Goal: Consume media (video, audio): Watch videos, listen to music or podcasts

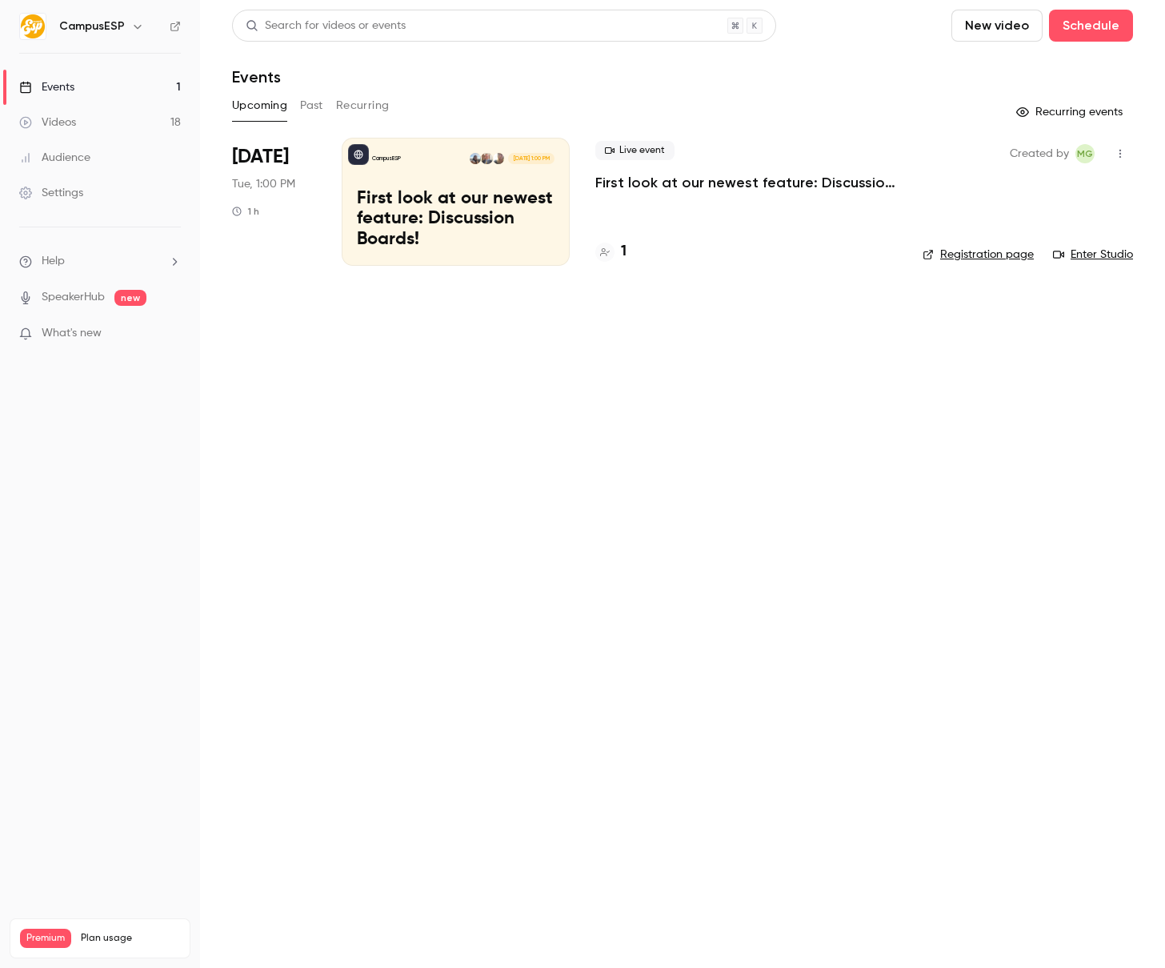
click at [452, 355] on main "Search for videos or events New video Schedule Events Upcoming Past Recurring R…" at bounding box center [682, 484] width 965 height 968
click at [310, 108] on button "Past" at bounding box center [311, 106] width 23 height 26
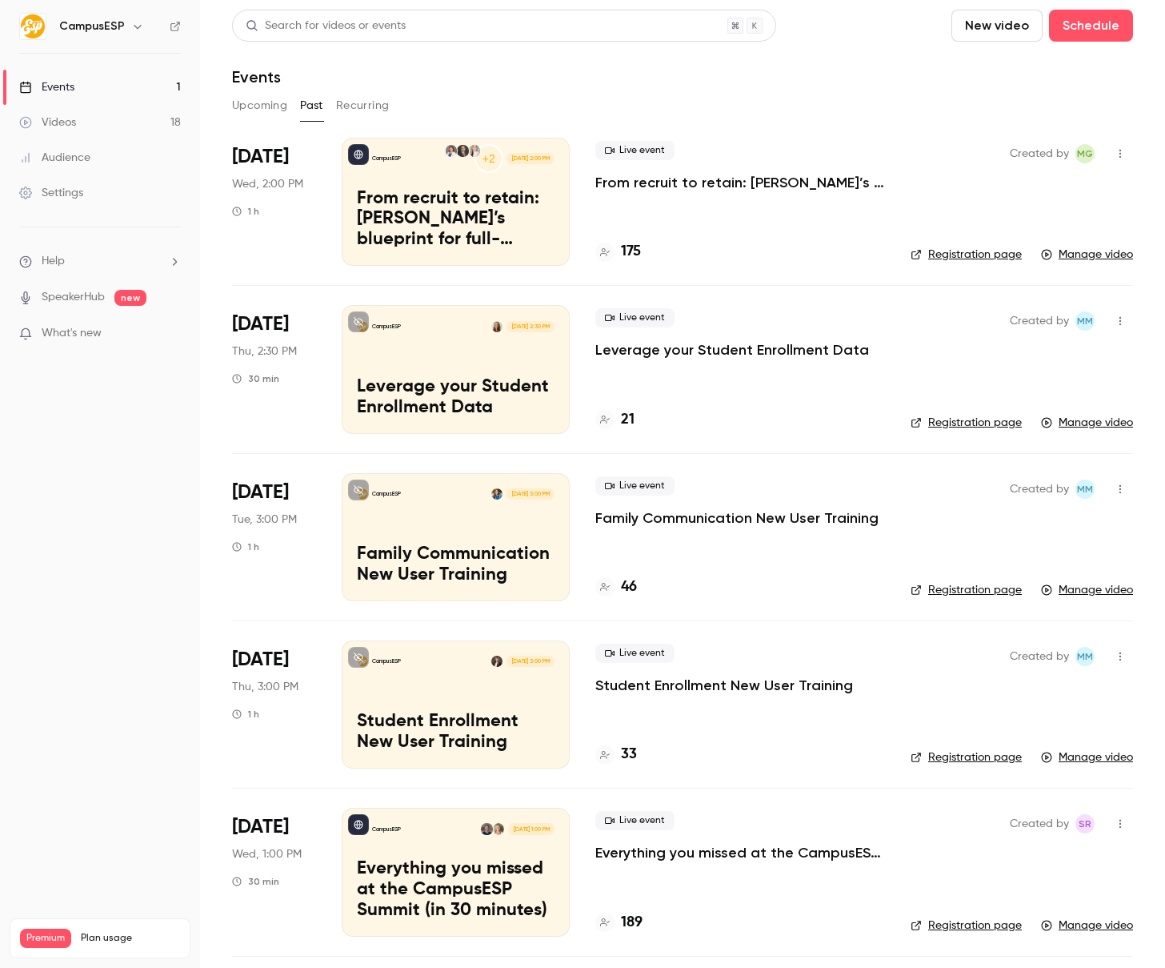
click at [345, 103] on button "Recurring" at bounding box center [363, 106] width 54 height 26
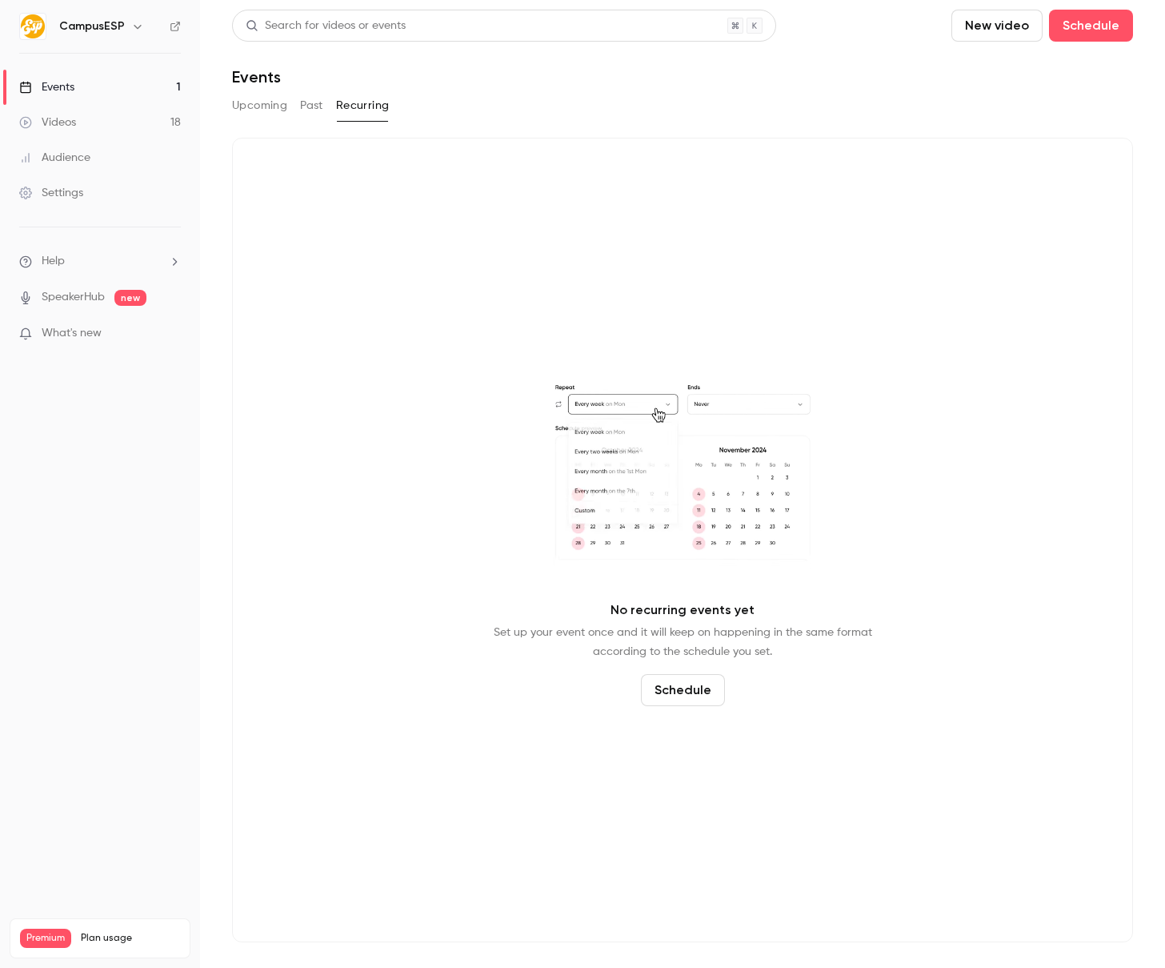
click at [263, 101] on button "Upcoming" at bounding box center [259, 106] width 55 height 26
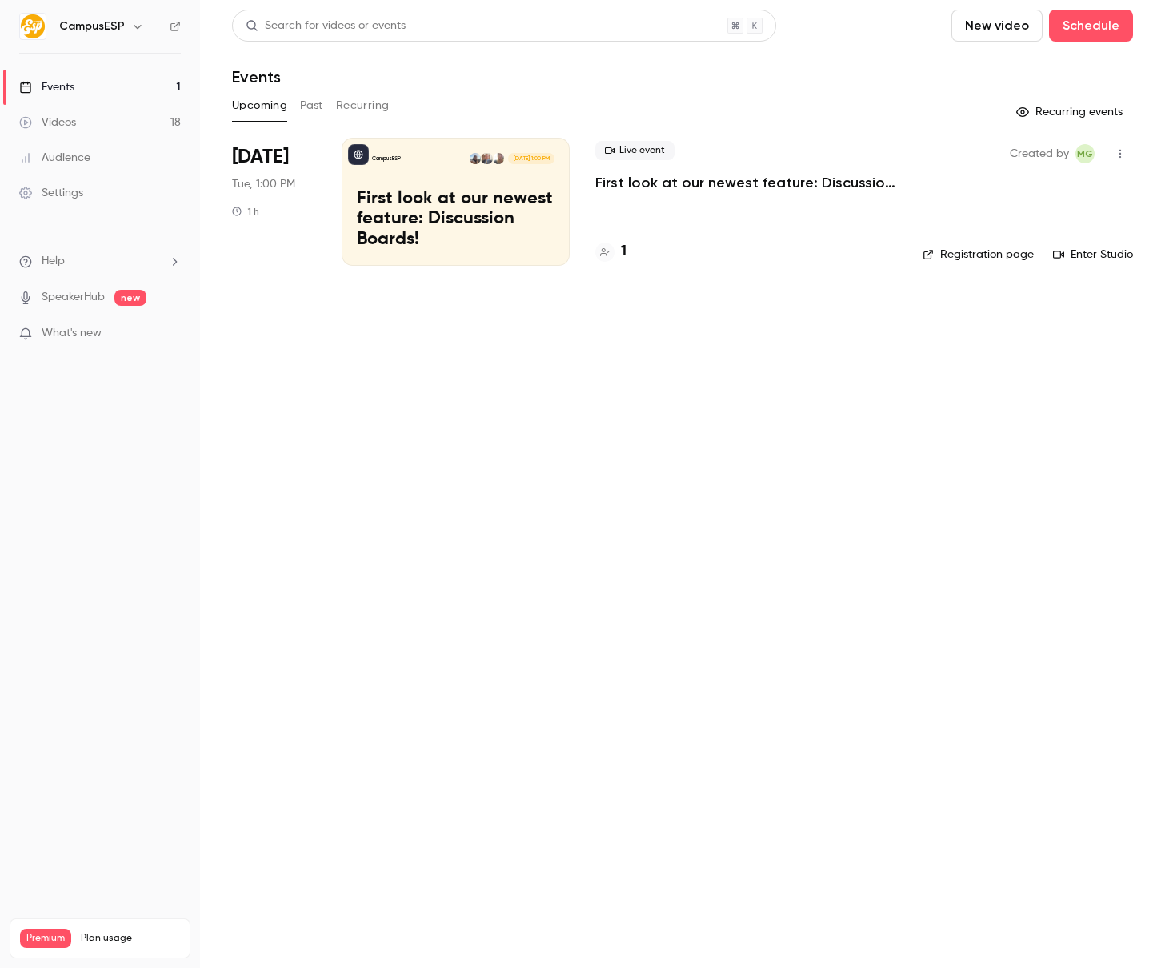
click at [121, 30] on h6 "CampusESP" at bounding box center [92, 26] width 66 height 16
click at [134, 23] on icon "button" at bounding box center [137, 26] width 13 height 13
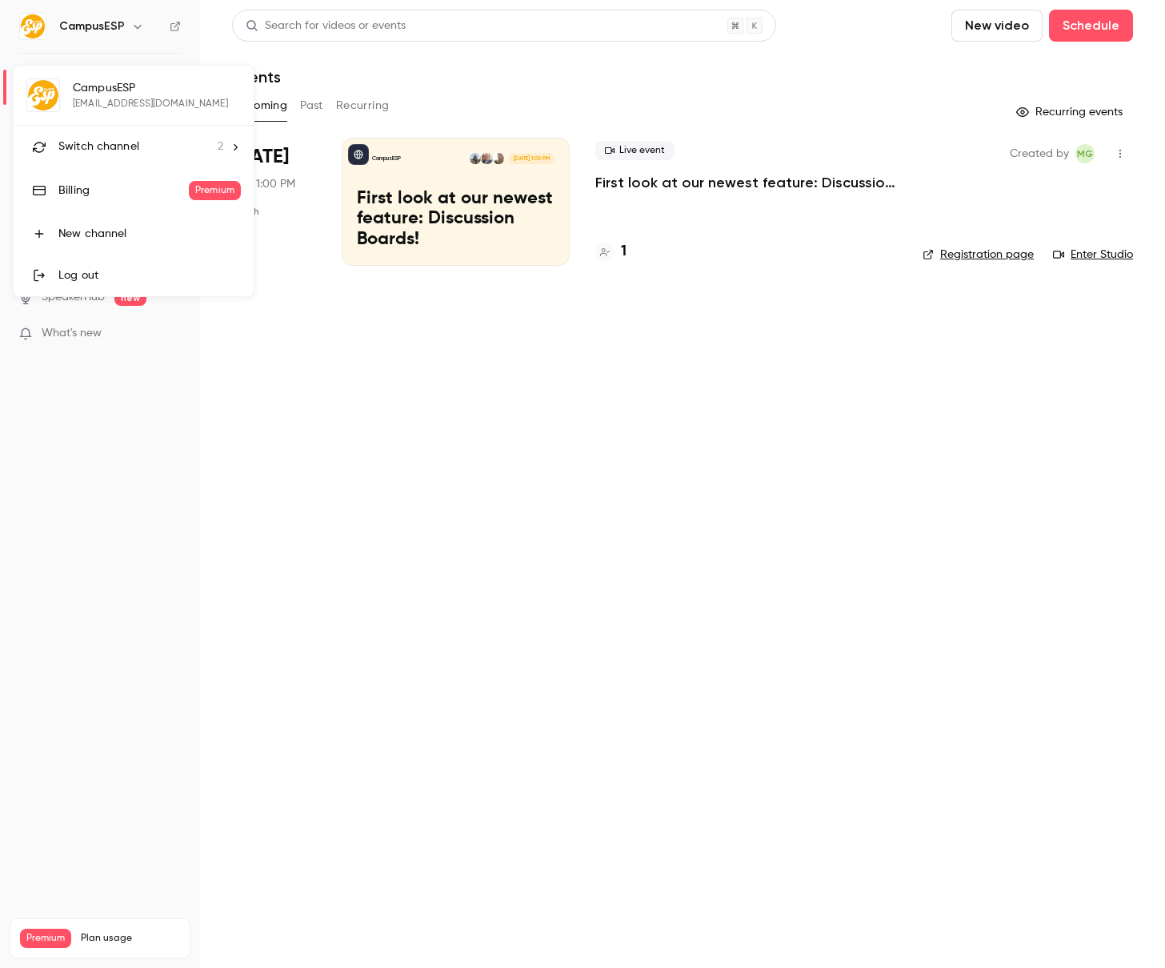
click at [133, 94] on div "CampusESP aperera@campusesp.com Switch channel 2 Billing Premium New channel Lo…" at bounding box center [134, 181] width 240 height 231
click at [142, 143] on div "Switch channel 2" at bounding box center [140, 146] width 165 height 17
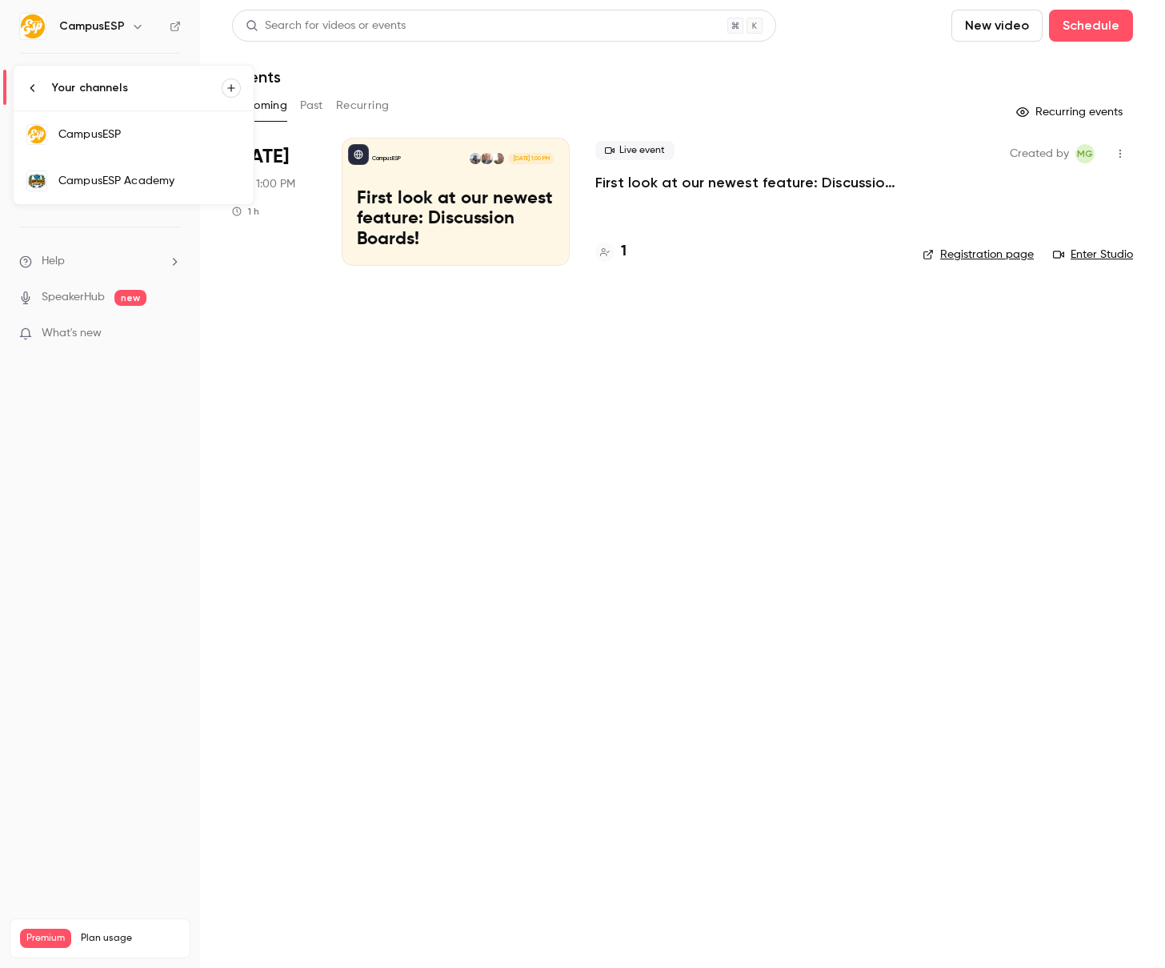
click at [142, 184] on div "CampusESP Academy" at bounding box center [149, 181] width 182 height 16
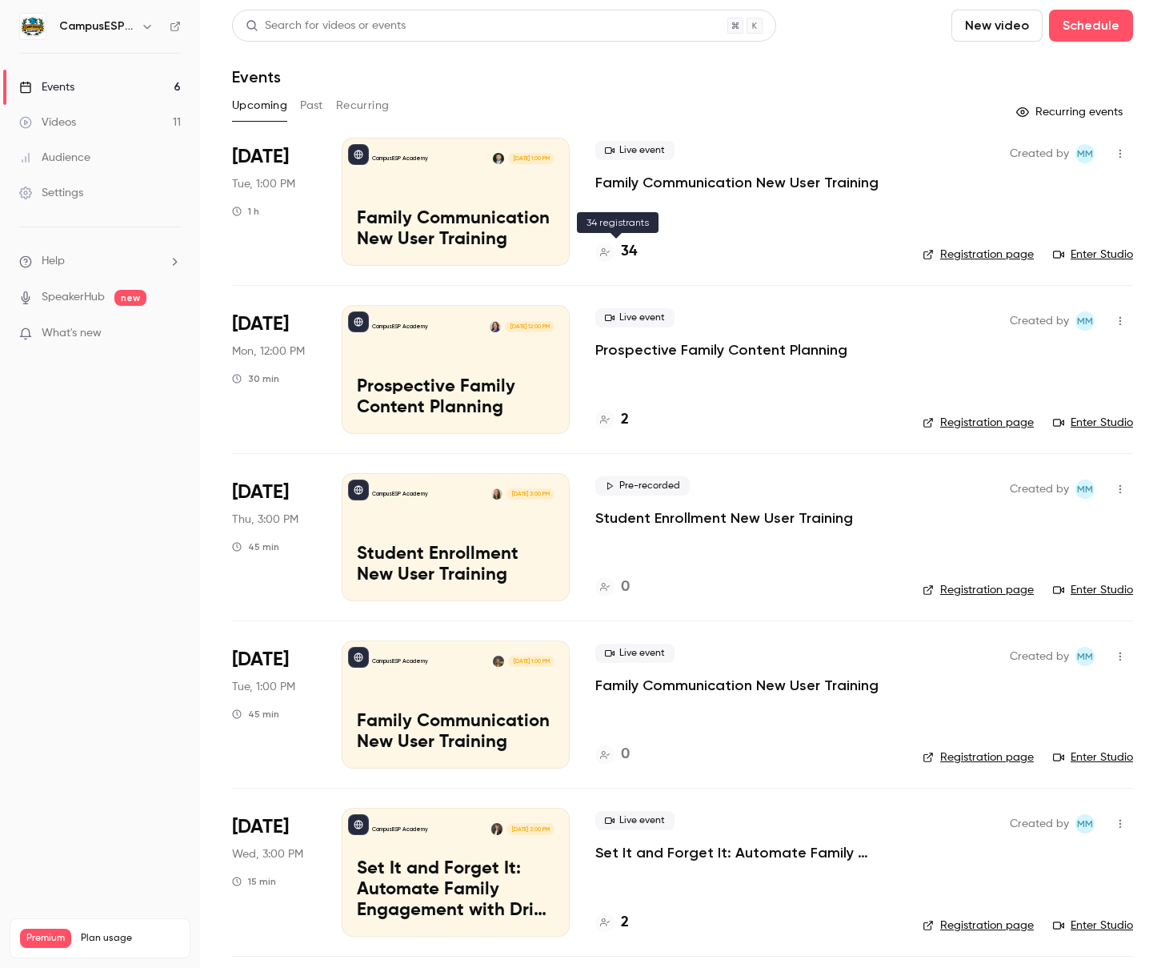
click at [607, 256] on icon at bounding box center [605, 252] width 10 height 10
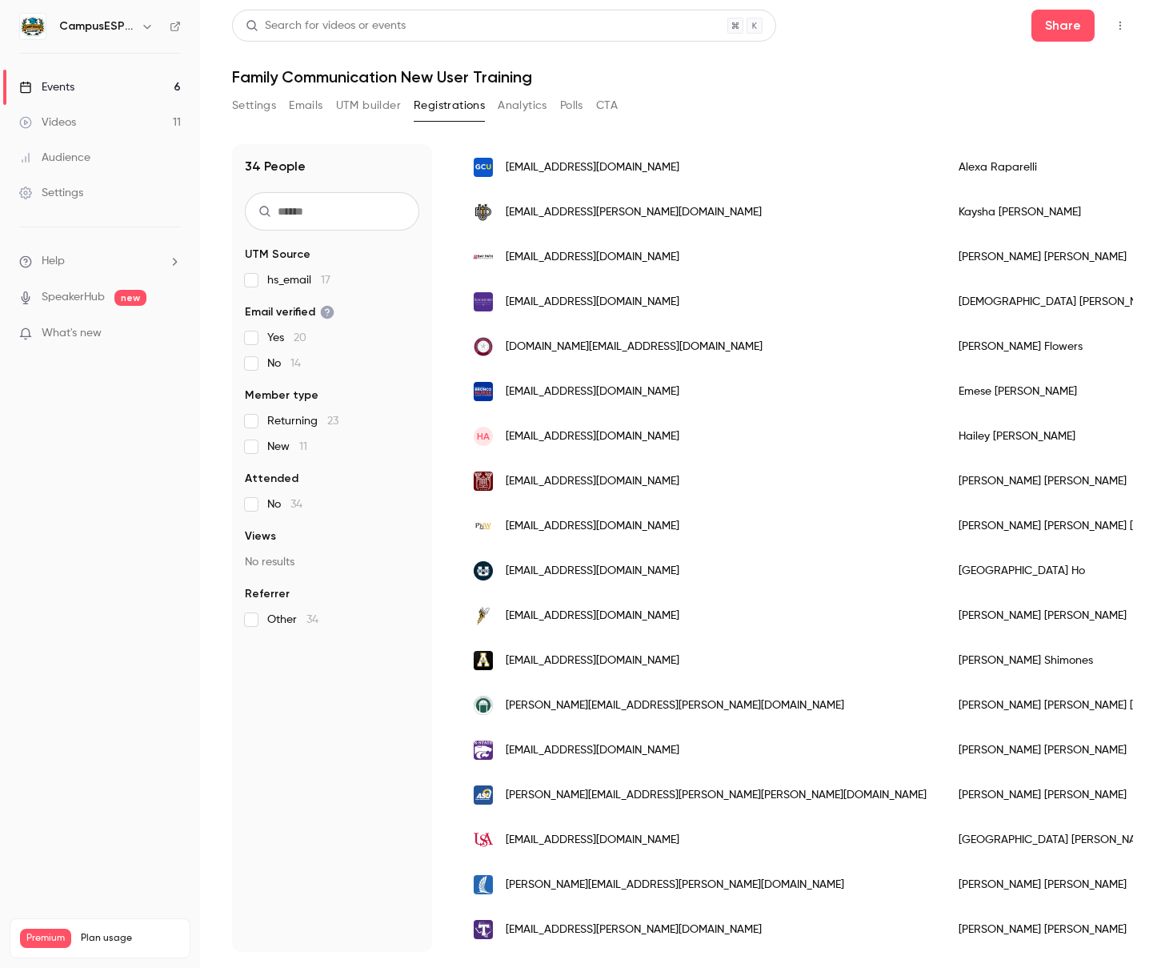
scroll to position [881, 0]
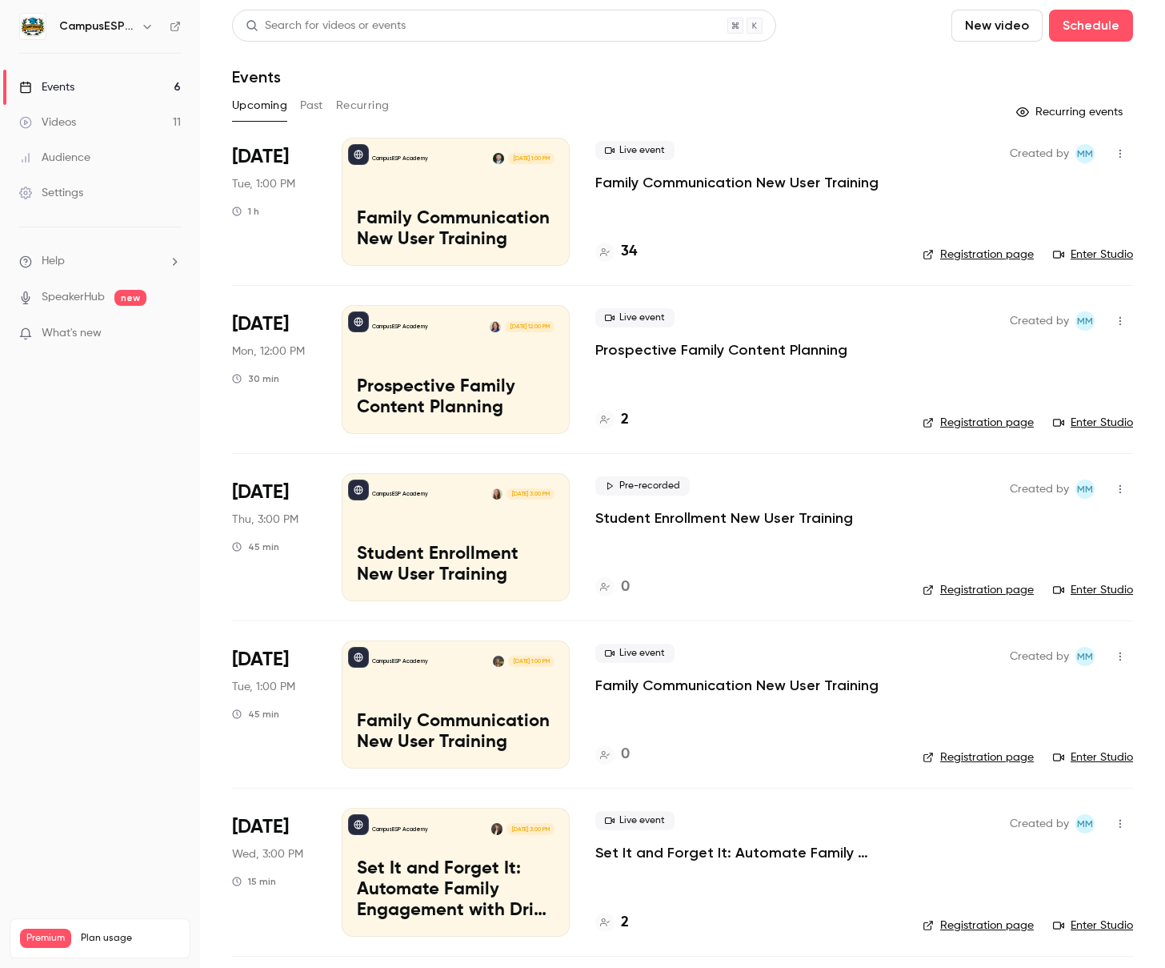
click at [295, 106] on div "Upcoming Past Recurring" at bounding box center [682, 106] width 901 height 26
click at [305, 103] on button "Past" at bounding box center [311, 106] width 23 height 26
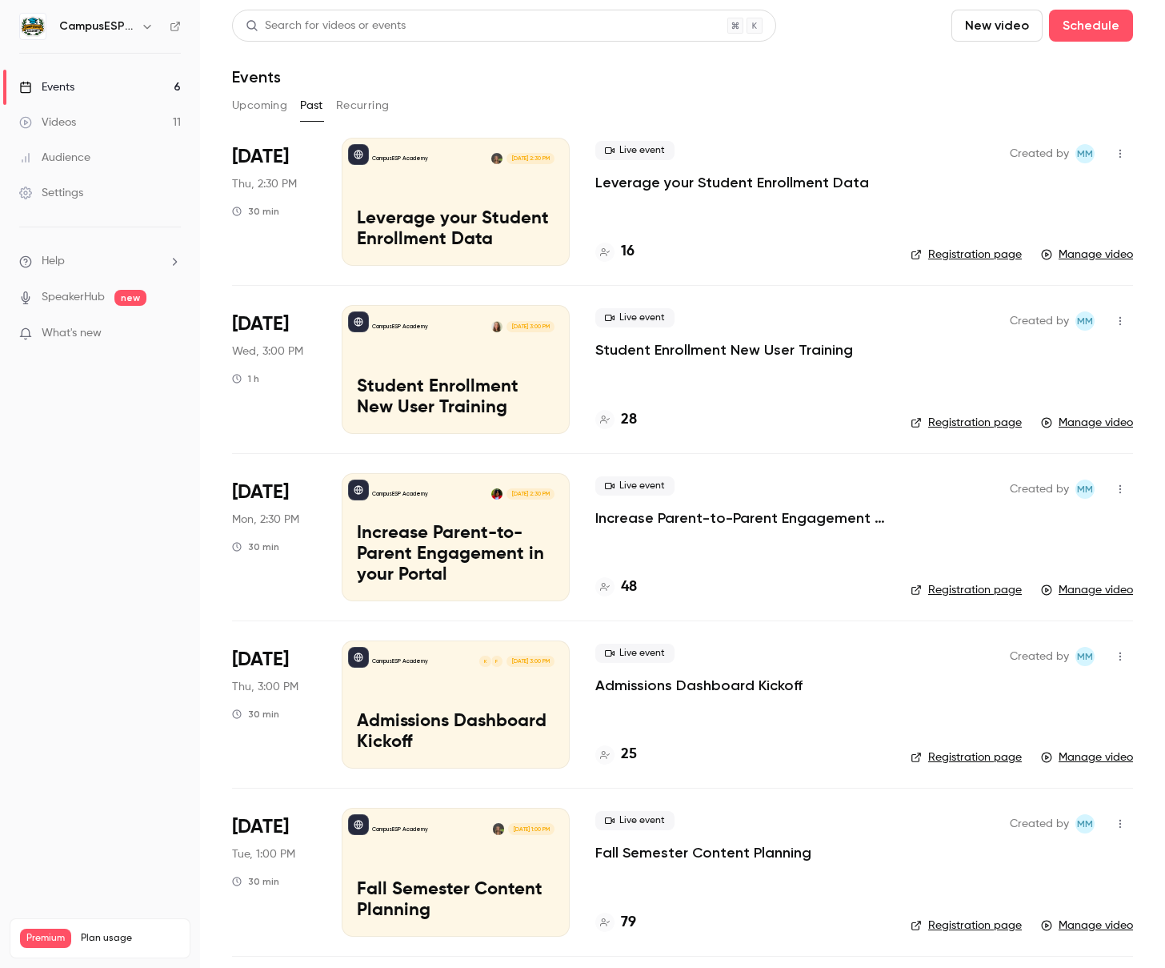
click at [251, 102] on button "Upcoming" at bounding box center [259, 106] width 55 height 26
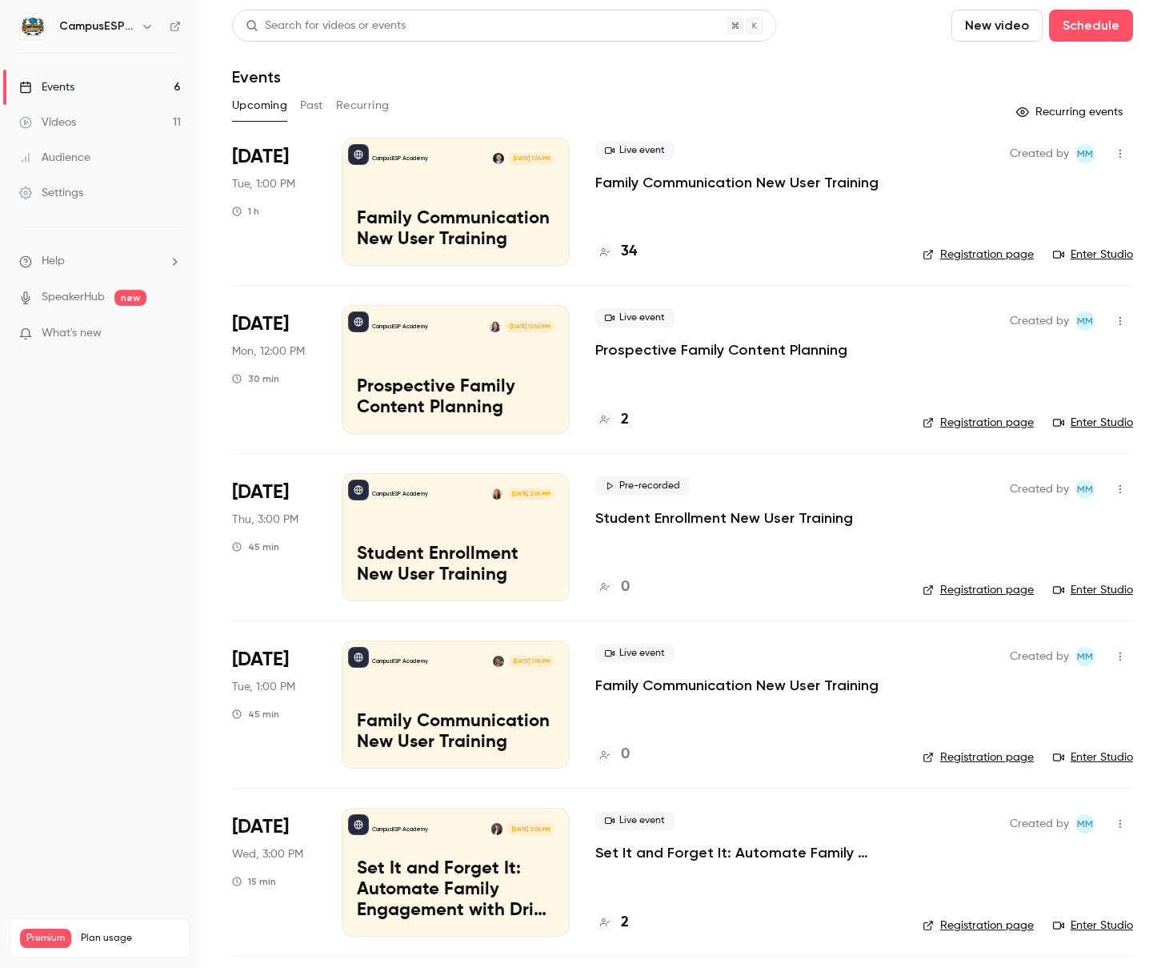
click at [301, 100] on button "Past" at bounding box center [311, 106] width 23 height 26
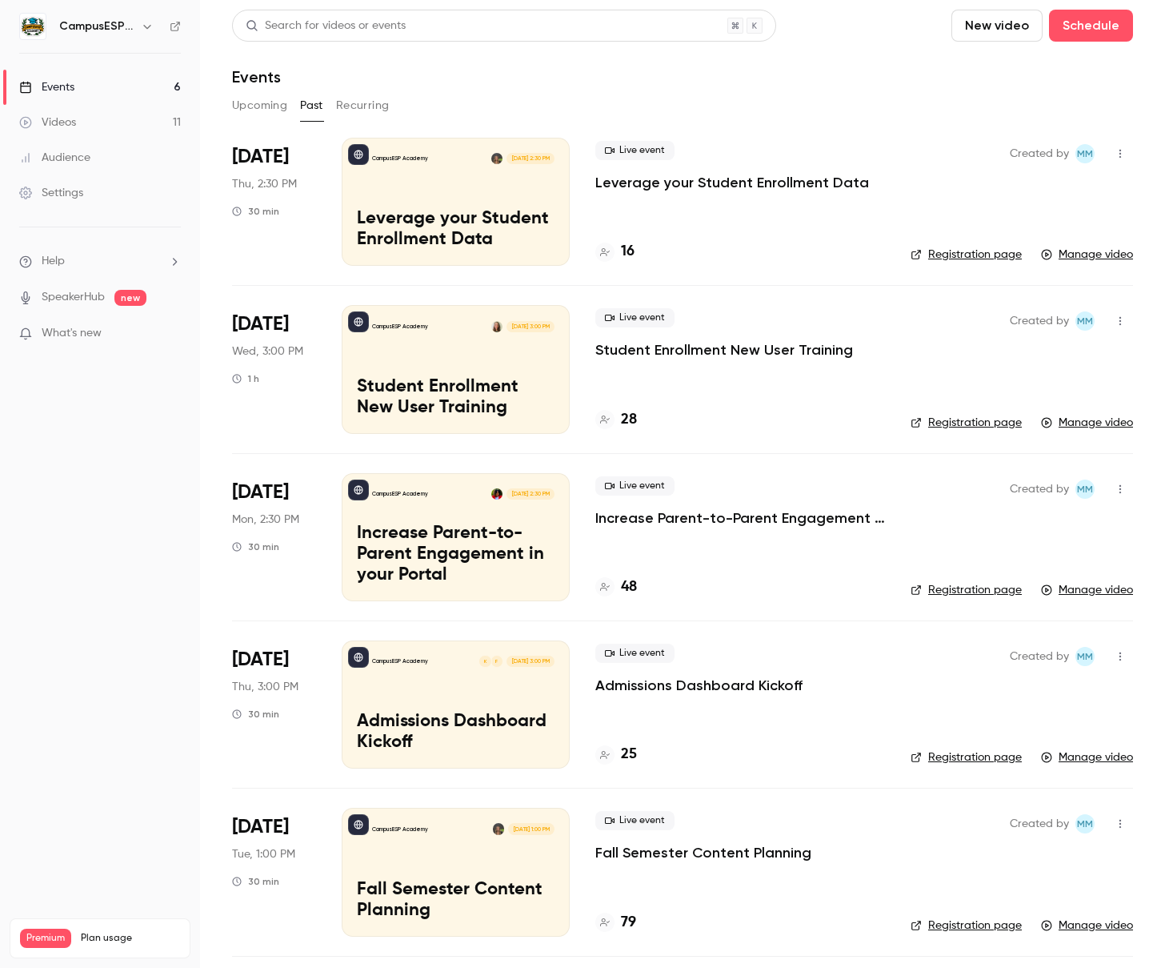
click at [134, 24] on div "CampusESP Academy" at bounding box center [108, 26] width 98 height 19
click at [122, 27] on h6 "CampusESP Academy" at bounding box center [96, 26] width 75 height 16
click at [153, 28] on icon "button" at bounding box center [147, 26] width 13 height 13
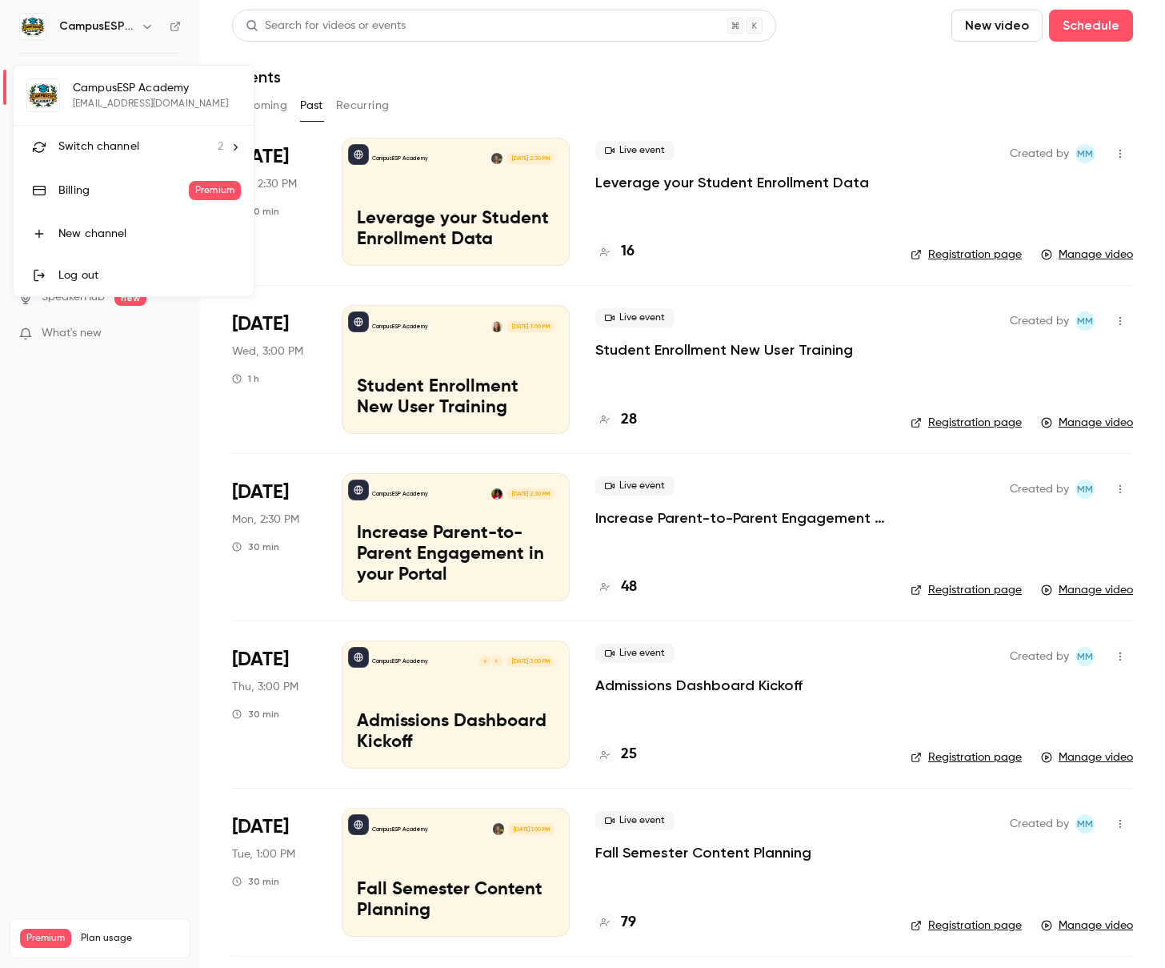
click at [139, 98] on div "CampusESP Academy aperera@campusesp.com Switch channel 2 Billing Premium New ch…" at bounding box center [134, 181] width 240 height 231
click at [154, 147] on div "Switch channel 2" at bounding box center [140, 146] width 165 height 17
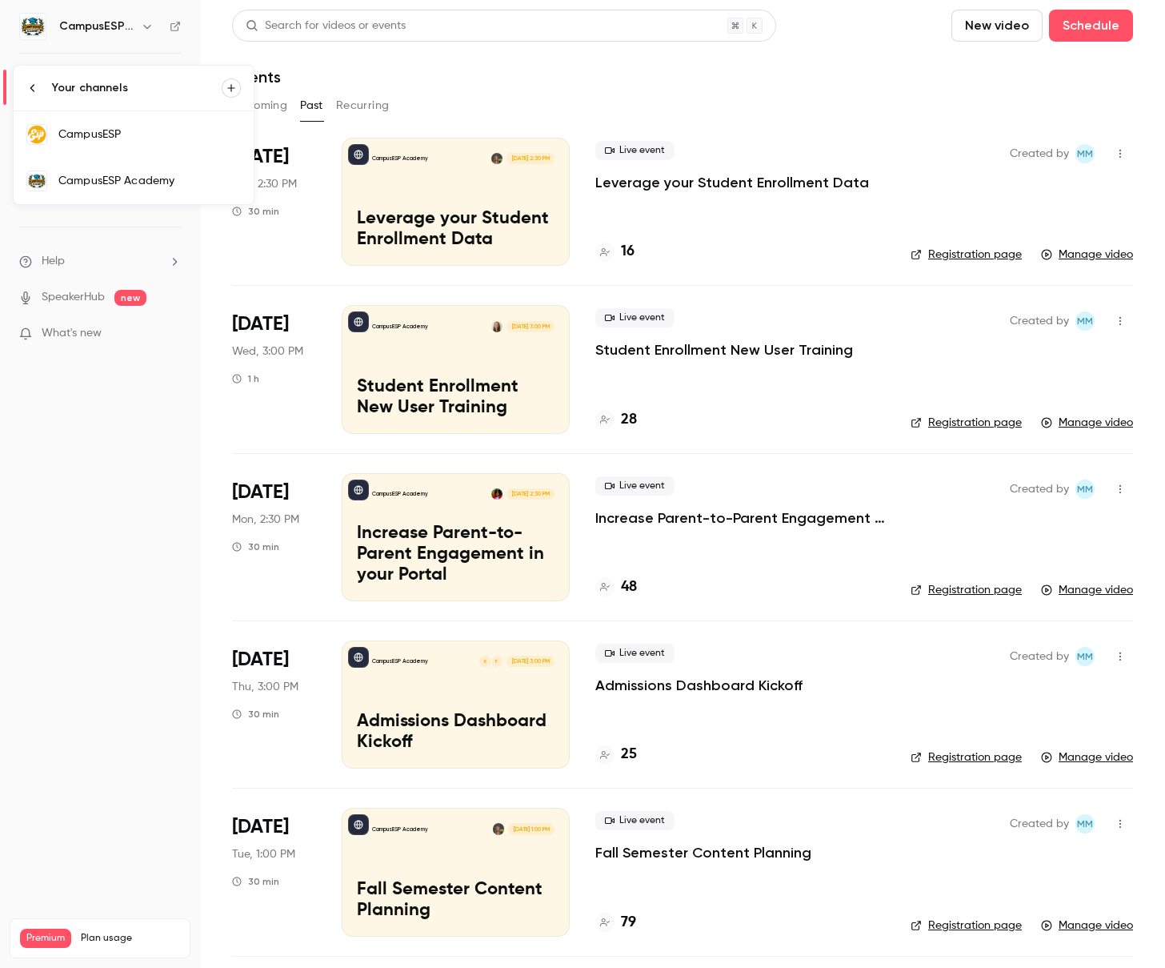
click at [145, 134] on div "CampusESP" at bounding box center [149, 134] width 182 height 16
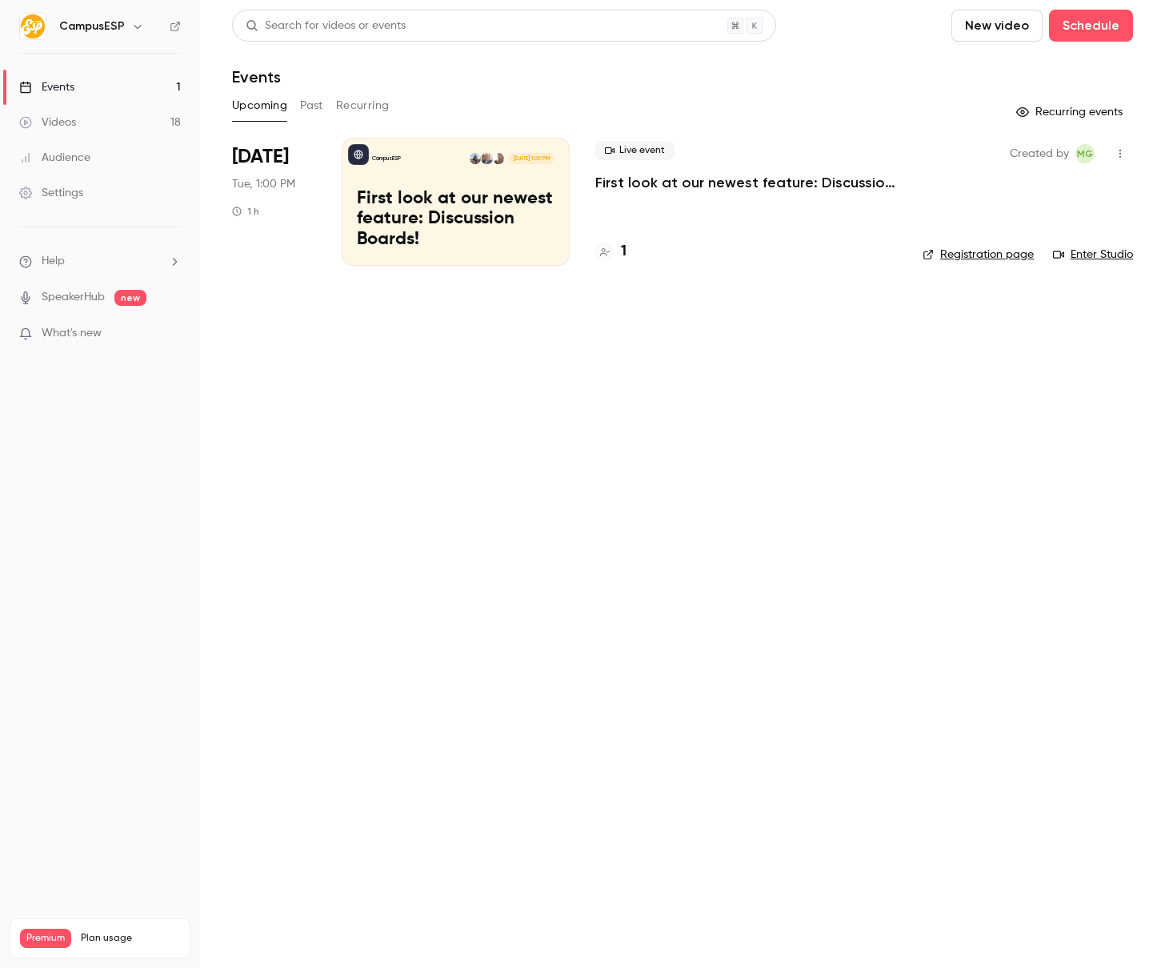
click at [315, 99] on button "Past" at bounding box center [311, 106] width 23 height 26
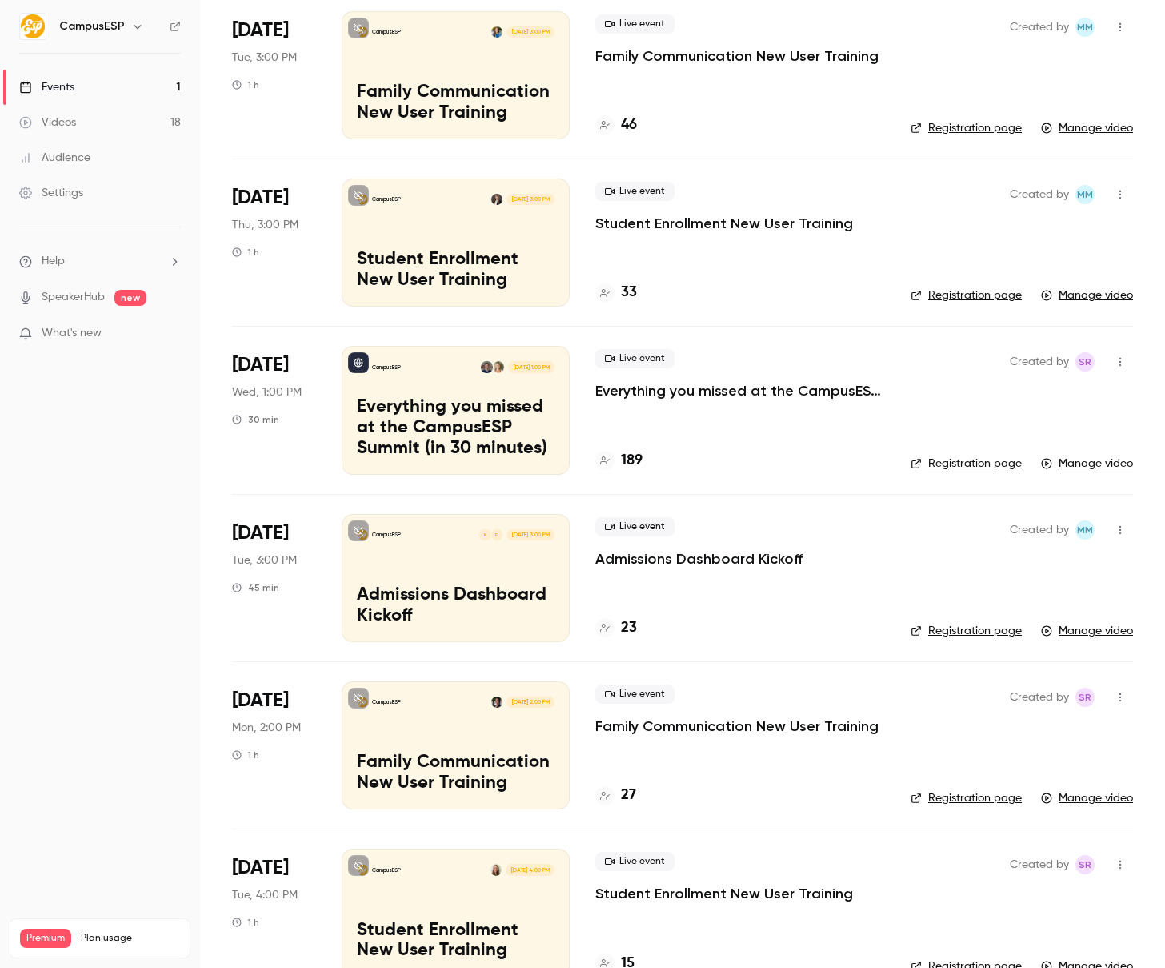
scroll to position [335, 0]
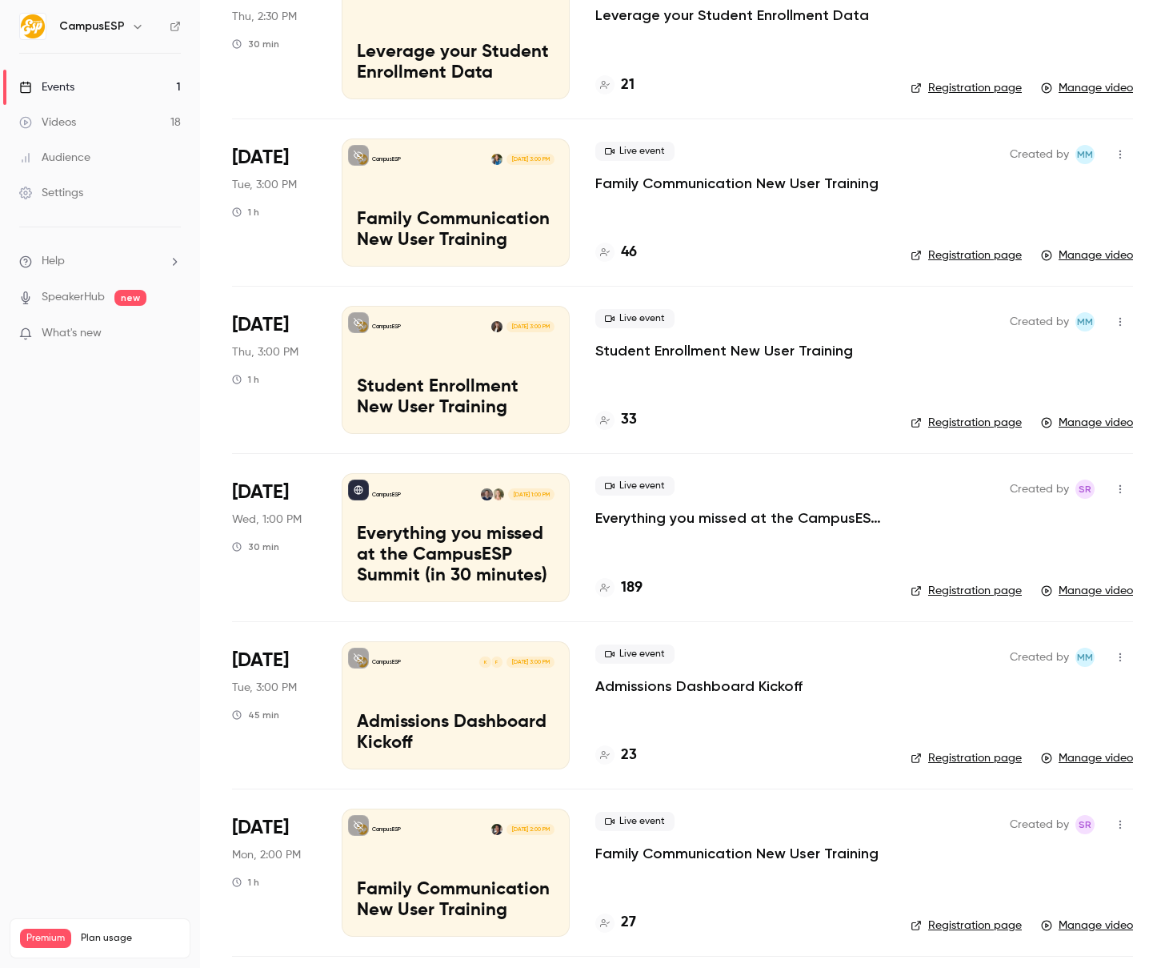
click at [443, 207] on div "CampusESP Jul 15, 3:00 PM Family Communication New User Training" at bounding box center [456, 202] width 228 height 128
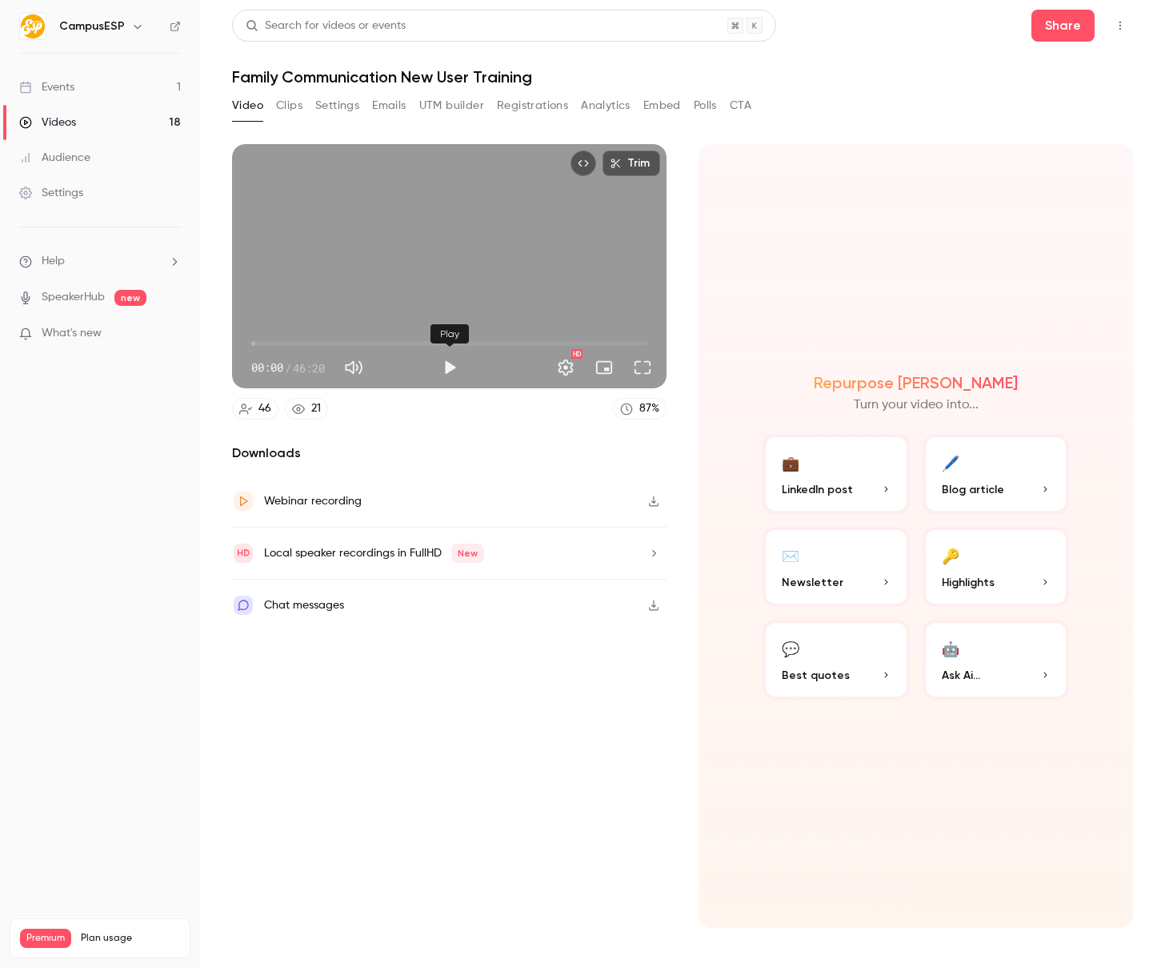
click at [447, 365] on button "Play" at bounding box center [450, 367] width 32 height 32
click at [204, 395] on main "Search for videos or events Share Family Communication New User Training Video …" at bounding box center [682, 484] width 965 height 968
click at [286, 340] on span "00:03" at bounding box center [449, 344] width 396 height 26
click at [450, 365] on button "Pause" at bounding box center [450, 367] width 32 height 32
type input "*****"
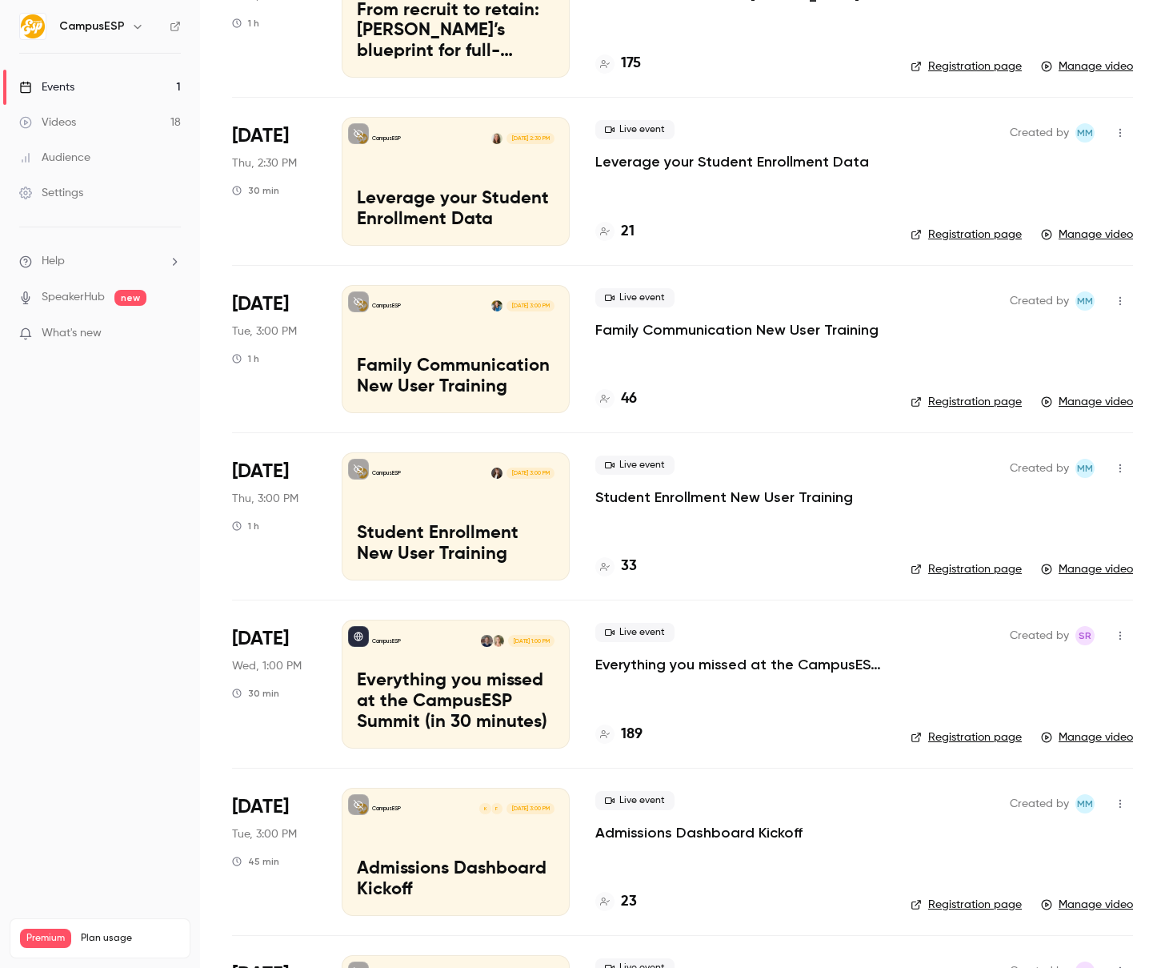
scroll to position [521, 0]
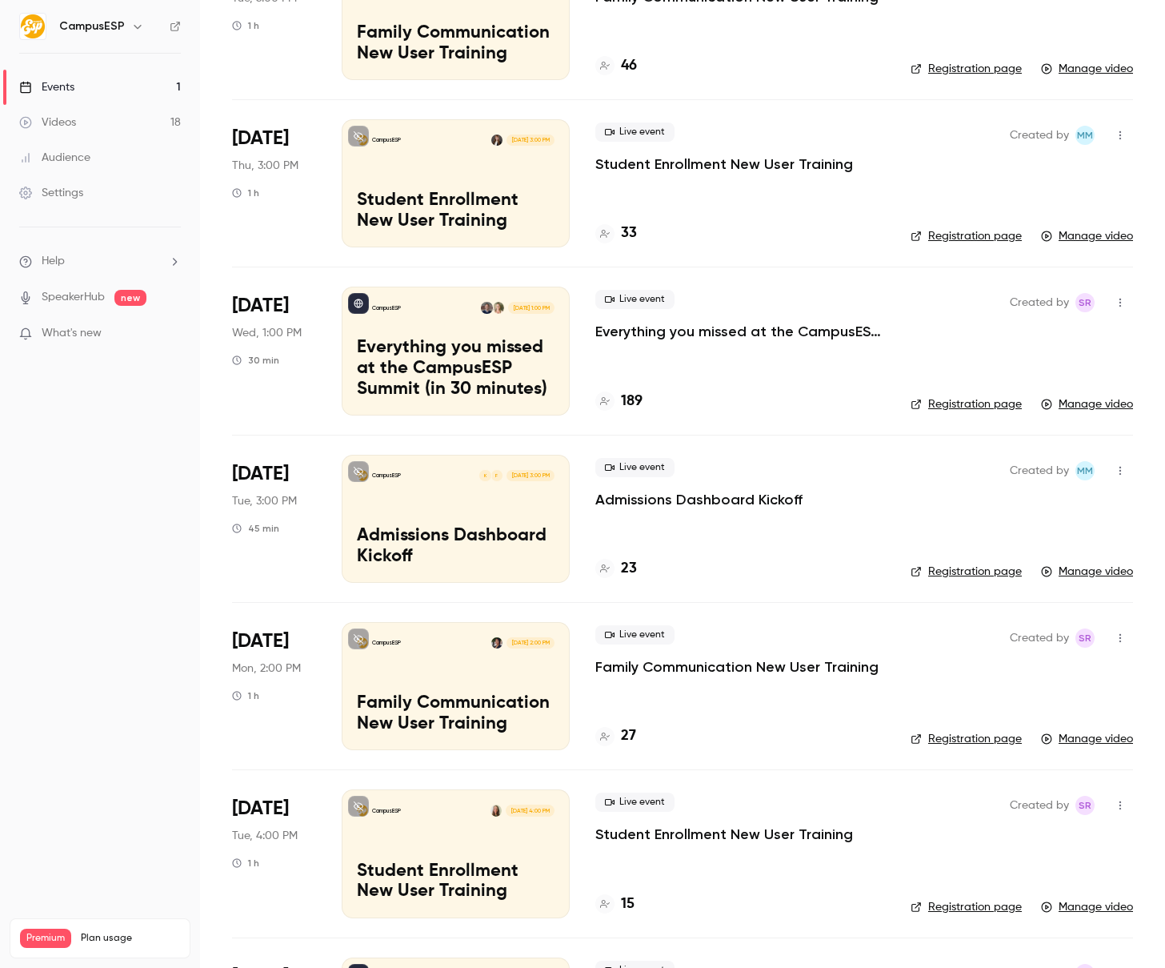
click at [427, 666] on div "CampusESP Jun 16, 2:00 PM Family Communication New User Training" at bounding box center [456, 686] width 228 height 128
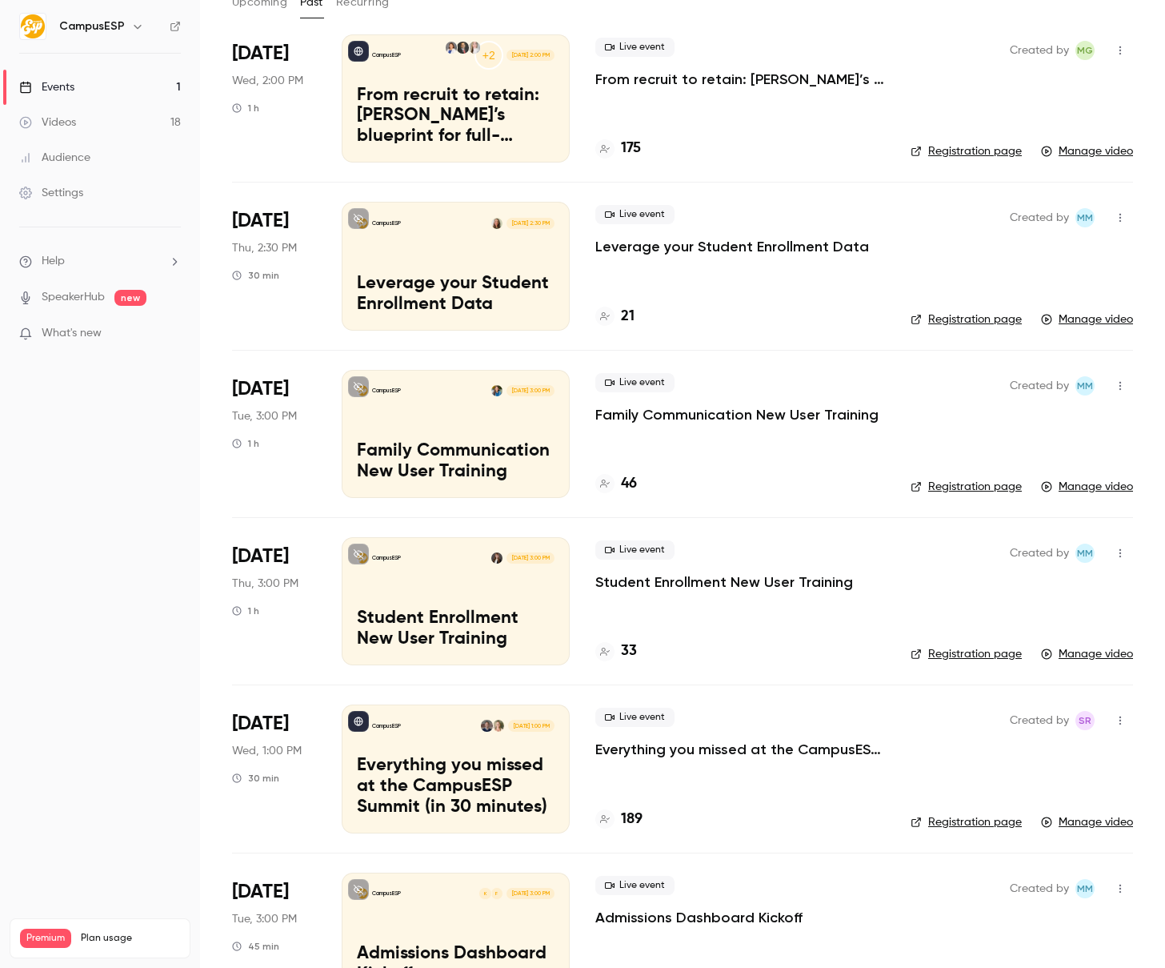
scroll to position [14, 0]
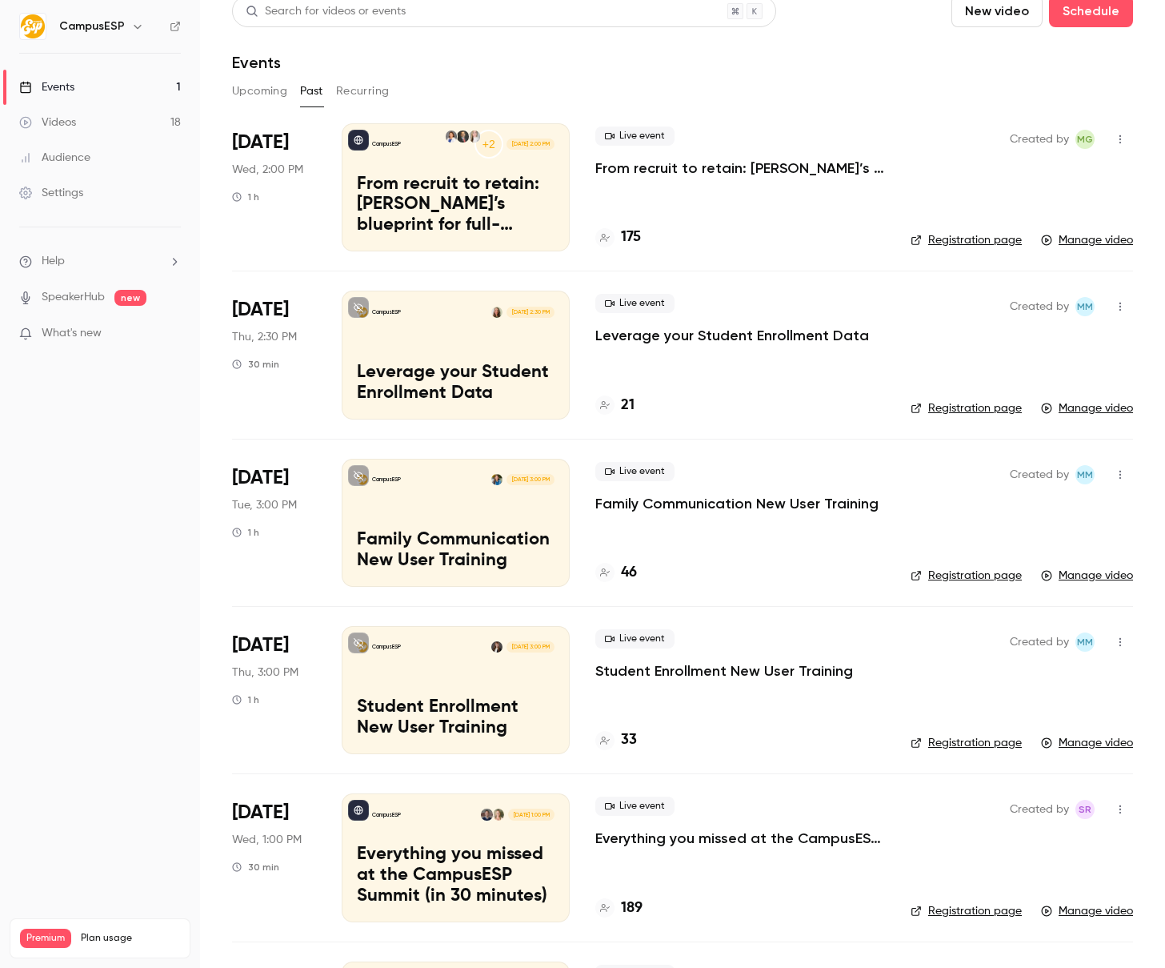
click at [475, 527] on div "CampusESP Jul 15, 3:00 PM Family Communication New User Training" at bounding box center [456, 523] width 228 height 128
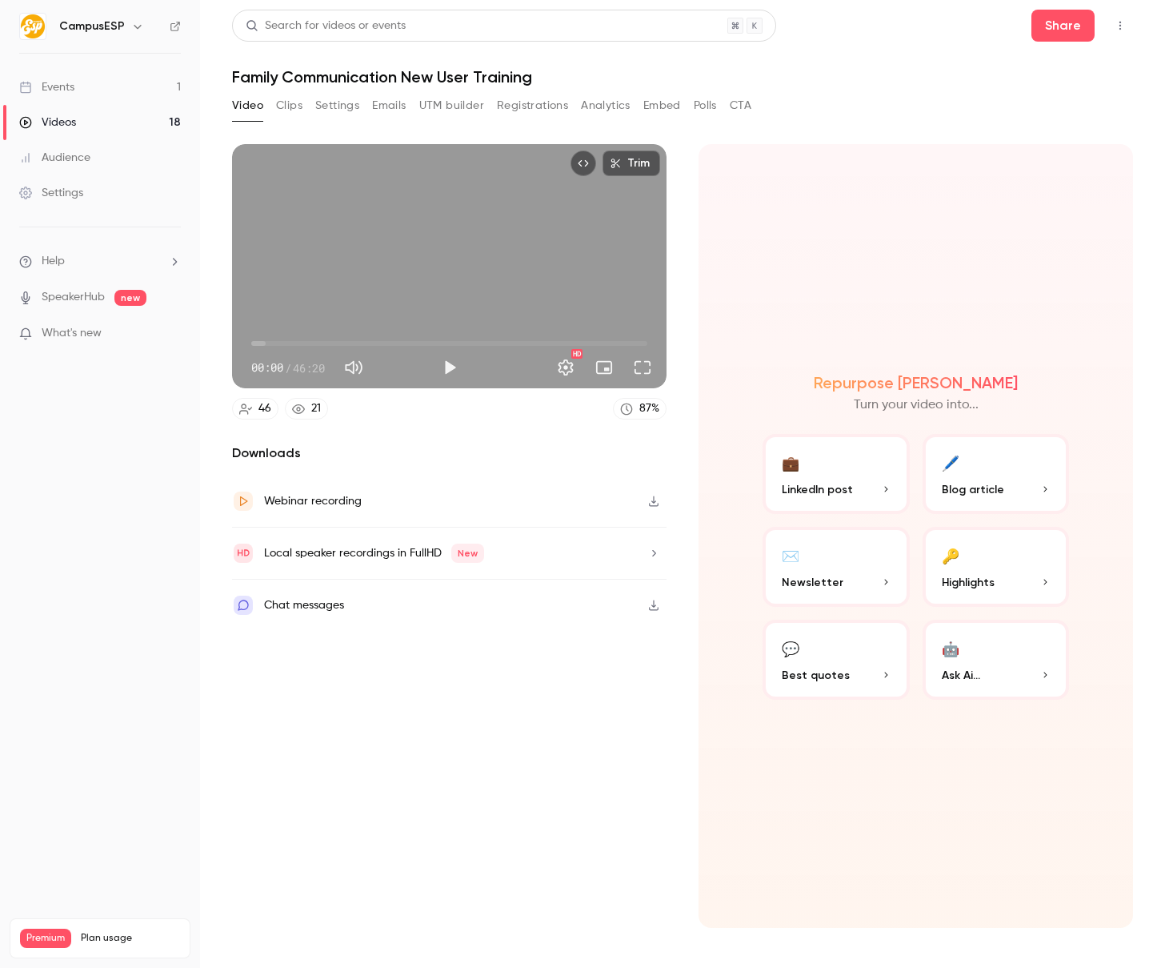
click at [297, 291] on div "Trim 00:00 00:00 / 46:20 HD" at bounding box center [449, 266] width 435 height 244
click at [451, 370] on button "Pause" at bounding box center [450, 367] width 32 height 32
click at [447, 251] on div "Trim 00:27 00:27 / 46:20 HD" at bounding box center [449, 266] width 435 height 244
click at [389, 267] on div "Trim 01:05 01:05 / 46:20 HD" at bounding box center [449, 266] width 435 height 244
click at [259, 346] on span "01:05" at bounding box center [261, 343] width 5 height 5
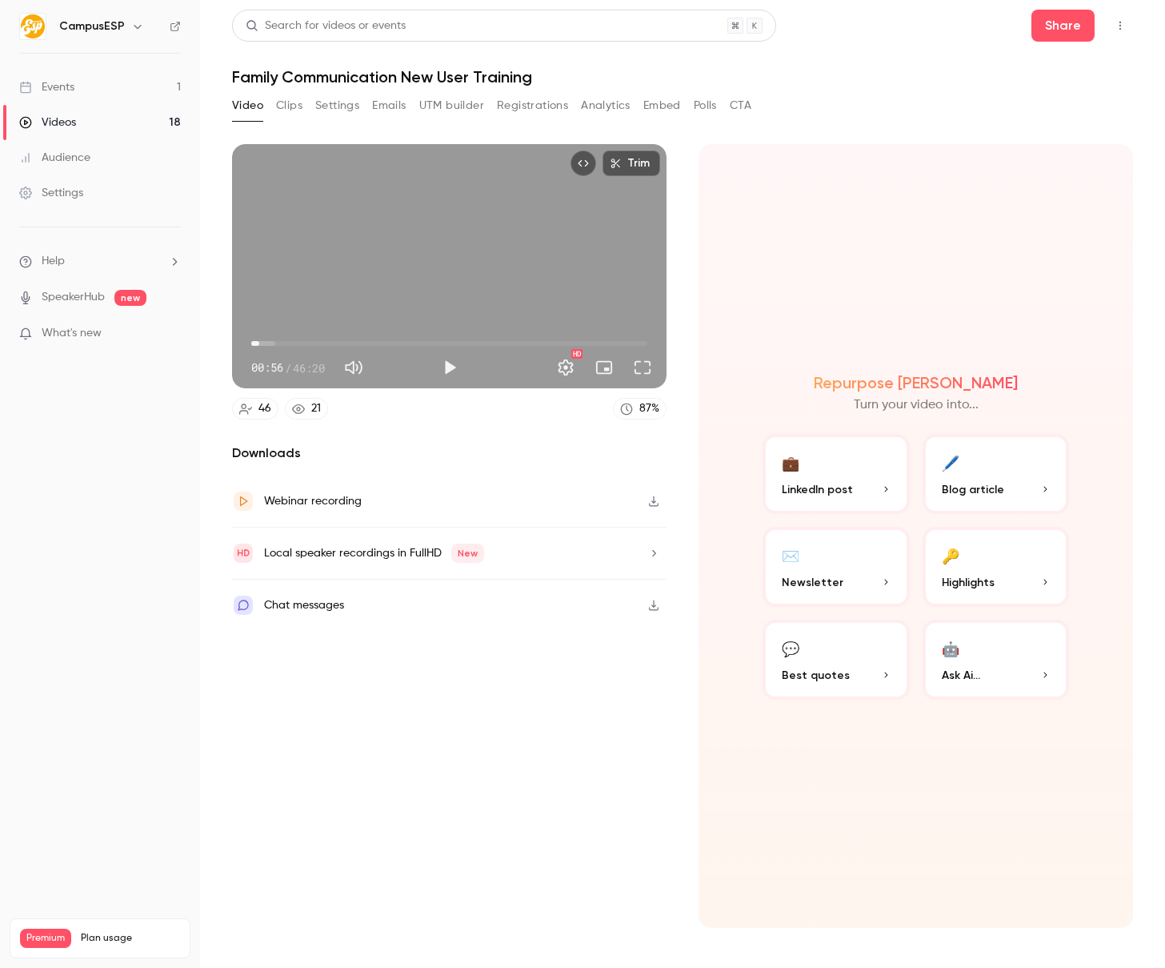
click at [399, 252] on div "Trim 00:56 00:56 / 46:20 HD" at bounding box center [449, 266] width 435 height 244
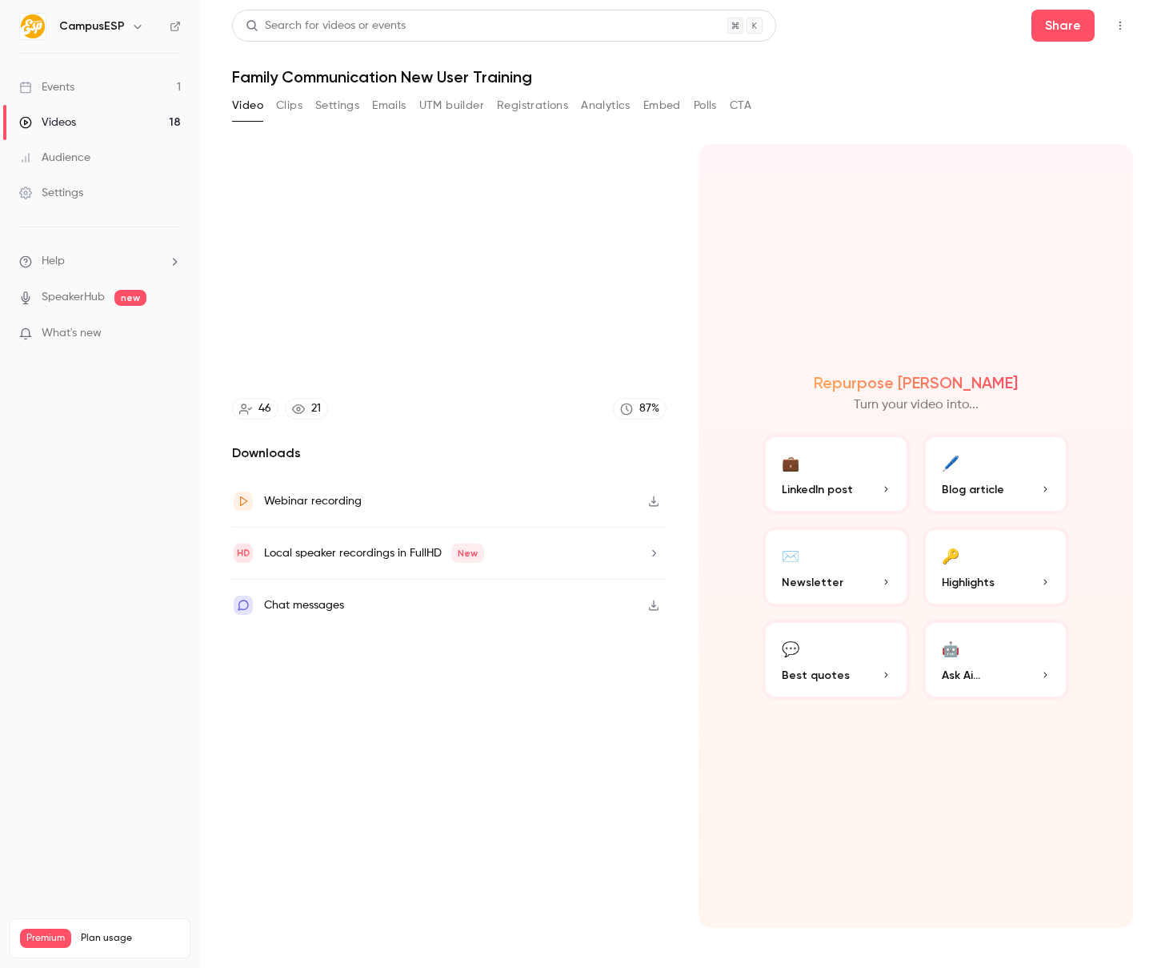
click at [732, 236] on div "Repurpose Ai Turn your video into... 💼 LinkedIn post 🖊️ Blog article ✉️ Newslet…" at bounding box center [916, 536] width 435 height 784
click at [739, 231] on div "Repurpose Ai Turn your video into... 💼 LinkedIn post 🖊️ Blog article ✉️ Newslet…" at bounding box center [916, 536] width 435 height 784
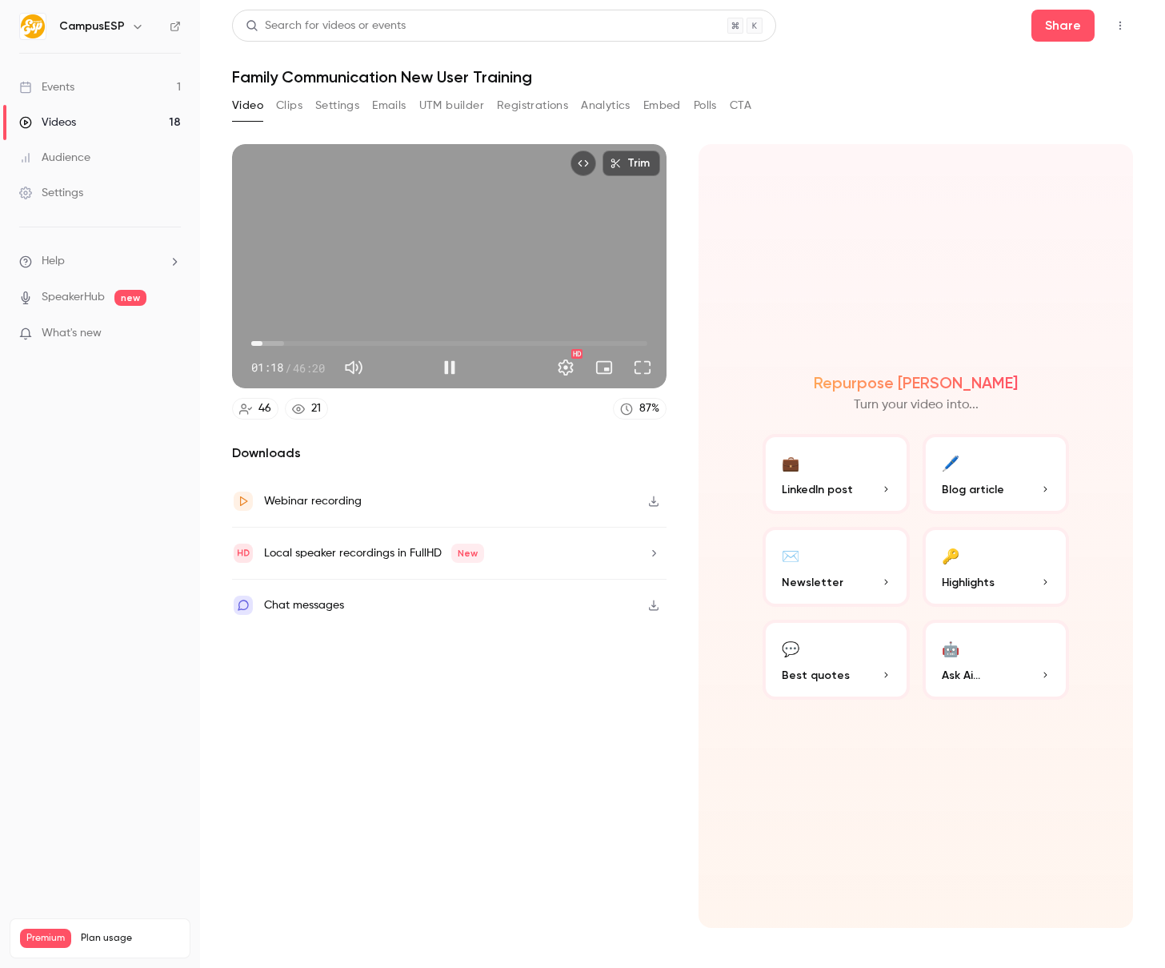
click at [263, 344] on span "01:18" at bounding box center [262, 343] width 5 height 5
click at [538, 231] on div "Trim 01:42 01:42 / 46:20 HD" at bounding box center [449, 266] width 435 height 244
click at [396, 256] on div "Trim 01:42 01:42 / 46:20 HD" at bounding box center [449, 266] width 435 height 244
click at [323, 250] on div "Trim 01:44 01:44 / 46:20 HD" at bounding box center [449, 266] width 435 height 244
click at [430, 263] on div "Trim 01:44 01:44 / 46:20 HD" at bounding box center [449, 266] width 435 height 244
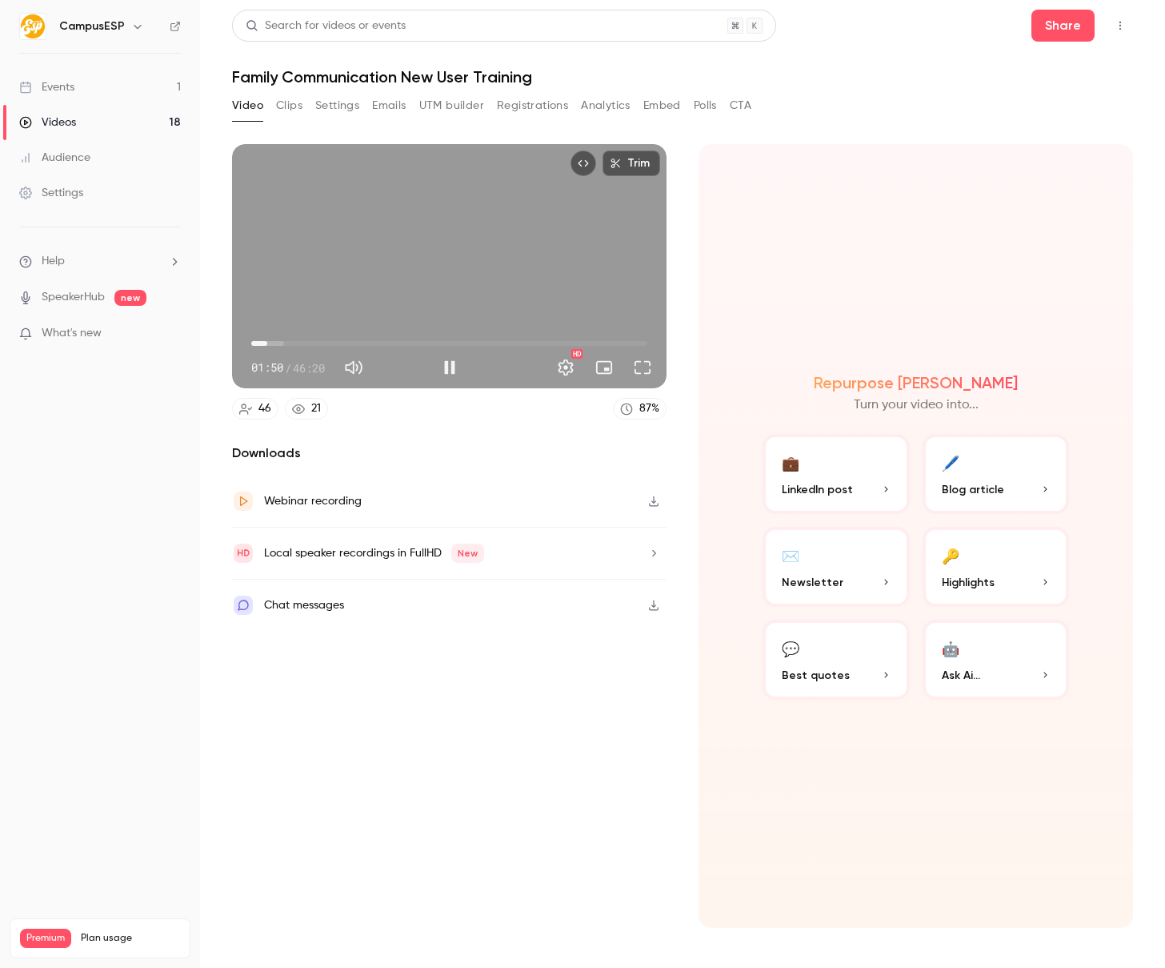
click at [347, 251] on div "Trim 01:50 01:50 / 46:20 HD" at bounding box center [449, 266] width 435 height 244
click at [422, 282] on div "Trim 01:50 01:50 / 46:20 HD" at bounding box center [449, 266] width 435 height 244
click at [271, 344] on span "02:02" at bounding box center [269, 343] width 5 height 5
click at [273, 344] on span "02:31" at bounding box center [273, 343] width 5 height 5
click at [271, 344] on span "02:32" at bounding box center [273, 343] width 5 height 5
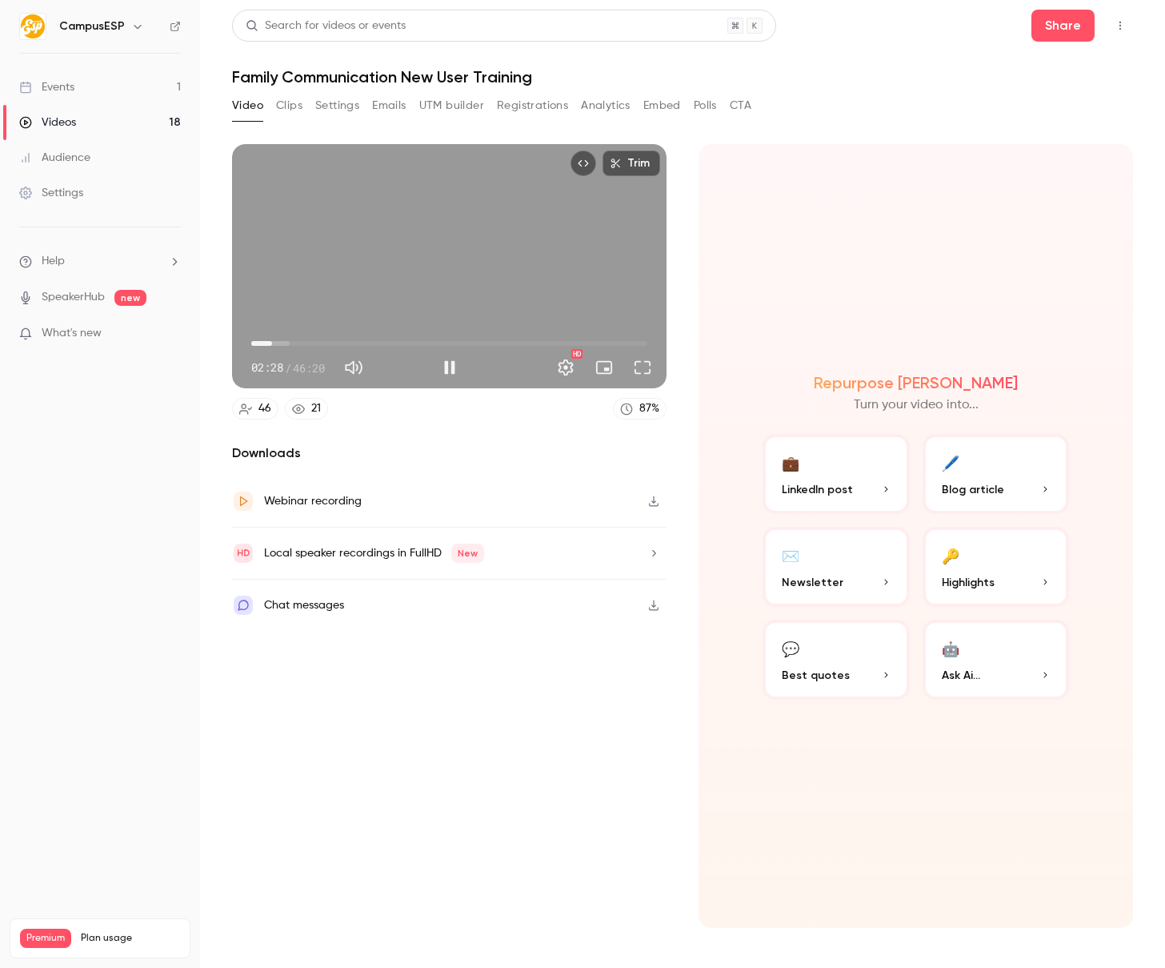
click at [387, 247] on div "Trim 02:28 02:28 / 46:20 HD" at bounding box center [449, 266] width 435 height 244
click at [439, 251] on div "Trim 02:28 02:28 / 46:20 HD" at bounding box center [449, 266] width 435 height 244
click at [473, 278] on div "Trim 02:28 02:28 / 46:20 HD" at bounding box center [449, 266] width 435 height 244
click at [283, 345] on span "02:39" at bounding box center [449, 344] width 396 height 26
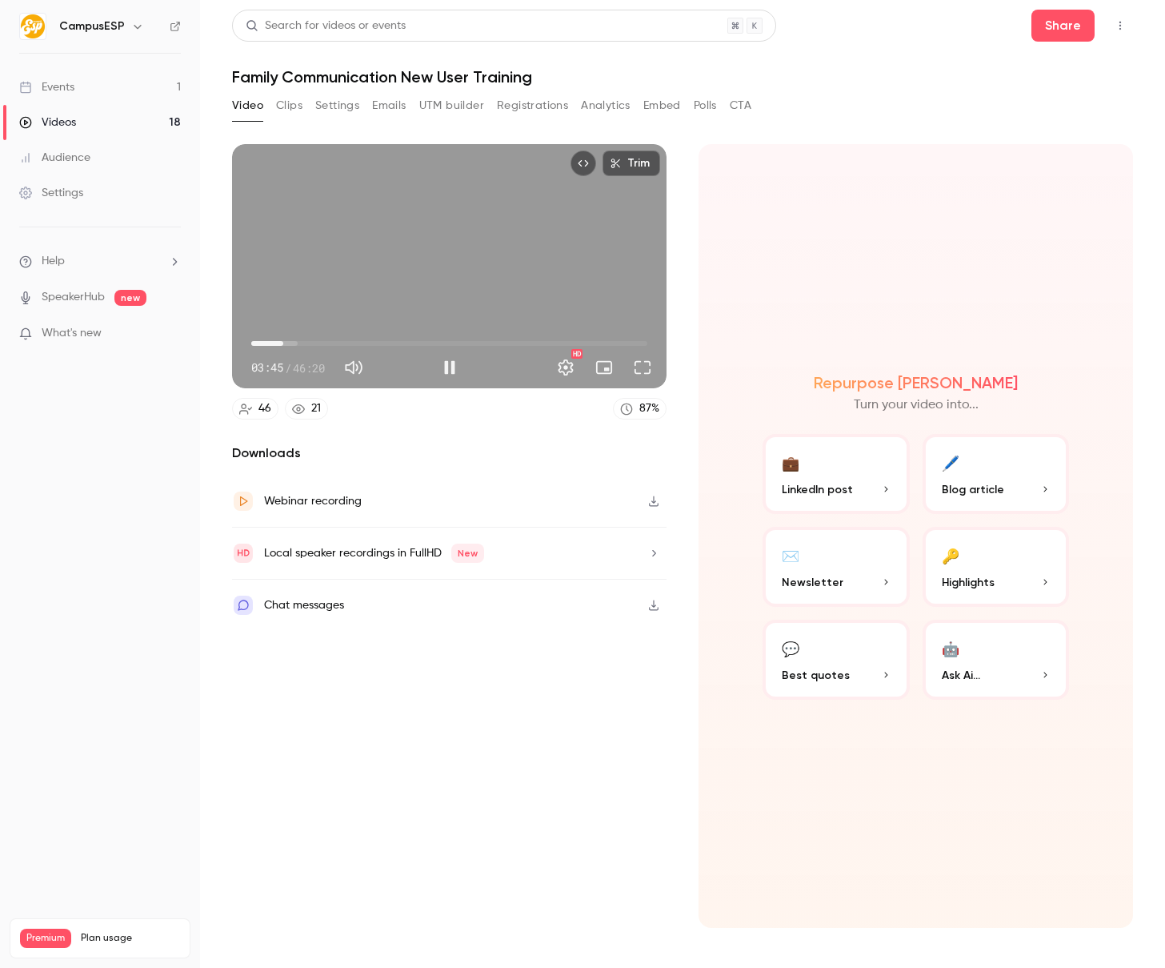
click at [281, 344] on span "03:45" at bounding box center [283, 343] width 5 height 5
click at [278, 343] on span "03:05" at bounding box center [277, 343] width 5 height 5
click at [422, 227] on div "Trim 03:18 03:18 / 46:20 HD" at bounding box center [449, 266] width 435 height 244
click at [503, 276] on div "Trim 03:18 03:18 / 46:20 HD" at bounding box center [449, 266] width 435 height 244
click at [478, 250] on div "Trim 03:40 03:40 / 46:20 HD" at bounding box center [449, 266] width 435 height 244
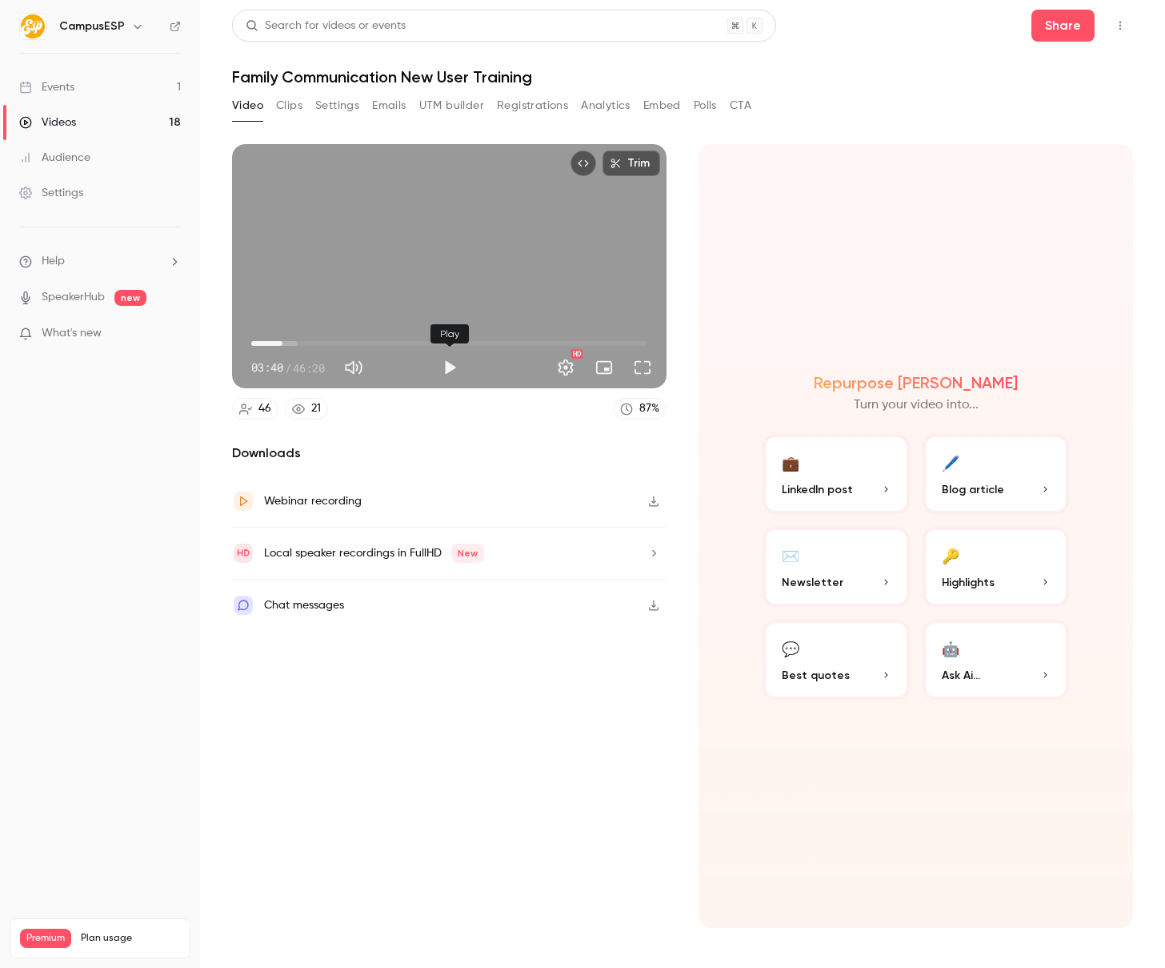
click at [452, 370] on button "Play" at bounding box center [450, 367] width 32 height 32
click at [491, 255] on div "Trim 03:45 03:45 / 46:20 HD" at bounding box center [449, 266] width 435 height 244
click at [497, 272] on div "Trim 03:45 03:45 / 46:20 HD" at bounding box center [449, 266] width 435 height 244
click at [483, 264] on div "Trim 03:52 03:52 / 46:20 HD" at bounding box center [449, 266] width 435 height 244
click at [406, 291] on div "Trim 03:52 03:52 / 46:20 HD" at bounding box center [449, 266] width 435 height 244
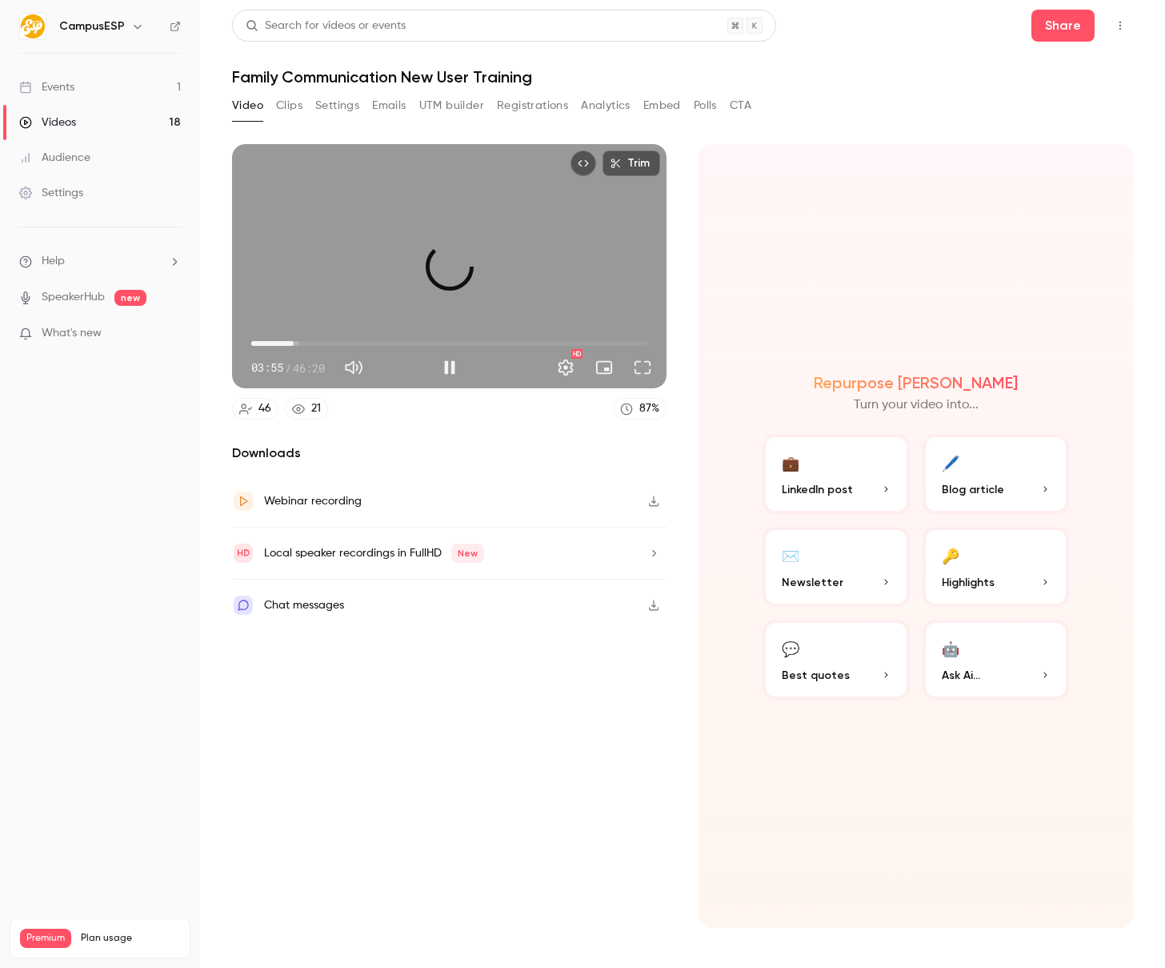
click at [294, 343] on span "04:57" at bounding box center [449, 344] width 396 height 26
click at [291, 343] on span "04:40" at bounding box center [291, 343] width 5 height 5
click at [289, 343] on span "04:41" at bounding box center [291, 343] width 5 height 5
click at [467, 259] on div "Trim 04:32 04:32 / 46:20 HD" at bounding box center [449, 266] width 435 height 244
click at [288, 343] on span "04:32" at bounding box center [289, 343] width 5 height 5
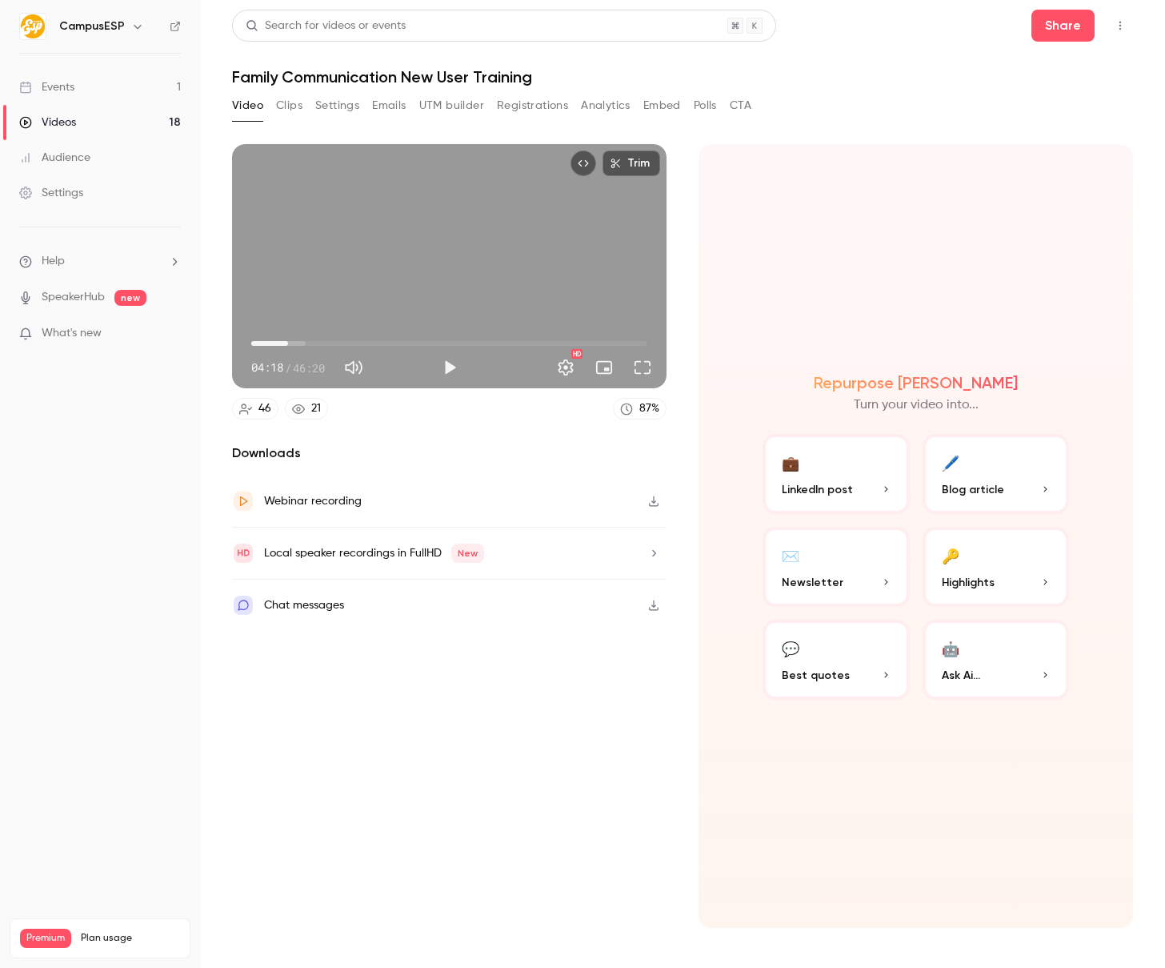
click at [326, 308] on div "Trim 04:18 04:18 / 46:20 HD" at bounding box center [449, 266] width 435 height 244
click at [396, 285] on div "Trim 04:27 04:27 / 46:20 HD" at bounding box center [449, 266] width 435 height 244
click at [405, 263] on div "Trim 04:27 04:27 / 46:20 HD" at bounding box center [449, 266] width 435 height 244
click at [356, 220] on div "Trim 04:38 04:38 / 46:20 HD" at bounding box center [449, 266] width 435 height 244
click at [453, 258] on div "Trim 04:38 04:38 / 46:20 HD" at bounding box center [449, 266] width 435 height 244
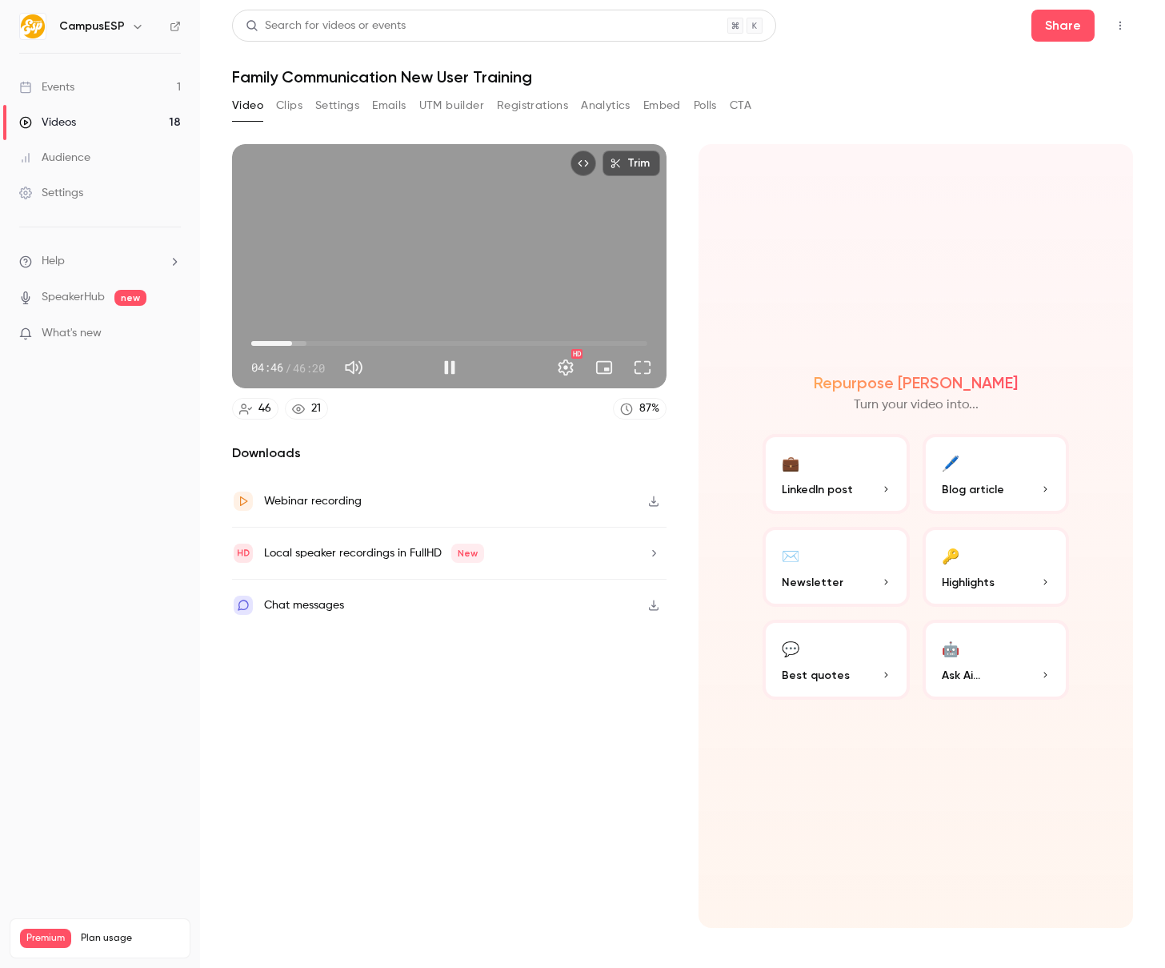
click at [351, 263] on div "Trim 04:46 04:46 / 46:20 HD" at bounding box center [449, 266] width 435 height 244
click at [446, 283] on div "Trim 04:46 04:46 / 46:20 HD" at bounding box center [449, 266] width 435 height 244
click at [484, 259] on div "Trim 04:46 04:46 / 46:20 HD" at bounding box center [449, 266] width 435 height 244
click at [550, 267] on div "Trim 05:01 05:01 / 46:20 HD" at bounding box center [449, 266] width 435 height 244
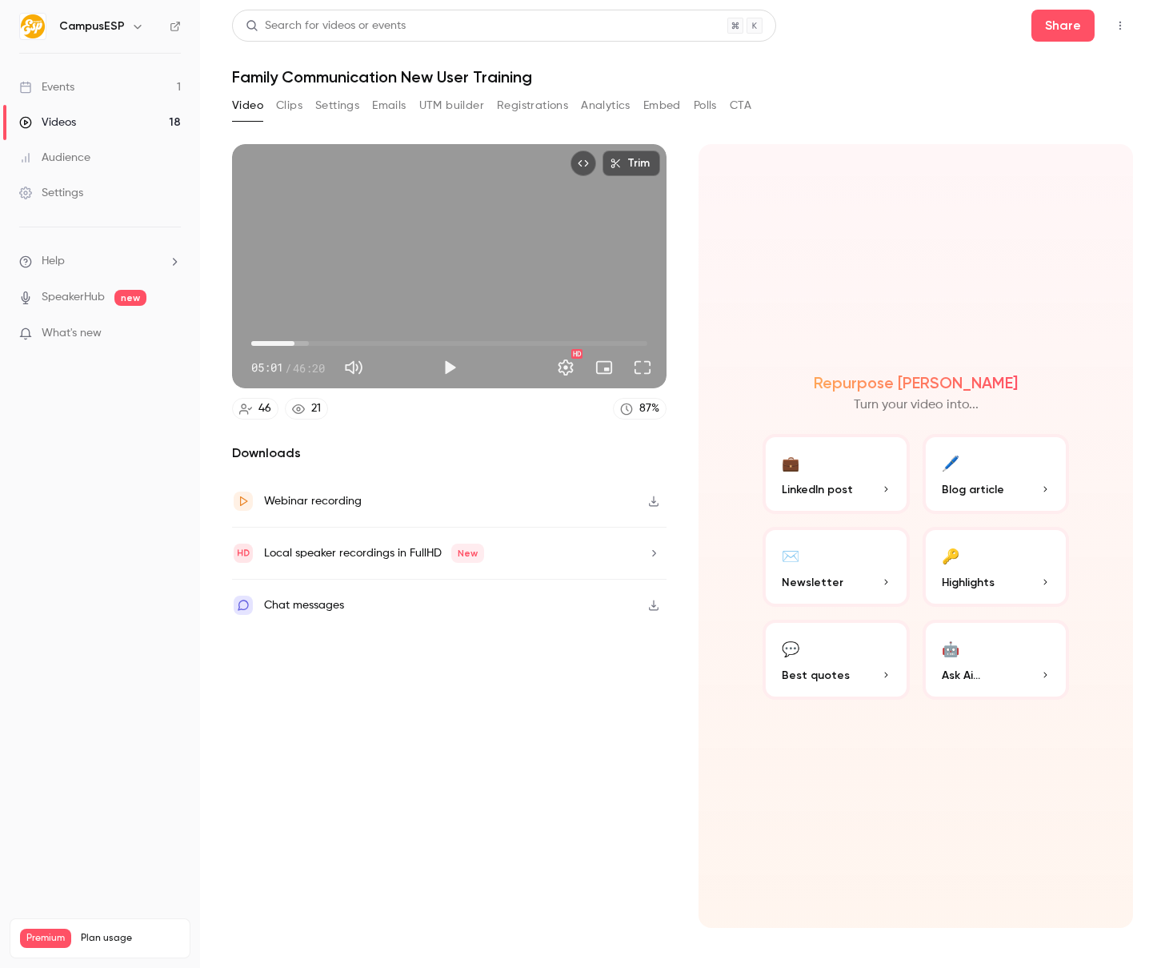
click at [292, 343] on span "05:01" at bounding box center [294, 343] width 5 height 5
click at [292, 343] on span "04:46" at bounding box center [292, 343] width 5 height 5
click at [293, 344] on span "04:52" at bounding box center [293, 343] width 5 height 5
click at [323, 293] on div "Trim 04:52 04:52 / 46:20 HD" at bounding box center [449, 266] width 435 height 244
click at [411, 261] on div "Trim 05:01 05:01 / 46:20 HD" at bounding box center [449, 266] width 435 height 244
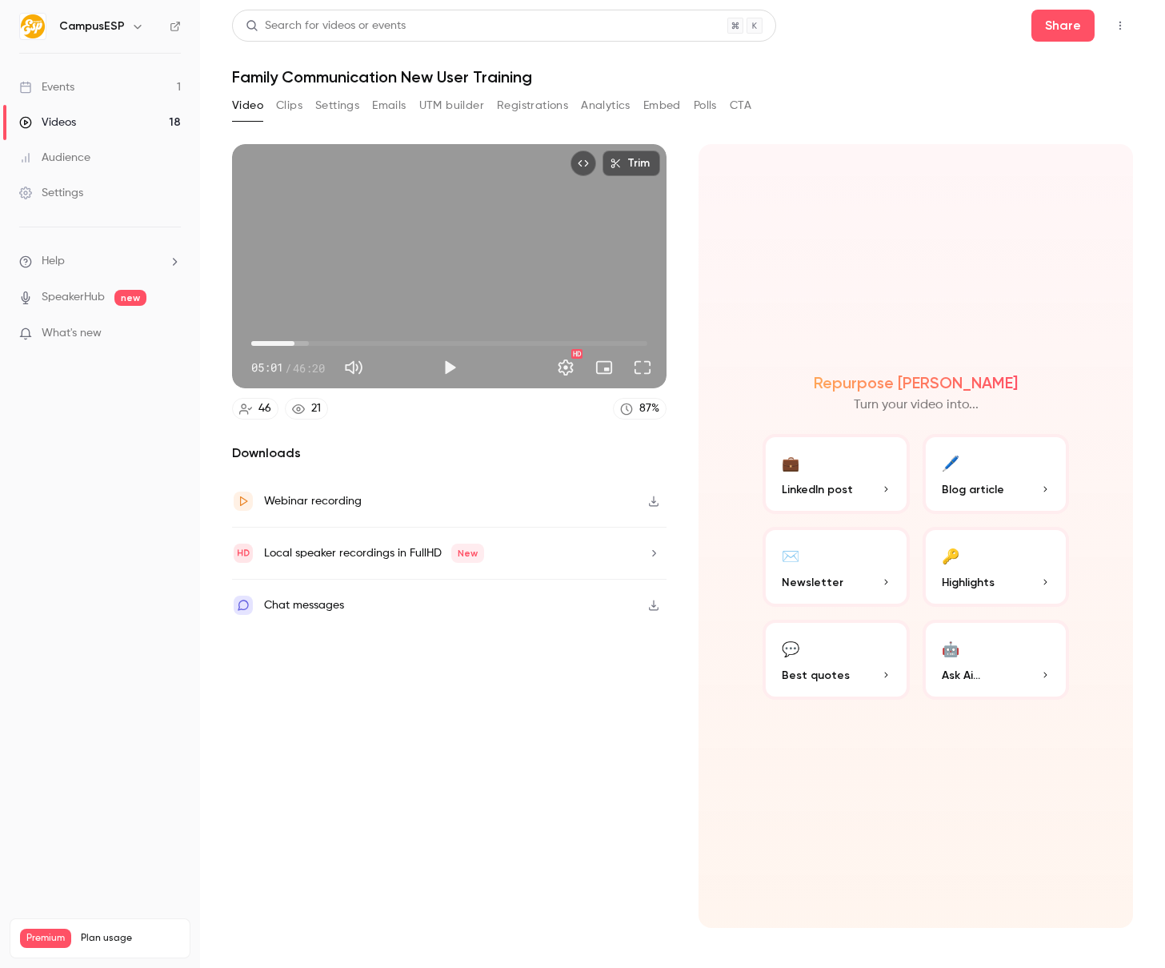
click at [508, 266] on div "Trim 05:01 05:01 / 46:20 HD" at bounding box center [449, 266] width 435 height 244
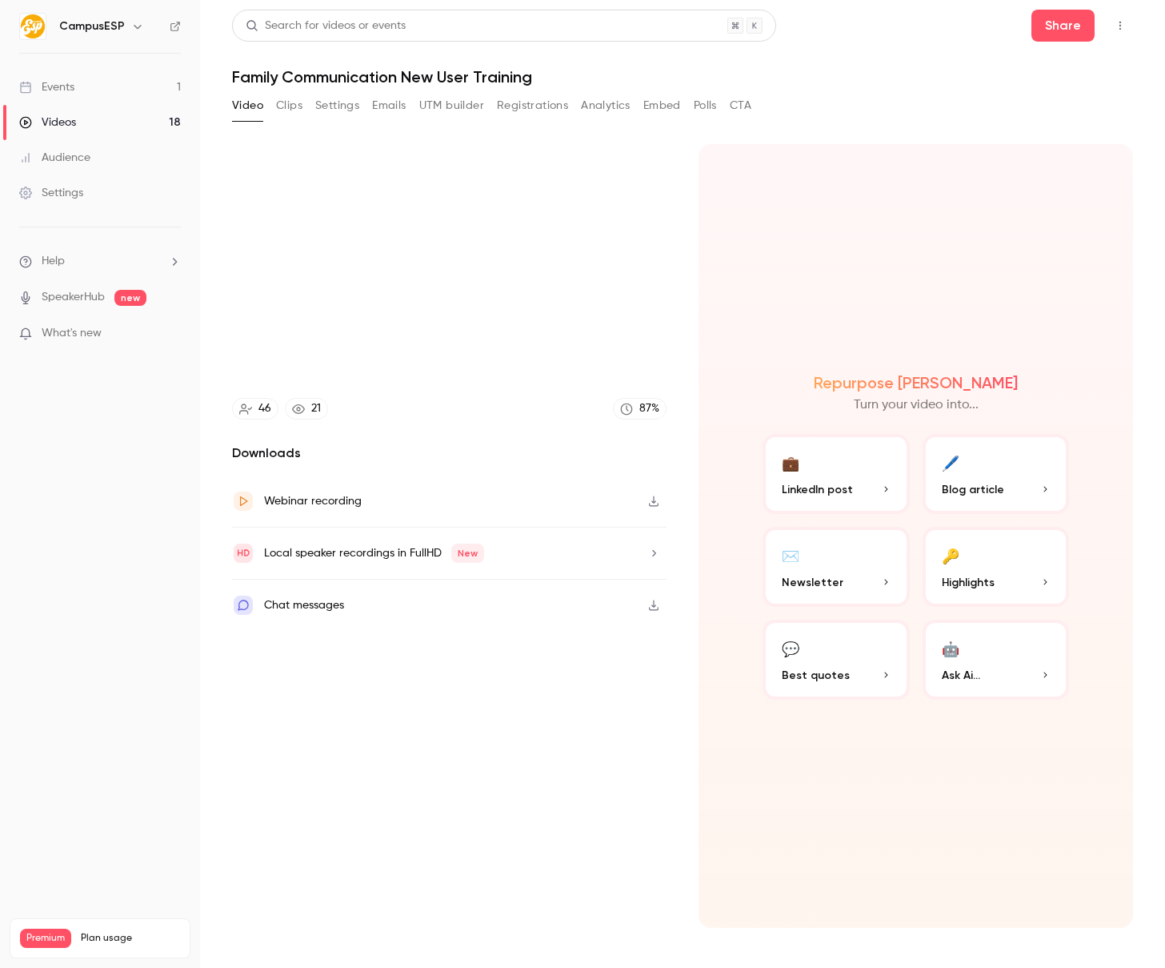
click at [701, 278] on div "Repurpose Ai Turn your video into... 💼 LinkedIn post 🖊️ Blog article ✉️ Newslet…" at bounding box center [916, 536] width 435 height 784
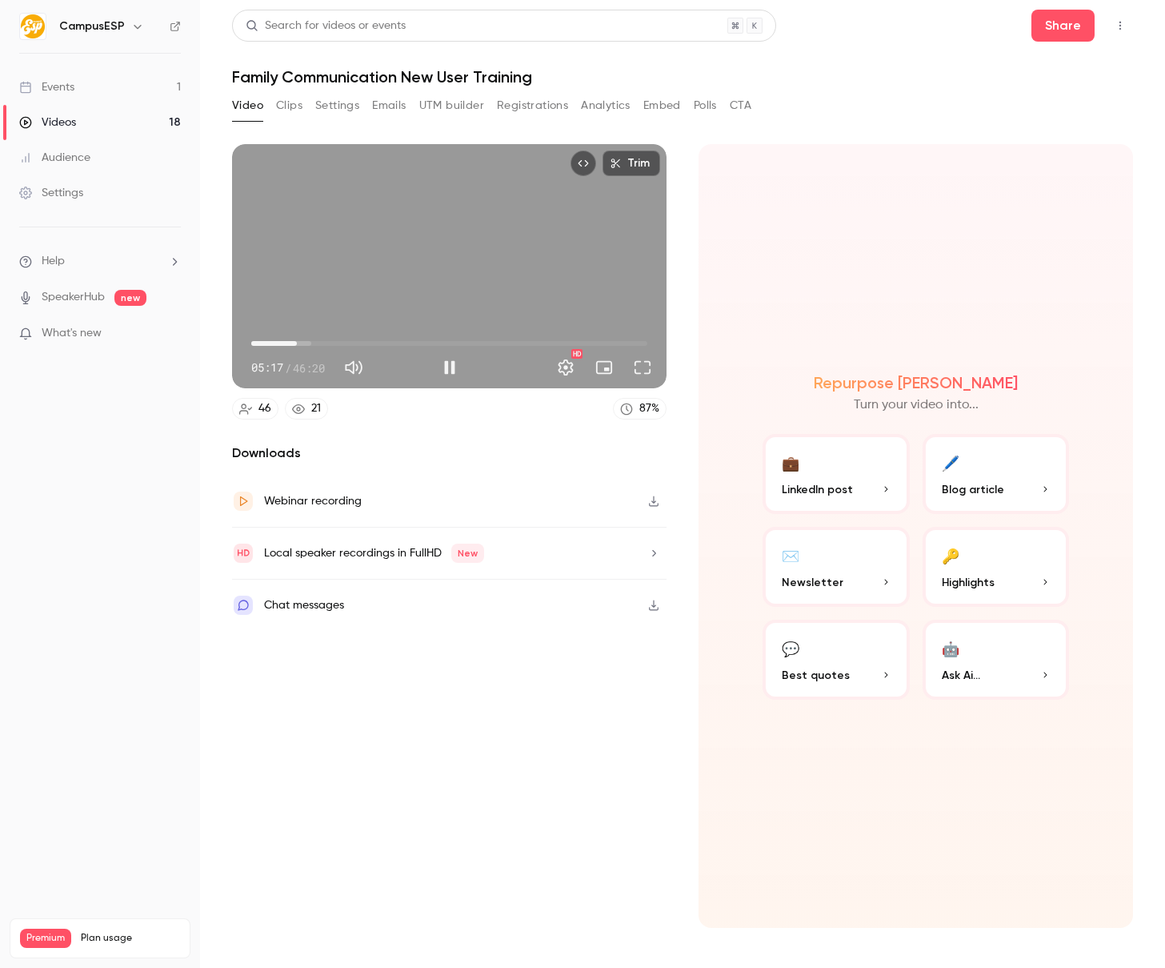
click at [521, 264] on div "Trim 05:17 05:17 / 46:20 HD" at bounding box center [449, 266] width 435 height 244
click at [294, 343] on span "04:57" at bounding box center [293, 343] width 5 height 5
click at [443, 365] on button "Play" at bounding box center [450, 367] width 32 height 32
click at [287, 342] on span "04:12" at bounding box center [287, 343] width 5 height 5
click at [290, 343] on span "04:13" at bounding box center [287, 343] width 5 height 5
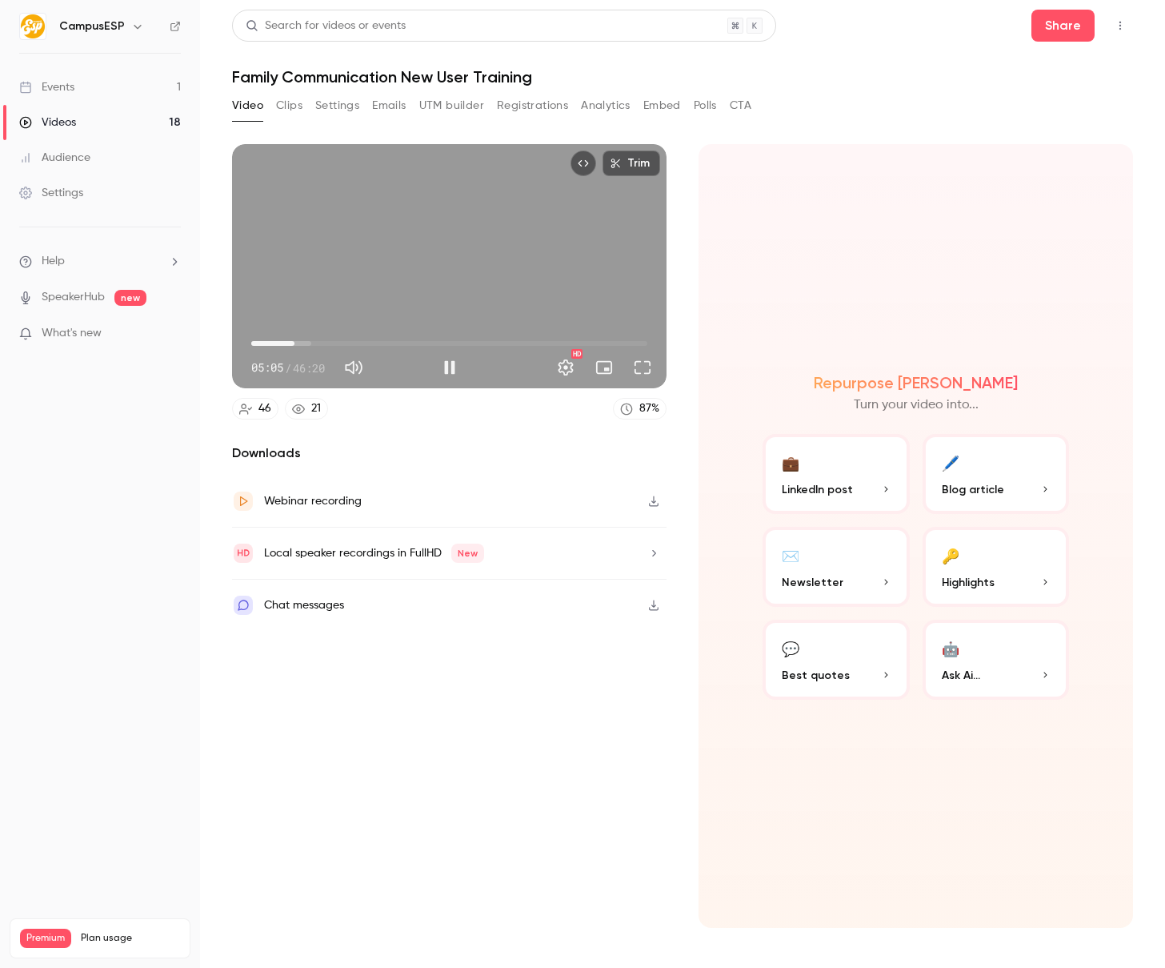
click at [499, 263] on div "Trim 05:05 05:05 / 46:20 HD" at bounding box center [449, 266] width 435 height 244
click at [454, 268] on div "Trim 05:05 05:05 / 46:20 HD" at bounding box center [449, 266] width 435 height 244
click at [431, 251] on div "Trim 05:08 05:08 / 46:20 HD" at bounding box center [449, 266] width 435 height 244
click at [479, 258] on div "Trim 05:08 05:08 / 46:20 HD" at bounding box center [449, 266] width 435 height 244
click at [387, 239] on div "Trim 05:17 05:17 / 46:20 HD" at bounding box center [449, 266] width 435 height 244
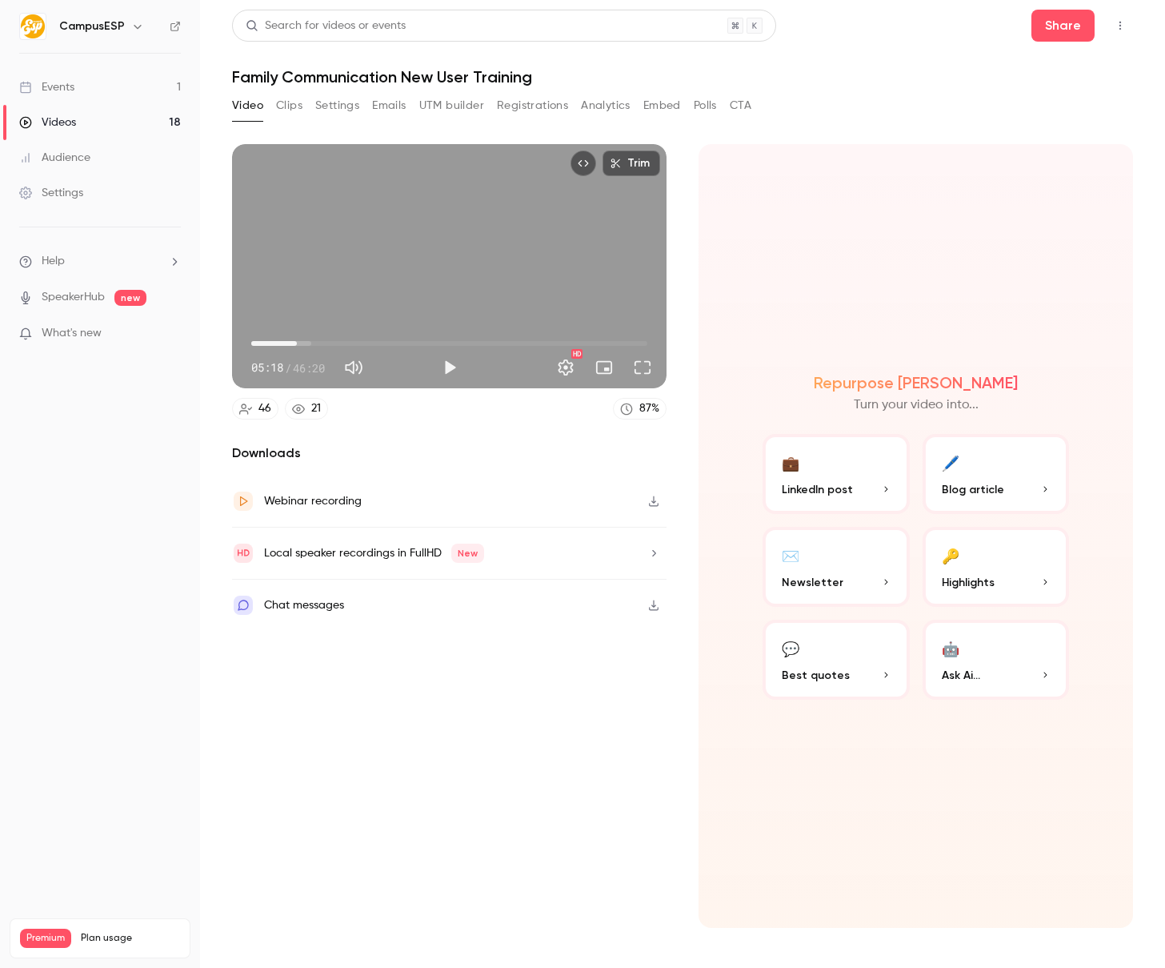
click at [445, 267] on div "Trim 05:18 05:18 / 46:20 HD" at bounding box center [449, 266] width 435 height 244
click at [507, 234] on div "Trim 05:35 05:35 / 46:20 HD" at bounding box center [449, 266] width 435 height 244
click at [469, 264] on div "Trim 05:36 05:36 / 46:20 HD" at bounding box center [449, 266] width 435 height 244
click at [426, 232] on div "Trim 05:41 05:41 / 46:20 HD" at bounding box center [449, 266] width 435 height 244
click at [459, 267] on div "Trim 05:42 05:42 / 46:20 HD" at bounding box center [449, 266] width 435 height 244
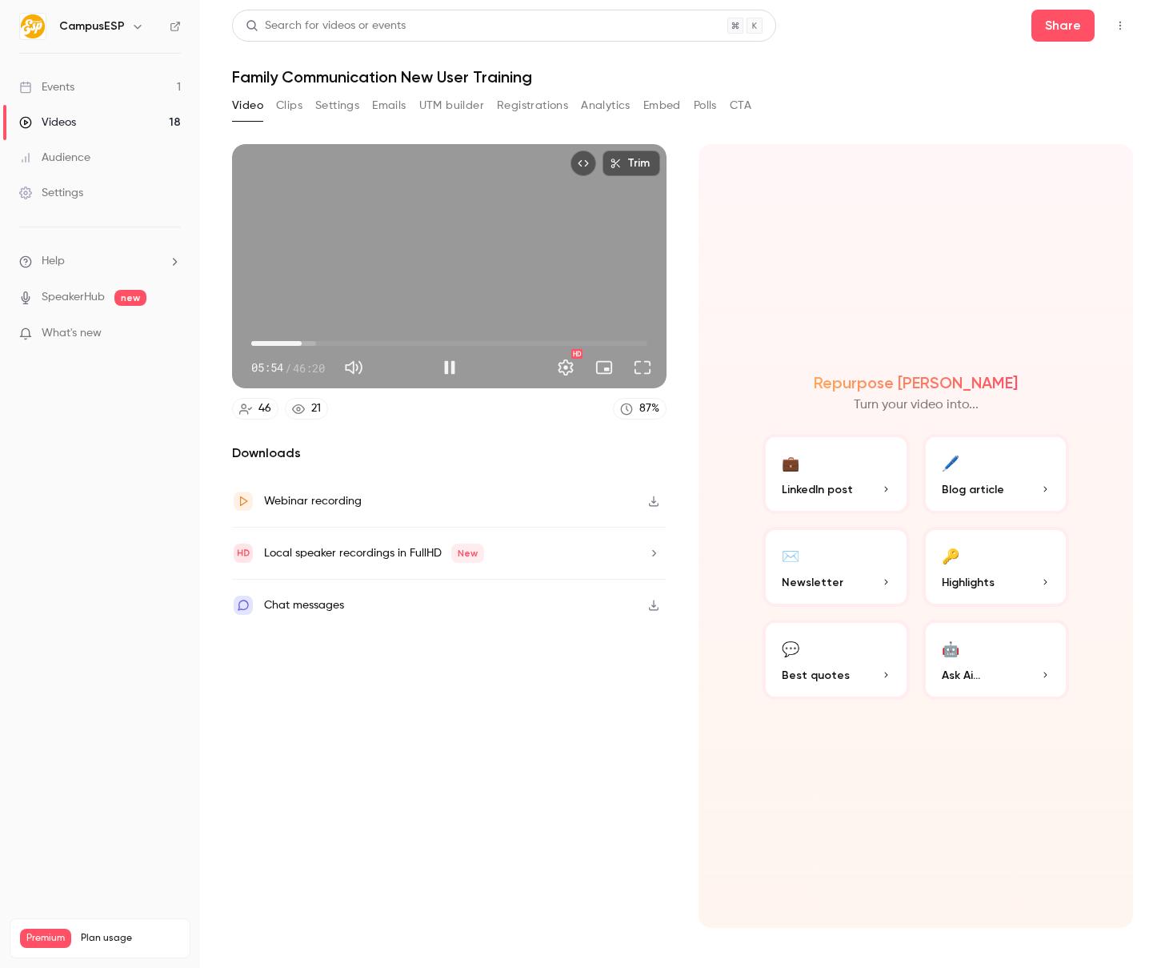
click at [451, 220] on div "Trim 05:54 05:54 / 46:20 HD" at bounding box center [449, 266] width 435 height 244
click at [299, 344] on span "05:54" at bounding box center [301, 343] width 5 height 5
click at [299, 344] on span "05:37" at bounding box center [299, 343] width 5 height 5
click at [355, 298] on div "Trim 05:37 05:37 / 46:20 HD" at bounding box center [449, 266] width 435 height 244
click at [503, 283] on div "Trim 05:47 05:47 / 46:20 HD" at bounding box center [449, 266] width 435 height 244
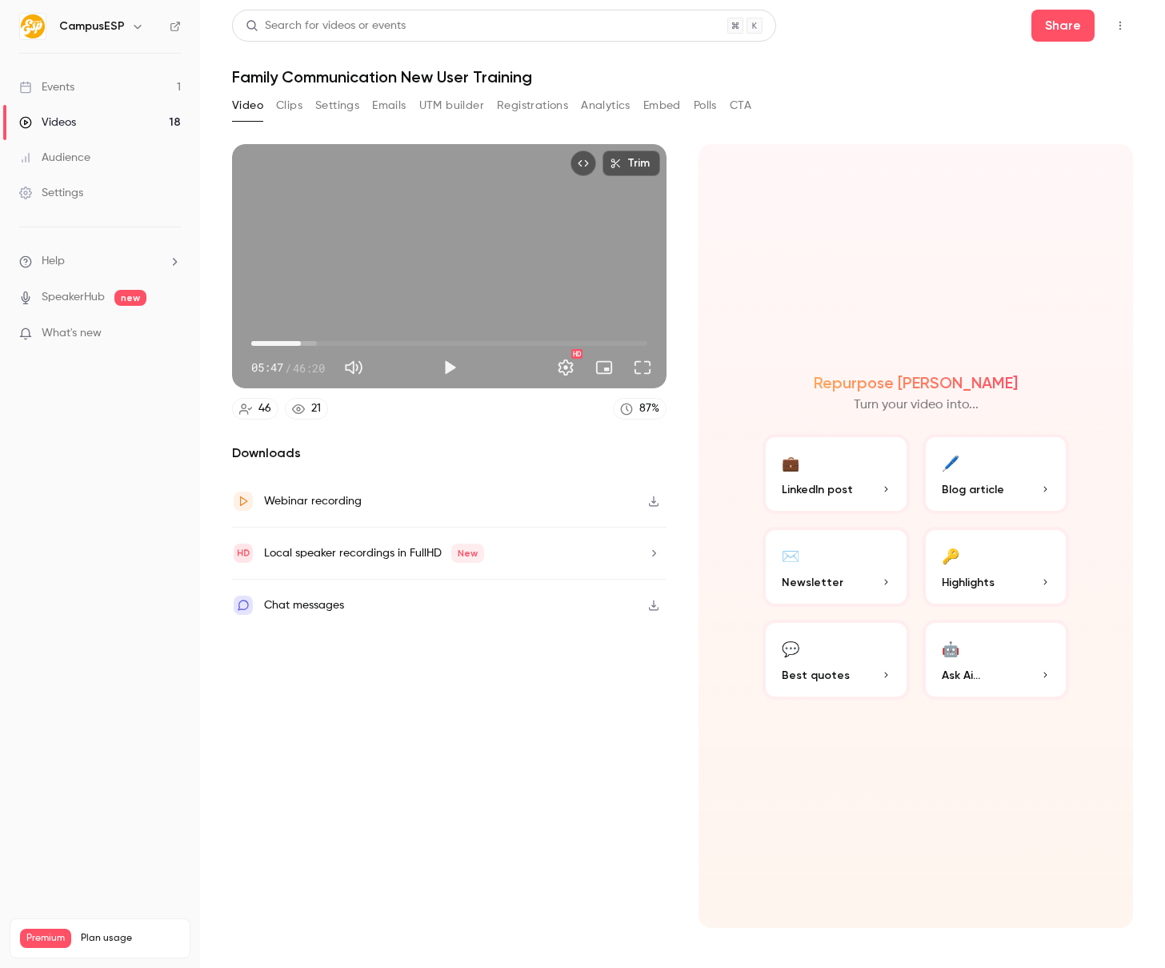
click at [446, 288] on div "Trim 05:47 05:47 / 46:20 HD" at bounding box center [449, 266] width 435 height 244
click at [435, 246] on div "Trim 05:49 05:49 / 46:20 HD" at bounding box center [449, 266] width 435 height 244
click at [381, 249] on div "Trim 05:50 05:50 / 46:20 HD" at bounding box center [449, 266] width 435 height 244
click at [550, 281] on div "Trim 06:39 06:39 / 46:20 HD" at bounding box center [449, 266] width 435 height 244
click at [515, 296] on div "Trim 06:39 06:39 / 46:20 HD" at bounding box center [449, 266] width 435 height 244
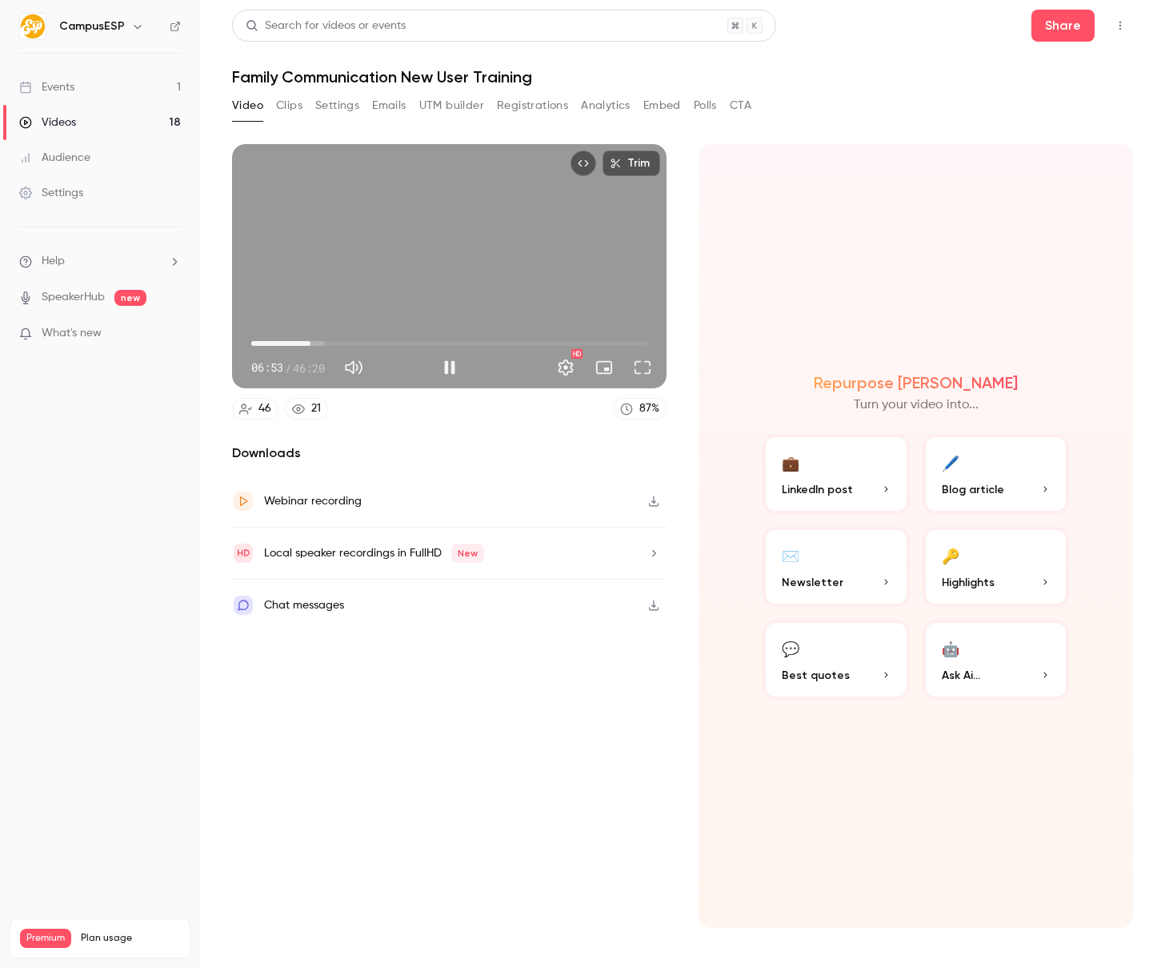
click at [515, 246] on div "Trim 06:53 06:53 / 46:20 HD" at bounding box center [449, 266] width 435 height 244
click at [379, 281] on div "Trim 06:54 06:54 / 46:20 HD" at bounding box center [449, 266] width 435 height 244
click at [430, 249] on div "Trim 07:03 07:03 / 46:20 HD" at bounding box center [449, 266] width 435 height 244
click at [390, 227] on div "Trim 07:04 07:04 / 46:20 HD" at bounding box center [449, 266] width 435 height 244
click at [387, 227] on div "Trim 07:06 07:06 / 46:20 HD" at bounding box center [449, 266] width 435 height 244
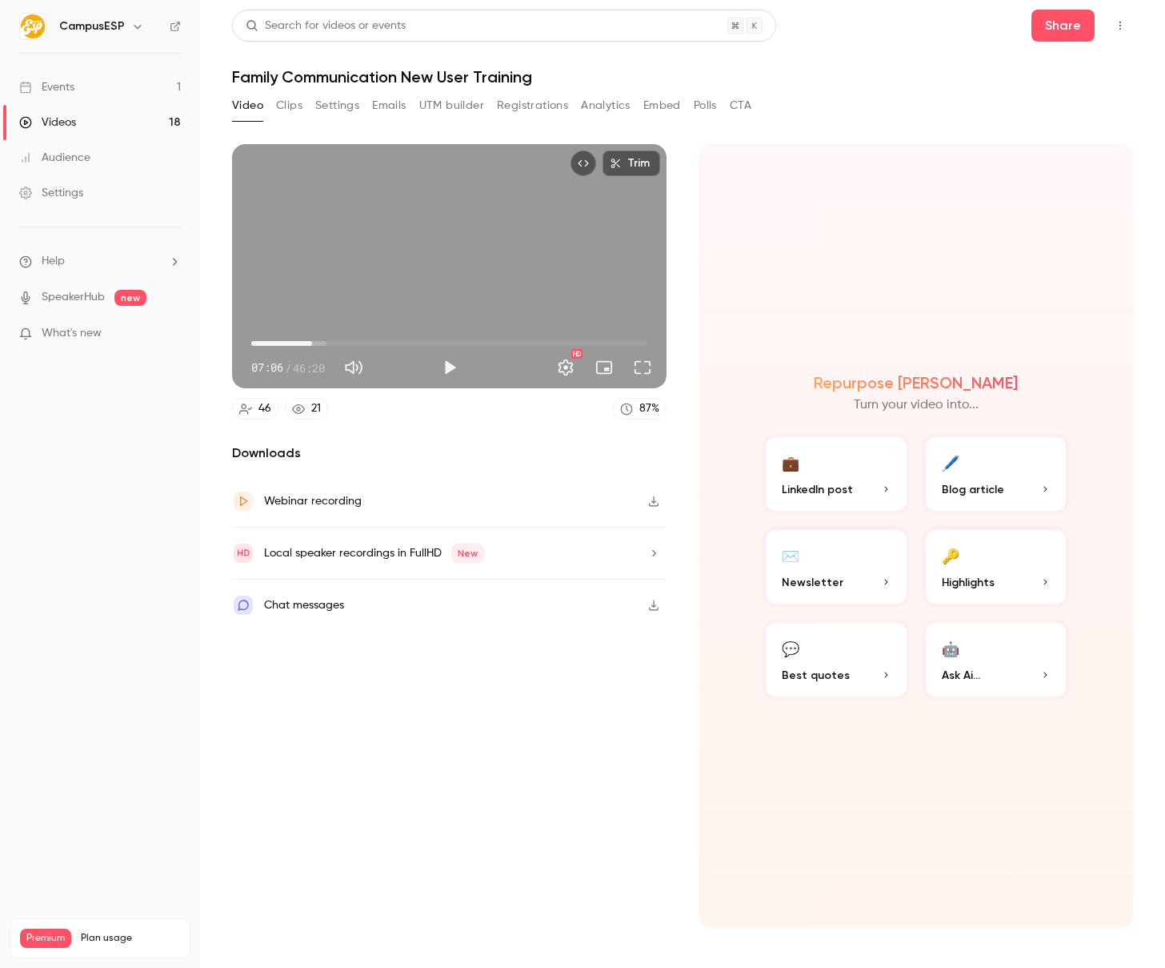
click at [468, 215] on div "Trim 07:06 07:06 / 46:20 HD" at bounding box center [449, 266] width 435 height 244
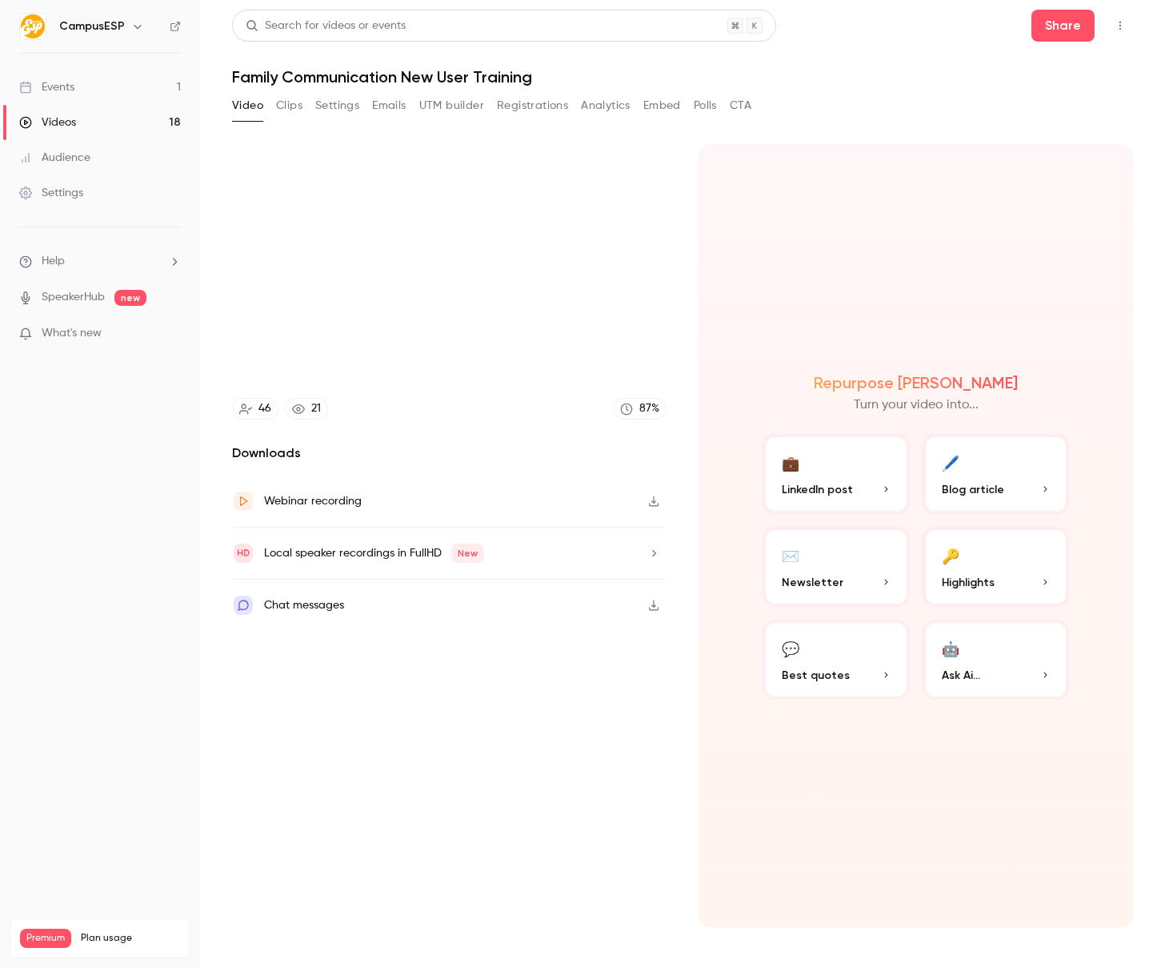
click at [468, 215] on video at bounding box center [449, 266] width 435 height 244
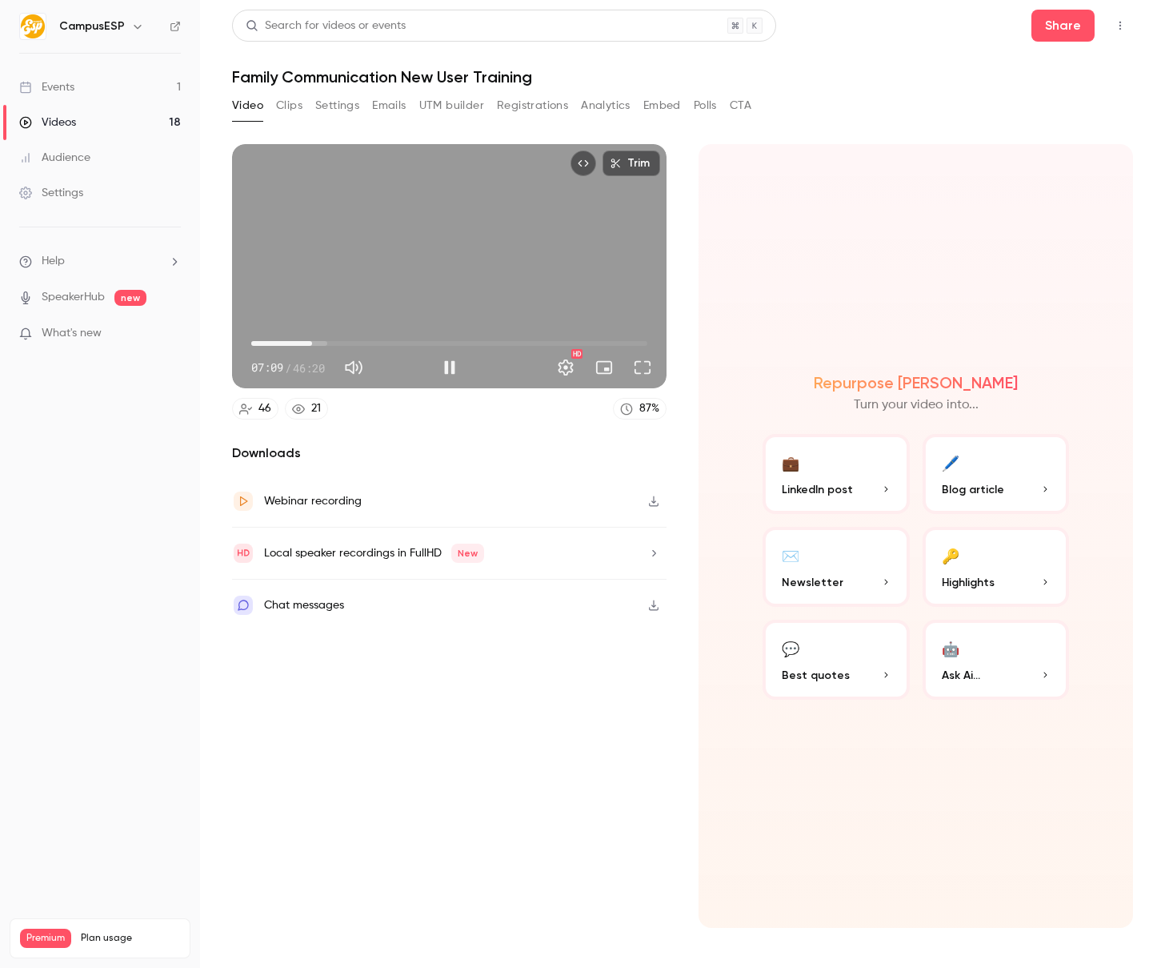
click at [483, 211] on div "Trim 07:09 07:09 / 46:20 HD" at bounding box center [449, 266] width 435 height 244
click at [463, 266] on div "Trim 07:09 07:09 / 46:20 HD" at bounding box center [449, 266] width 435 height 244
click at [481, 264] on div "Trim 07:15 07:15 / 46:20 HD" at bounding box center [449, 266] width 435 height 244
click at [499, 259] on div "Trim 07:15 07:15 / 46:20 HD" at bounding box center [449, 266] width 435 height 244
click at [475, 237] on div "Trim 07:38 07:38 / 46:20 HD" at bounding box center [449, 266] width 435 height 244
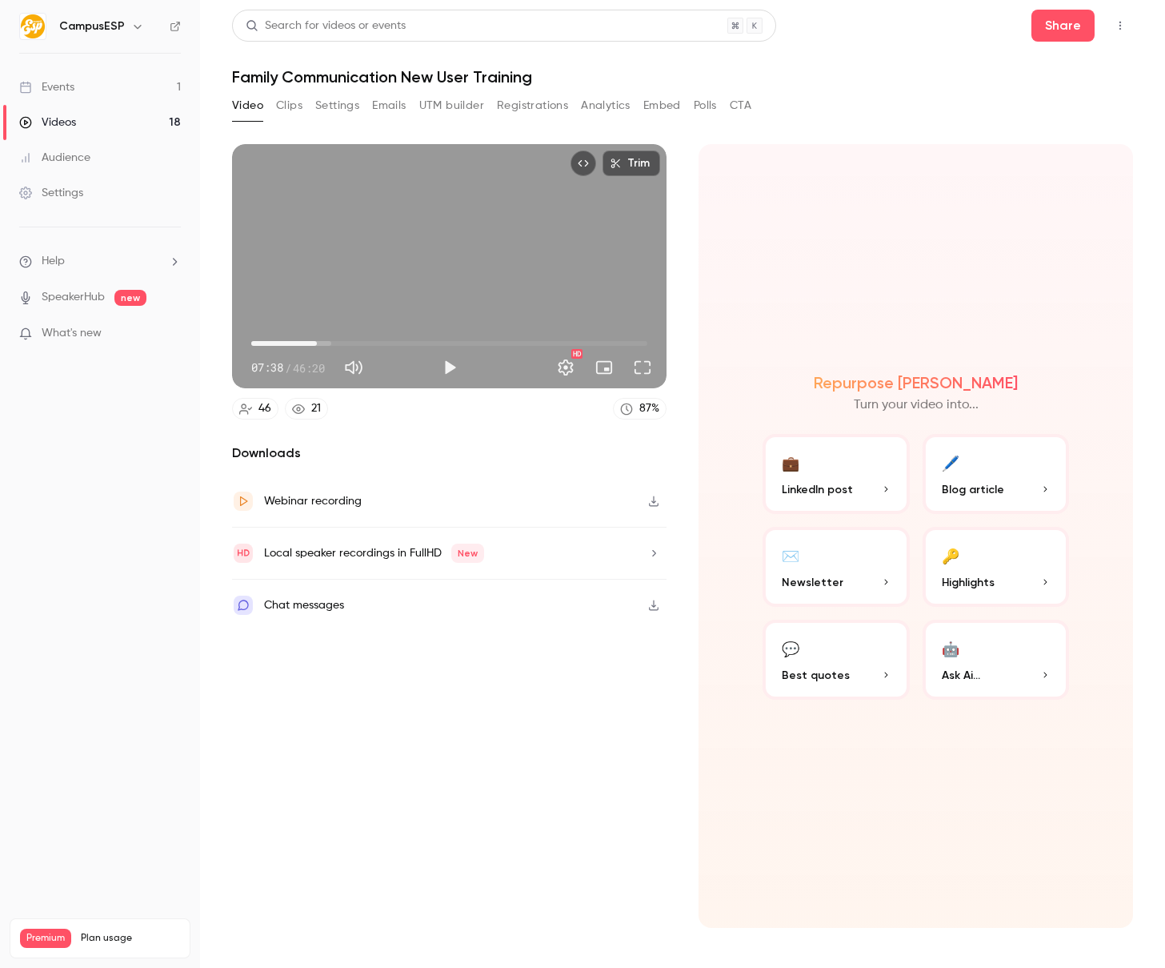
type input "*****"
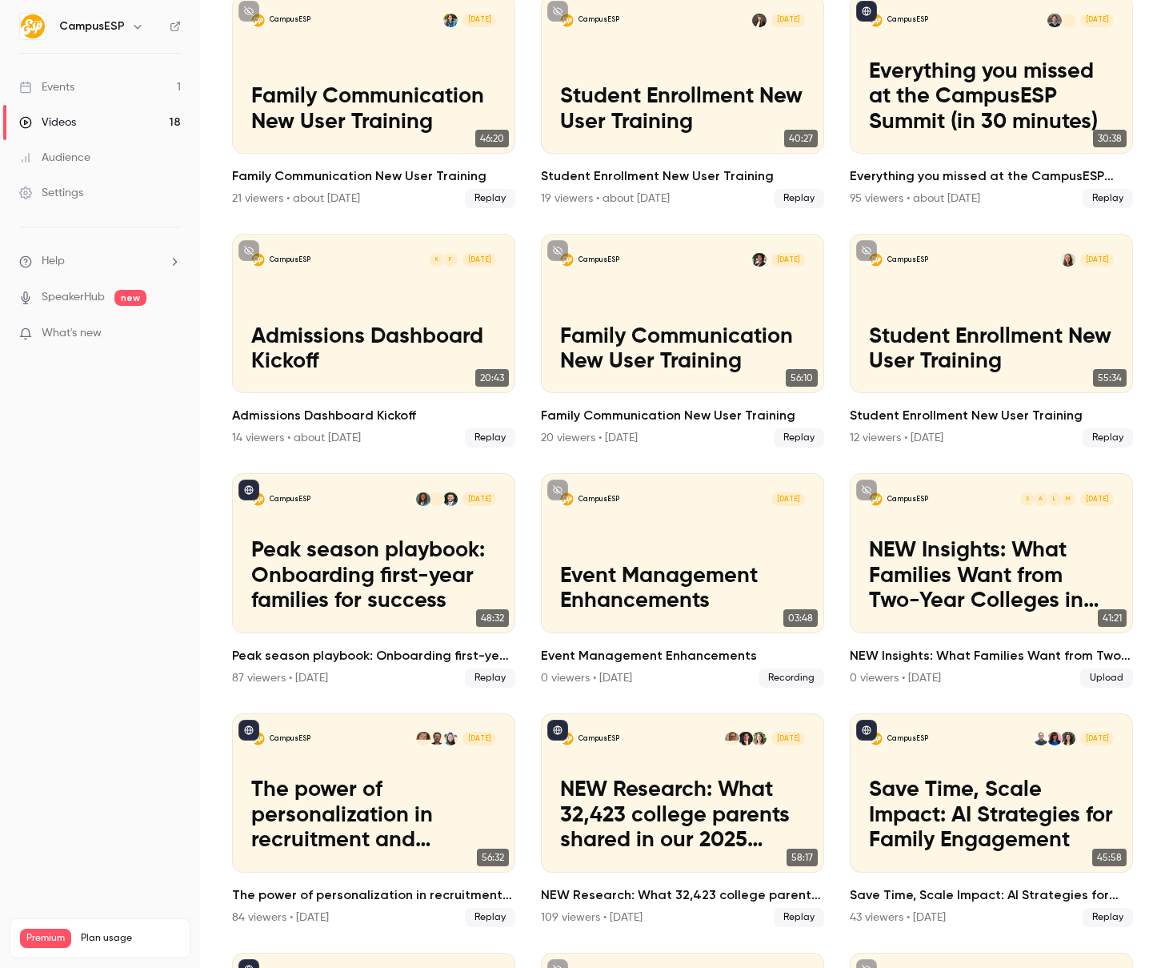
scroll to position [409, 0]
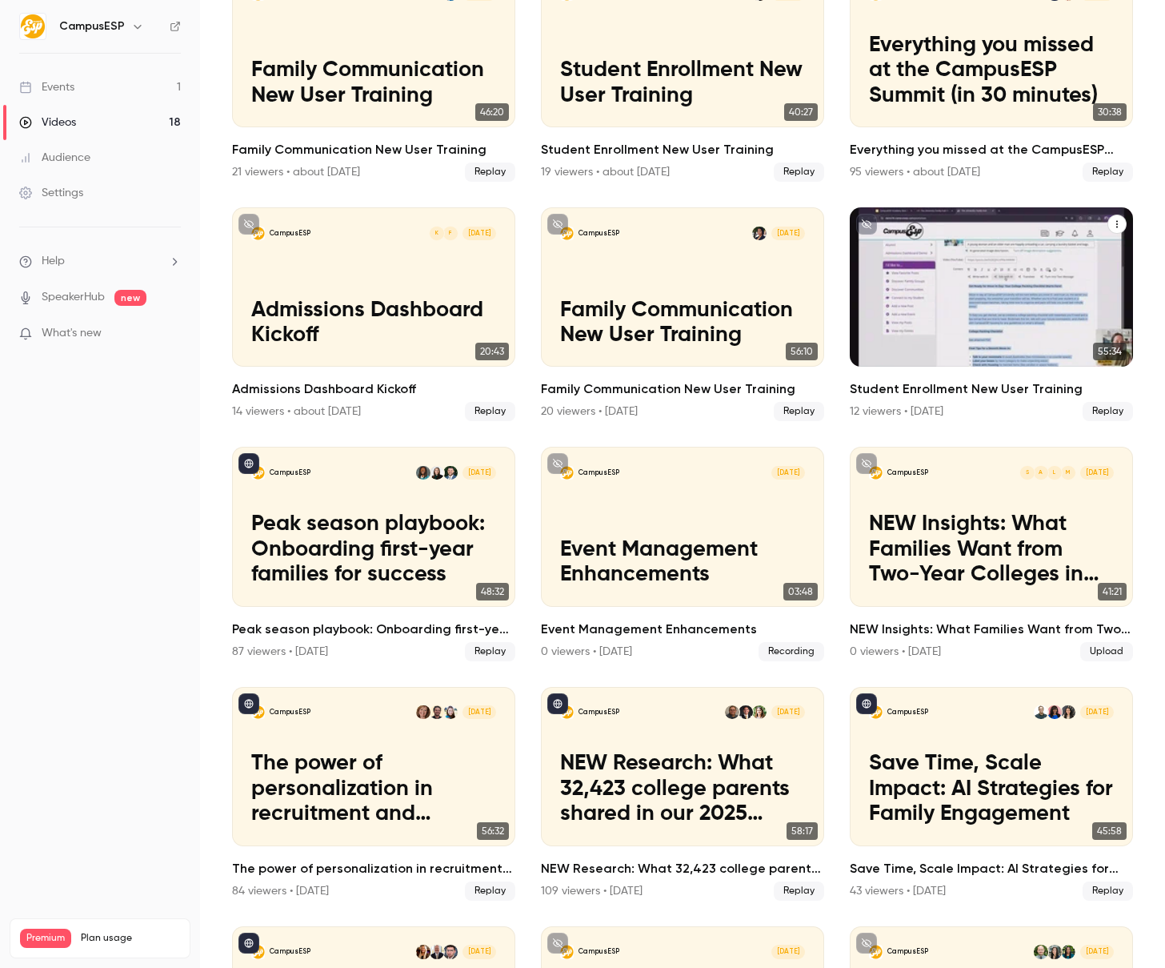
click at [952, 253] on div "CampusESP [DATE] Student Enrollment New User Training" at bounding box center [991, 286] width 283 height 159
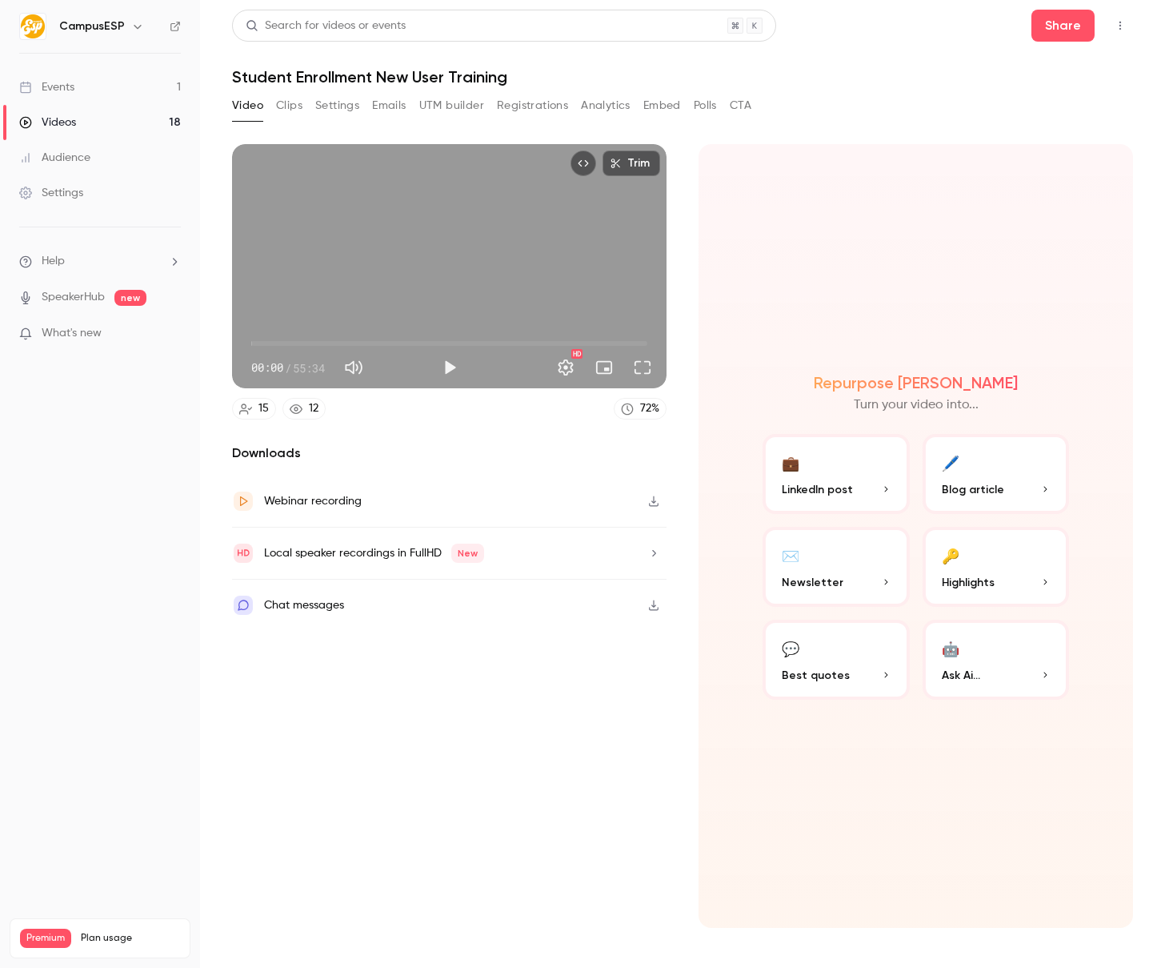
click at [422, 292] on div "Trim 00:00 00:00 / 55:34 HD" at bounding box center [449, 266] width 435 height 244
click at [263, 342] on span "01:41" at bounding box center [449, 344] width 396 height 26
click at [268, 342] on span "02:21" at bounding box center [268, 343] width 5 height 5
click at [271, 342] on span "02:22" at bounding box center [268, 343] width 5 height 5
click at [275, 341] on span "02:55" at bounding box center [272, 343] width 5 height 5
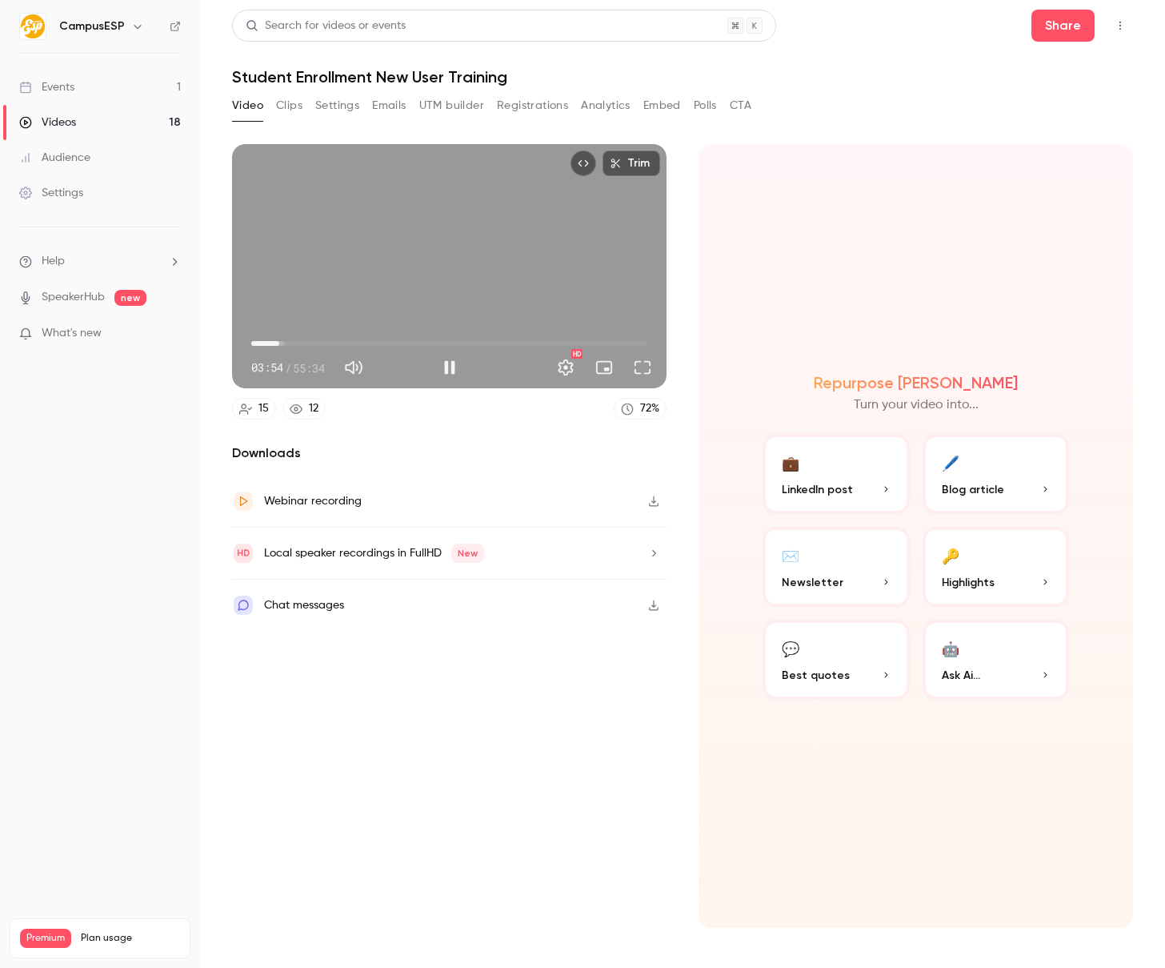
click at [279, 342] on span "03:55" at bounding box center [279, 343] width 5 height 5
click at [277, 343] on span "03:35" at bounding box center [277, 343] width 5 height 5
click at [415, 239] on div "Trim 03:40 03:40 / 55:34 HD" at bounding box center [449, 266] width 435 height 244
click at [387, 245] on div "Trim 03:40 03:40 / 55:34 HD" at bounding box center [449, 266] width 435 height 244
click at [489, 272] on div "Trim 03:53 03:53 / 55:34 HD" at bounding box center [449, 266] width 435 height 244
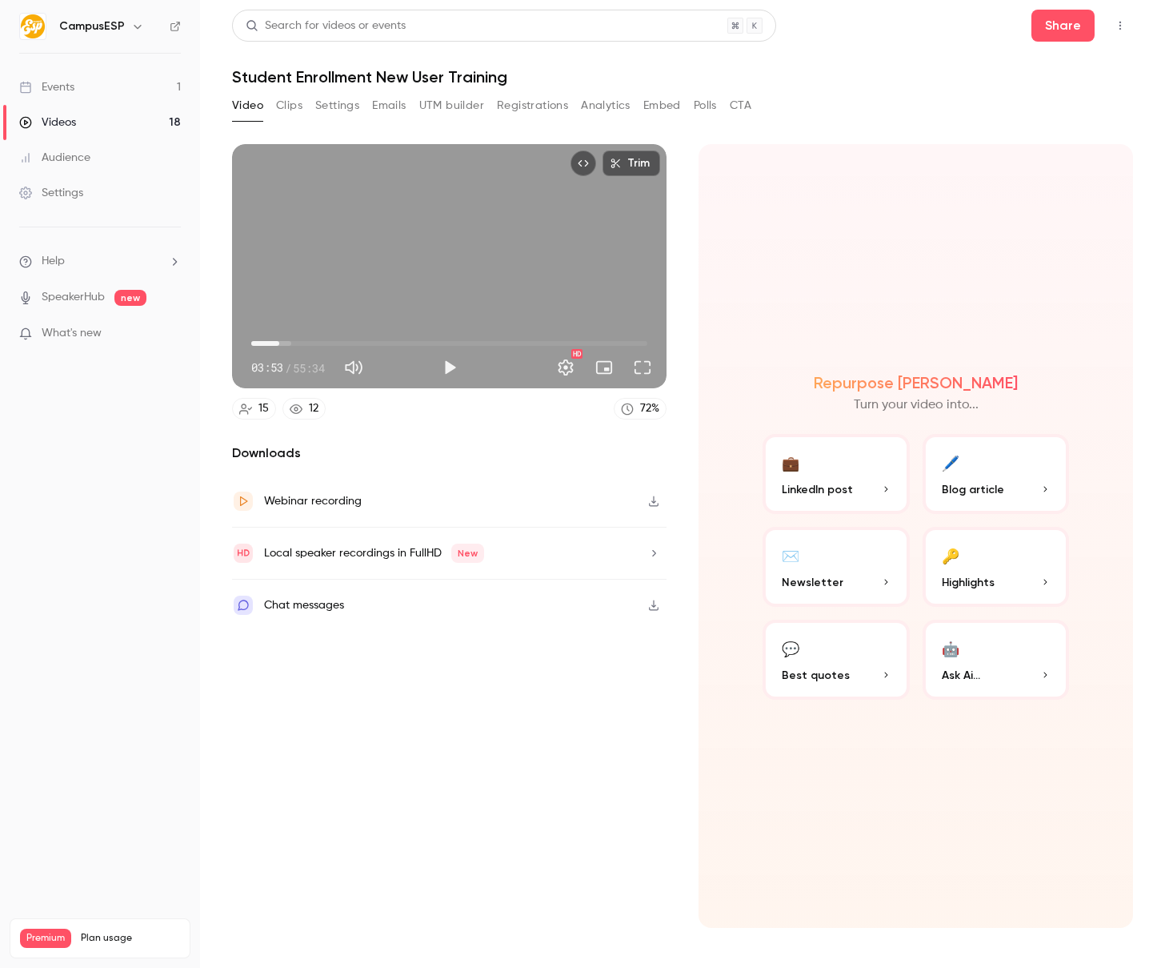
click at [395, 267] on div "Trim 03:53 03:53 / 55:34 HD" at bounding box center [449, 266] width 435 height 244
click at [364, 263] on div "Trim 04:59 04:59 / 55:34 HD" at bounding box center [449, 266] width 435 height 244
click at [470, 282] on div "Trim 04:59 04:59 / 55:34 HD" at bounding box center [449, 266] width 435 height 244
click at [439, 242] on div "Trim 05:08 05:08 / 55:34 HD" at bounding box center [449, 266] width 435 height 244
click at [453, 368] on button "Play" at bounding box center [450, 367] width 32 height 32
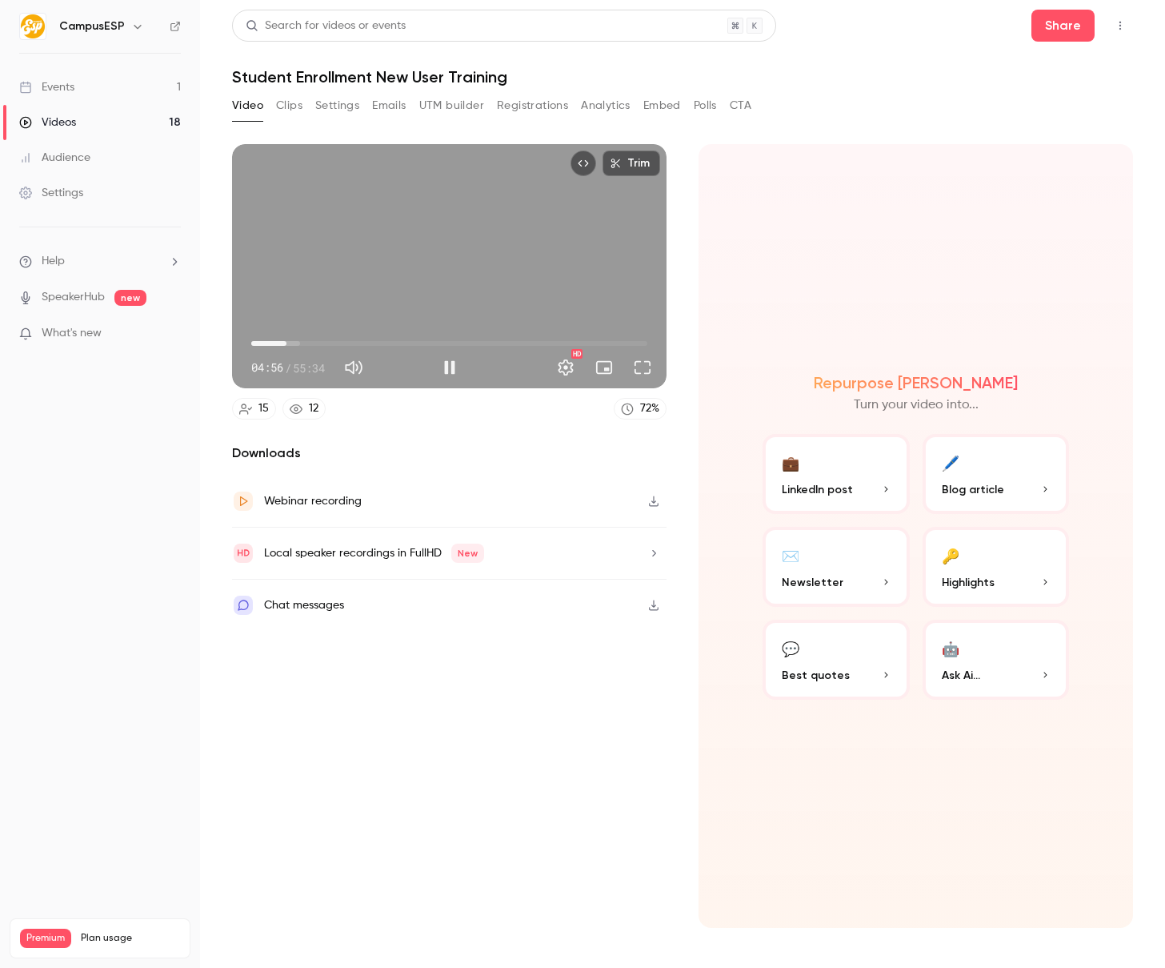
click at [287, 345] on span "04:56" at bounding box center [286, 343] width 5 height 5
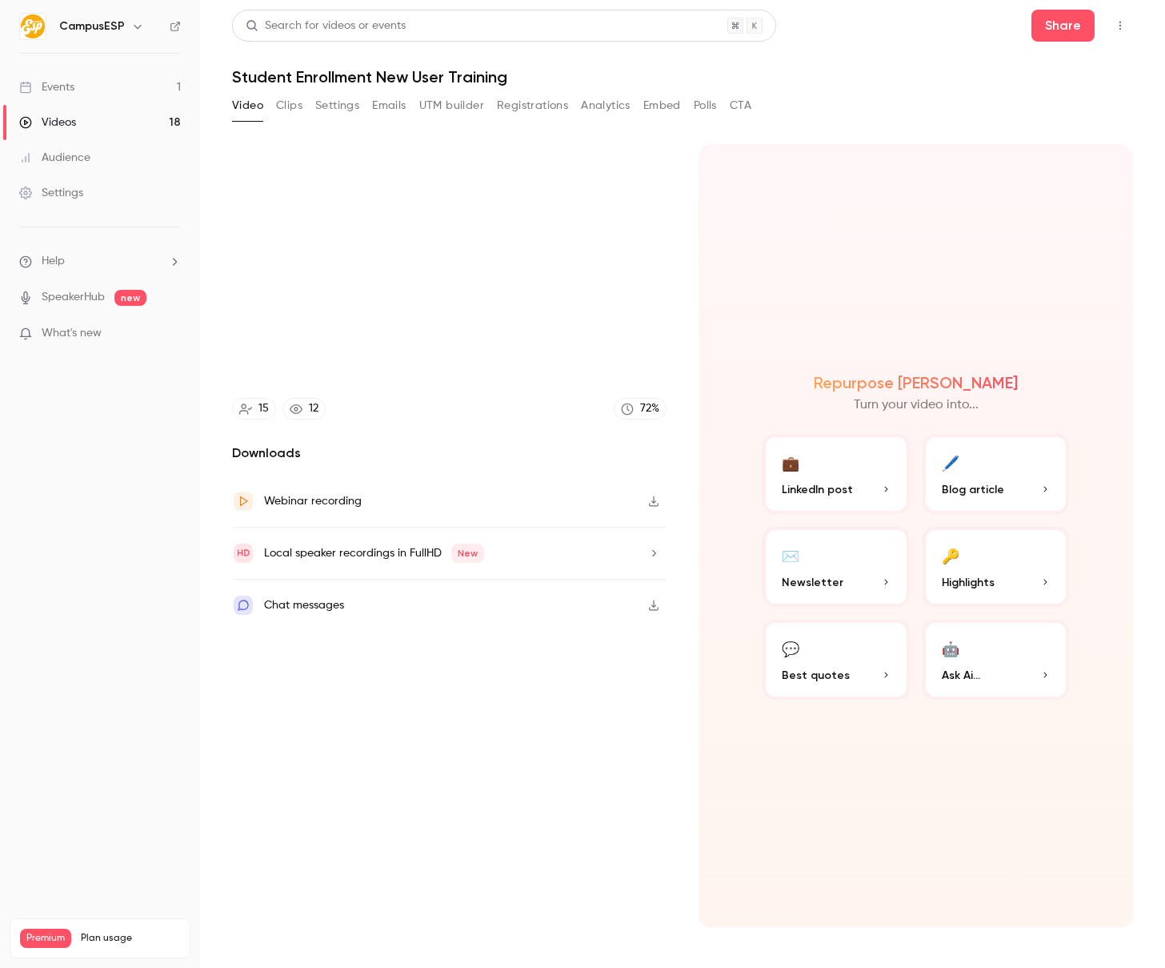
click at [610, 369] on video at bounding box center [449, 266] width 435 height 244
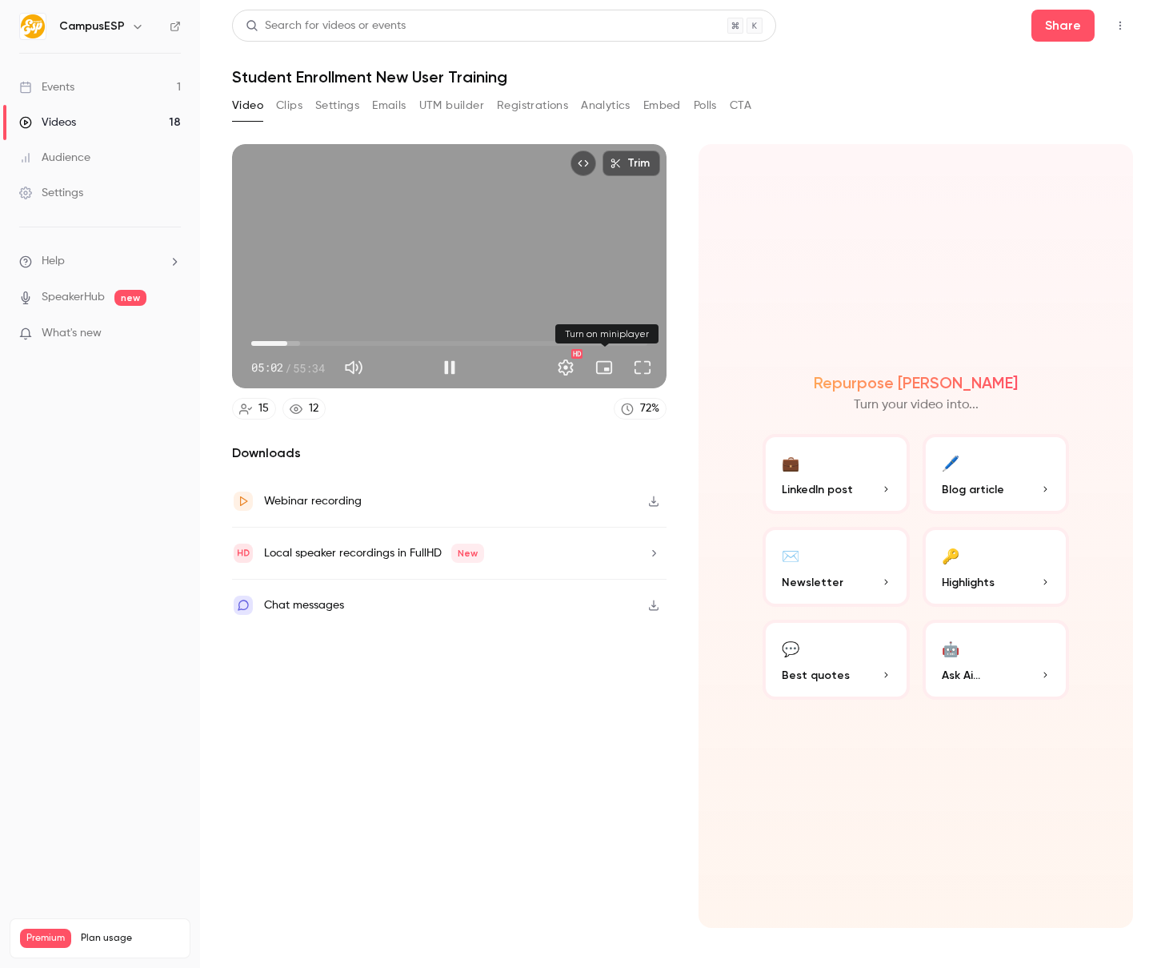
click at [605, 360] on button "Turn on miniplayer" at bounding box center [604, 367] width 32 height 32
click at [605, 362] on button "Turn off miniplayer" at bounding box center [604, 367] width 32 height 32
click at [431, 250] on div "Trim 05:08 05:08 / 55:34 HD" at bounding box center [449, 266] width 435 height 244
click at [439, 291] on div "Trim 05:08 05:08 / 55:34 HD" at bounding box center [449, 266] width 435 height 244
click at [286, 343] on span "05:09" at bounding box center [288, 343] width 5 height 5
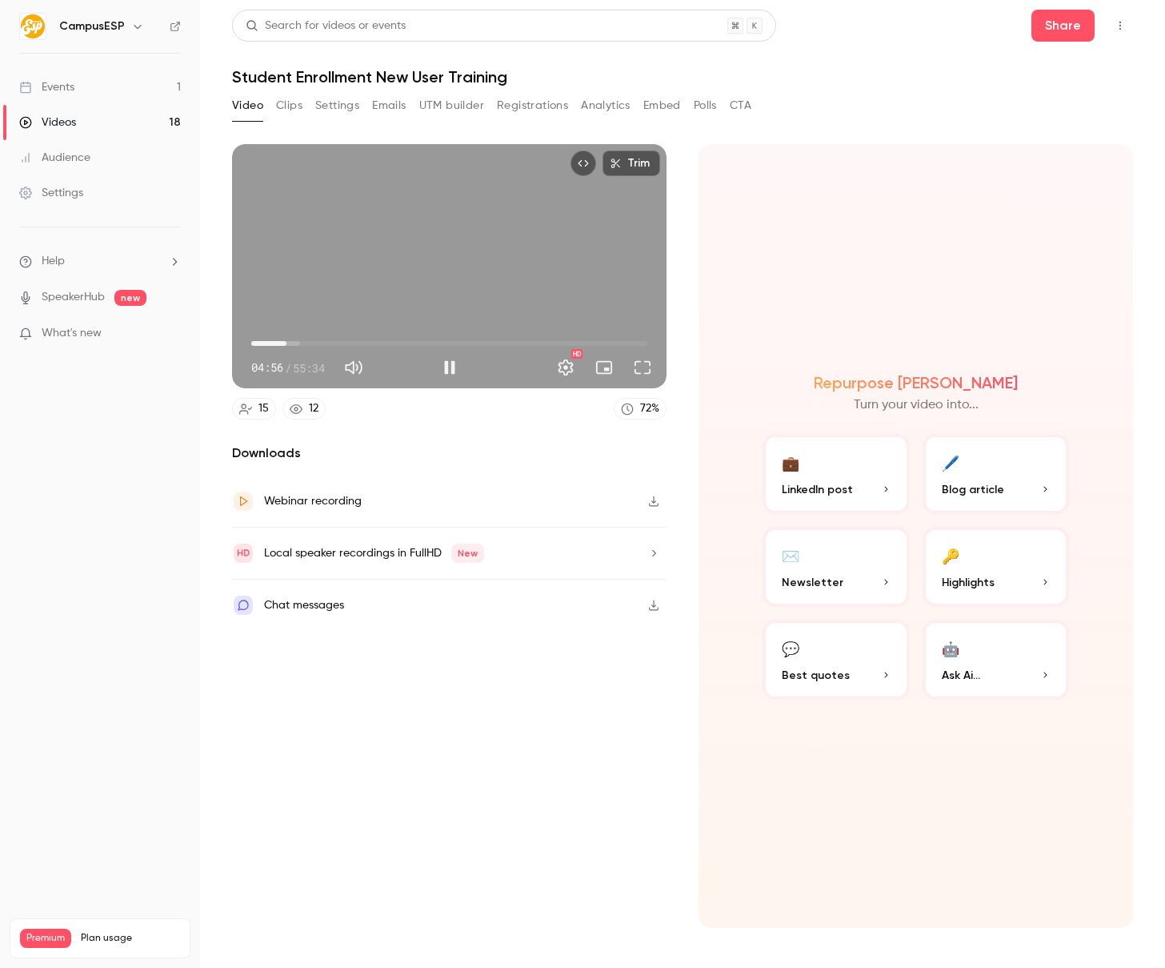
click at [287, 343] on span "04:56" at bounding box center [286, 343] width 5 height 5
click at [439, 229] on div "Trim 05:10 05:10 / 55:34 HD" at bounding box center [449, 266] width 435 height 244
click at [491, 252] on div "Trim 05:10 05:10 / 55:34 HD" at bounding box center [449, 266] width 435 height 244
click at [383, 302] on div "Trim 05:18 05:18 / 55:34 HD" at bounding box center [449, 266] width 435 height 244
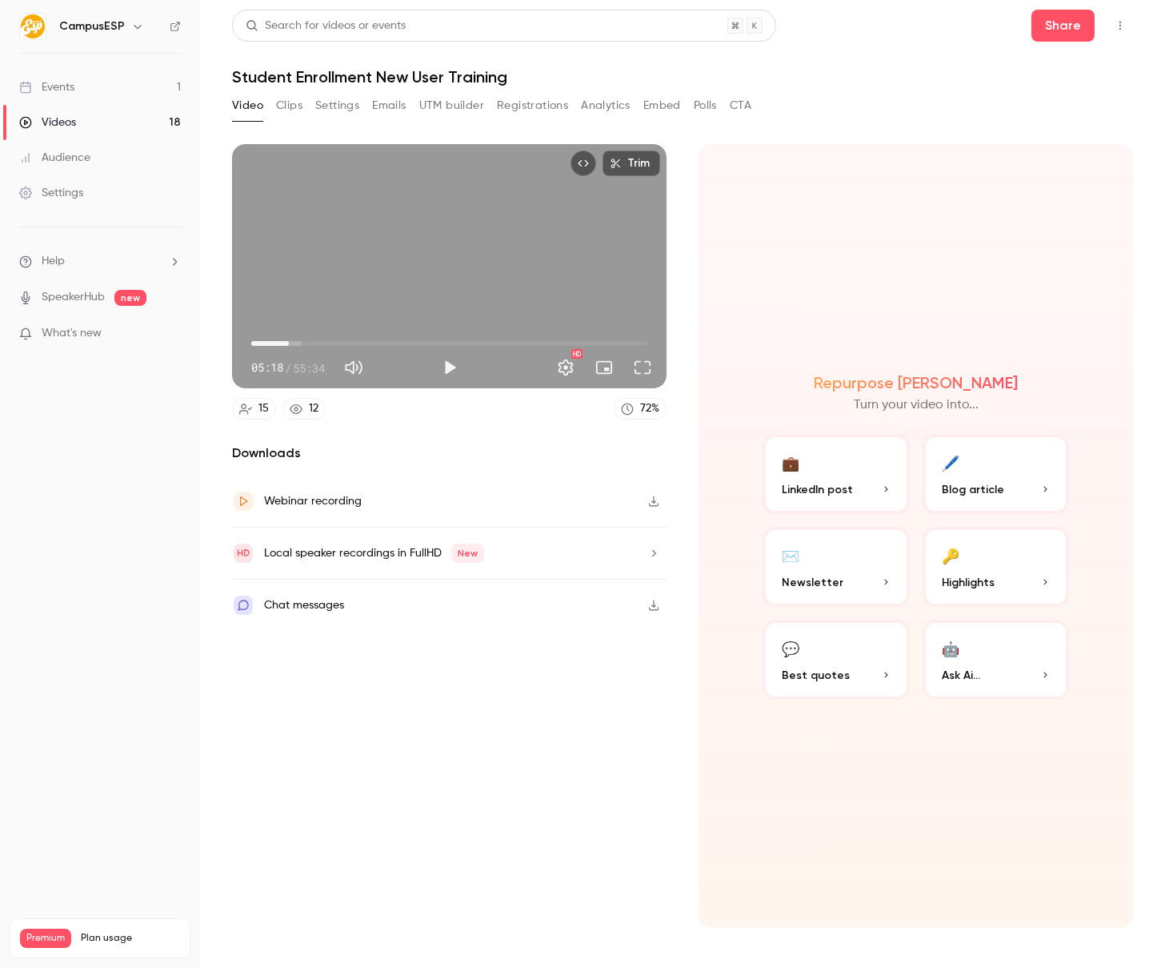
click at [472, 240] on div "Trim 05:18 05:18 / 55:34 HD" at bounding box center [449, 266] width 435 height 244
click at [468, 244] on div "Trim 05:30 05:30 / 55:34 HD" at bounding box center [449, 266] width 435 height 244
click at [430, 227] on div "Trim 05:30 05:30 / 55:34 HD" at bounding box center [449, 266] width 435 height 244
click at [466, 242] on div "Trim 05:37 05:37 / 55:34 HD" at bounding box center [449, 266] width 435 height 244
click at [349, 280] on div "Trim 05:38 05:38 / 55:34 HD" at bounding box center [449, 266] width 435 height 244
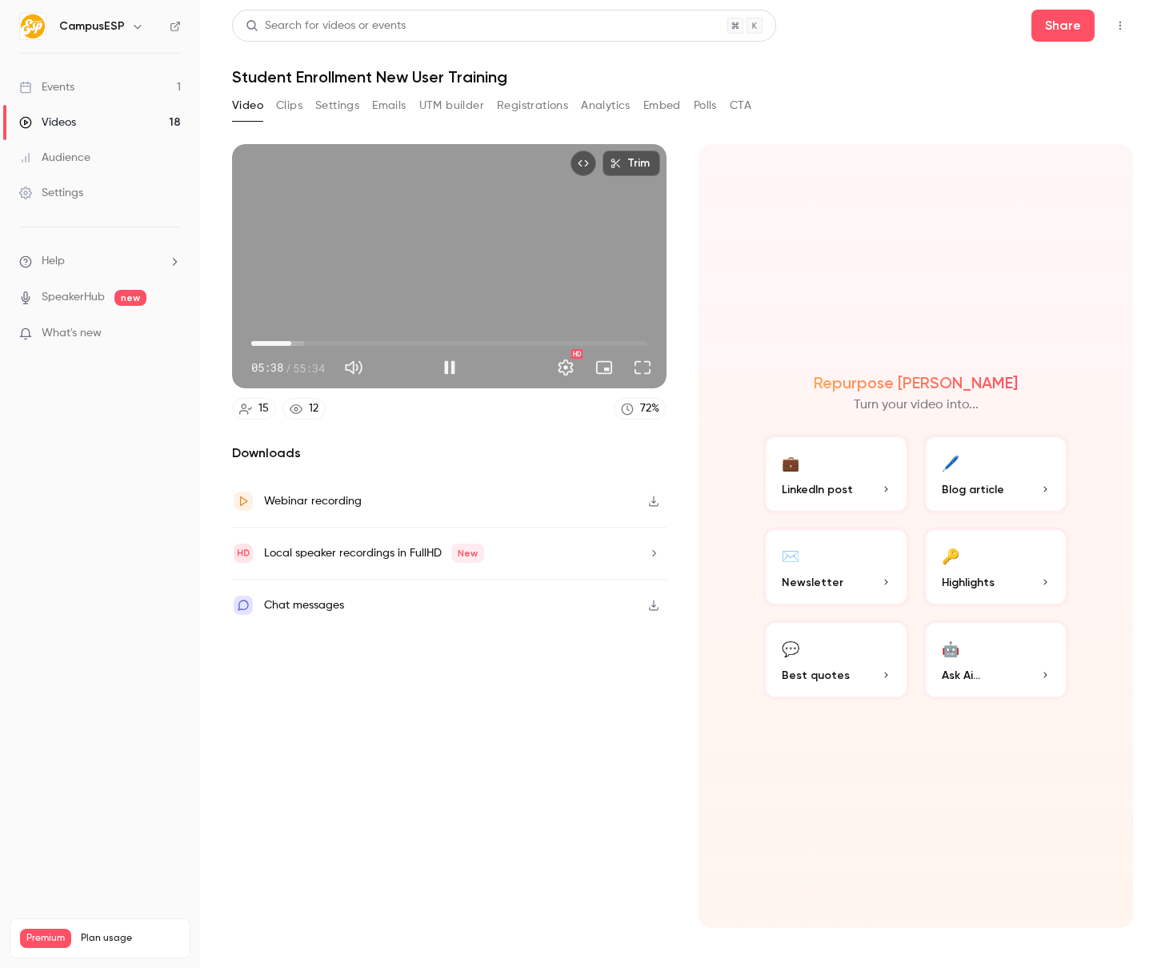
click at [290, 341] on span "05:38" at bounding box center [291, 343] width 5 height 5
click at [287, 343] on span "05:24" at bounding box center [289, 343] width 5 height 5
click at [343, 279] on div "Trim 05:26 05:26 / 55:34 HD" at bounding box center [449, 266] width 435 height 244
click at [467, 264] on div "Trim 05:27 05:27 / 55:34 HD" at bounding box center [449, 266] width 435 height 244
click at [459, 249] on div "Trim 05:28 05:28 / 55:34 HD" at bounding box center [449, 266] width 435 height 244
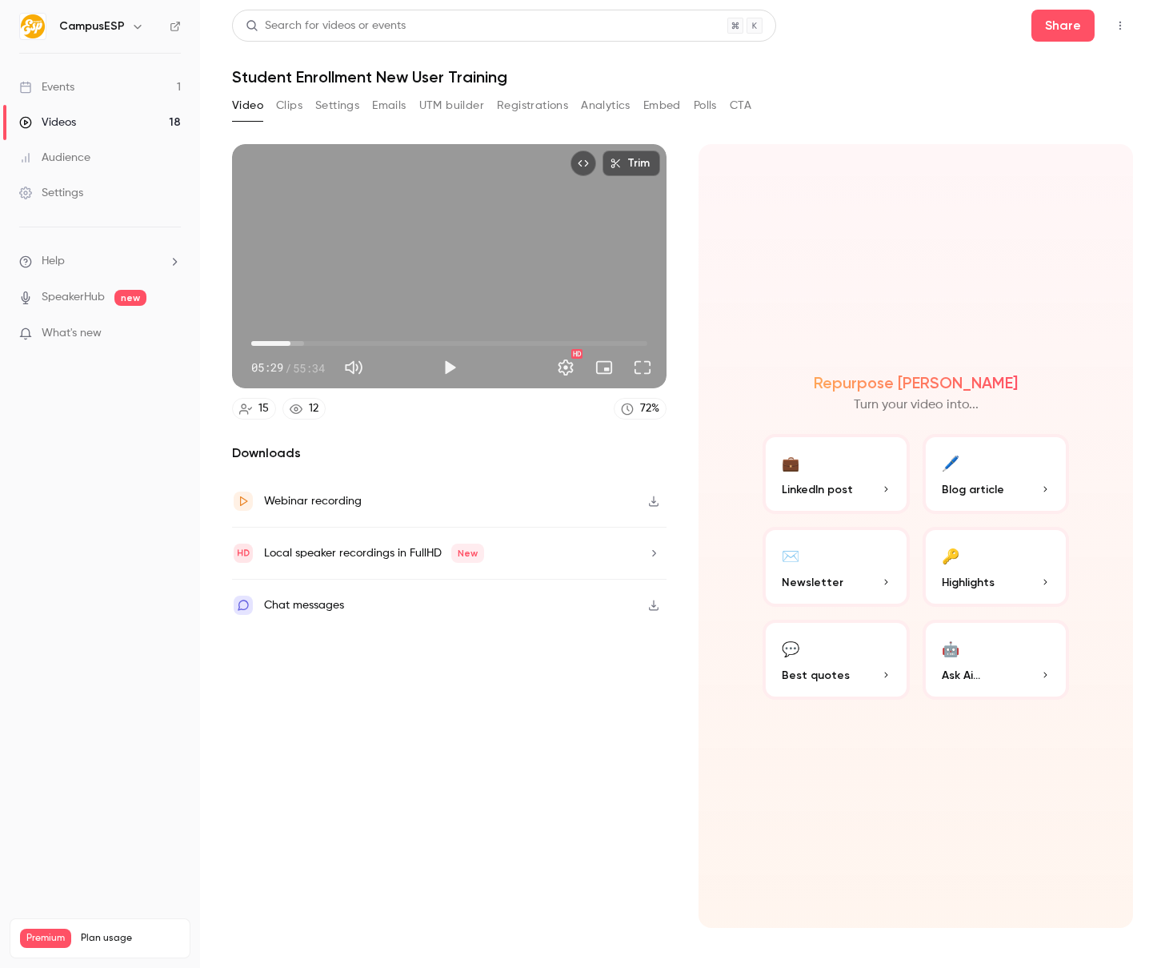
click at [383, 277] on div "Trim 05:29 05:29 / 55:34 HD" at bounding box center [449, 266] width 435 height 244
click at [419, 293] on div "Trim 05:52 05:52 / 55:34 HD" at bounding box center [449, 266] width 435 height 244
click at [400, 277] on div "Trim 05:53 05:53 / 55:34 HD" at bounding box center [449, 266] width 435 height 244
click at [388, 310] on div "Trim 06:13 06:13 / 55:34 HD" at bounding box center [449, 266] width 435 height 244
click at [294, 343] on span "06:14" at bounding box center [296, 343] width 5 height 5
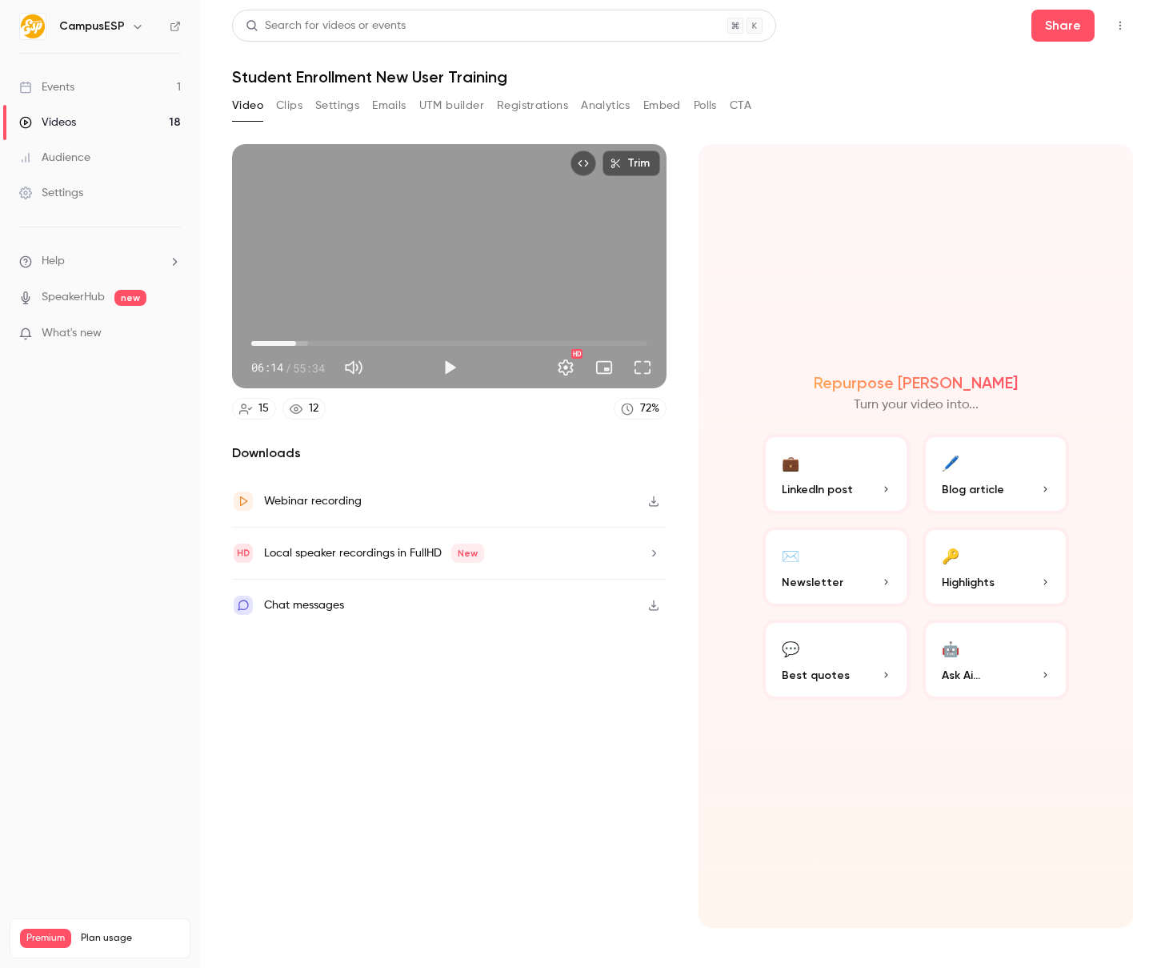
click at [294, 343] on span "06:14" at bounding box center [296, 343] width 5 height 5
click at [336, 288] on div "Trim 05:50 05:50 / 55:34 HD" at bounding box center [449, 266] width 435 height 244
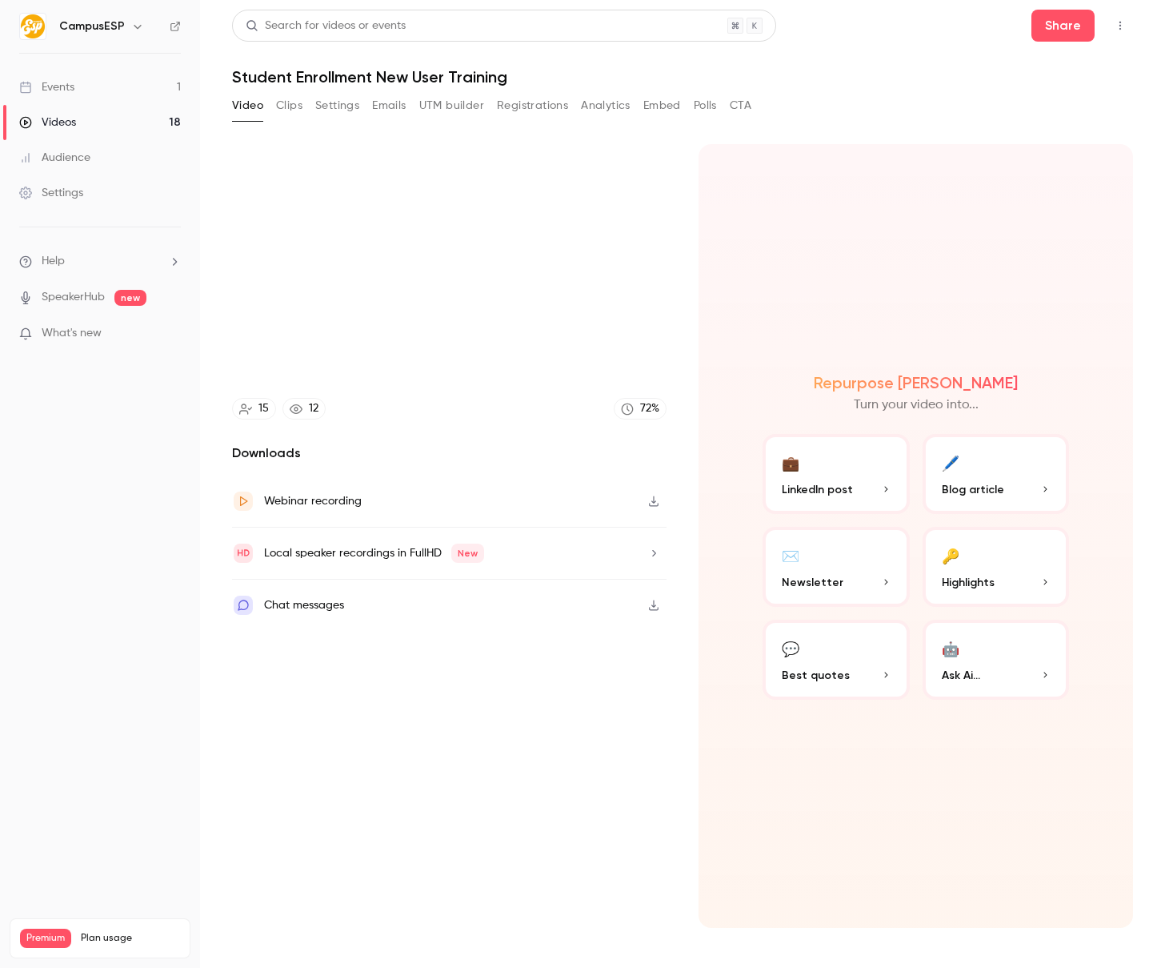
click at [375, 265] on div "Trim 06:12 06:12 / 55:34 HD" at bounding box center [449, 266] width 435 height 244
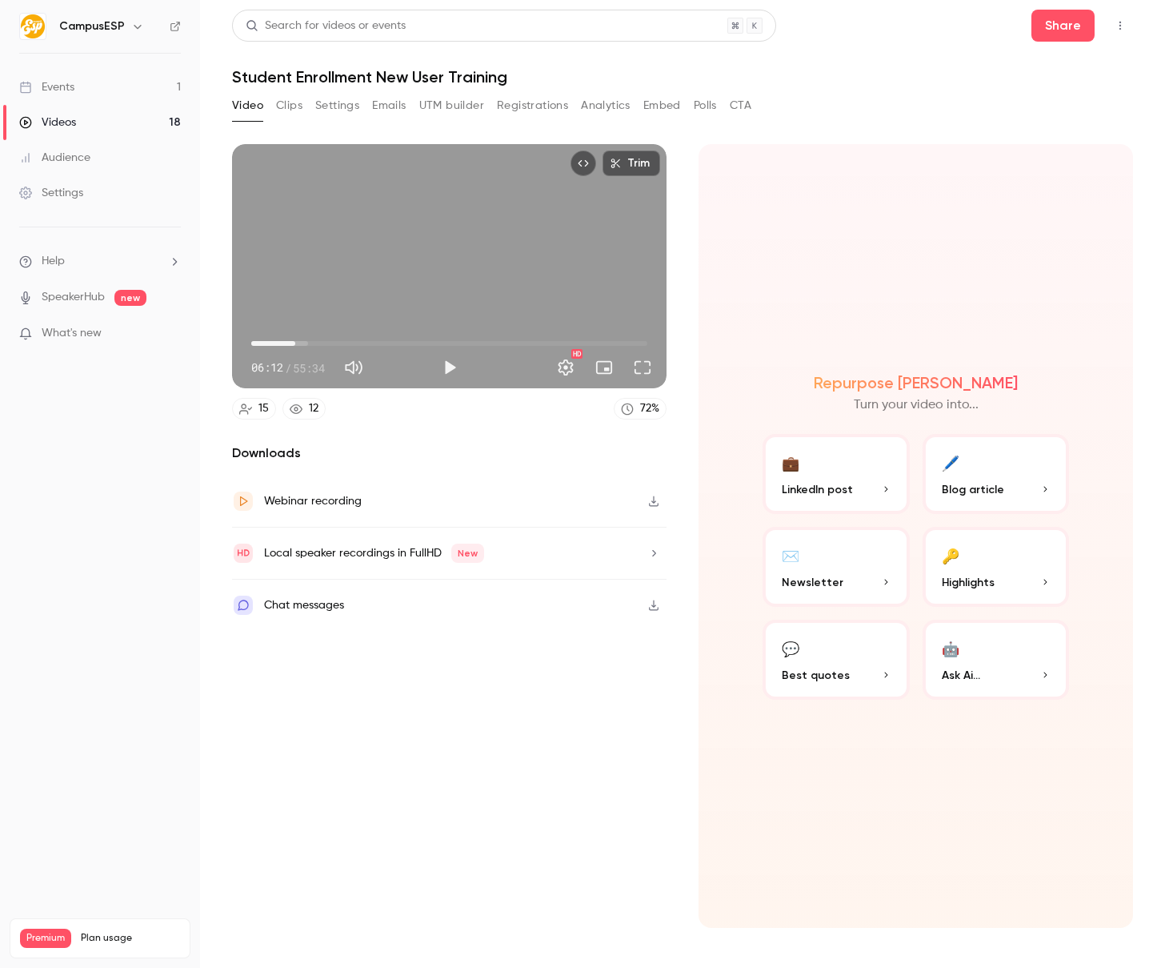
click at [363, 257] on div "Trim 06:12 06:12 / 55:34 HD" at bounding box center [449, 266] width 435 height 244
click at [435, 235] on div "Trim 06:20 06:20 / 55:34 HD" at bounding box center [449, 266] width 435 height 244
click at [311, 289] on div "Trim 06:20 06:20 / 55:34 HD" at bounding box center [449, 266] width 435 height 244
click at [451, 279] on div "Trim 06:31 06:31 / 55:34 HD" at bounding box center [449, 266] width 435 height 244
click at [296, 343] on span "06:17" at bounding box center [296, 343] width 5 height 5
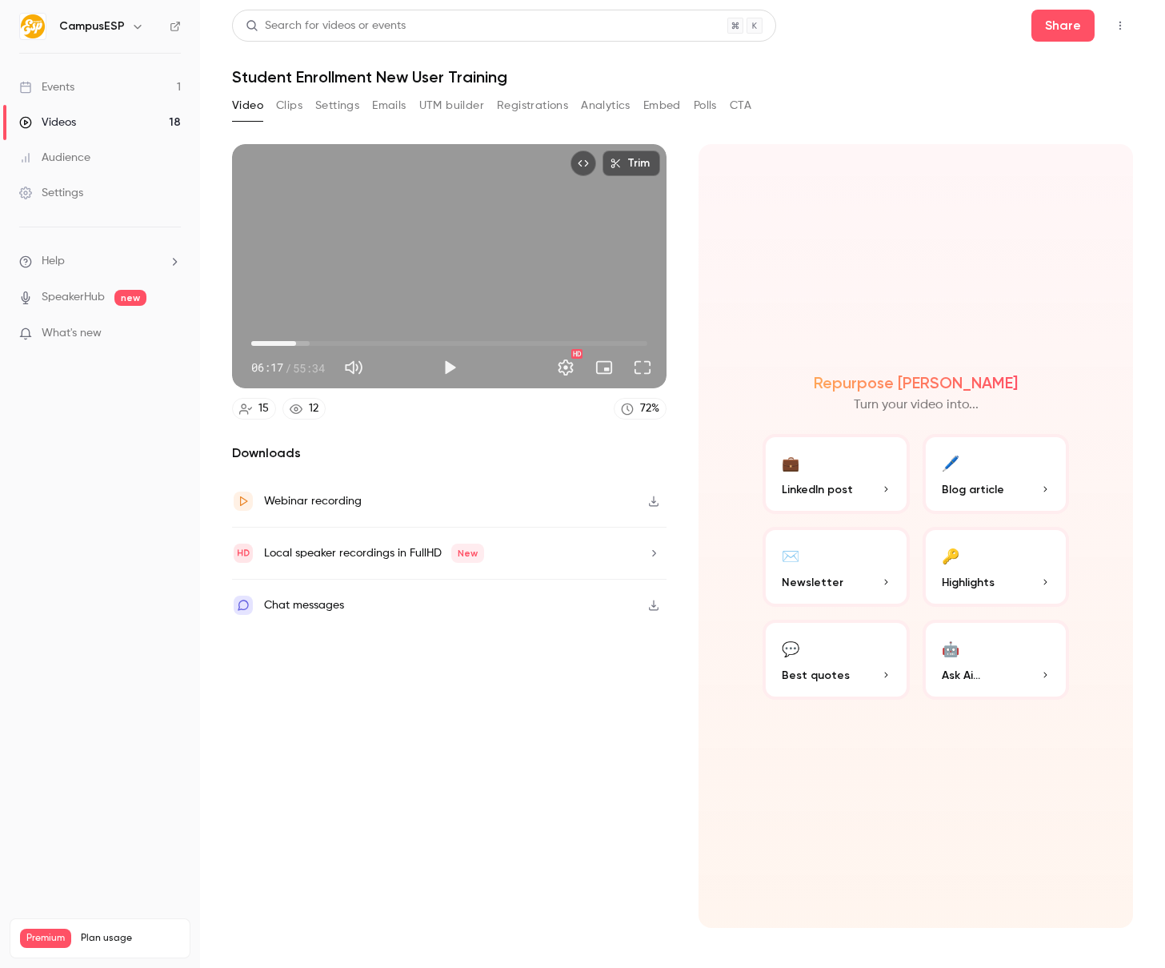
click at [427, 299] on div "Trim 06:17 06:17 / 55:34 HD" at bounding box center [449, 266] width 435 height 244
click at [445, 262] on div "Trim 06:26 06:26 / 55:34 HD" at bounding box center [449, 266] width 435 height 244
click at [451, 263] on div "Trim 06:26 06:26 / 55:34 HD" at bounding box center [449, 266] width 435 height 244
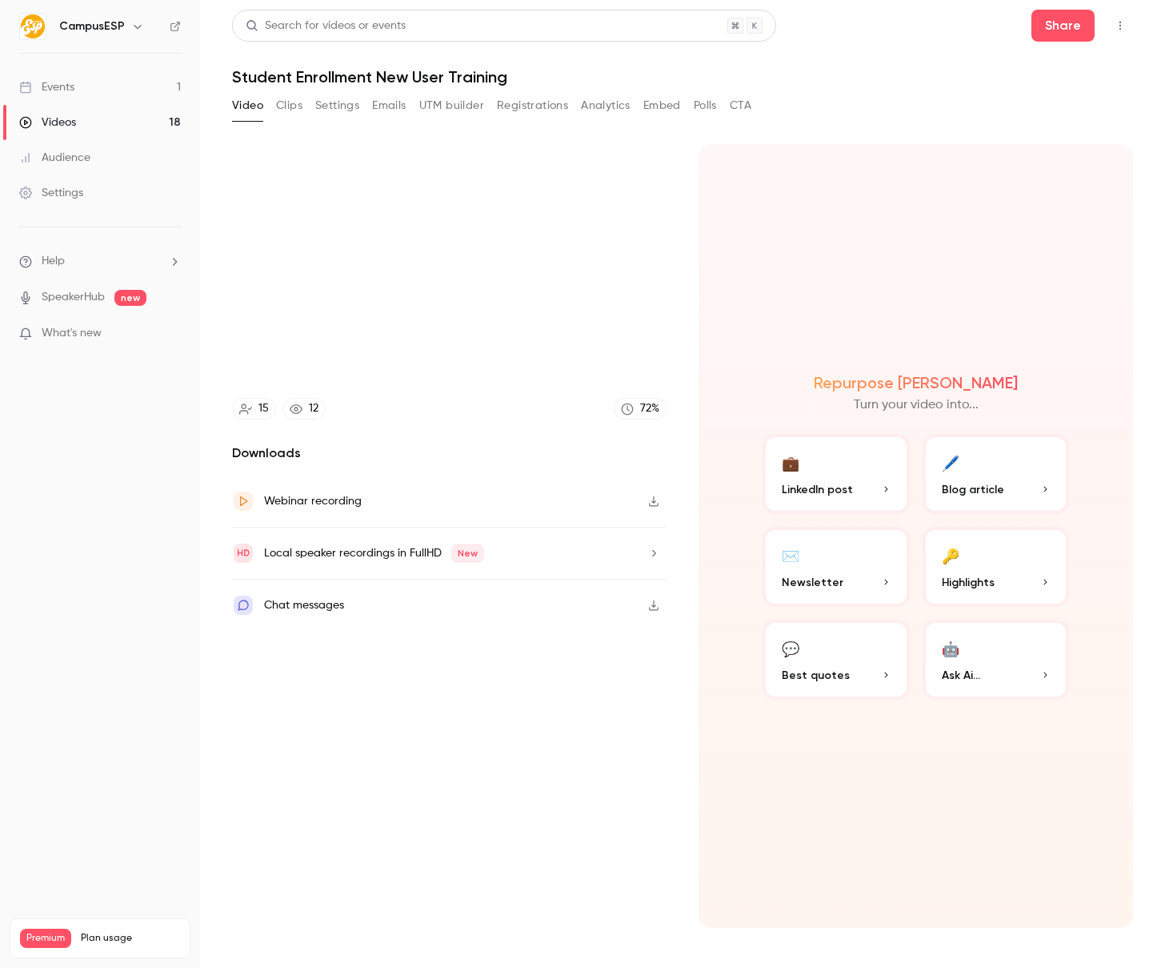
click at [340, 275] on div "Trim 06:39 06:39 / 55:34 HD" at bounding box center [449, 266] width 435 height 244
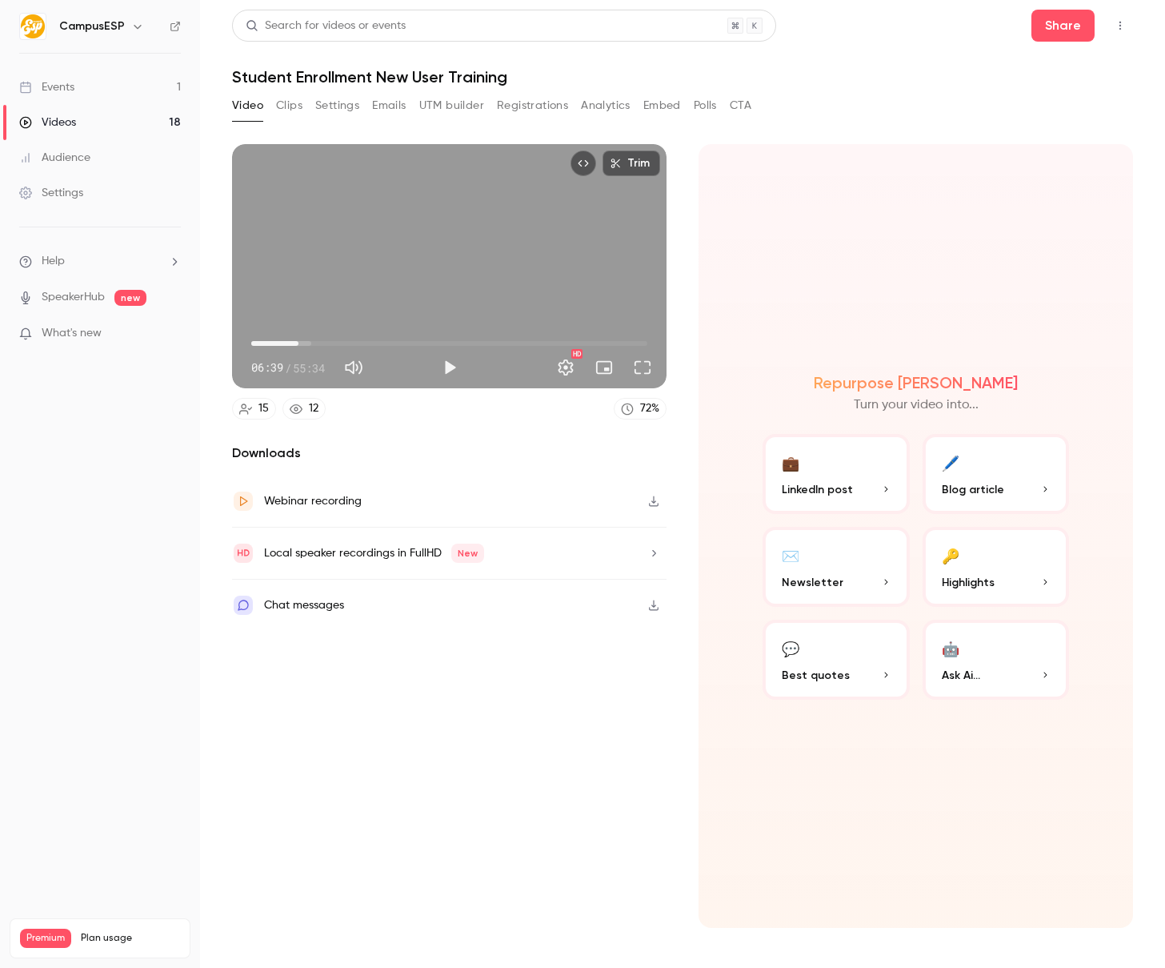
click at [368, 263] on div "Trim 06:39 06:39 / 55:34 HD" at bounding box center [449, 266] width 435 height 244
click at [353, 261] on div "Trim 06:42 06:42 / 55:34 HD" at bounding box center [449, 266] width 435 height 244
click at [429, 227] on div "Trim 06:43 06:43 / 55:34 HD" at bounding box center [449, 266] width 435 height 244
click at [486, 280] on div "Trim 06:48 06:48 / 55:34 HD" at bounding box center [449, 266] width 435 height 244
click at [495, 290] on div "Trim 06:49 06:49 / 55:34 HD" at bounding box center [449, 266] width 435 height 244
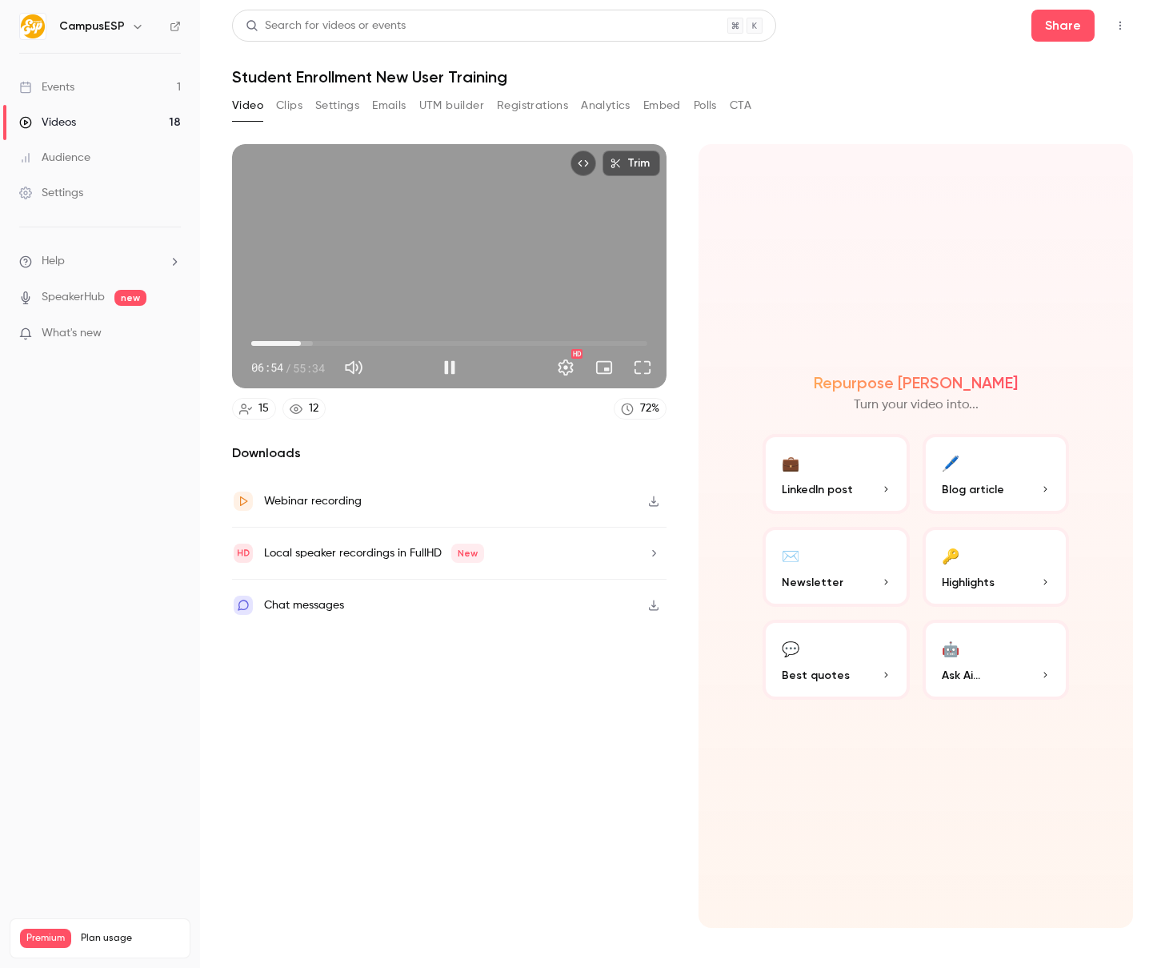
click at [384, 283] on div "Trim 06:54 06:54 / 55:34 HD" at bounding box center [449, 266] width 435 height 244
click at [391, 263] on div "Trim 06:54 06:54 / 55:34 HD" at bounding box center [449, 266] width 435 height 244
click at [455, 276] on div "Trim 07:05 07:05 / 55:34 HD" at bounding box center [449, 266] width 435 height 244
click at [301, 343] on span "07:05" at bounding box center [301, 343] width 5 height 5
click at [332, 279] on div "Trim 06:57 06:57 / 55:34 HD" at bounding box center [449, 266] width 435 height 244
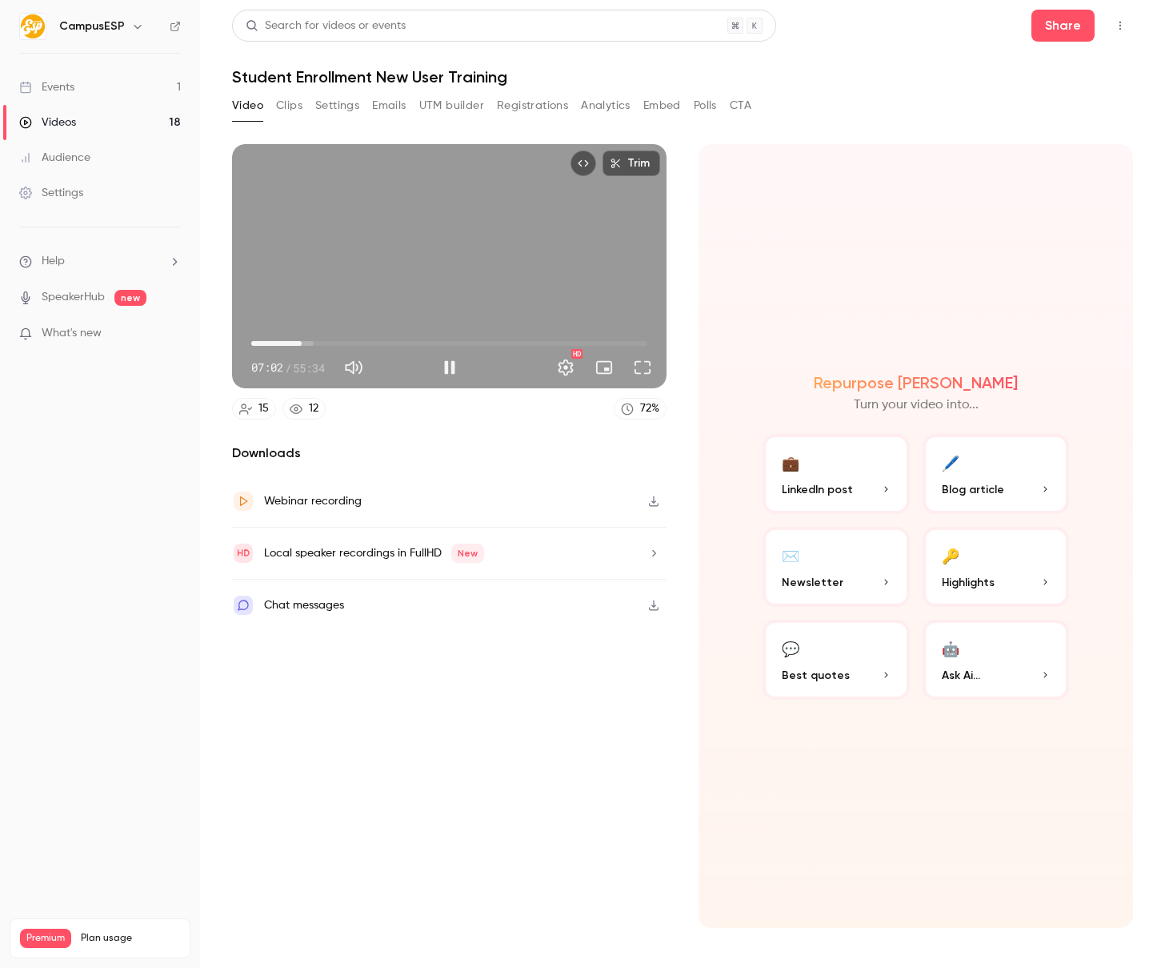
click at [402, 234] on div "Trim 07:02 07:02 / 55:34 HD" at bounding box center [449, 266] width 435 height 244
click at [511, 267] on div "Trim 07:03 07:03 / 55:34 HD" at bounding box center [449, 266] width 435 height 244
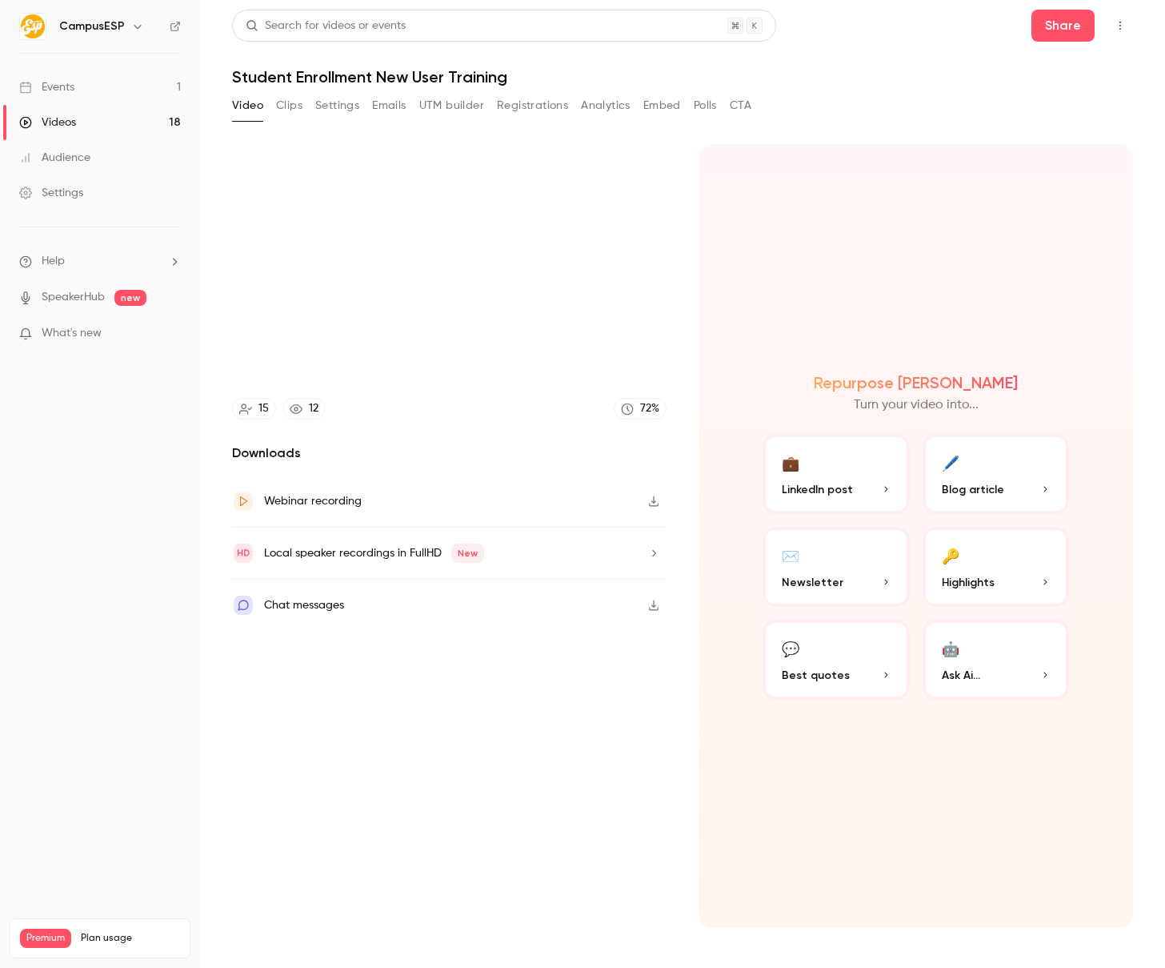
click at [431, 271] on div "Trim 07:09 07:09 / 55:34 HD" at bounding box center [449, 266] width 435 height 244
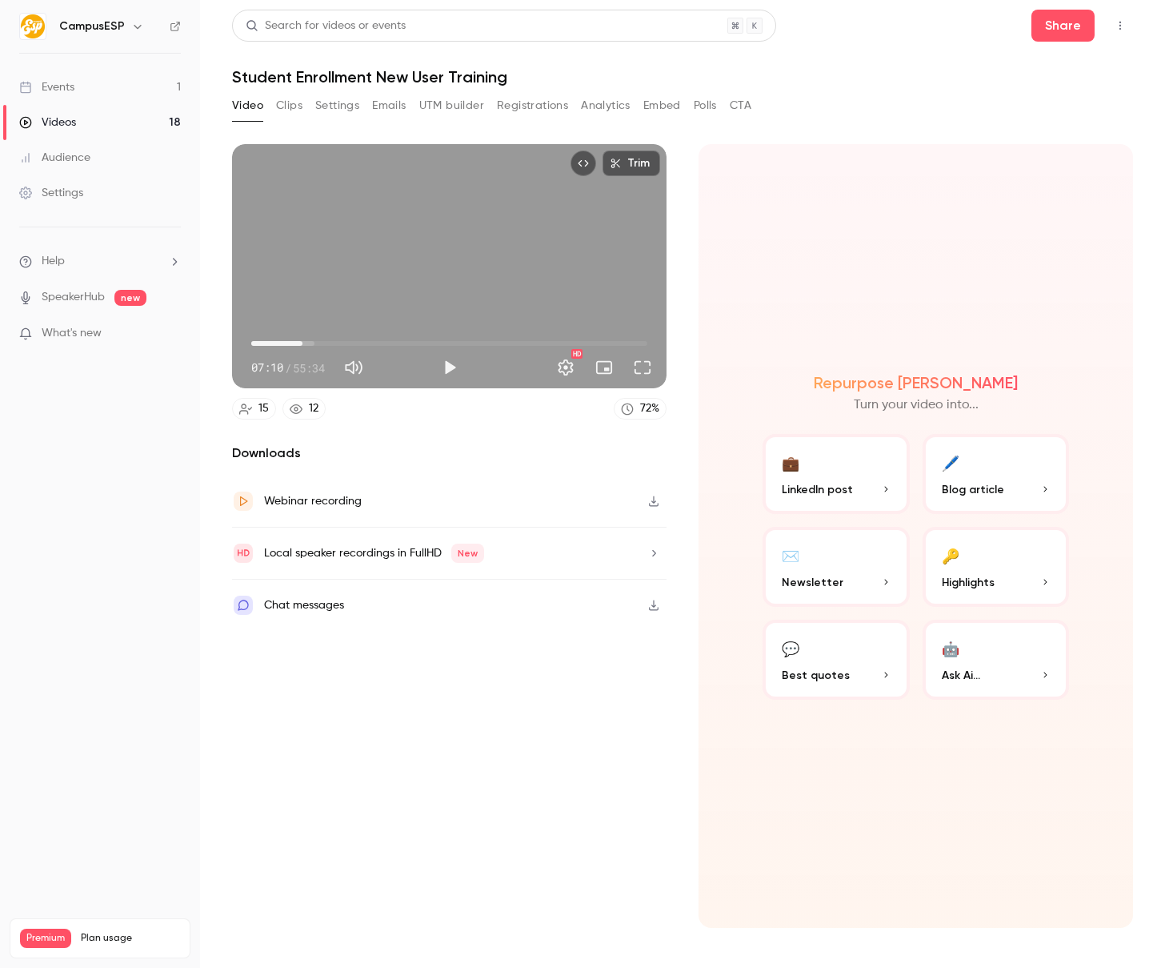
click at [466, 243] on div "Trim 07:10 07:10 / 55:34 HD" at bounding box center [449, 266] width 435 height 244
click at [378, 251] on div "Trim 07:13 07:13 / 55:34 HD" at bounding box center [449, 266] width 435 height 244
click at [391, 244] on div "Trim 07:13 07:13 / 55:34 HD" at bounding box center [449, 266] width 435 height 244
click at [313, 267] on div "Trim 07:17 07:17 / 55:34 HD" at bounding box center [449, 266] width 435 height 244
click at [435, 267] on div "Trim 07:17 07:17 / 55:34 HD" at bounding box center [449, 266] width 435 height 244
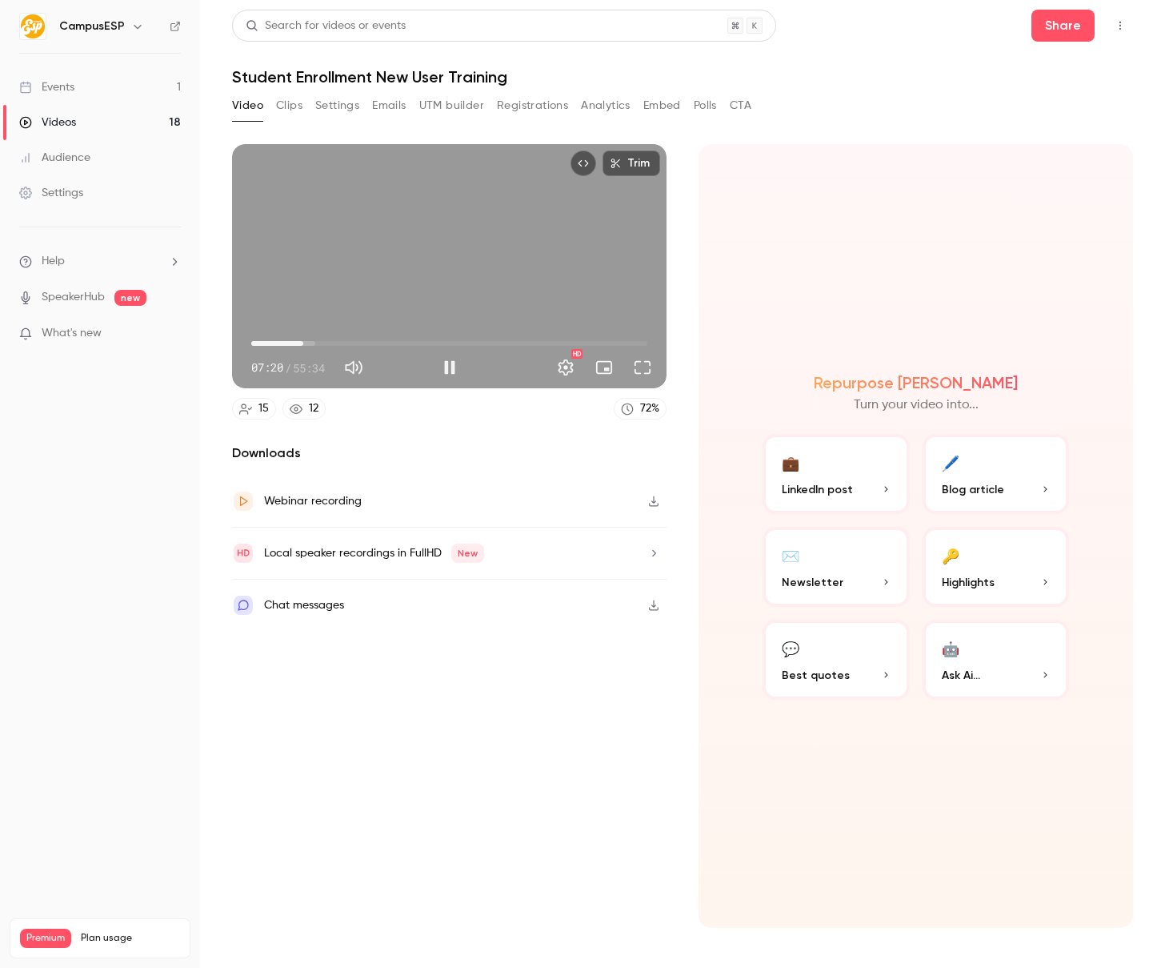
click at [439, 251] on div "Trim 07:20 07:20 / 55:34 HD" at bounding box center [449, 266] width 435 height 244
click at [484, 270] on div "Trim 07:20 07:20 / 55:34 HD" at bounding box center [449, 266] width 435 height 244
click at [400, 316] on div "Trim 07:22 07:22 / 55:34 HD" at bounding box center [449, 266] width 435 height 244
click at [421, 247] on div "Trim 07:23 07:23 / 55:34 HD" at bounding box center [449, 266] width 435 height 244
click at [303, 343] on span "07:26" at bounding box center [304, 343] width 5 height 5
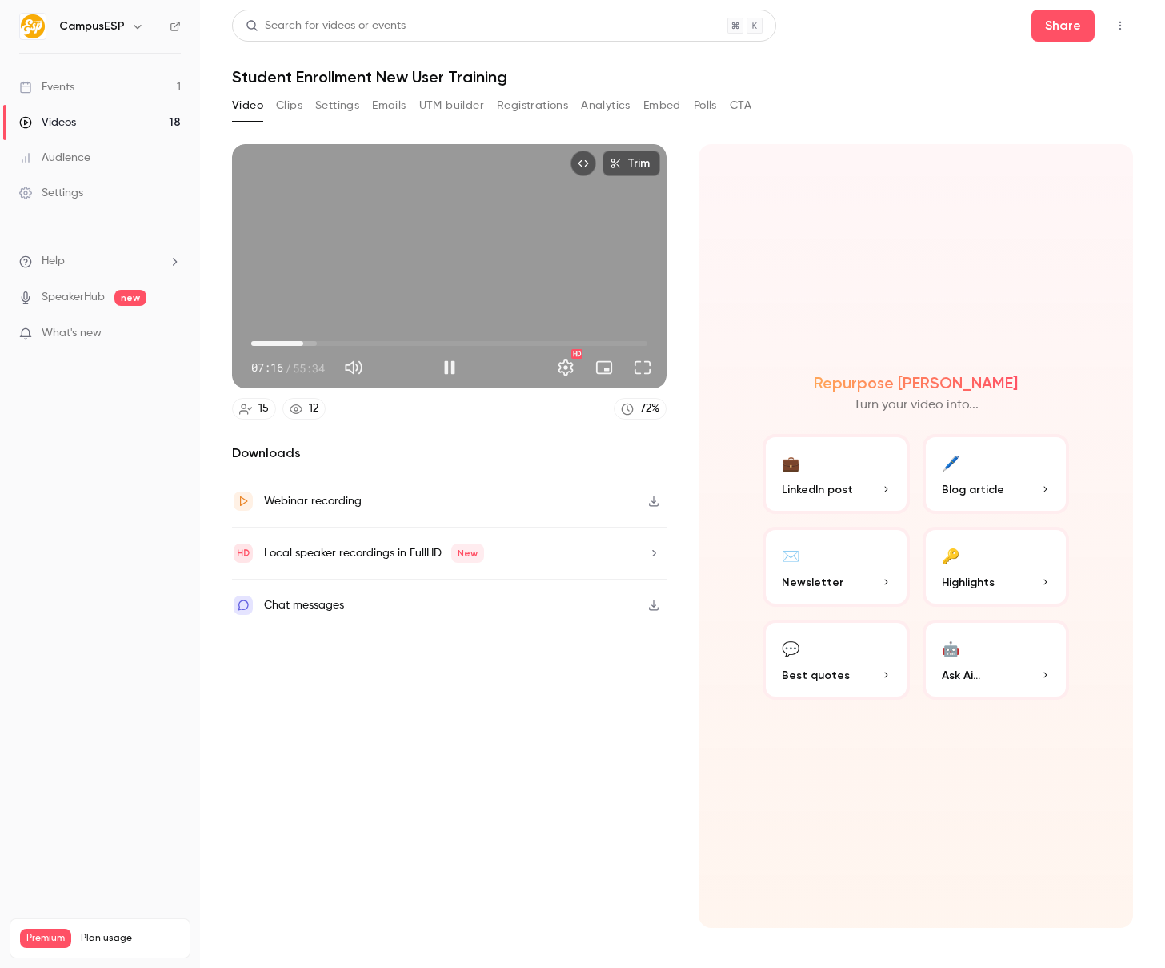
click at [455, 279] on div "Trim 07:16 07:16 / 55:34 HD" at bounding box center [449, 266] width 435 height 244
click at [485, 242] on div "Trim 07:16 07:16 / 55:34 HD" at bounding box center [449, 266] width 435 height 244
click at [544, 272] on div "Trim 07:27 07:27 / 55:34 HD" at bounding box center [449, 266] width 435 height 244
click at [317, 270] on div "Trim 07:28 07:28 / 55:34 HD" at bounding box center [449, 266] width 435 height 244
click at [457, 241] on div "Trim 07:31 07:31 / 55:34 HD" at bounding box center [449, 266] width 435 height 244
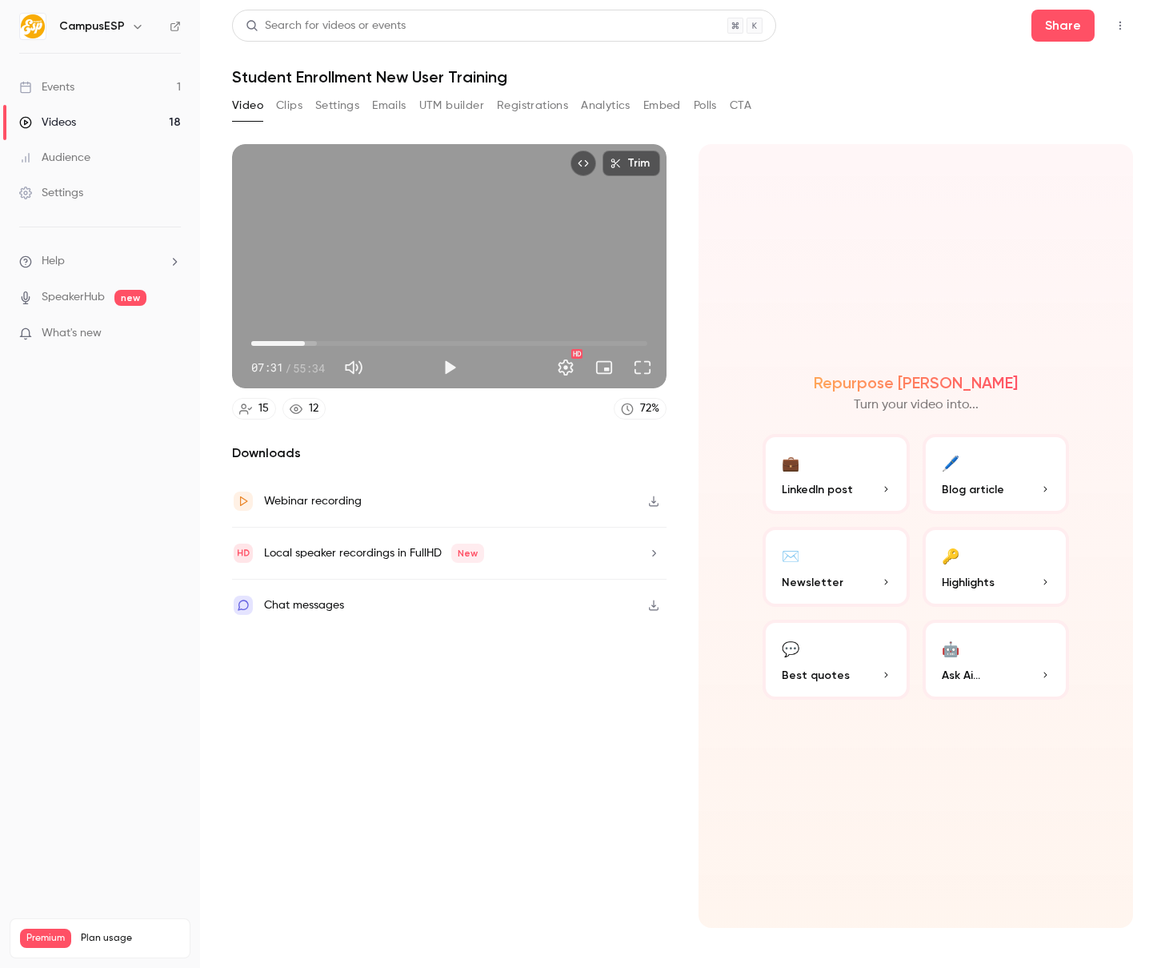
click at [405, 254] on div "Trim 07:31 07:31 / 55:34 HD" at bounding box center [449, 266] width 435 height 244
click at [380, 255] on div "Trim 07:42 07:42 / 55:34 HD" at bounding box center [449, 266] width 435 height 244
click at [439, 260] on div "Trim 07:42 07:42 / 55:34 HD" at bounding box center [449, 266] width 435 height 244
click at [458, 276] on div "Trim 07:54 07:54 / 55:34 HD" at bounding box center [449, 266] width 435 height 244
click at [303, 343] on span "07:17" at bounding box center [303, 343] width 5 height 5
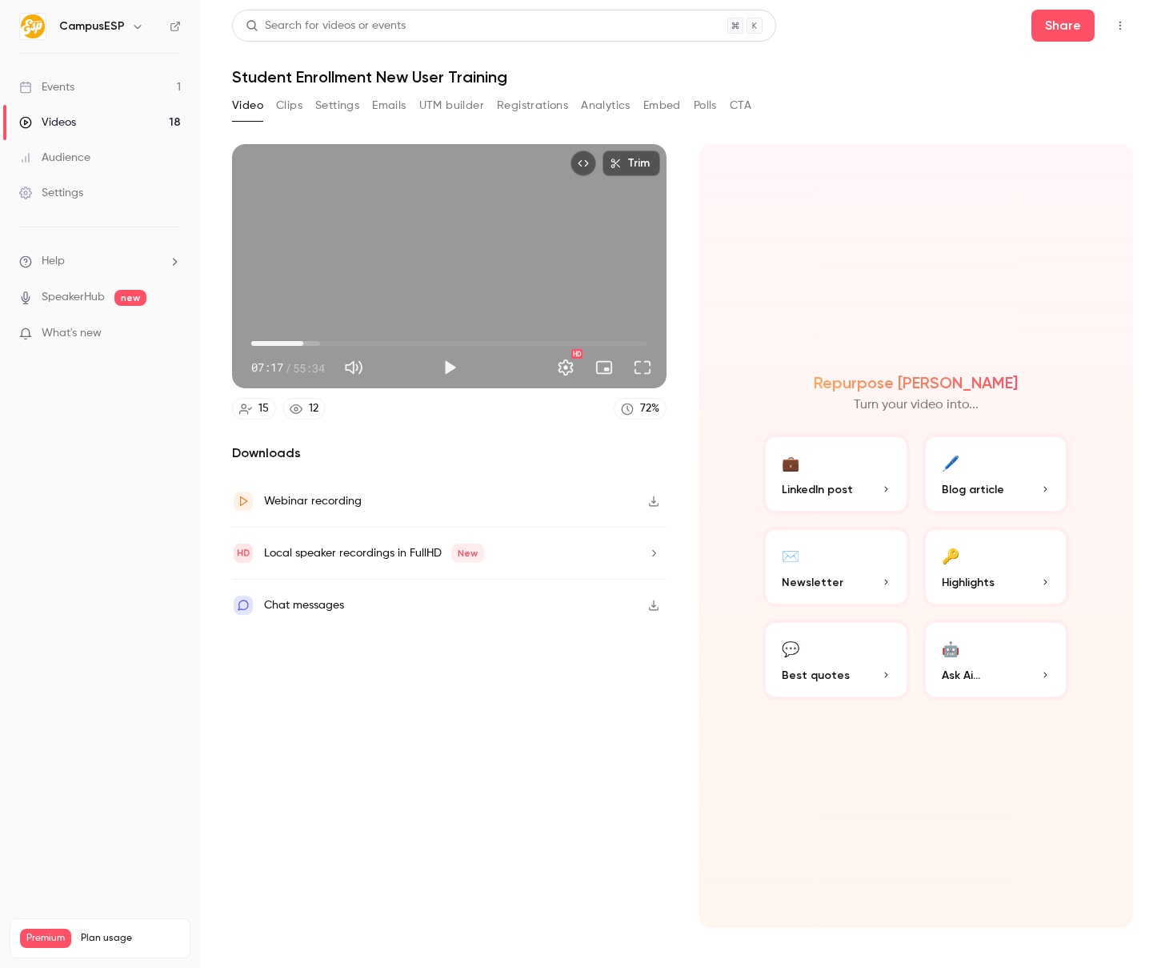
click at [365, 289] on div "Trim 07:17 07:17 / 55:34 HD" at bounding box center [449, 266] width 435 height 244
type input "*****"
type input "**"
type input "*****"
type input "**"
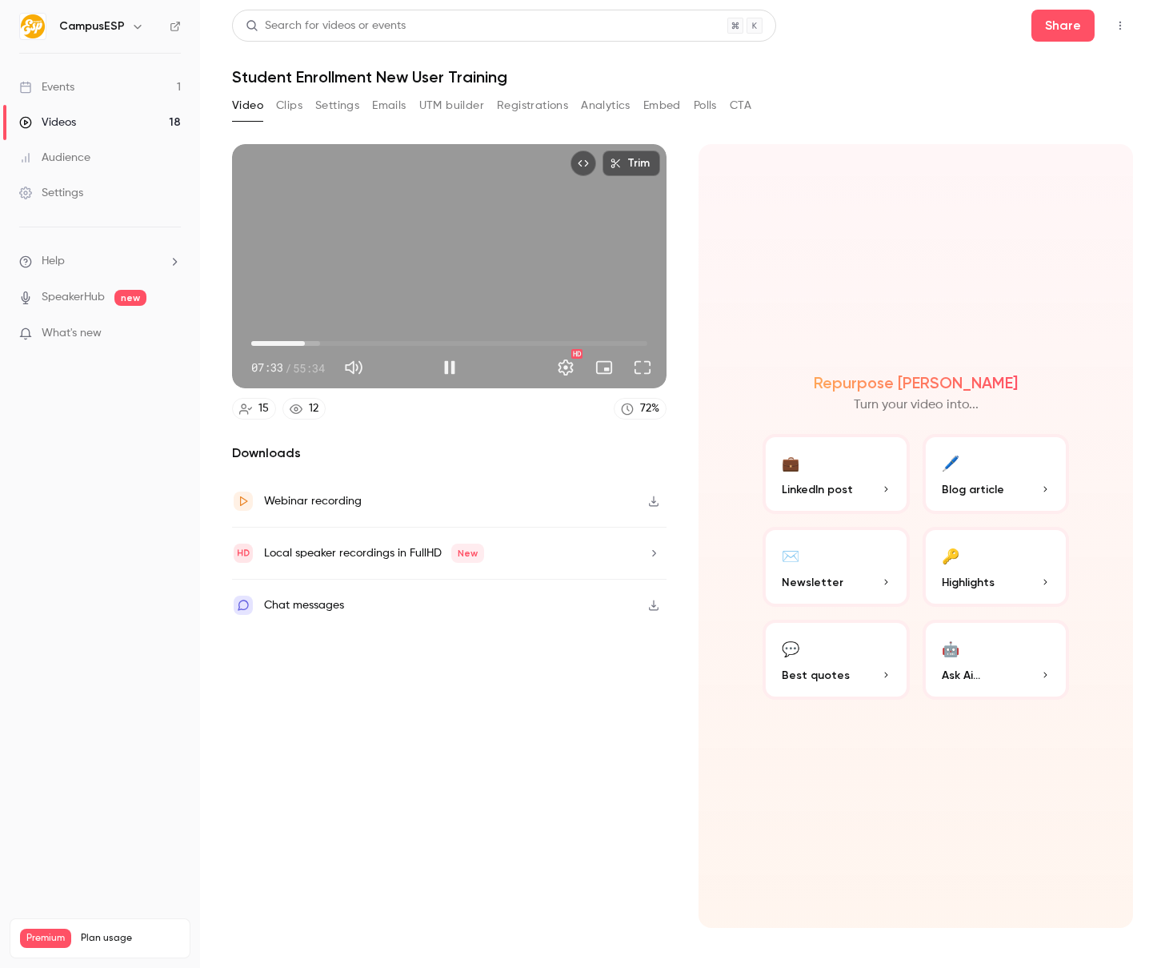
type input "*****"
type input "**"
type input "*****"
type input "**"
type input "*****"
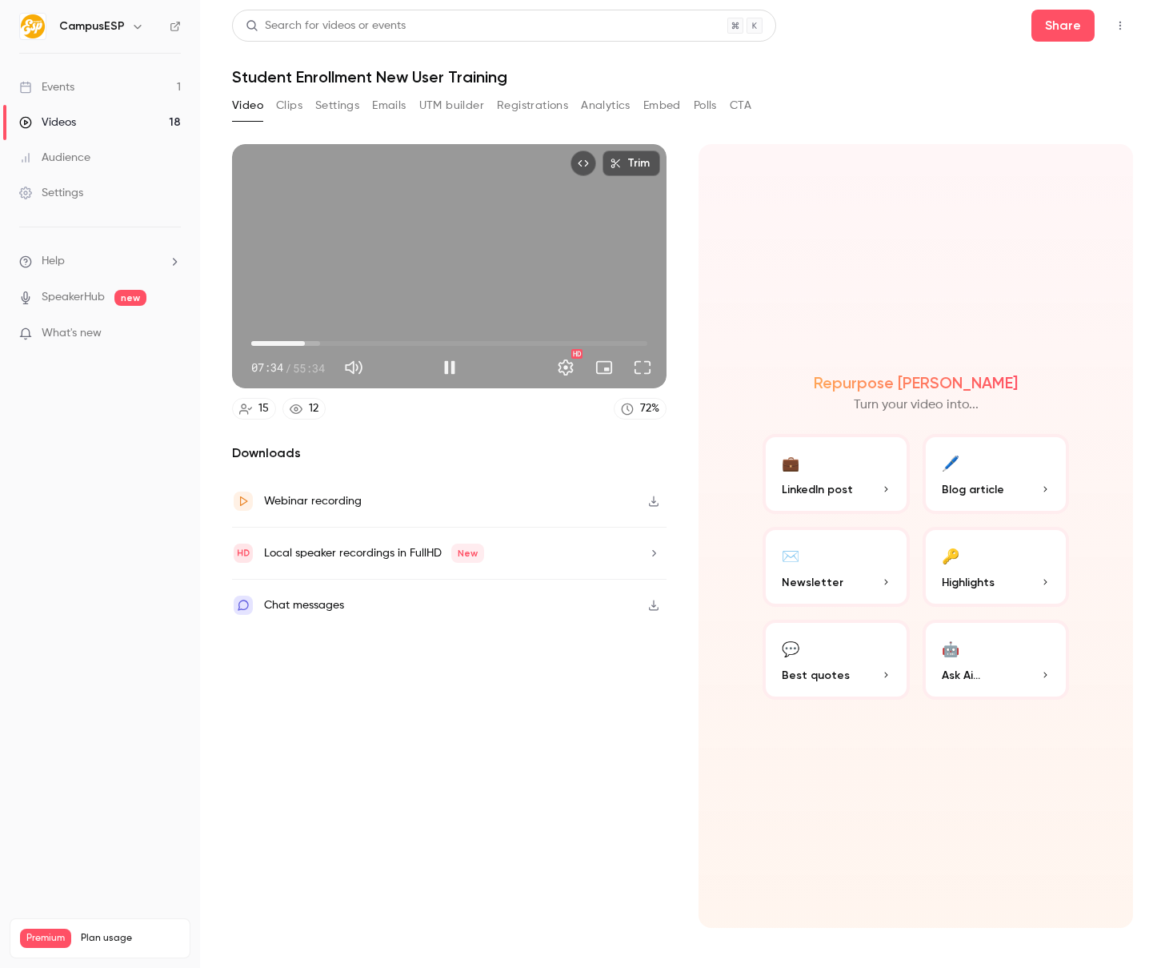
type input "**"
type input "***"
type input "**"
click at [401, 367] on span at bounding box center [393, 367] width 40 height 23
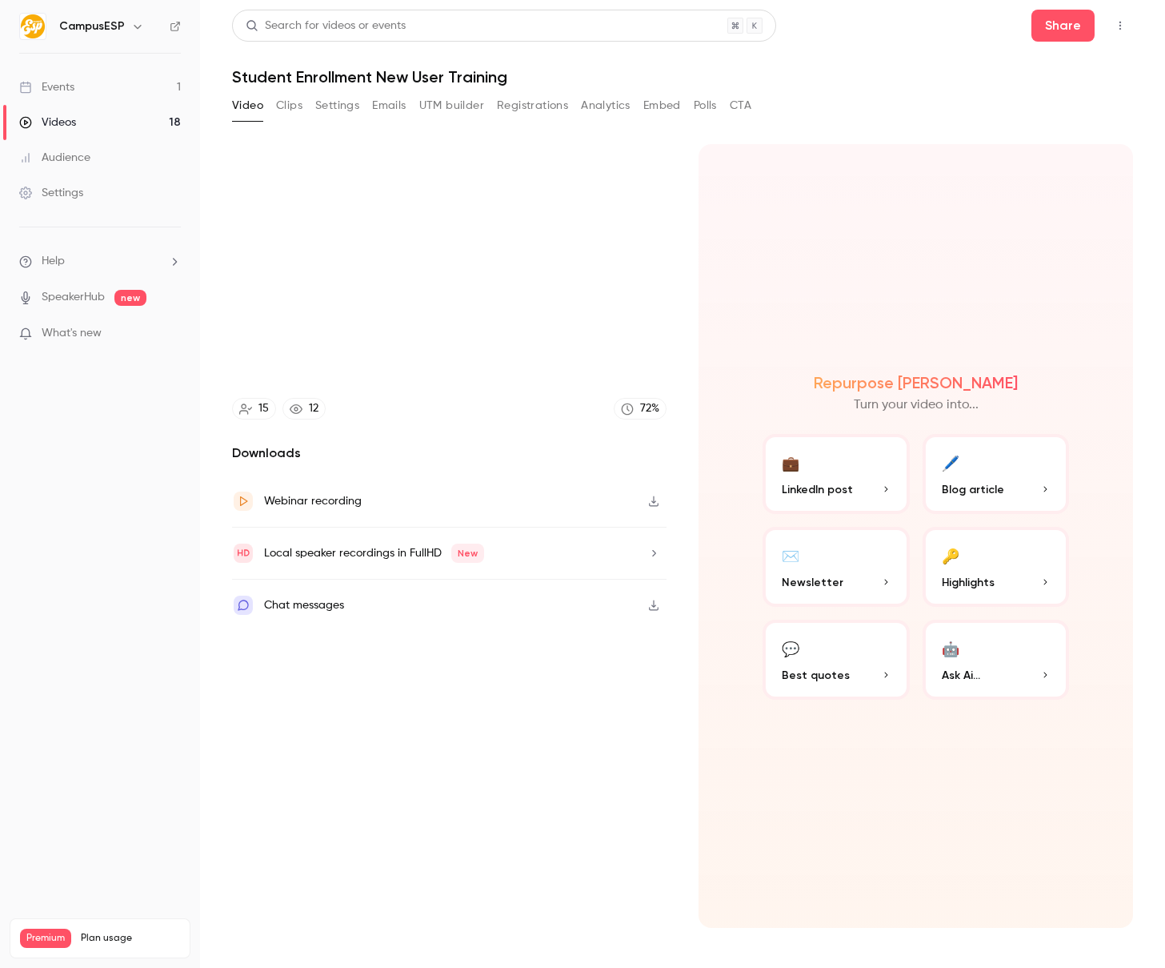
click at [792, 248] on div "Repurpose Ai Turn your video into... 💼 LinkedIn post 🖊️ Blog article ✉️ Newslet…" at bounding box center [916, 536] width 435 height 784
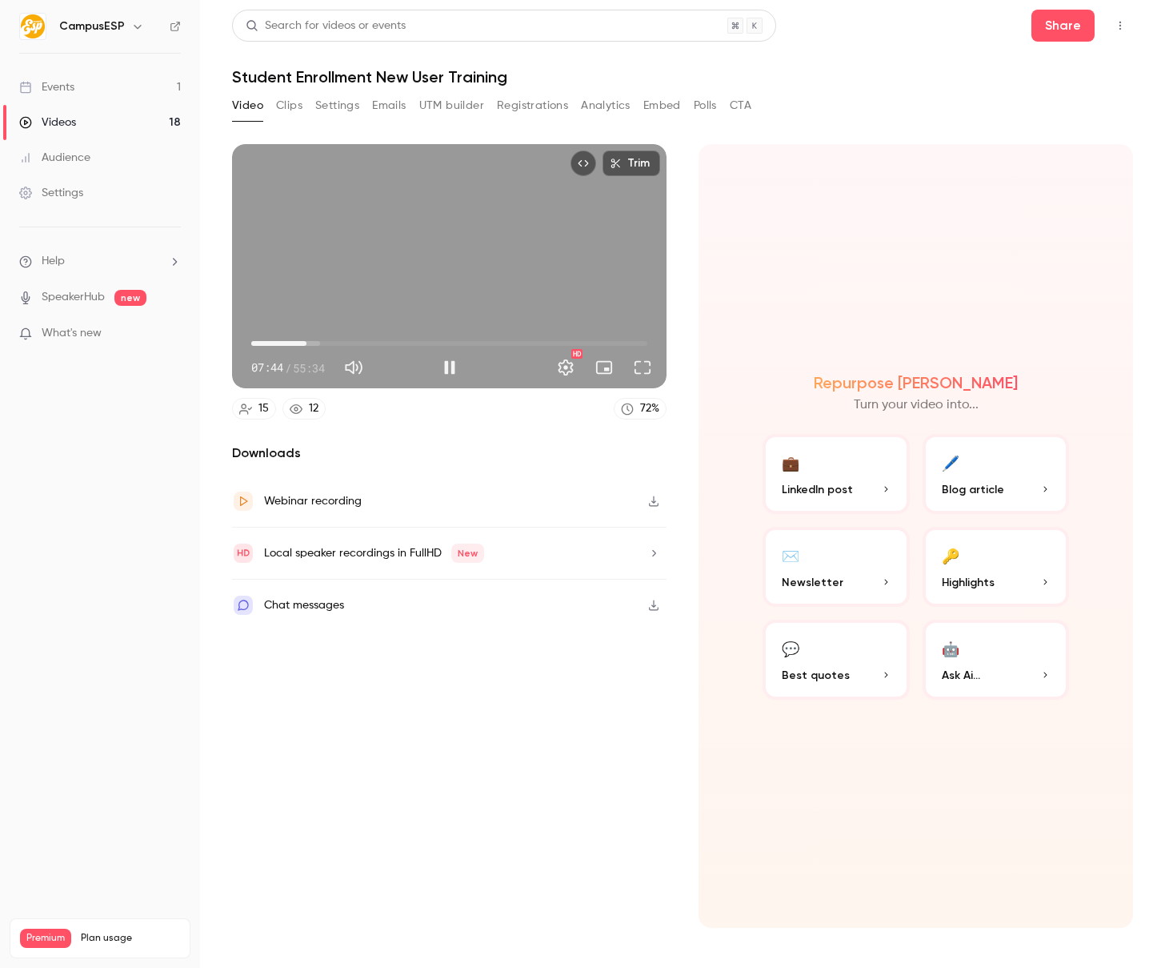
click at [429, 260] on div "Trim 07:44 07:44 / 55:34 HD" at bounding box center [449, 266] width 435 height 244
click at [291, 255] on div "Trim 07:44 07:44 / 55:34 HD" at bounding box center [449, 266] width 435 height 244
click at [538, 271] on div "Trim 07:46 07:46 / 55:34 HD" at bounding box center [449, 266] width 435 height 244
click at [476, 248] on div "Trim 07:46 07:46 / 55:34 HD" at bounding box center [449, 266] width 435 height 244
click at [343, 249] on div "Trim 07:54 07:54 / 55:34 HD" at bounding box center [449, 266] width 435 height 244
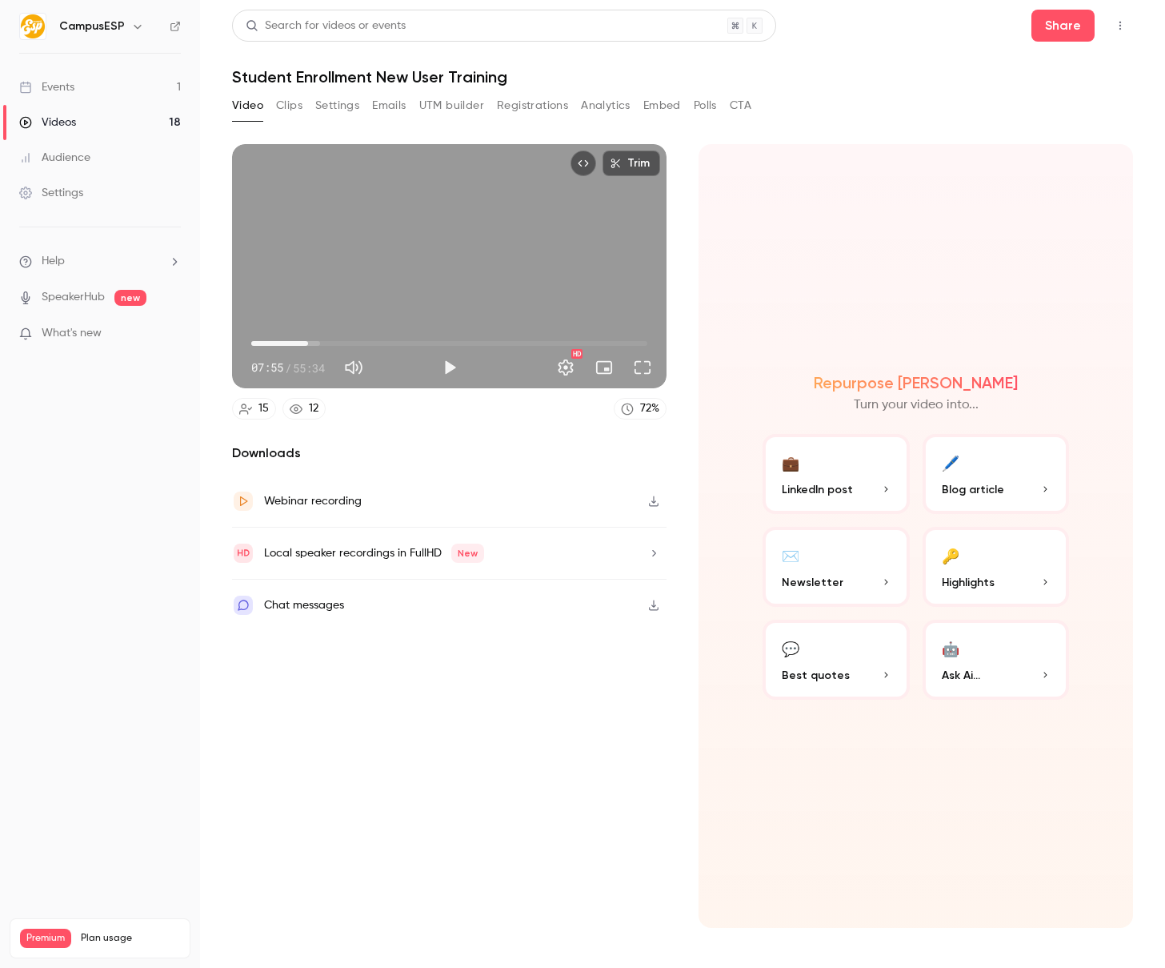
click at [384, 257] on div "Trim 07:55 07:55 / 55:34 HD" at bounding box center [449, 266] width 435 height 244
click at [455, 269] on div "Trim 07:57 07:57 / 55:34 HD" at bounding box center [449, 266] width 435 height 244
click at [528, 267] on div "Trim 07:57 07:57 / 55:34 HD" at bounding box center [449, 266] width 435 height 244
click at [457, 279] on div "Trim 08:03 08:03 / 55:34 HD" at bounding box center [449, 266] width 435 height 244
click at [443, 251] on div "Trim 08:03 08:03 / 55:34 HD" at bounding box center [449, 266] width 435 height 244
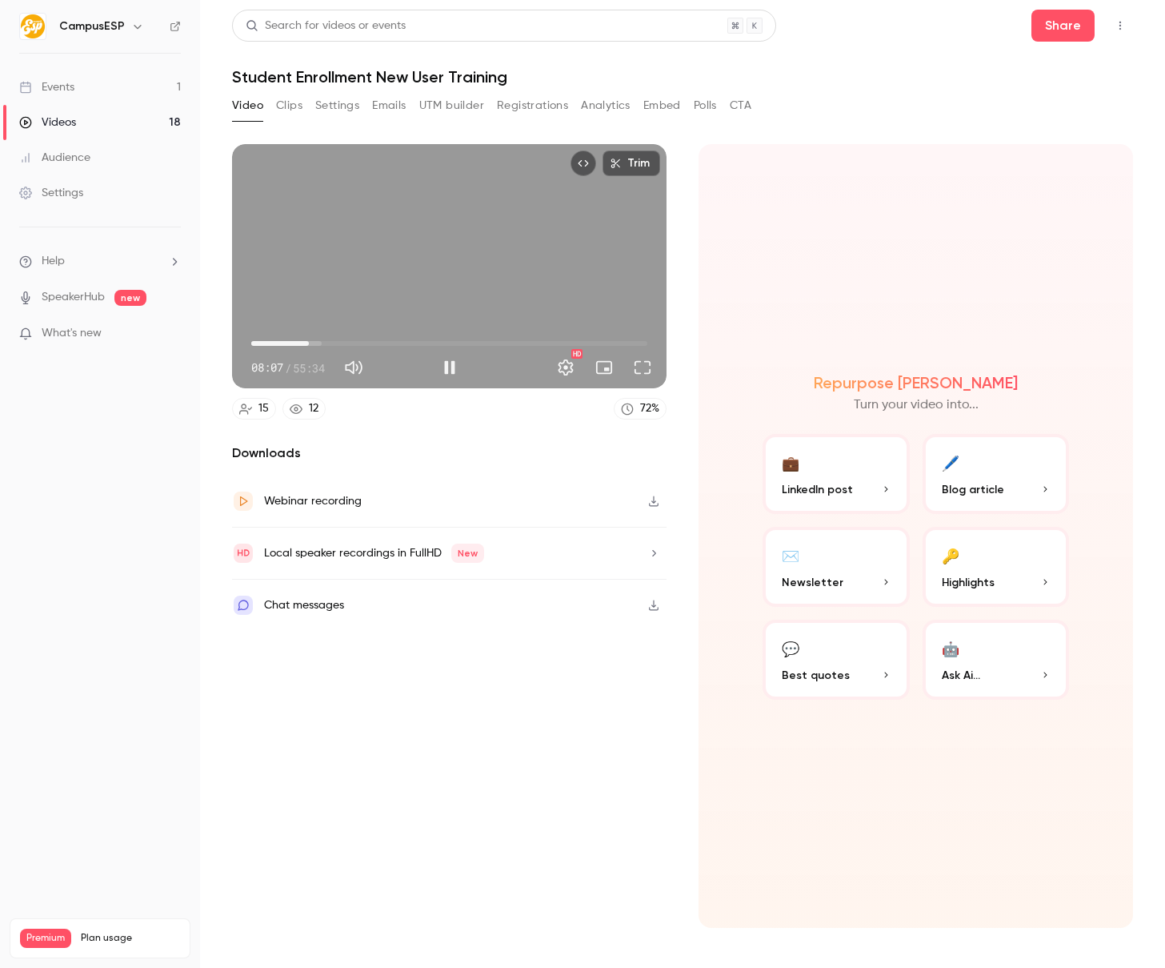
click at [387, 224] on div "Trim 08:07 08:07 / 55:34 HD" at bounding box center [449, 266] width 435 height 244
click at [458, 244] on div "Trim 08:08 08:08 / 55:34 HD" at bounding box center [449, 266] width 435 height 244
click at [453, 257] on div "Trim 08:13 08:13 / 55:34 HD" at bounding box center [449, 266] width 435 height 244
click at [442, 247] on div "Trim 08:13 08:13 / 55:34 HD" at bounding box center [449, 266] width 435 height 244
click at [305, 343] on span "07:31" at bounding box center [305, 343] width 5 height 5
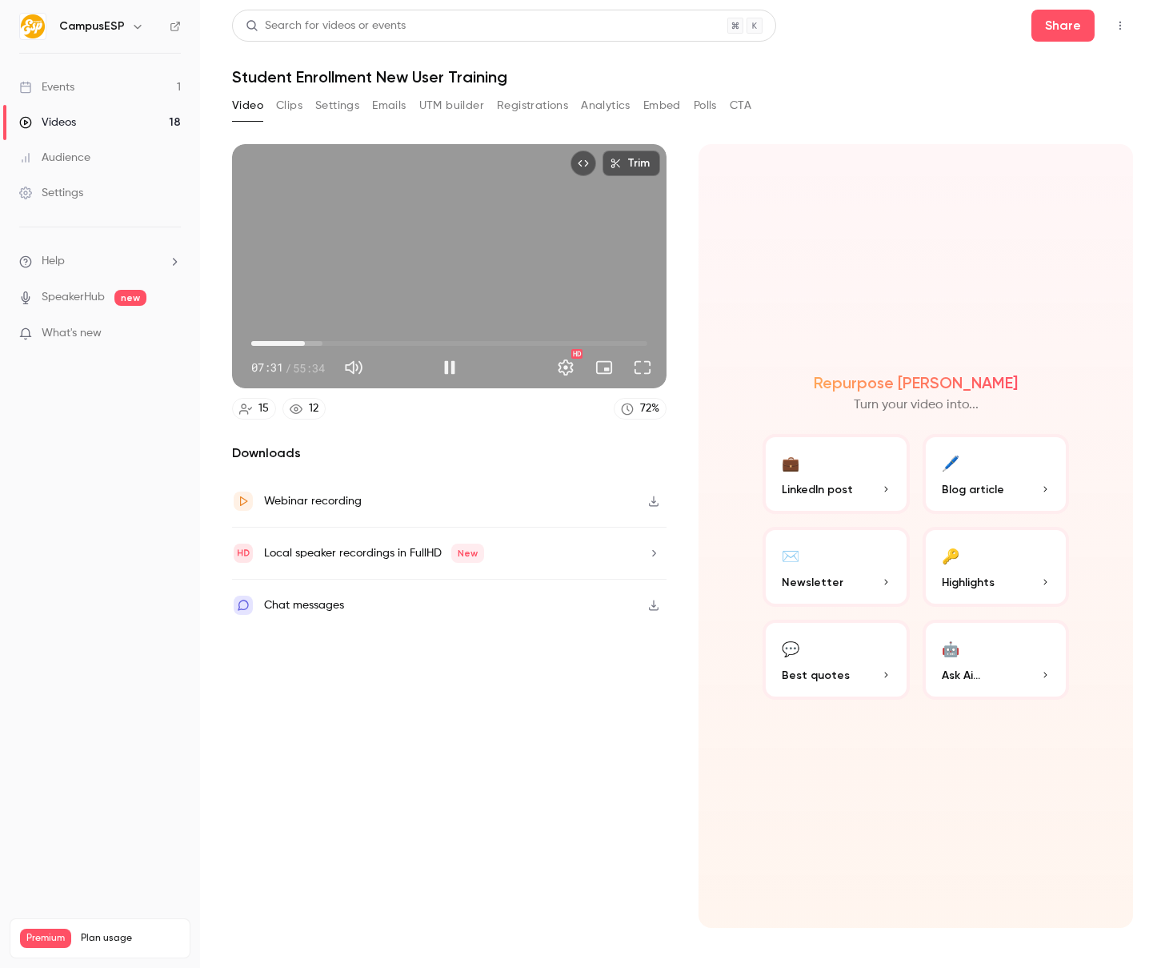
click at [307, 344] on span "07:31" at bounding box center [305, 343] width 5 height 5
click at [309, 344] on span "07:52" at bounding box center [307, 343] width 5 height 5
click at [411, 239] on div "Trim 08:14 08:14 / 55:34 HD" at bounding box center [449, 266] width 435 height 244
click at [452, 264] on div "Trim 08:14 08:14 / 55:34 HD" at bounding box center [449, 266] width 435 height 244
click at [415, 265] on div "Trim 08:19 08:19 / 55:34 HD" at bounding box center [449, 266] width 435 height 244
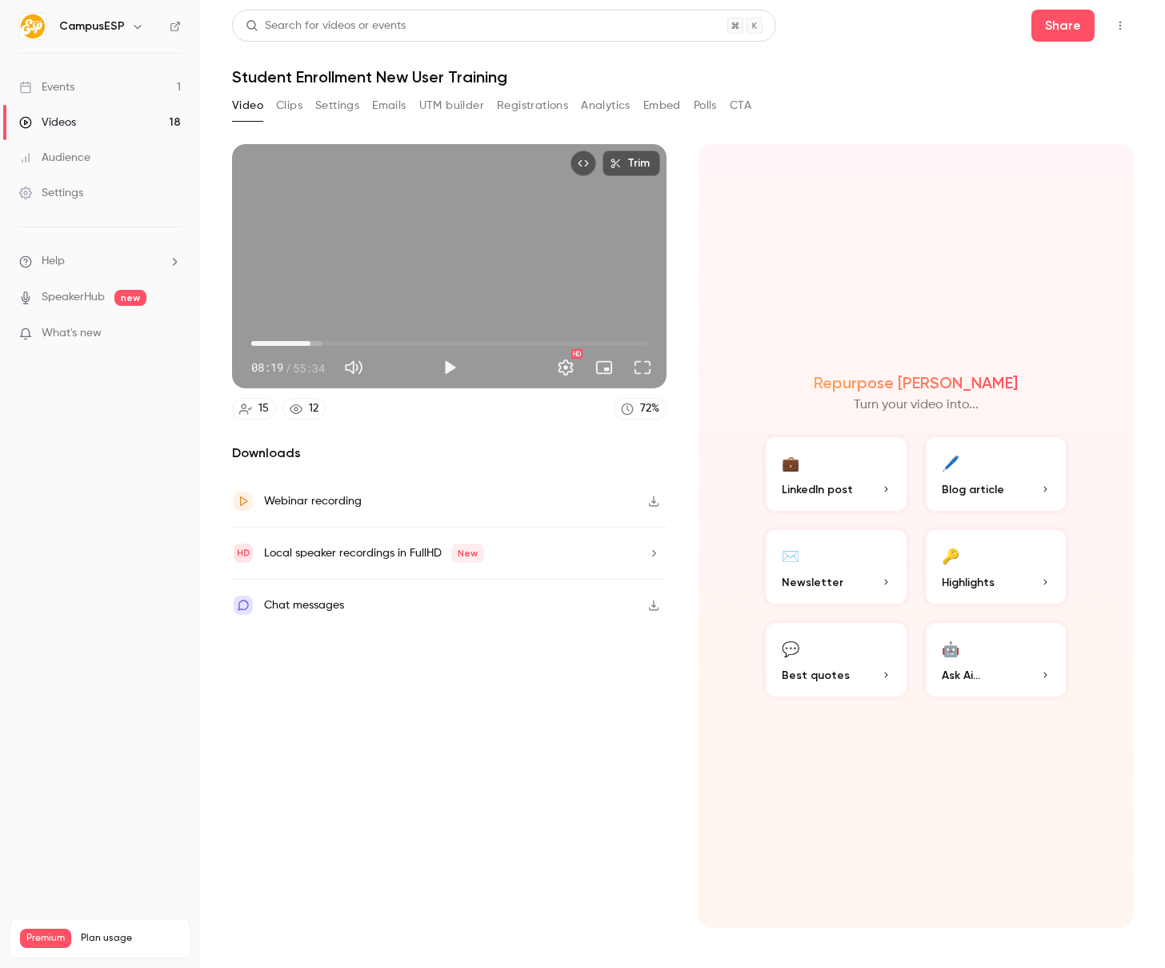
click at [409, 268] on div "Trim 08:19 08:19 / 55:34 HD" at bounding box center [449, 266] width 435 height 244
click at [309, 345] on span "08:05" at bounding box center [309, 343] width 5 height 5
click at [311, 345] on span "08:18" at bounding box center [310, 343] width 5 height 5
click at [310, 345] on span "08:19" at bounding box center [310, 343] width 5 height 5
click at [482, 243] on div "Trim 08:24 08:24 / 55:34 HD" at bounding box center [449, 266] width 435 height 244
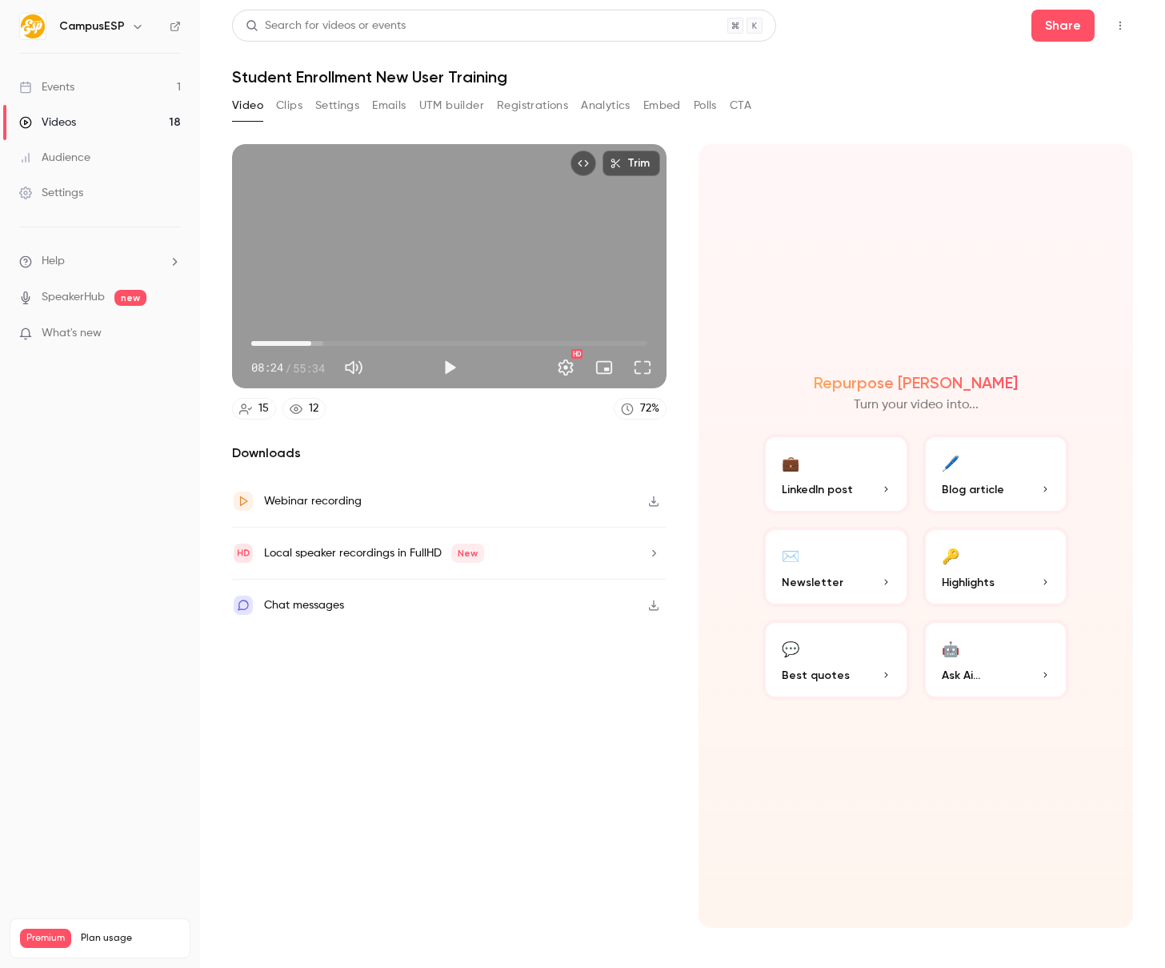
click at [426, 288] on div "Trim 08:24 08:24 / 55:34 HD" at bounding box center [449, 266] width 435 height 244
click at [404, 249] on div "Trim 08:26 08:26 / 55:34 HD" at bounding box center [449, 266] width 435 height 244
click at [311, 343] on span "08:26" at bounding box center [311, 343] width 5 height 5
click at [359, 294] on div "Trim 08:18 08:18 / 55:34 HD" at bounding box center [449, 266] width 435 height 244
click at [501, 278] on div "Trim 08:34 08:34 / 55:34 HD" at bounding box center [449, 266] width 435 height 244
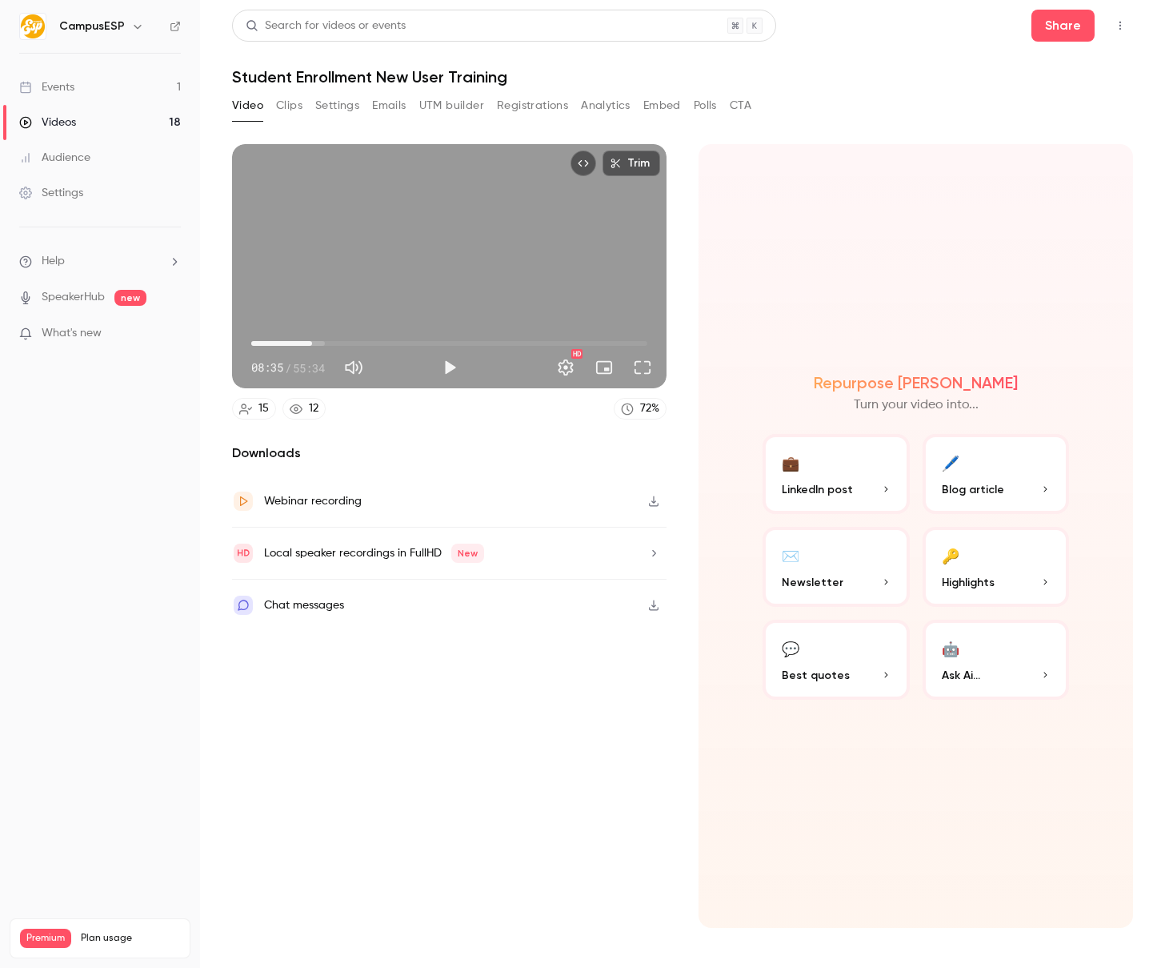
click at [313, 343] on span "08:35" at bounding box center [312, 343] width 5 height 5
click at [311, 343] on span "08:38" at bounding box center [313, 343] width 5 height 5
click at [388, 297] on div "Trim 08:25 08:25 / 55:34 HD" at bounding box center [449, 266] width 435 height 244
click at [398, 273] on div "Trim 08:36 08:36 / 55:34 HD" at bounding box center [449, 266] width 435 height 244
click at [423, 223] on div "Trim 08:37 08:37 / 55:34 HD" at bounding box center [449, 266] width 435 height 244
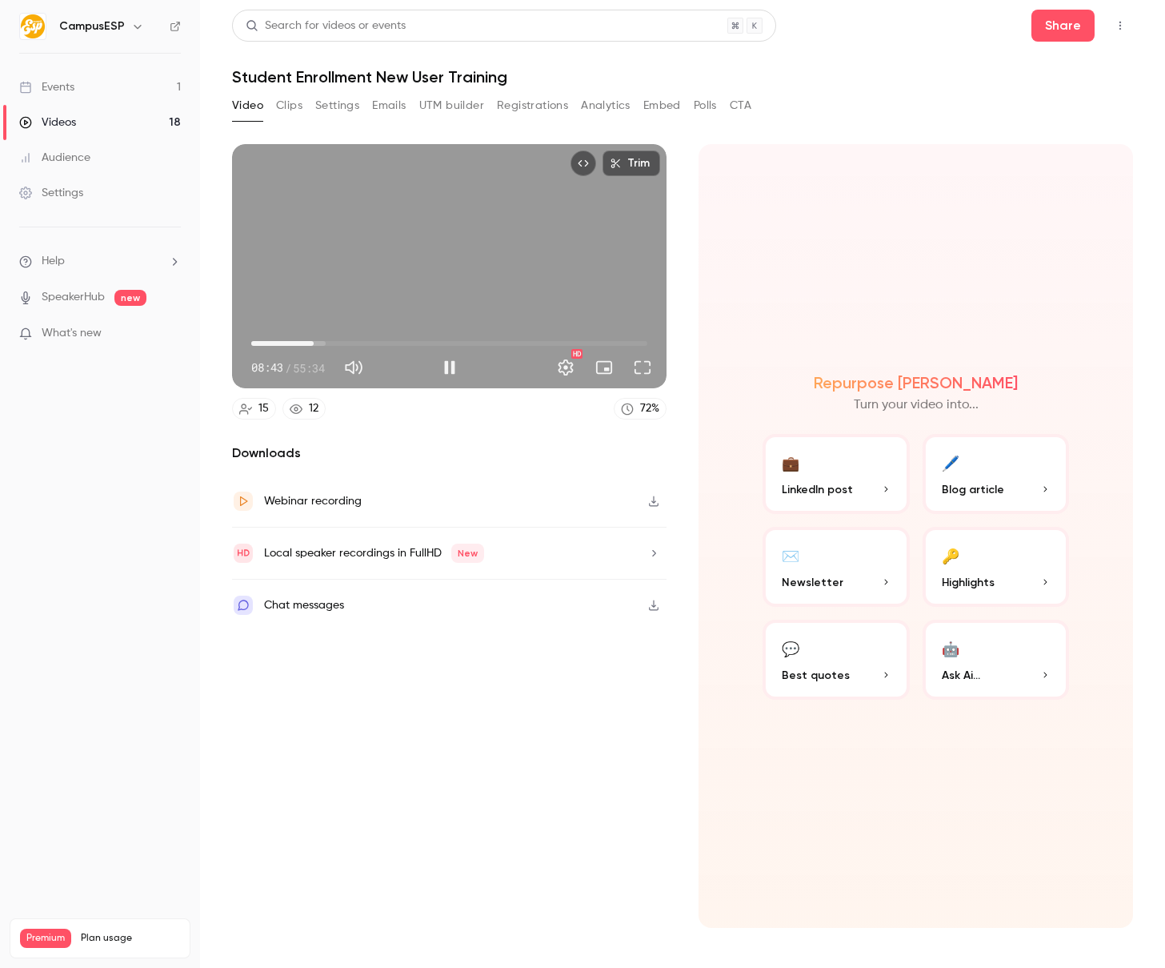
click at [422, 234] on div "Trim 08:43 08:43 / 55:34 HD" at bounding box center [449, 266] width 435 height 244
click at [475, 263] on div "Trim 08:43 08:43 / 55:34 HD" at bounding box center [449, 266] width 435 height 244
click at [338, 295] on div "Trim 08:48 08:48 / 55:34 HD" at bounding box center [449, 266] width 435 height 244
click at [443, 286] on div "Trim 08:49 08:49 / 55:34 HD" at bounding box center [449, 266] width 435 height 244
click at [314, 343] on span "08:45" at bounding box center [313, 343] width 5 height 5
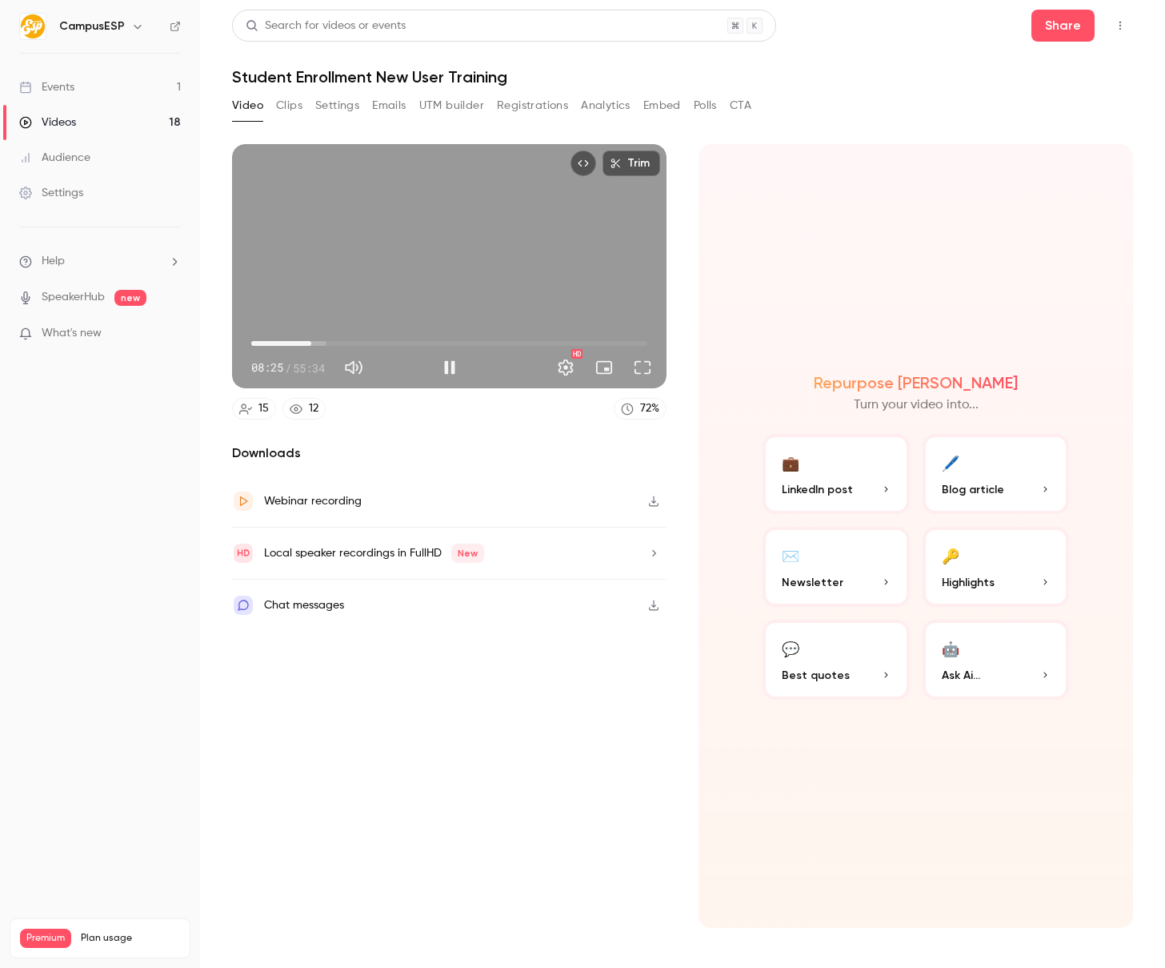
click at [311, 343] on span "08:25" at bounding box center [311, 343] width 5 height 5
click at [367, 295] on div "Trim 08:38 08:38 / 55:34 HD" at bounding box center [449, 266] width 435 height 244
click at [312, 343] on span "08:38" at bounding box center [313, 343] width 5 height 5
click at [357, 301] on div "Trim 08:31 08:31 / 55:34 HD" at bounding box center [449, 266] width 435 height 244
click at [474, 278] on div "Trim 08:42 08:42 / 55:34 HD" at bounding box center [449, 266] width 435 height 244
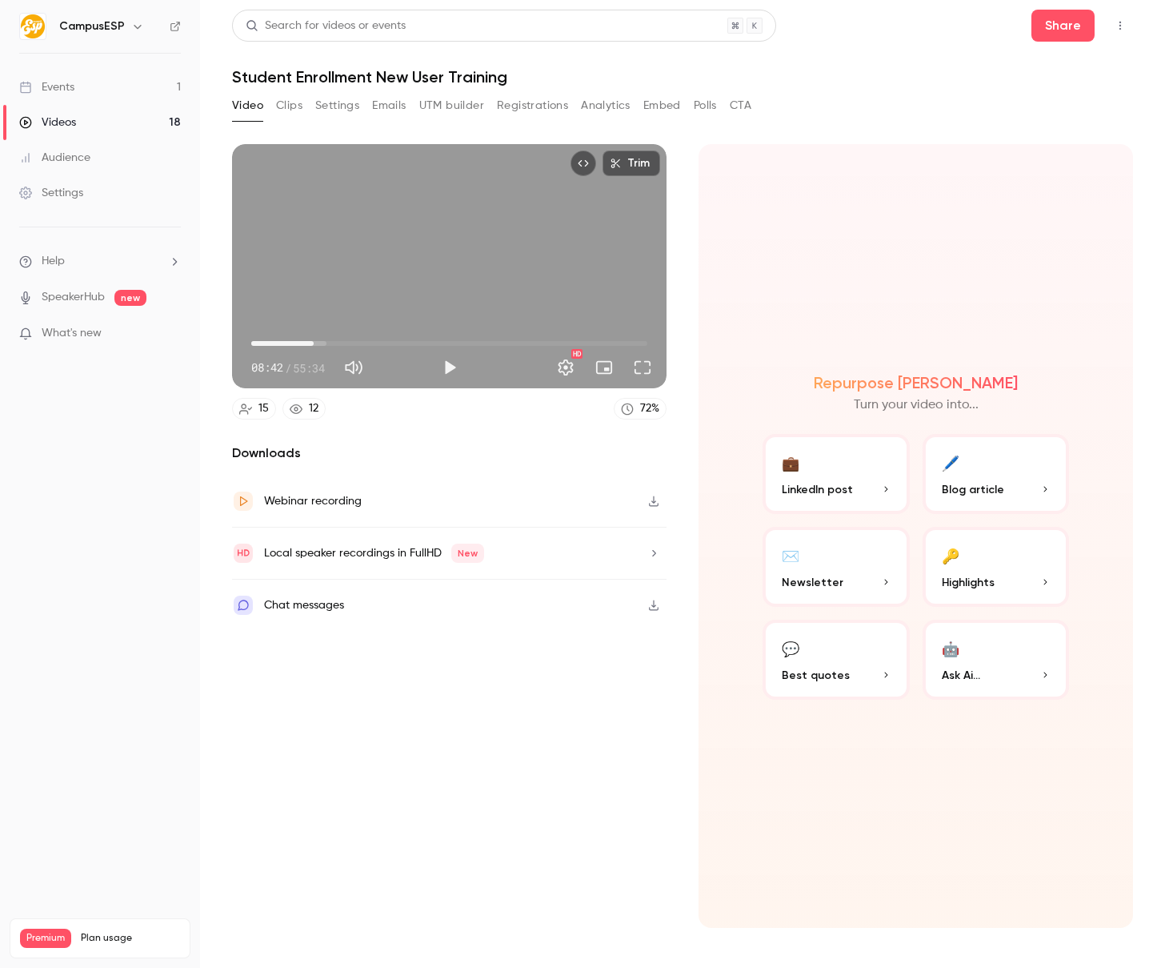
click at [391, 267] on div "Trim 08:42 08:42 / 55:34 HD" at bounding box center [449, 266] width 435 height 244
click at [474, 255] on div "Trim 08:45 08:45 / 55:34 HD" at bounding box center [449, 266] width 435 height 244
click at [446, 275] on div "Trim 08:45 08:45 / 55:34 HD" at bounding box center [449, 266] width 435 height 244
click at [386, 295] on div "Trim 08:47 08:47 / 55:34 HD" at bounding box center [449, 266] width 435 height 244
click at [455, 239] on div "Trim 08:47 08:47 / 55:34 HD" at bounding box center [449, 266] width 435 height 244
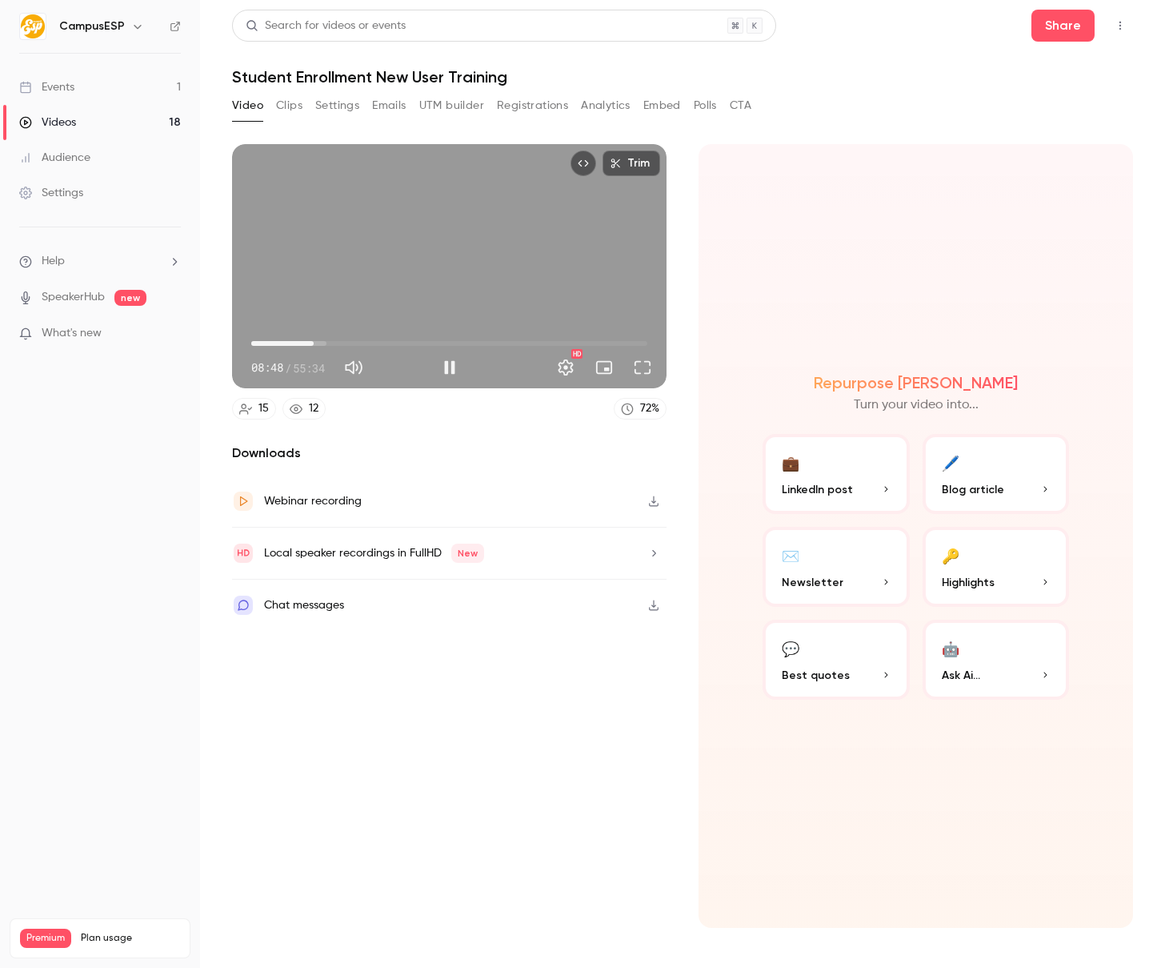
click at [455, 269] on div "Trim 08:48 08:48 / 55:34 HD" at bounding box center [449, 266] width 435 height 244
click at [455, 247] on div "Trim 08:48 08:48 / 55:34 HD" at bounding box center [449, 266] width 435 height 244
click at [457, 239] on div "Trim 08:52 08:52 / 55:34 HD" at bounding box center [449, 266] width 435 height 244
click at [391, 241] on div "Trim 08:52 08:52 / 55:34 HD" at bounding box center [449, 266] width 435 height 244
click at [397, 268] on div "Trim 09:05 09:05 / 55:34 HD" at bounding box center [449, 266] width 435 height 244
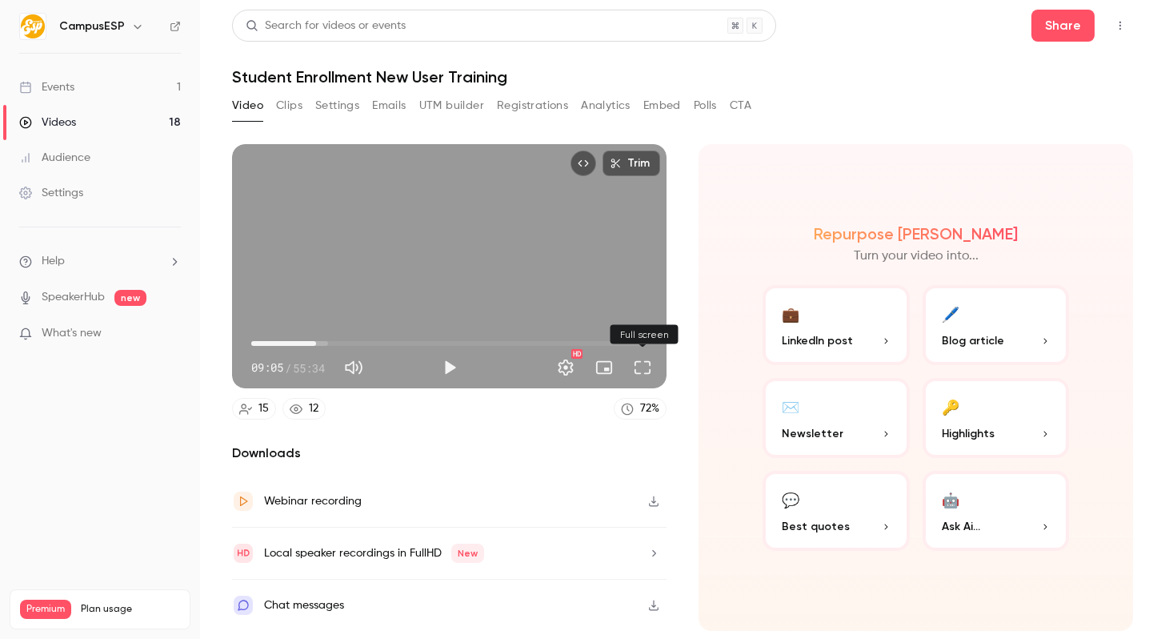
click at [650, 360] on button "Full screen" at bounding box center [643, 367] width 32 height 32
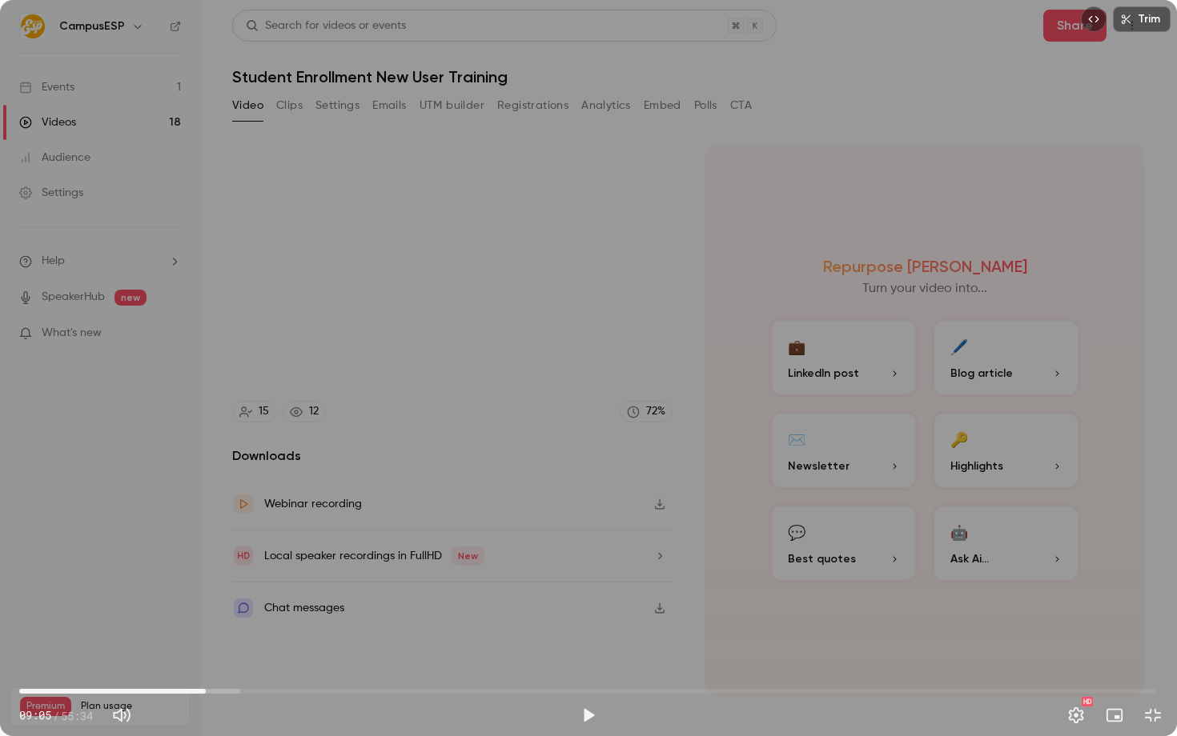
click at [203, 689] on span "09:05" at bounding box center [205, 691] width 5 height 5
click at [275, 548] on div "Trim 08:45 08:45 / 55:34 HD" at bounding box center [588, 368] width 1177 height 736
click at [491, 403] on div "Trim 08:57 08:57 / 55:34 HD" at bounding box center [588, 368] width 1177 height 736
click at [623, 399] on div "Trim 08:57 08:57 / 55:34 HD" at bounding box center [588, 368] width 1177 height 736
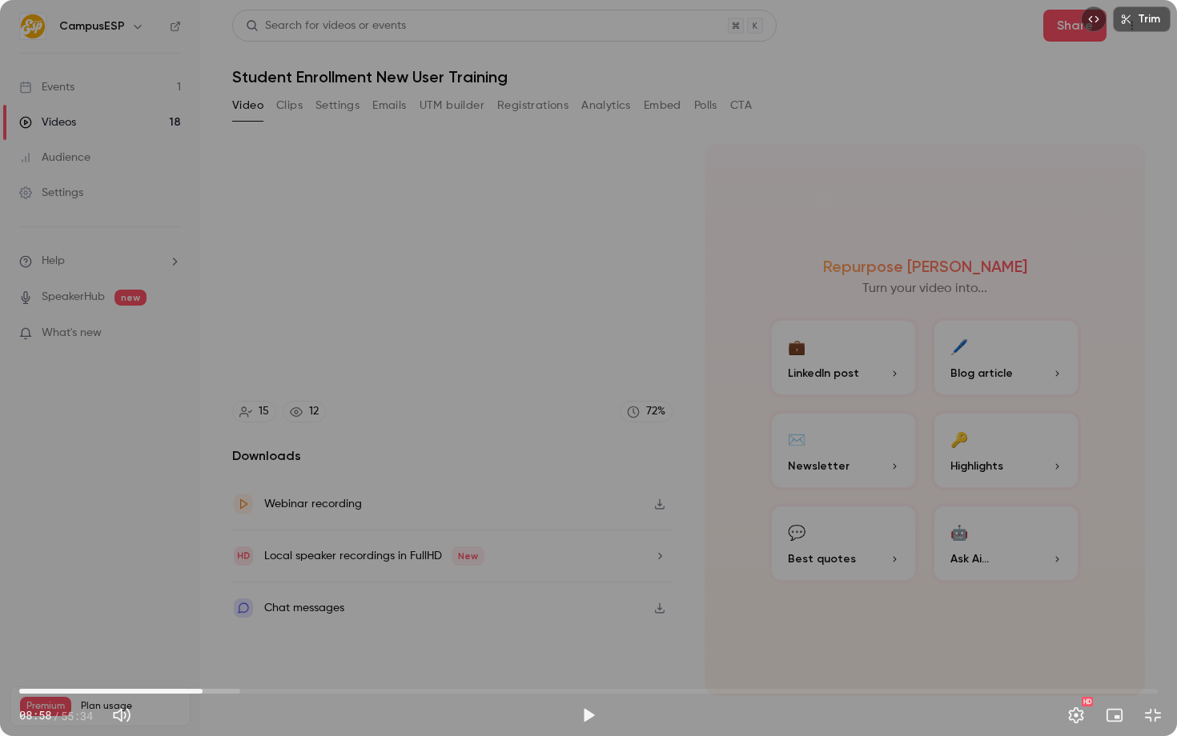
click at [573, 329] on div "Trim 08:58 08:58 / 55:34 HD" at bounding box center [588, 368] width 1177 height 736
click at [502, 429] on div "Trim 09:03 09:03 / 55:34 HD" at bounding box center [588, 368] width 1177 height 736
click at [203, 690] on span "09:03" at bounding box center [205, 691] width 5 height 5
click at [203, 689] on span "08:52" at bounding box center [201, 691] width 5 height 5
click at [263, 561] on div "Trim 08:56 08:56 / 55:34 HD" at bounding box center [588, 368] width 1177 height 736
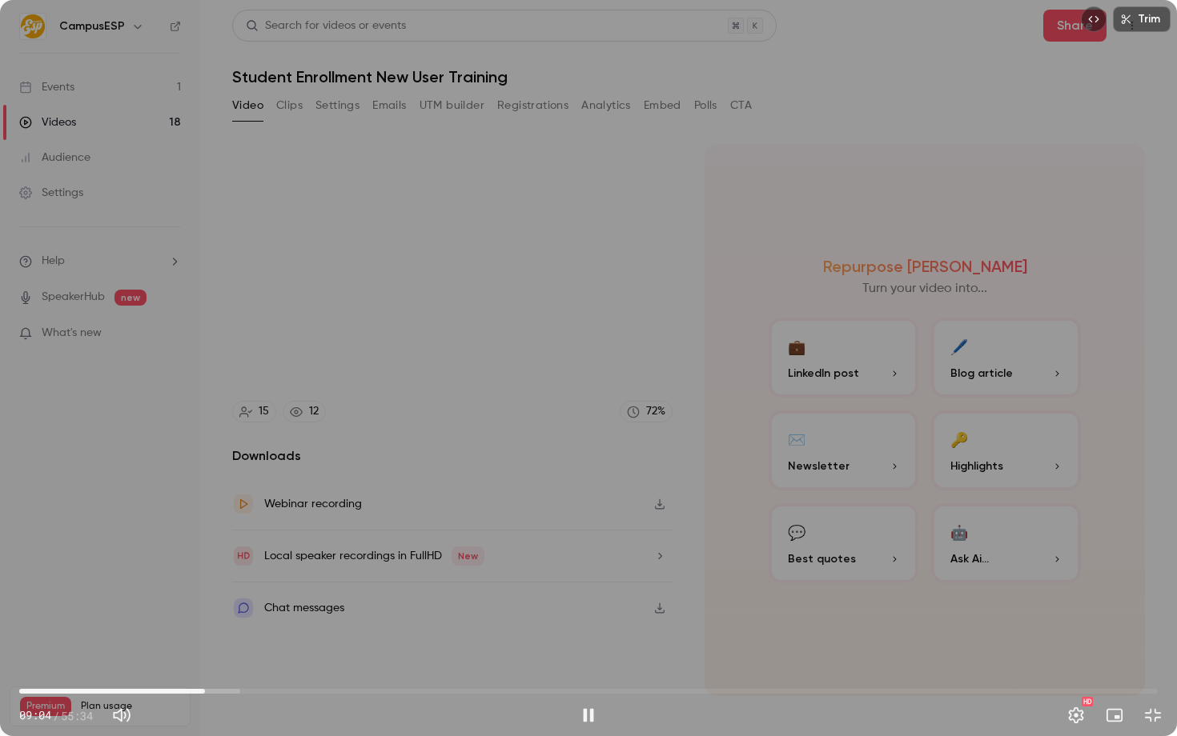
click at [307, 452] on div "Trim 09:04 09:04 / 55:34 HD" at bounding box center [588, 368] width 1177 height 736
click at [389, 421] on div "Trim 09:04 09:04 / 55:34 HD" at bounding box center [588, 368] width 1177 height 736
click at [650, 356] on div "Trim 09:07 09:07 / 55:34 HD" at bounding box center [588, 368] width 1177 height 736
click at [456, 470] on div "Trim 09:07 09:07 / 55:34 HD" at bounding box center [588, 368] width 1177 height 736
click at [471, 455] on div "Trim 09:12 09:12 / 55:34 HD" at bounding box center [588, 368] width 1177 height 736
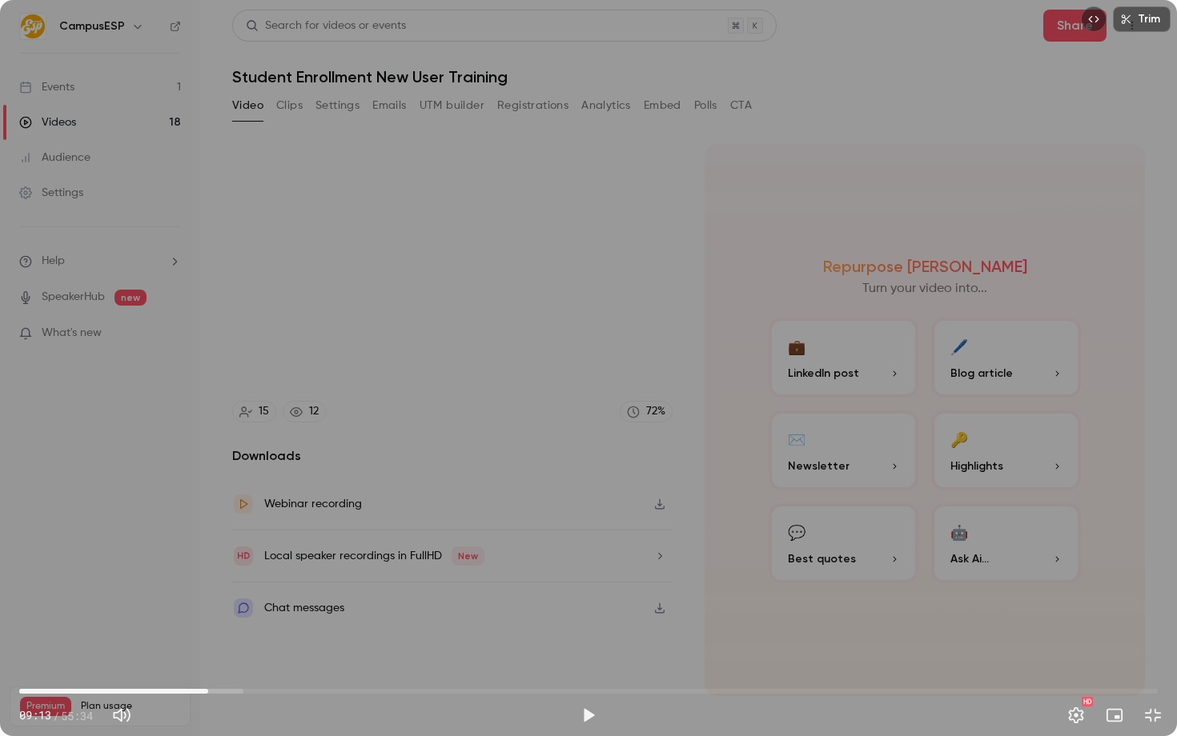
click at [401, 471] on div "Trim 09:13 09:13 / 55:34 HD" at bounding box center [588, 368] width 1177 height 736
click at [401, 471] on div "Trim 09:14 09:14 / 55:34 HD" at bounding box center [588, 368] width 1177 height 736
click at [552, 347] on div "Trim 09:56 09:56 / 55:34 HD" at bounding box center [588, 368] width 1177 height 736
click at [277, 485] on div "Trim 09:57 09:57 / 55:34 HD" at bounding box center [588, 368] width 1177 height 736
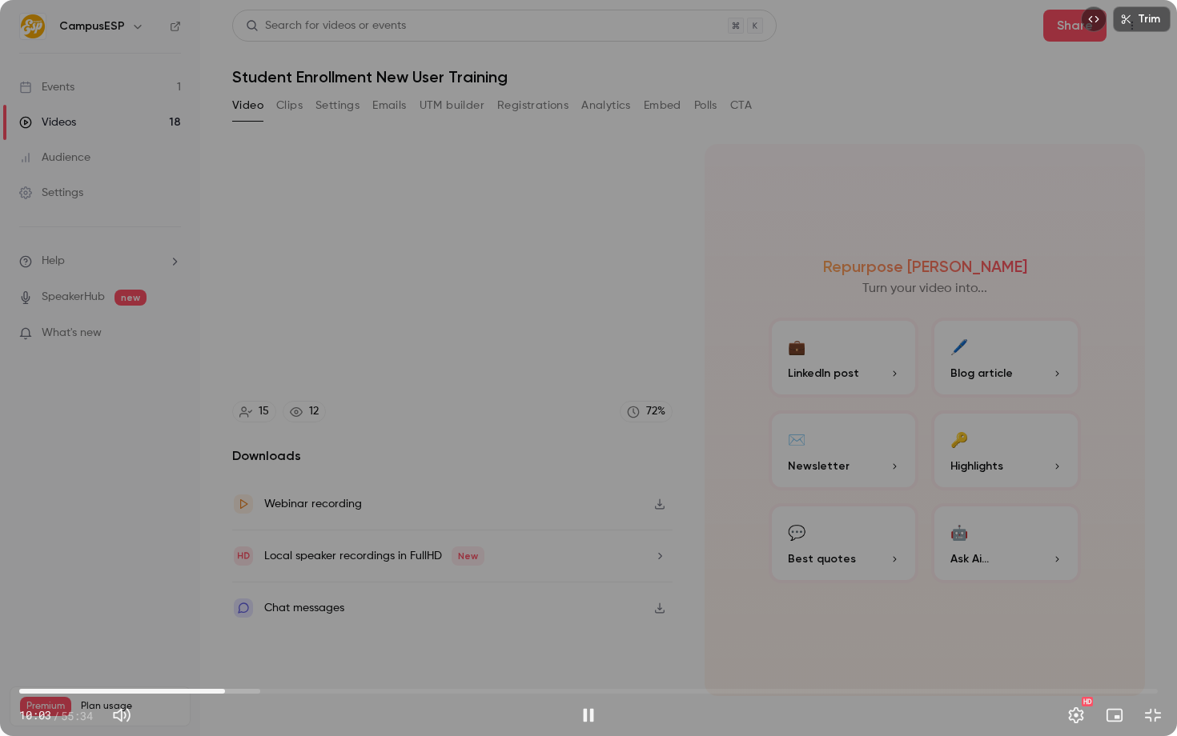
click at [335, 441] on div "Trim 10:03 10:03 / 55:34 HD" at bounding box center [588, 368] width 1177 height 736
click at [646, 390] on div "Trim 10:03 10:03 / 55:34 HD" at bounding box center [588, 368] width 1177 height 736
click at [418, 488] on div "Trim 10:15 10:15 / 55:34 HD" at bounding box center [588, 368] width 1177 height 736
click at [228, 692] on span "10:16" at bounding box center [229, 691] width 5 height 5
click at [237, 638] on div "Trim 10:12 10:12 / 55:34 HD" at bounding box center [588, 368] width 1177 height 736
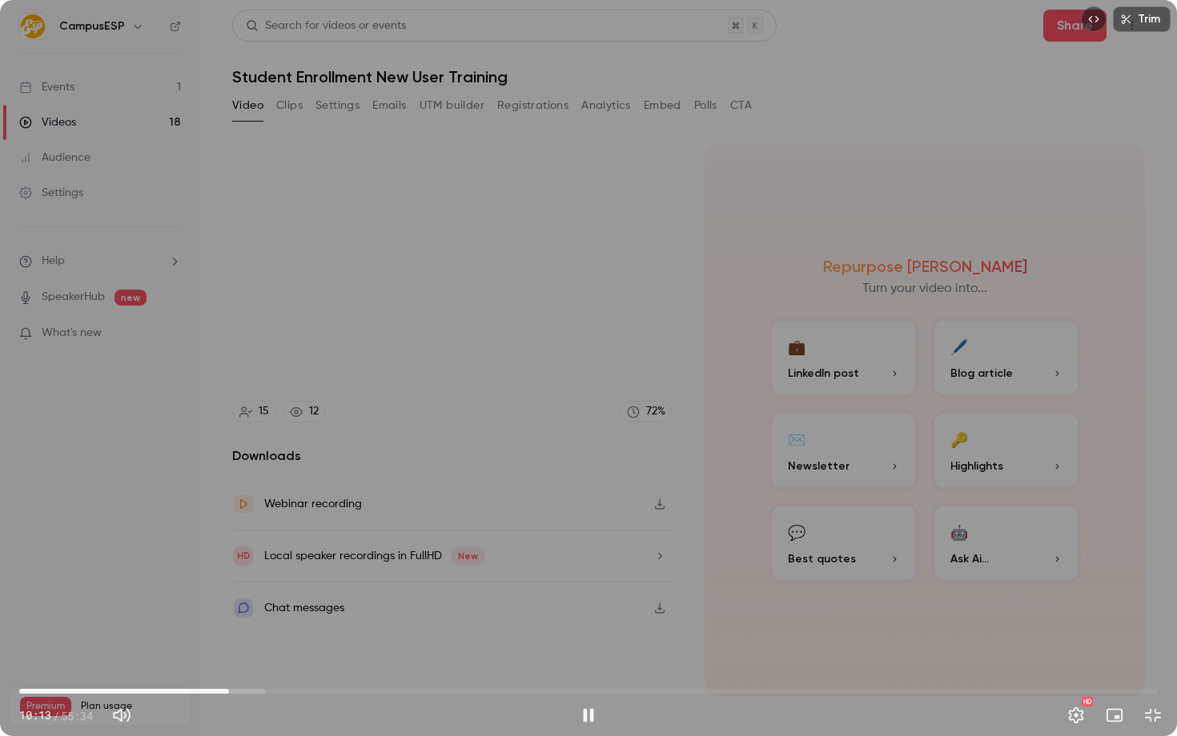
click at [239, 622] on div "Trim 10:13 10:13 / 55:34 HD" at bounding box center [588, 368] width 1177 height 736
click at [521, 447] on div "Trim 10:13 10:13 / 55:34 HD" at bounding box center [588, 368] width 1177 height 736
click at [694, 460] on div "Trim 10:24 10:24 / 55:34 HD" at bounding box center [588, 368] width 1177 height 736
click at [670, 403] on div "Trim 10:25 10:25 / 55:34 HD" at bounding box center [588, 368] width 1177 height 736
click at [591, 391] on div at bounding box center [588, 368] width 80 height 80
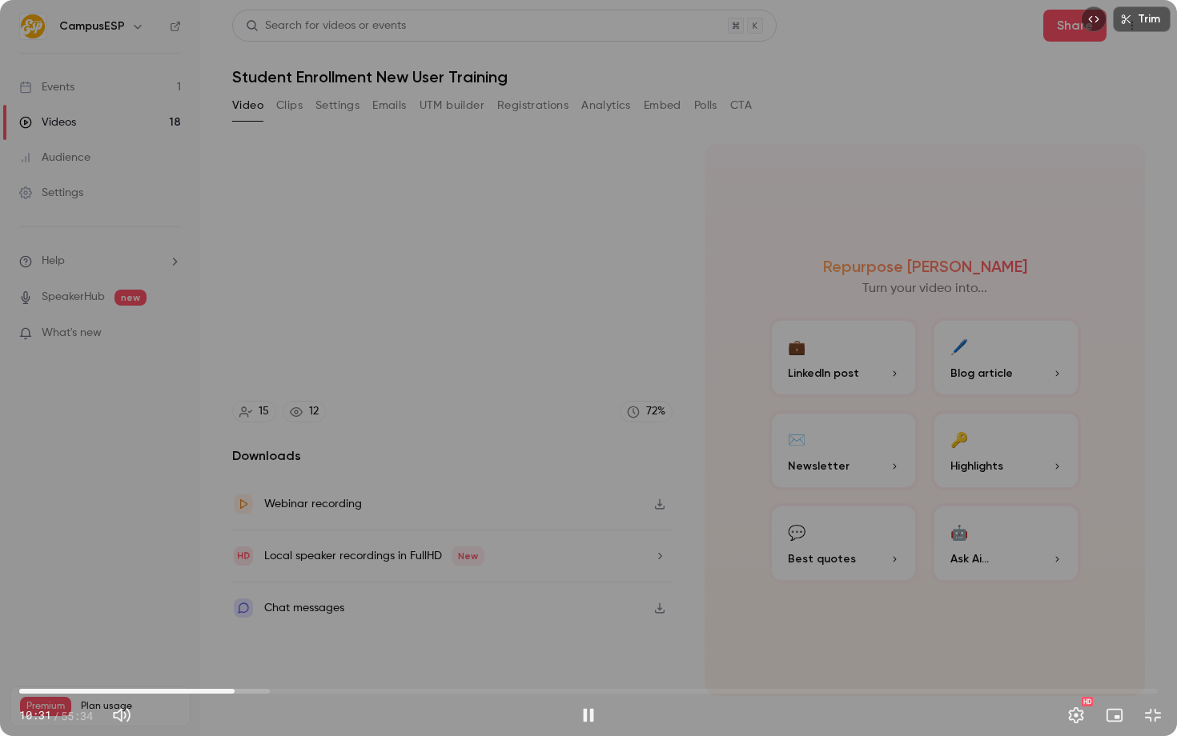
click at [543, 370] on div "Trim 10:31 10:31 / 55:34 HD" at bounding box center [588, 368] width 1177 height 736
click at [461, 410] on div "Trim 10:31 10:31 / 55:34 HD" at bounding box center [588, 368] width 1177 height 736
click at [455, 383] on div "Trim 10:34 10:34 / 55:34 HD" at bounding box center [588, 368] width 1177 height 736
click at [680, 300] on div "Trim 10:34 10:34 / 55:34 HD" at bounding box center [588, 368] width 1177 height 736
click at [688, 258] on div "Trim 10:43 10:43 / 55:34 HD" at bounding box center [588, 368] width 1177 height 736
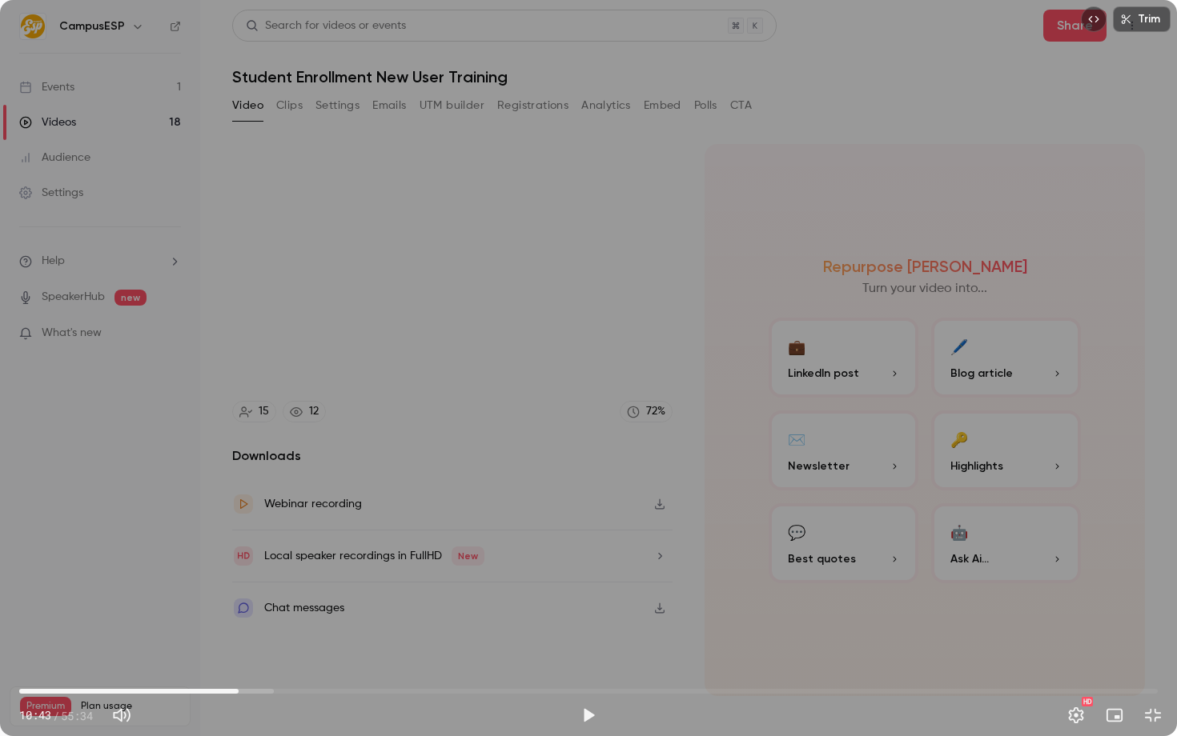
click at [561, 392] on div at bounding box center [588, 368] width 80 height 80
click at [503, 359] on div "Trim 10:43 10:43 / 55:34 HD" at bounding box center [588, 368] width 1177 height 736
click at [668, 399] on div "Trim 10:51 10:51 / 55:34 HD" at bounding box center [588, 368] width 1177 height 736
click at [231, 692] on span "10:52" at bounding box center [588, 692] width 1138 height 26
click at [239, 616] on div "Trim 10:19 10:19 / 55:34 HD" at bounding box center [588, 368] width 1177 height 736
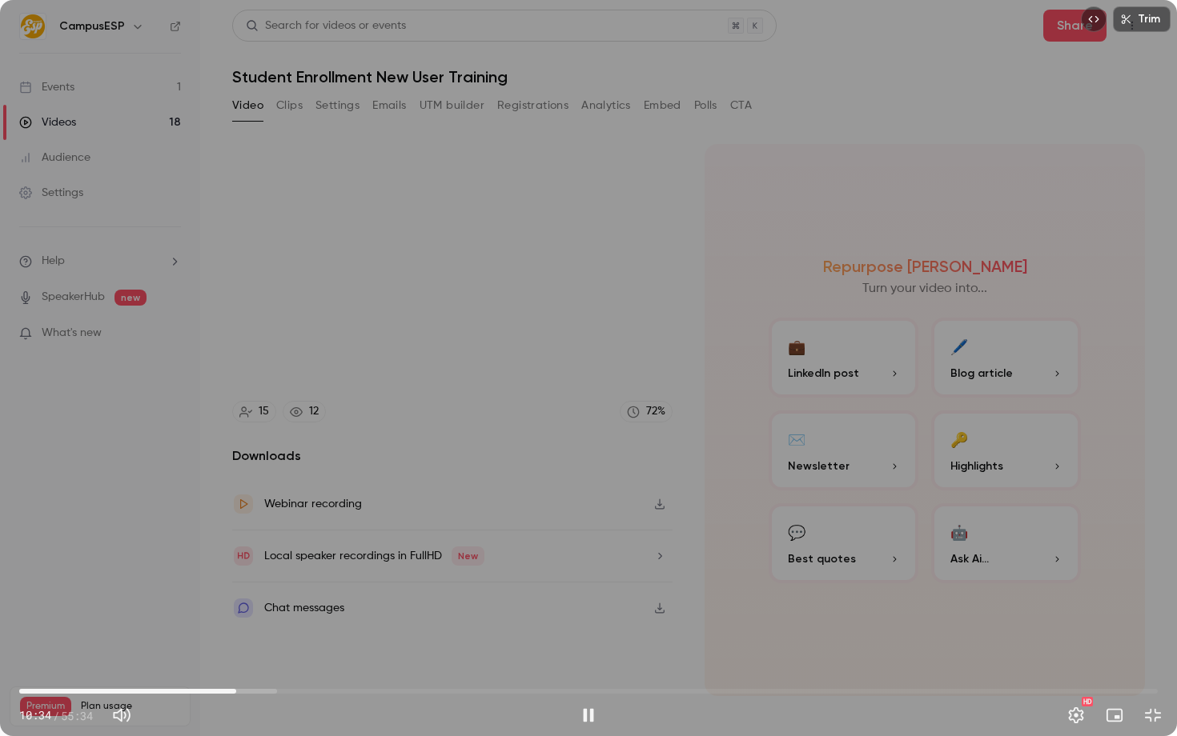
click at [768, 455] on div "Trim 10:34 10:34 / 55:34 HD" at bounding box center [588, 368] width 1177 height 736
click at [639, 435] on div "Trim 10:35 10:35 / 55:34 HD" at bounding box center [588, 368] width 1177 height 736
click at [601, 446] on div "Trim 10:39 10:39 / 55:34 HD" at bounding box center [588, 368] width 1177 height 736
click at [415, 403] on div "Trim 10:39 10:39 / 55:34 HD" at bounding box center [588, 368] width 1177 height 736
click at [148, 556] on div "Trim 10:44 10:44 / 55:34 HD" at bounding box center [588, 368] width 1177 height 736
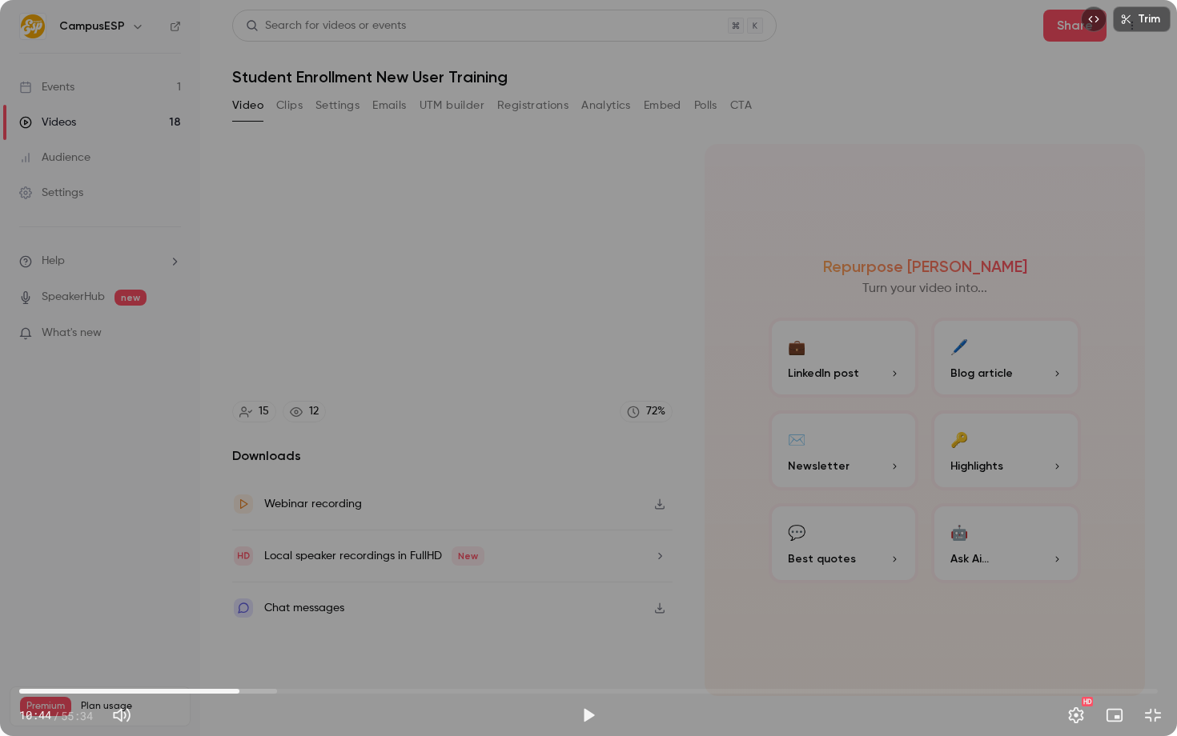
click at [728, 459] on div "Trim 10:44 10:44 / 55:34 HD" at bounding box center [588, 368] width 1177 height 736
click at [449, 391] on div "Trim 11:04 11:04 / 55:34 HD" at bounding box center [588, 368] width 1177 height 736
click at [409, 475] on div "Trim 11:04 11:04 / 55:34 HD" at bounding box center [588, 368] width 1177 height 736
click at [246, 694] on span "11:10" at bounding box center [248, 691] width 5 height 5
click at [582, 452] on div "Trim 11:01 11:01 / 55:34 HD" at bounding box center [588, 368] width 1177 height 736
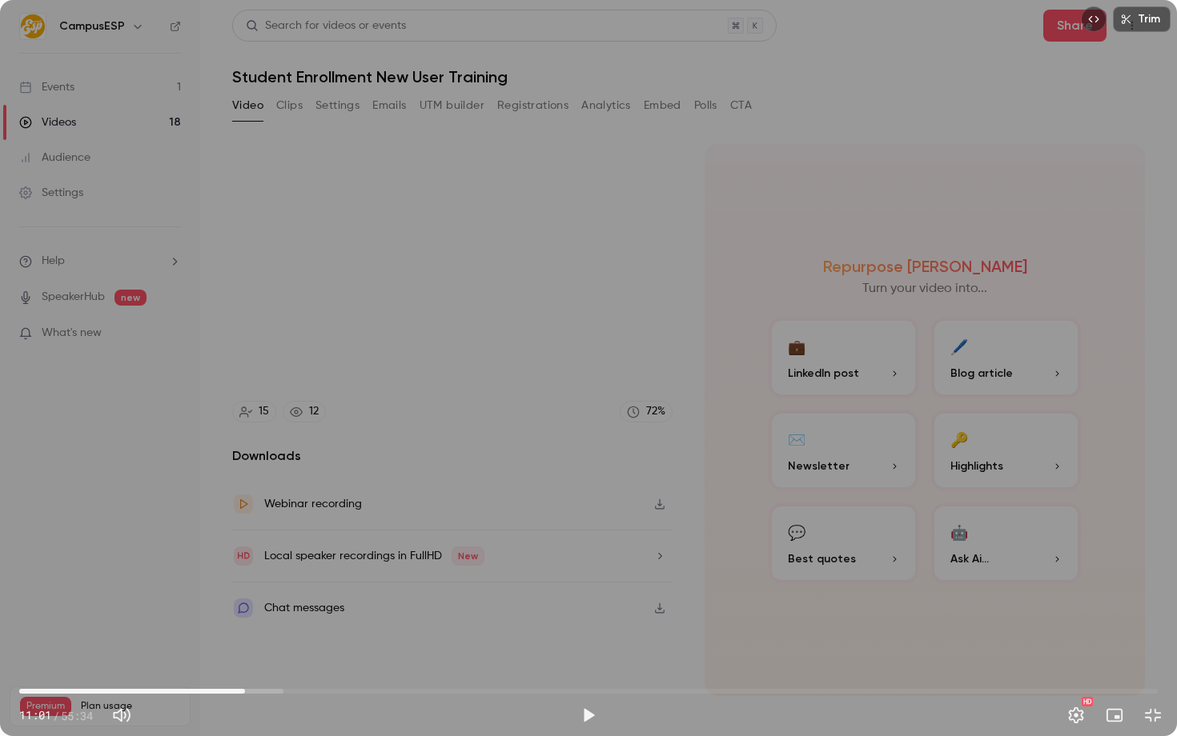
click at [795, 329] on div "Trim 11:01 11:01 / 55:34 HD" at bounding box center [588, 368] width 1177 height 736
click at [529, 425] on div "Trim 11:20 11:20 / 55:34 HD" at bounding box center [588, 368] width 1177 height 736
click at [249, 690] on span "11:21" at bounding box center [251, 691] width 5 height 5
click at [325, 576] on div "Trim 11:01 11:01 / 55:34 HD" at bounding box center [588, 368] width 1177 height 736
click at [536, 367] on div "Trim 11:10 11:10 / 55:34 HD" at bounding box center [588, 368] width 1177 height 736
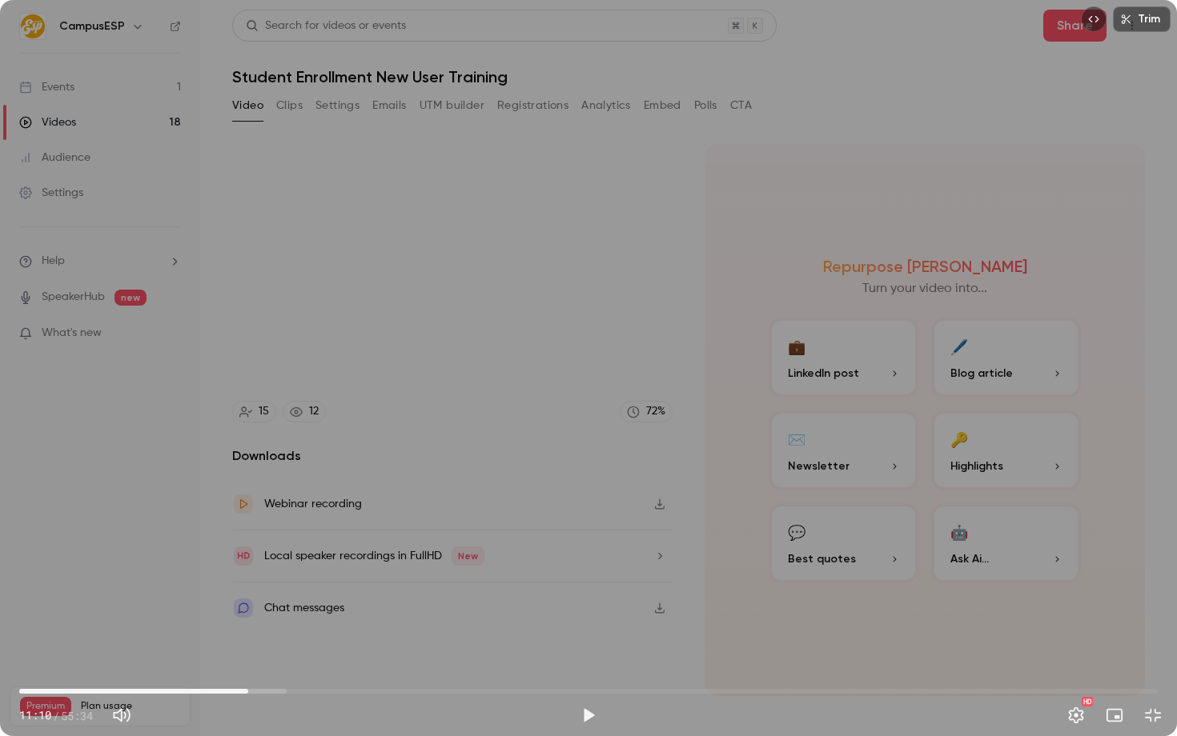
click at [471, 225] on div "Trim 11:10 11:10 / 55:34 HD" at bounding box center [588, 368] width 1177 height 736
click at [621, 411] on div "Trim 11:26 11:26 / 55:34 HD" at bounding box center [588, 368] width 1177 height 736
click at [489, 416] on div "Trim 11:26 11:26 / 55:34 HD" at bounding box center [588, 368] width 1177 height 736
click at [701, 387] on div "Trim 11:34 11:34 / 55:34 HD" at bounding box center [588, 368] width 1177 height 736
click at [395, 495] on div "Trim 11:34 11:34 / 55:34 HD" at bounding box center [588, 368] width 1177 height 736
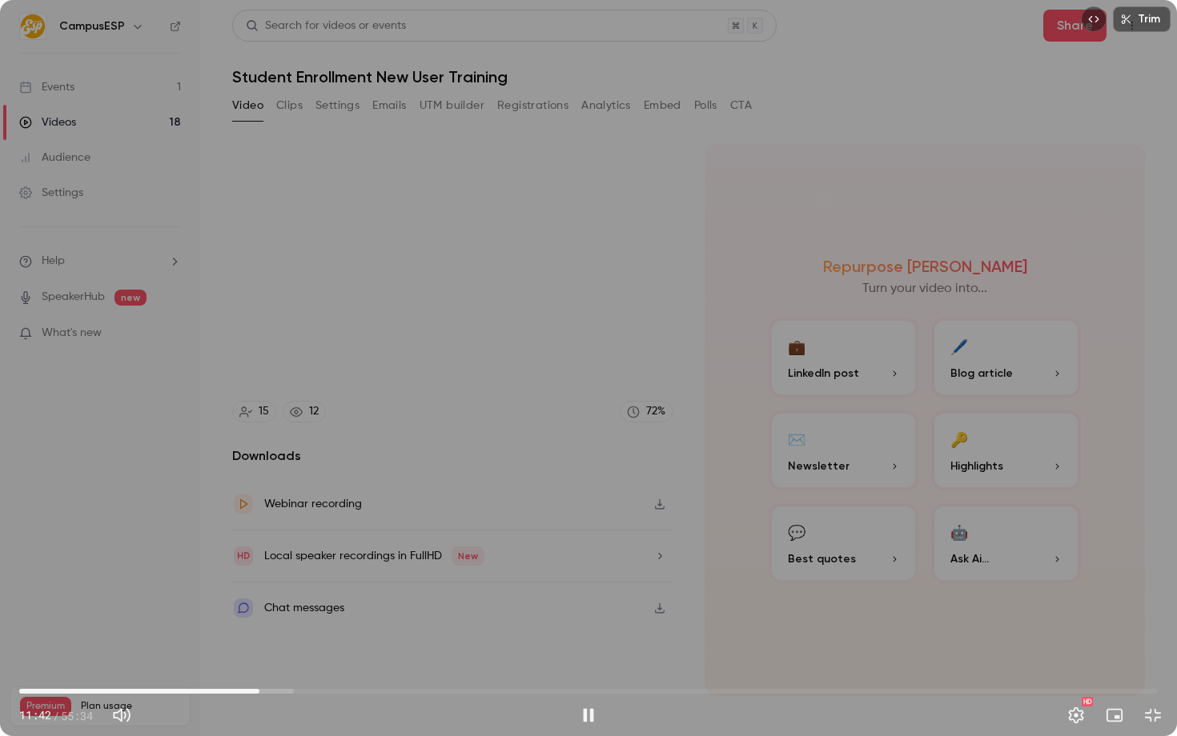
click at [571, 477] on div "Trim 11:42 11:42 / 55:34 HD" at bounding box center [588, 368] width 1177 height 736
click at [584, 403] on div at bounding box center [588, 368] width 80 height 80
click at [536, 343] on div "Trim 11:42 11:42 / 55:34 HD" at bounding box center [588, 368] width 1177 height 736
click at [258, 689] on span "11:46" at bounding box center [260, 691] width 5 height 5
click at [522, 367] on div "Trim 11:38 11:38 / 55:34 HD" at bounding box center [588, 368] width 1177 height 736
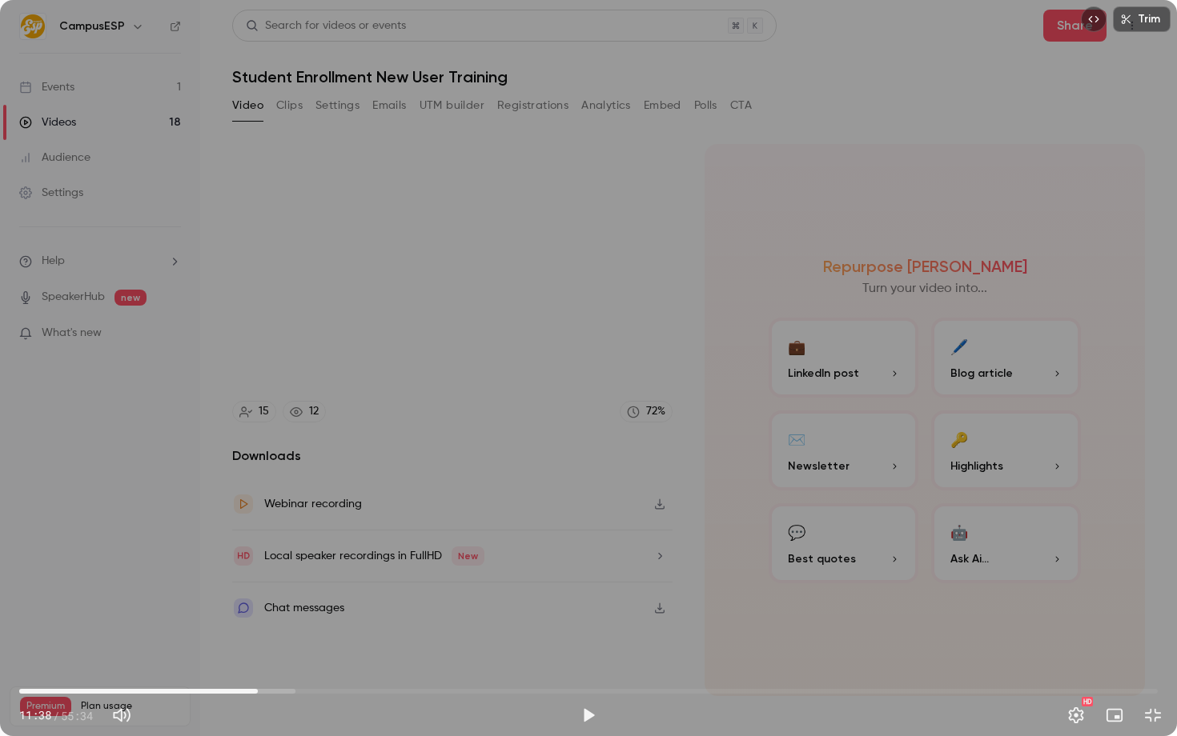
click at [577, 384] on div at bounding box center [588, 368] width 80 height 80
click at [497, 468] on div "Trim 11:38 11:38 / 55:34 HD" at bounding box center [588, 368] width 1177 height 736
click at [561, 435] on div "Trim 11:52 11:52 / 55:34 HD" at bounding box center [588, 368] width 1177 height 736
click at [434, 435] on div "Trim 11:52 11:52 / 55:34 HD" at bounding box center [588, 368] width 1177 height 736
click at [375, 491] on div "Trim 12:02 12:02 / 55:34 HD" at bounding box center [588, 368] width 1177 height 736
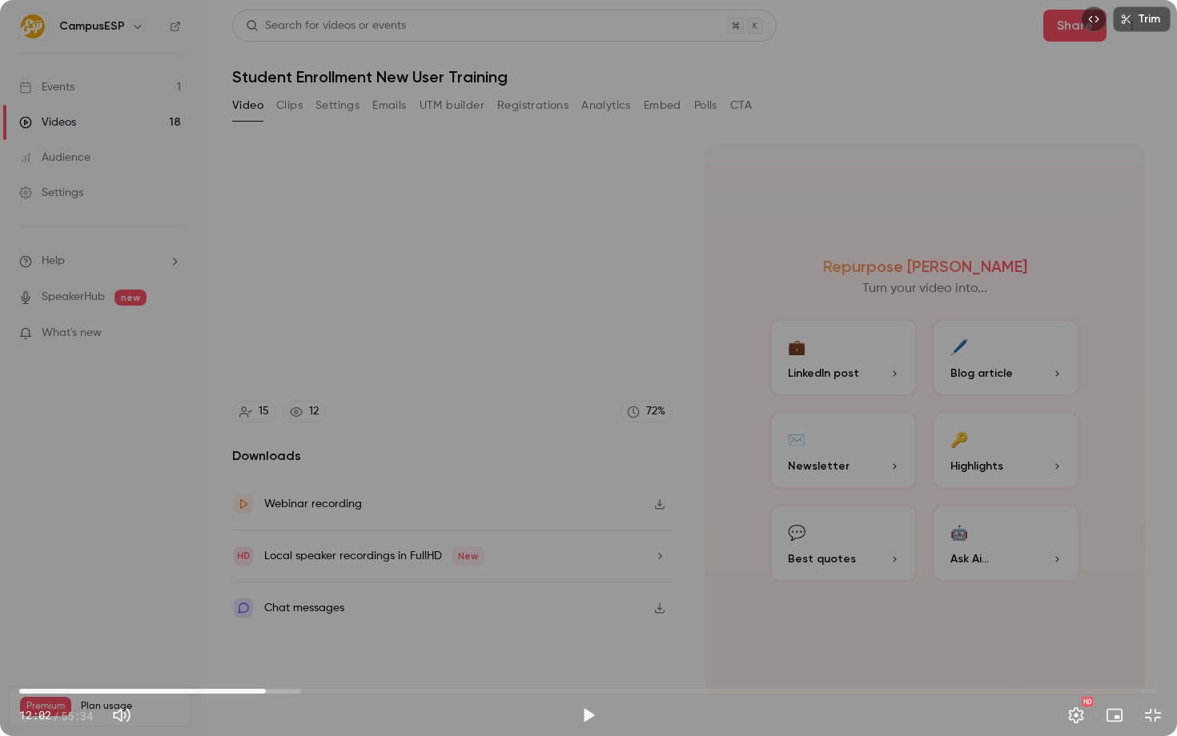
click at [856, 374] on div "Trim 12:02 12:02 / 55:34 HD" at bounding box center [588, 368] width 1177 height 736
click at [265, 692] on span "12:07" at bounding box center [267, 691] width 5 height 5
click at [263, 691] on span "11:49" at bounding box center [261, 691] width 5 height 5
click at [265, 692] on span "11:53" at bounding box center [262, 691] width 5 height 5
click at [319, 393] on div "Trim 12:03 12:03 / 55:34 HD" at bounding box center [588, 368] width 1177 height 736
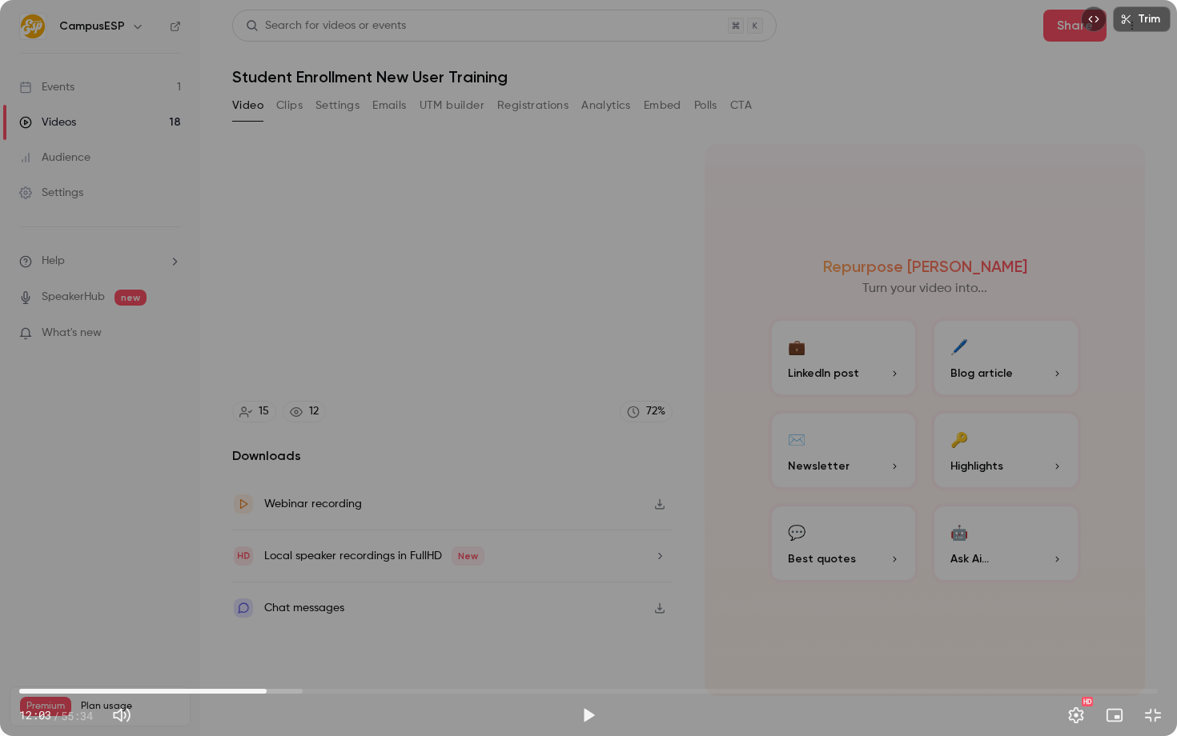
click at [612, 361] on div at bounding box center [588, 368] width 80 height 80
click at [624, 339] on div "Trim 12:03 12:03 / 55:34 HD" at bounding box center [588, 368] width 1177 height 736
click at [626, 313] on div "Trim 12:04 12:04 / 55:34 HD" at bounding box center [588, 368] width 1177 height 736
click at [262, 690] on span "11:50" at bounding box center [261, 691] width 5 height 5
click at [264, 691] on span "11:57" at bounding box center [264, 691] width 5 height 5
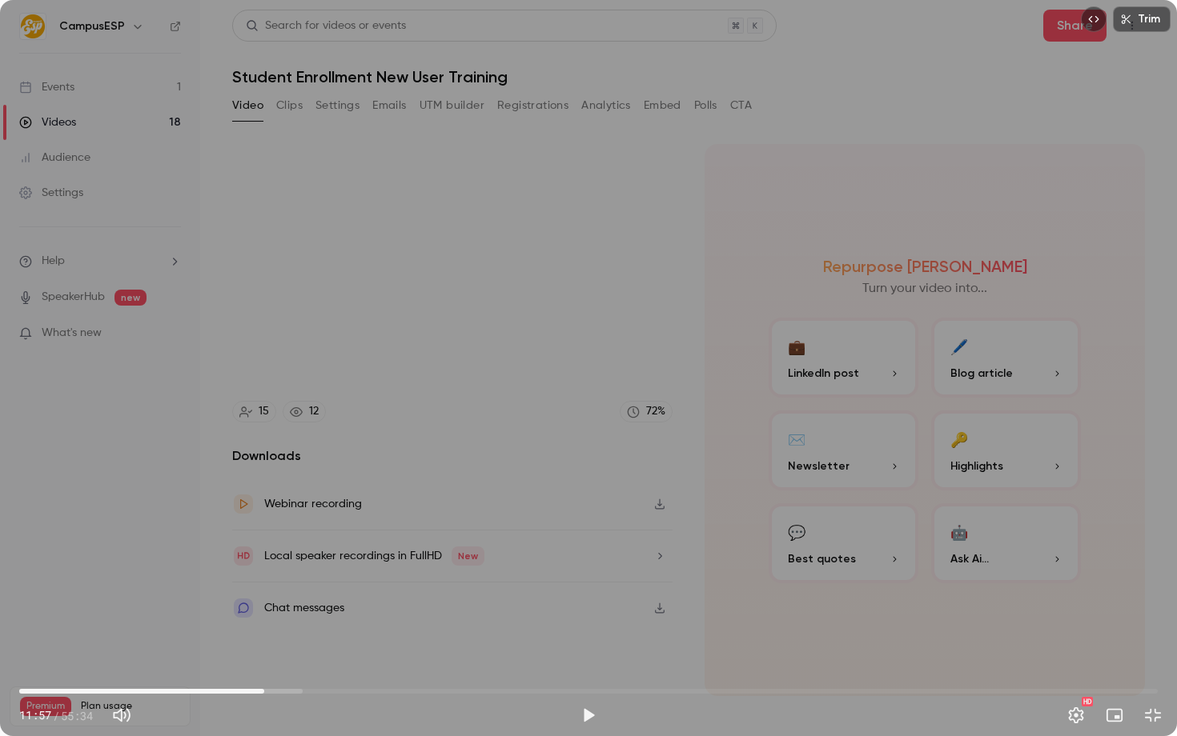
click at [421, 375] on div "Trim 11:57 11:57 / 55:34 HD" at bounding box center [588, 368] width 1177 height 736
click at [343, 493] on div "Trim 12:07 12:07 / 55:34 HD" at bounding box center [588, 368] width 1177 height 736
click at [267, 692] on span "12:08" at bounding box center [268, 691] width 5 height 5
click at [350, 601] on div "Trim 12:04 12:04 / 55:34 HD" at bounding box center [588, 368] width 1177 height 736
click at [264, 692] on span "11:57" at bounding box center [264, 691] width 5 height 5
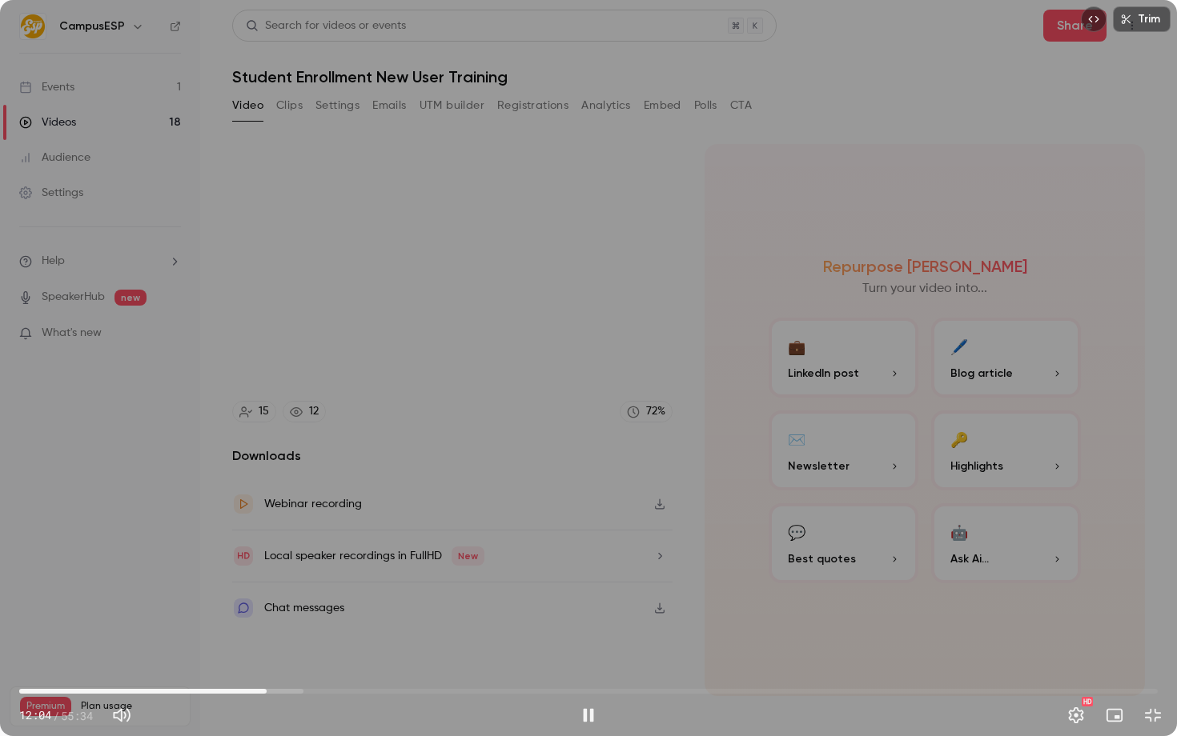
click at [339, 367] on div "Trim 12:04 12:04 / 55:34 HD" at bounding box center [588, 368] width 1177 height 736
click at [491, 395] on div "Trim 12:04 12:04 / 55:34 HD" at bounding box center [588, 368] width 1177 height 736
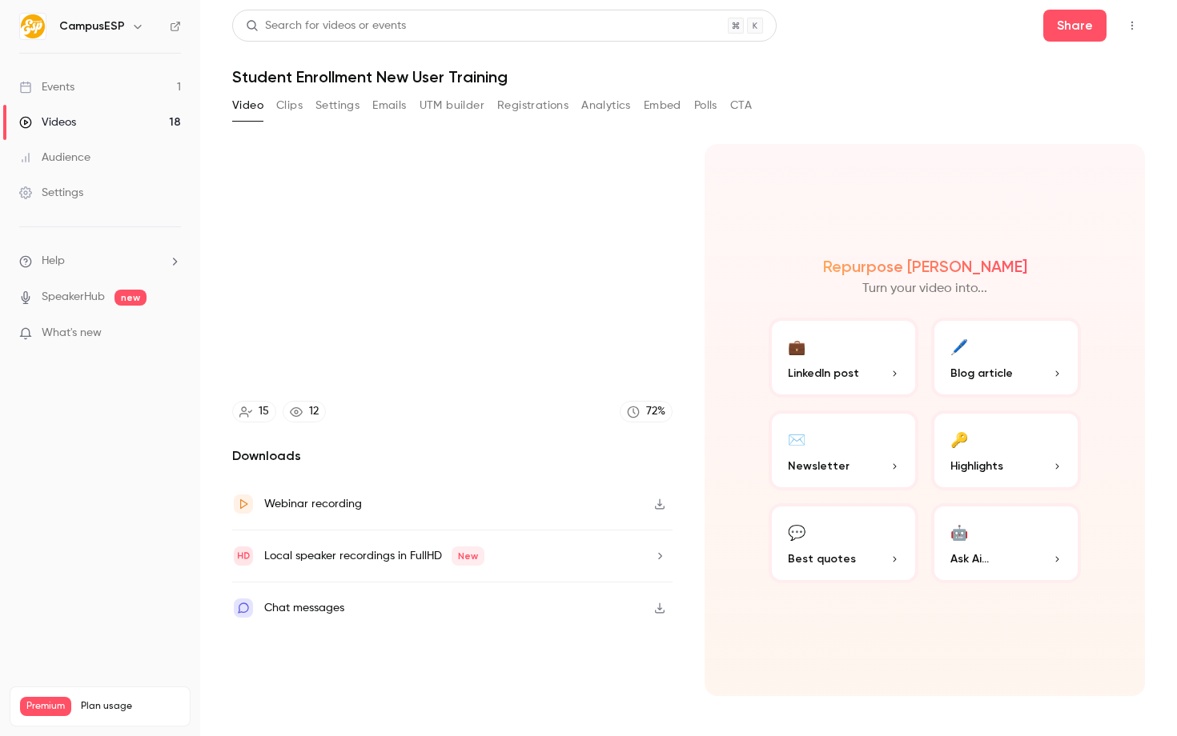
click at [322, 396] on div "Trim 12:22 12:22 / 55:34 HD" at bounding box center [588, 368] width 1177 height 736
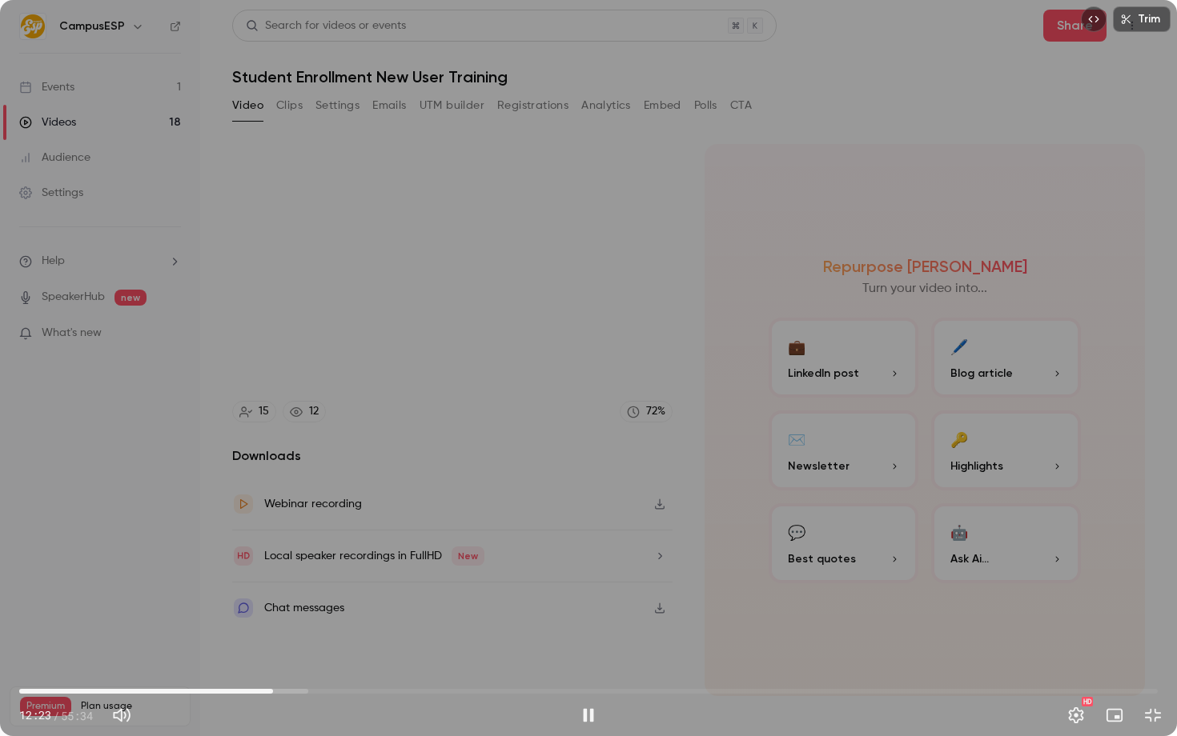
click at [343, 371] on div "Trim 12:23 12:23 / 55:34 HD" at bounding box center [588, 368] width 1177 height 736
click at [588, 472] on div "Trim 12:23 12:23 / 55:34 HD" at bounding box center [588, 368] width 1177 height 736
click at [271, 689] on span "12:25" at bounding box center [273, 691] width 5 height 5
click at [270, 689] on span "12:20" at bounding box center [272, 691] width 5 height 5
click at [529, 444] on div "Trim 12:11 12:11 / 55:34 HD" at bounding box center [588, 368] width 1177 height 736
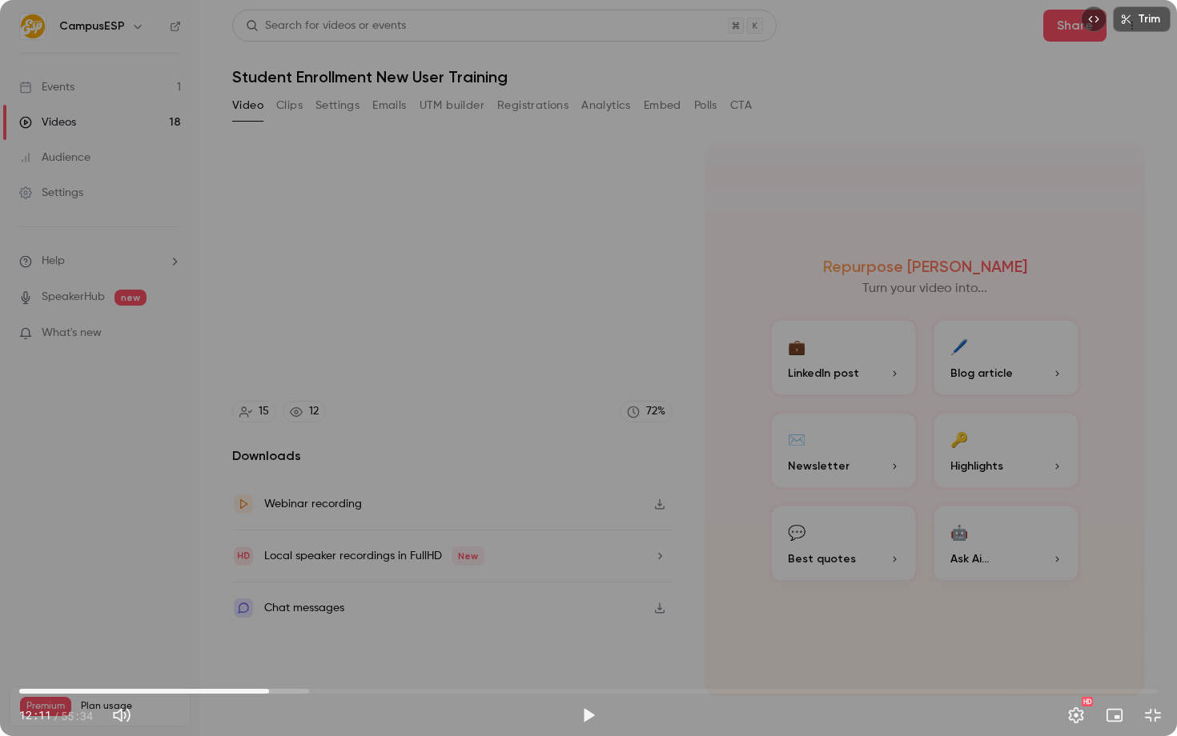
click at [260, 690] on span "12:11" at bounding box center [588, 692] width 1138 height 26
click at [287, 546] on div "Trim 11:45 11:45 / 55:34 HD" at bounding box center [588, 368] width 1177 height 736
click at [262, 691] on span "11:50" at bounding box center [261, 691] width 5 height 5
click at [264, 692] on span "11:57" at bounding box center [264, 691] width 5 height 5
click at [267, 691] on span "12:06" at bounding box center [267, 691] width 5 height 5
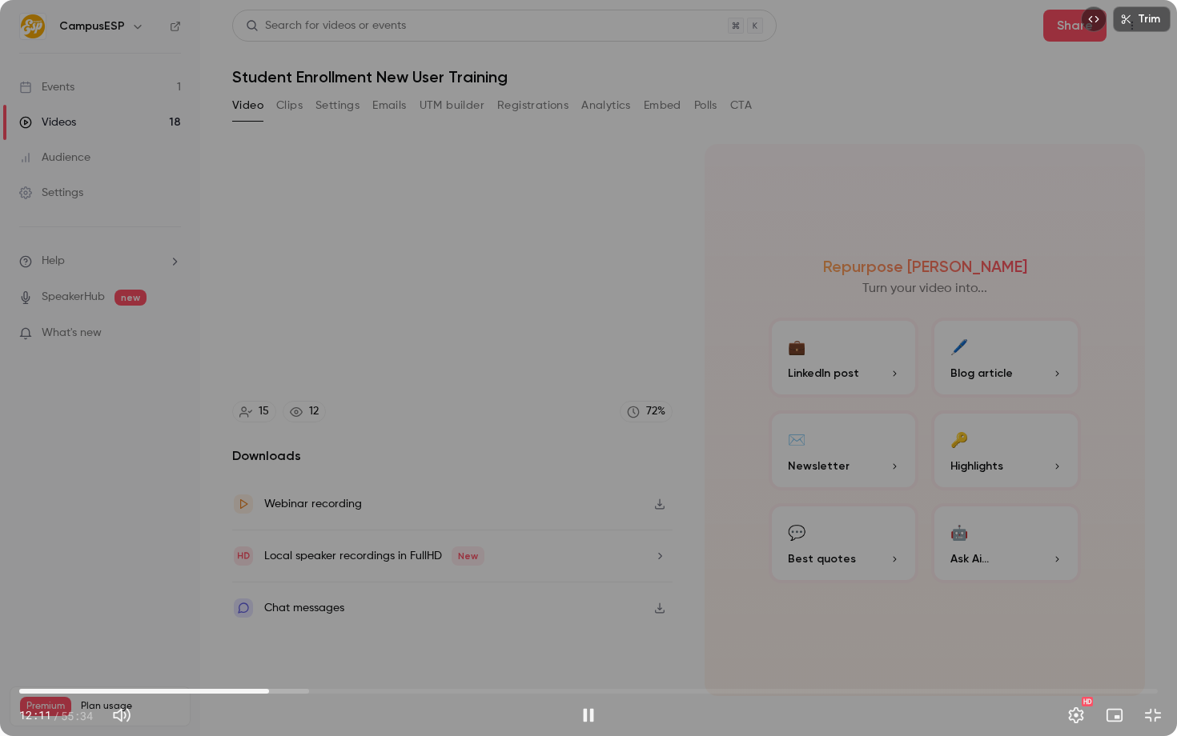
click at [693, 352] on div "Trim 12:11 12:11 / 55:34 HD" at bounding box center [588, 368] width 1177 height 736
click at [548, 495] on div "Trim 12:11 12:11 / 55:34 HD" at bounding box center [588, 368] width 1177 height 736
click at [501, 478] on div "Trim 12:12 12:12 / 55:34 HD" at bounding box center [588, 368] width 1177 height 736
click at [239, 455] on div "Trim 12:12 12:12 / 55:34 HD" at bounding box center [588, 368] width 1177 height 736
click at [531, 449] on div "Trim 12:19 12:19 / 55:34 HD" at bounding box center [588, 368] width 1177 height 736
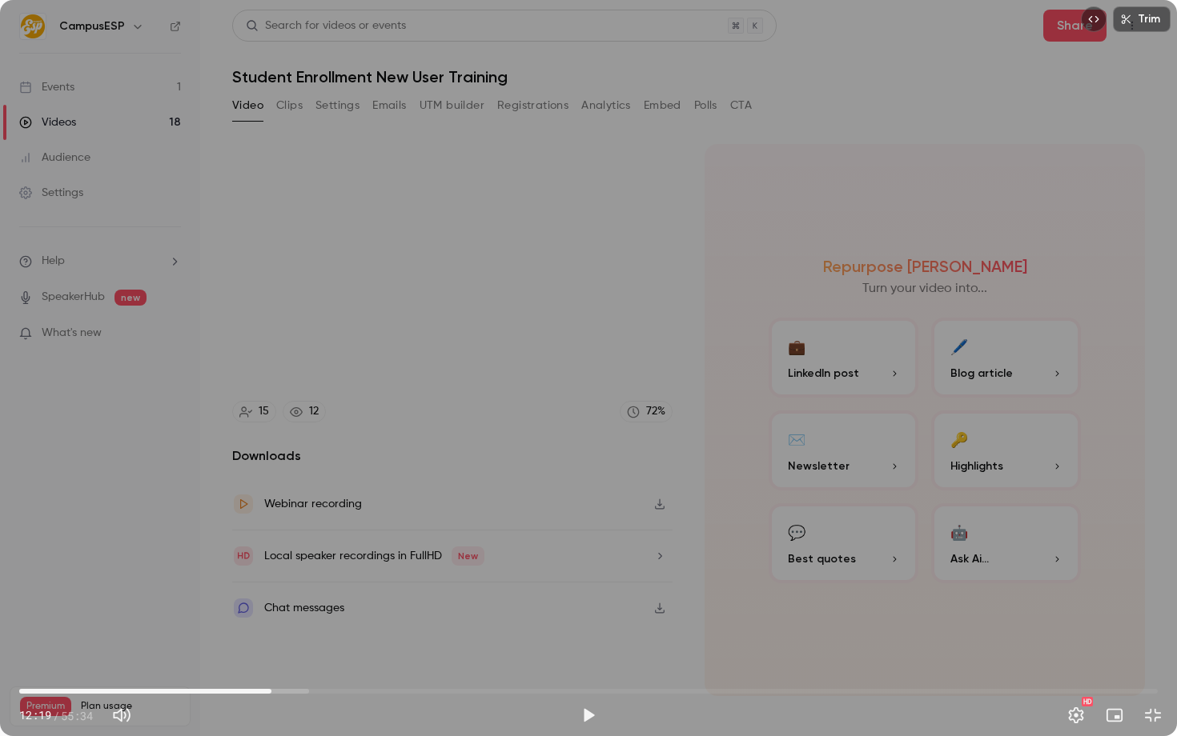
click at [737, 455] on div "Trim 12:19 12:19 / 55:34 HD" at bounding box center [588, 368] width 1177 height 736
click at [563, 371] on div at bounding box center [588, 368] width 80 height 80
click at [669, 439] on div "Trim 12:24 12:24 / 55:34 HD" at bounding box center [588, 368] width 1177 height 736
click at [580, 273] on div "Trim 12:24 12:24 / 55:34 HD" at bounding box center [588, 368] width 1177 height 736
click at [274, 690] on span "12:29" at bounding box center [275, 691] width 5 height 5
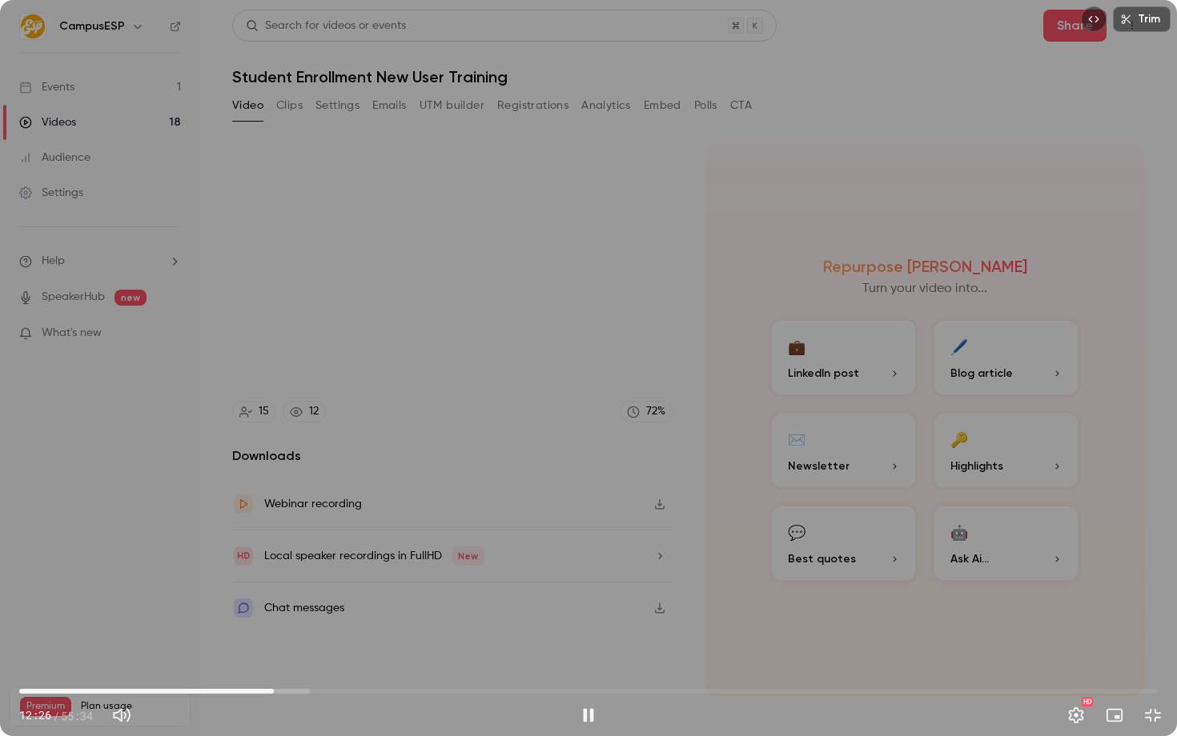
click at [272, 691] on span "12:26" at bounding box center [273, 691] width 5 height 5
click at [367, 311] on div "Trim 12:26 12:26 / 55:34 HD" at bounding box center [588, 368] width 1177 height 736
click at [868, 312] on div "Trim 12:27 12:27 / 55:34 HD" at bounding box center [588, 368] width 1177 height 736
click at [675, 280] on div "Trim 12:32 12:32 / 55:34 HD" at bounding box center [588, 368] width 1177 height 736
click at [335, 450] on div "Trim 12:32 12:32 / 55:34 HD" at bounding box center [588, 368] width 1177 height 736
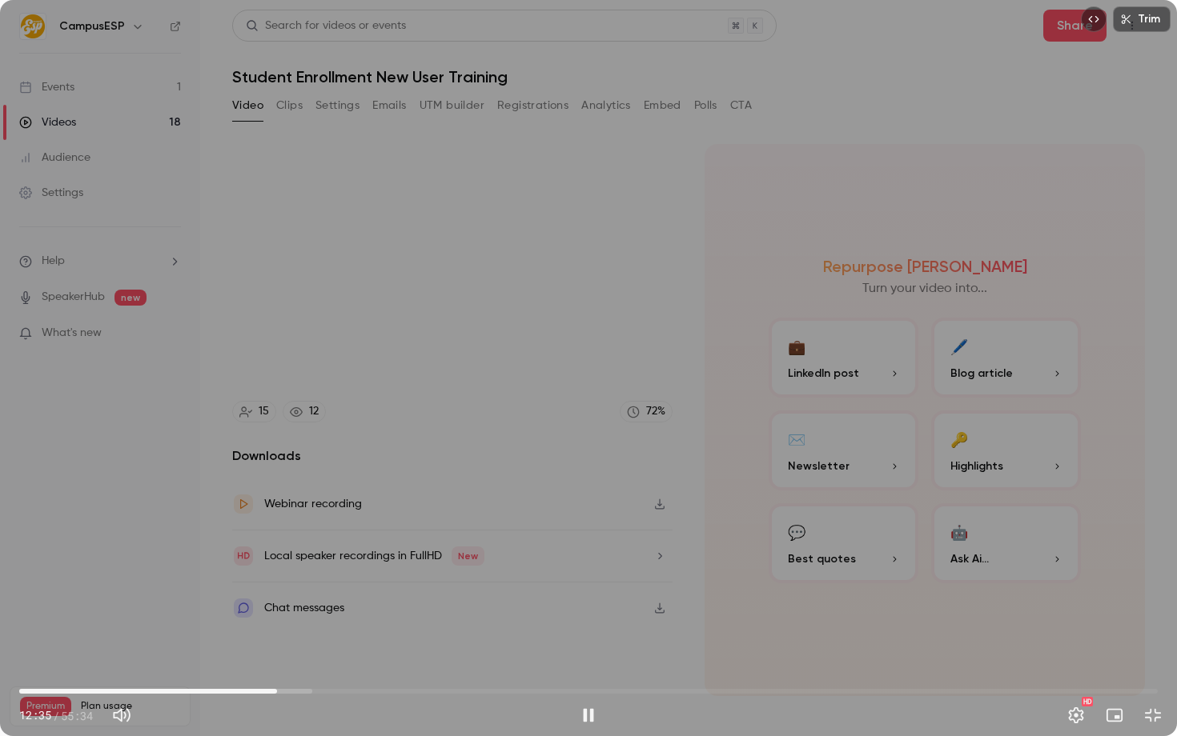
click at [327, 388] on div "Trim 12:35 12:35 / 55:34 HD" at bounding box center [588, 368] width 1177 height 736
click at [412, 351] on div "Trim 12:35 12:35 / 55:34 HD" at bounding box center [588, 368] width 1177 height 736
click at [542, 342] on div "Trim 12:38 12:38 / 55:34 HD" at bounding box center [588, 368] width 1177 height 736
click at [275, 691] on span "12:30" at bounding box center [275, 691] width 5 height 5
click at [303, 588] on div "Trim 12:30 12:30 / 55:34 HD" at bounding box center [588, 368] width 1177 height 736
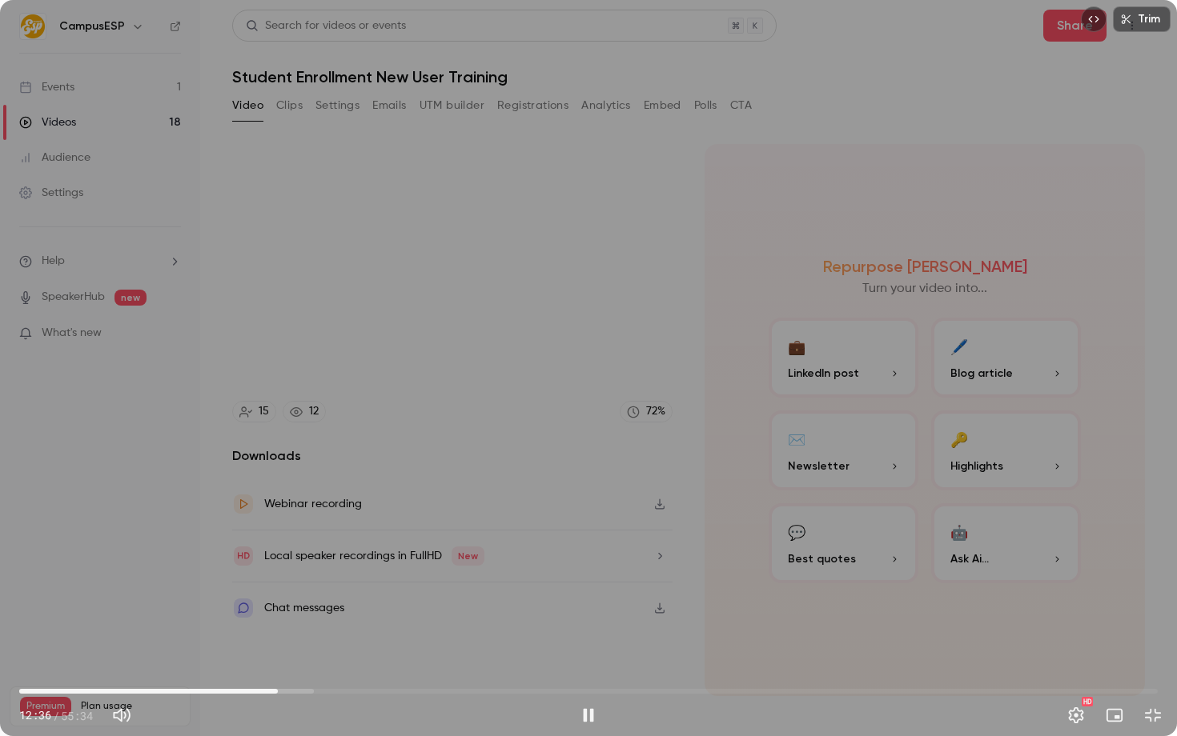
click at [273, 517] on div "Trim 12:36 12:36 / 55:34 HD" at bounding box center [588, 368] width 1177 height 736
click at [556, 469] on div "Trim 12:37 12:37 / 55:34 HD" at bounding box center [588, 368] width 1177 height 736
click at [276, 691] on span "12:40" at bounding box center [278, 691] width 5 height 5
click at [629, 332] on div "Trim 12:49 12:49 / 55:34 HD" at bounding box center [588, 368] width 1177 height 736
click at [713, 439] on div "Trim 12:50 12:50 / 55:34 HD" at bounding box center [588, 368] width 1177 height 736
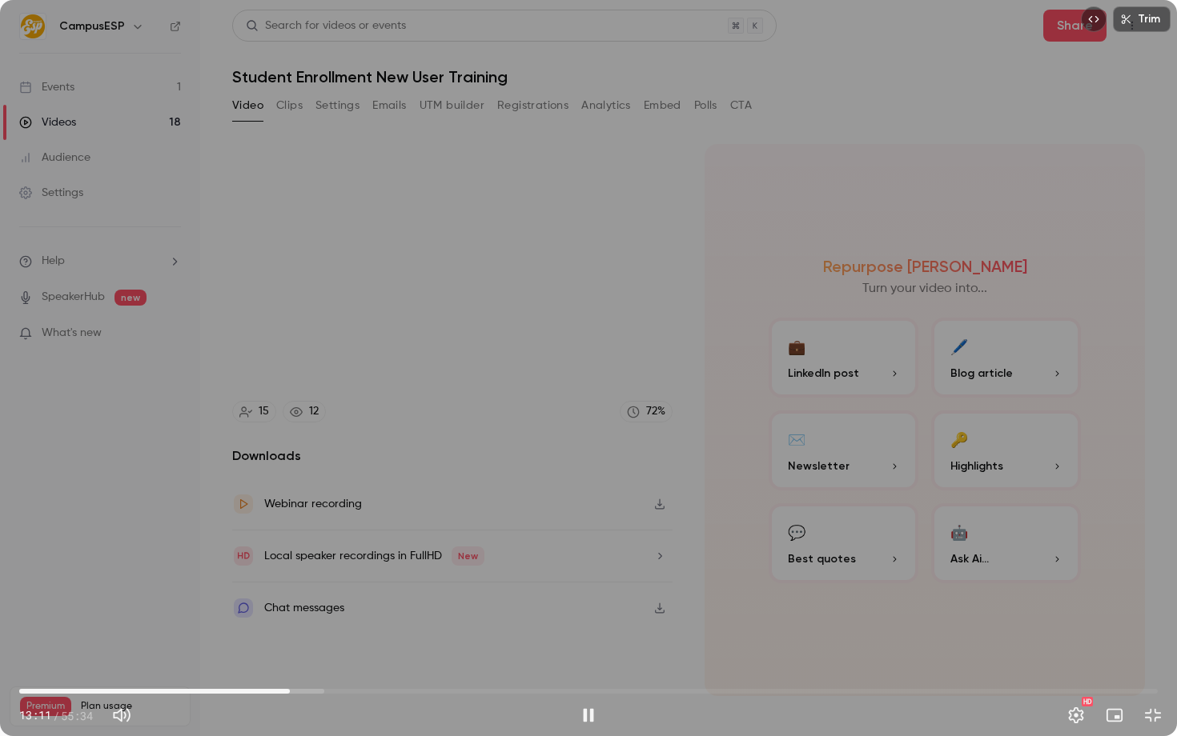
click at [541, 468] on div "Trim 13:11 13:11 / 55:34 HD" at bounding box center [588, 368] width 1177 height 736
click at [645, 444] on div "Trim 13:11 13:11 / 55:34 HD" at bounding box center [588, 368] width 1177 height 736
click at [287, 689] on span "13:13" at bounding box center [289, 691] width 5 height 5
click at [676, 423] on div "Trim 13:09 13:09 / 55:34 HD" at bounding box center [588, 368] width 1177 height 736
click at [721, 335] on div "Trim 13:09 13:09 / 55:34 HD" at bounding box center [588, 368] width 1177 height 736
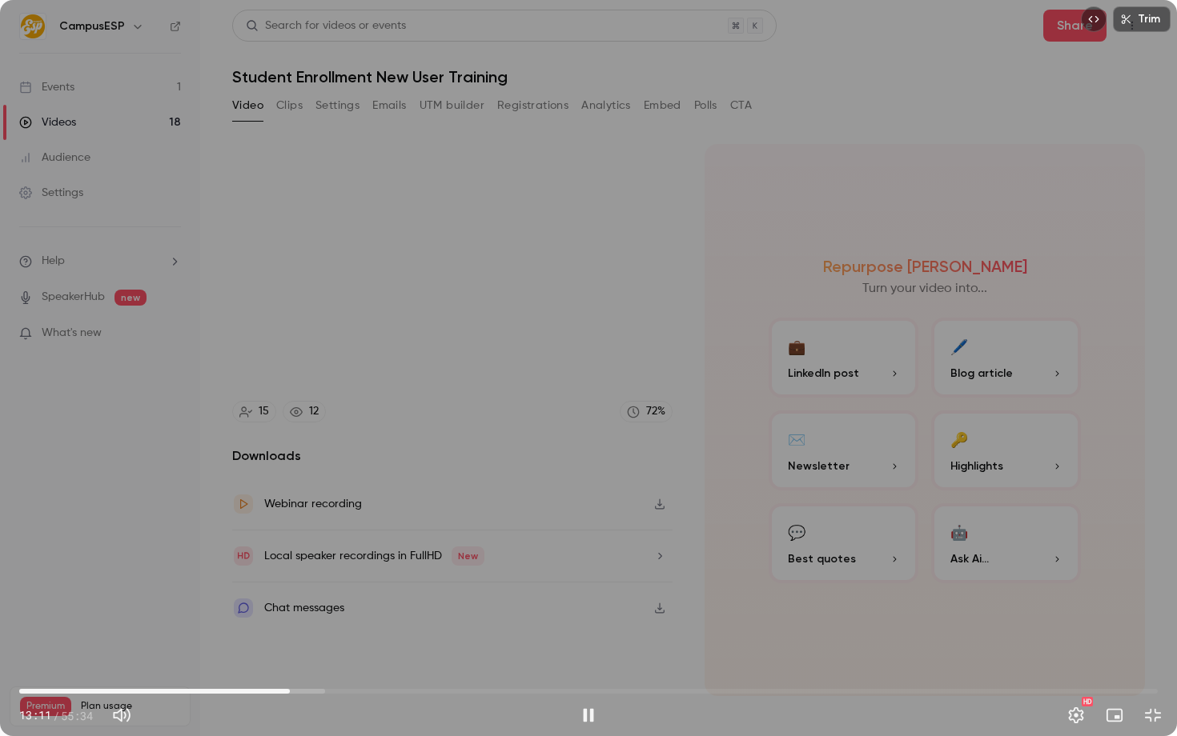
click at [652, 348] on div "Trim 13:11 13:11 / 55:34 HD" at bounding box center [588, 368] width 1177 height 736
click at [547, 295] on div "Trim 13:11 13:11 / 55:34 HD" at bounding box center [588, 368] width 1177 height 736
click at [422, 415] on div "Trim 13:14 13:14 / 55:34 HD" at bounding box center [588, 368] width 1177 height 736
click at [485, 442] on div "Trim 13:15 13:15 / 55:34 HD" at bounding box center [588, 368] width 1177 height 736
click at [590, 314] on div "Trim 13:28 13:28 / 55:34 HD" at bounding box center [588, 368] width 1177 height 736
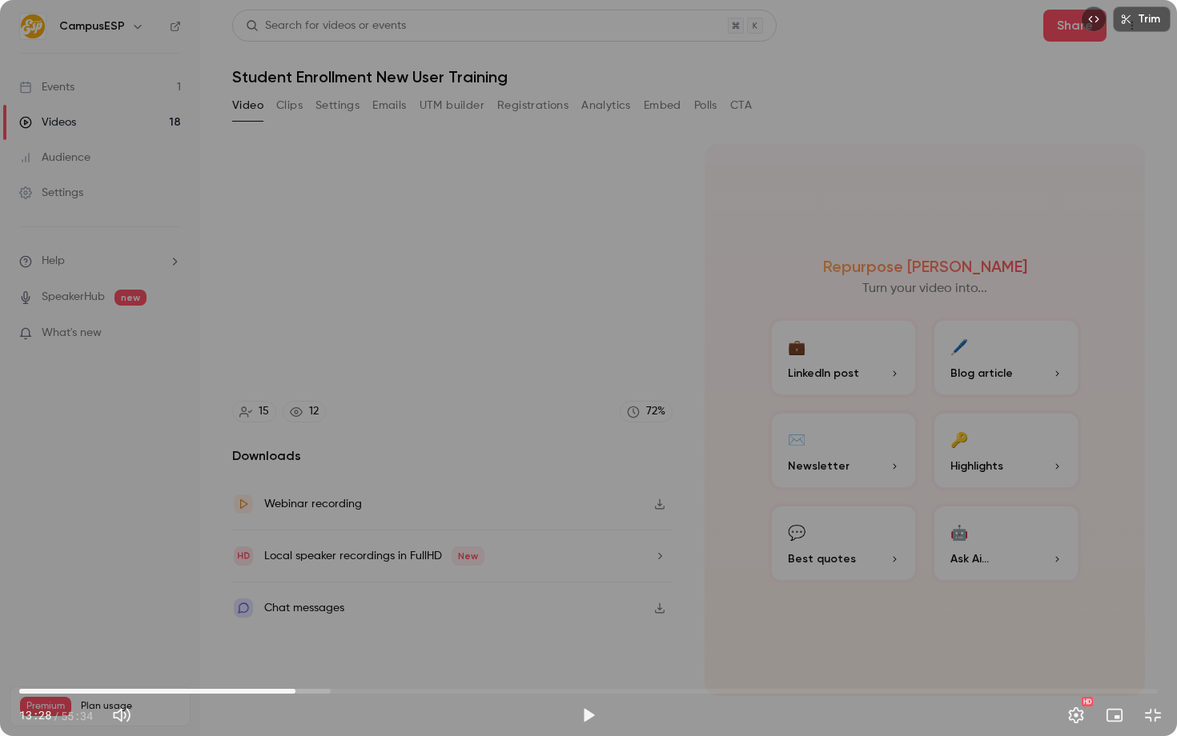
click at [625, 445] on div "Trim 13:28 13:28 / 55:34 HD" at bounding box center [588, 368] width 1177 height 736
click at [319, 476] on div "Trim 13:35 13:35 / 55:34 HD" at bounding box center [588, 368] width 1177 height 736
click at [574, 351] on div at bounding box center [588, 368] width 80 height 80
click at [475, 395] on div "Trim 13:35 13:35 / 55:34 HD" at bounding box center [588, 368] width 1177 height 736
click at [690, 377] on div "Trim 13:45 13:45 / 55:34 HD" at bounding box center [588, 368] width 1177 height 736
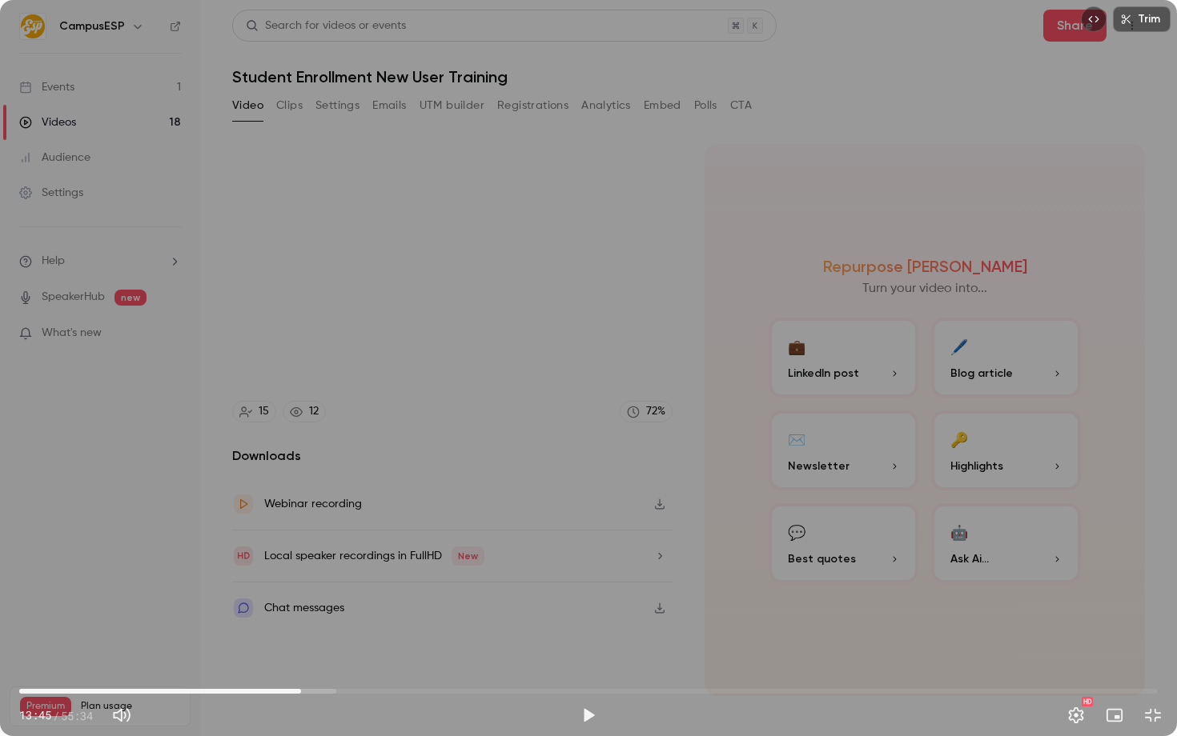
click at [613, 359] on div at bounding box center [588, 368] width 80 height 80
click at [610, 343] on div at bounding box center [588, 368] width 80 height 80
click at [593, 289] on div "Trim 13:45 13:45 / 55:34 HD" at bounding box center [588, 368] width 1177 height 736
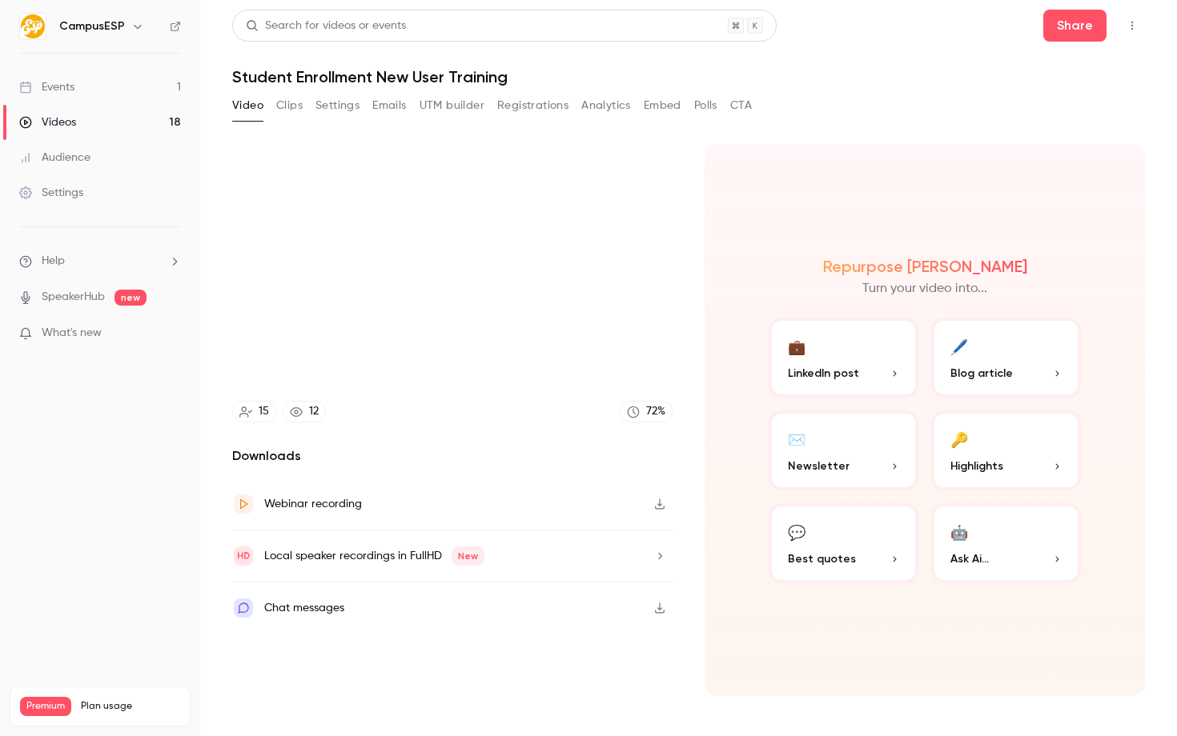
click at [542, 360] on div "Trim 13:53 13:53 / 55:34 HD" at bounding box center [588, 368] width 1177 height 736
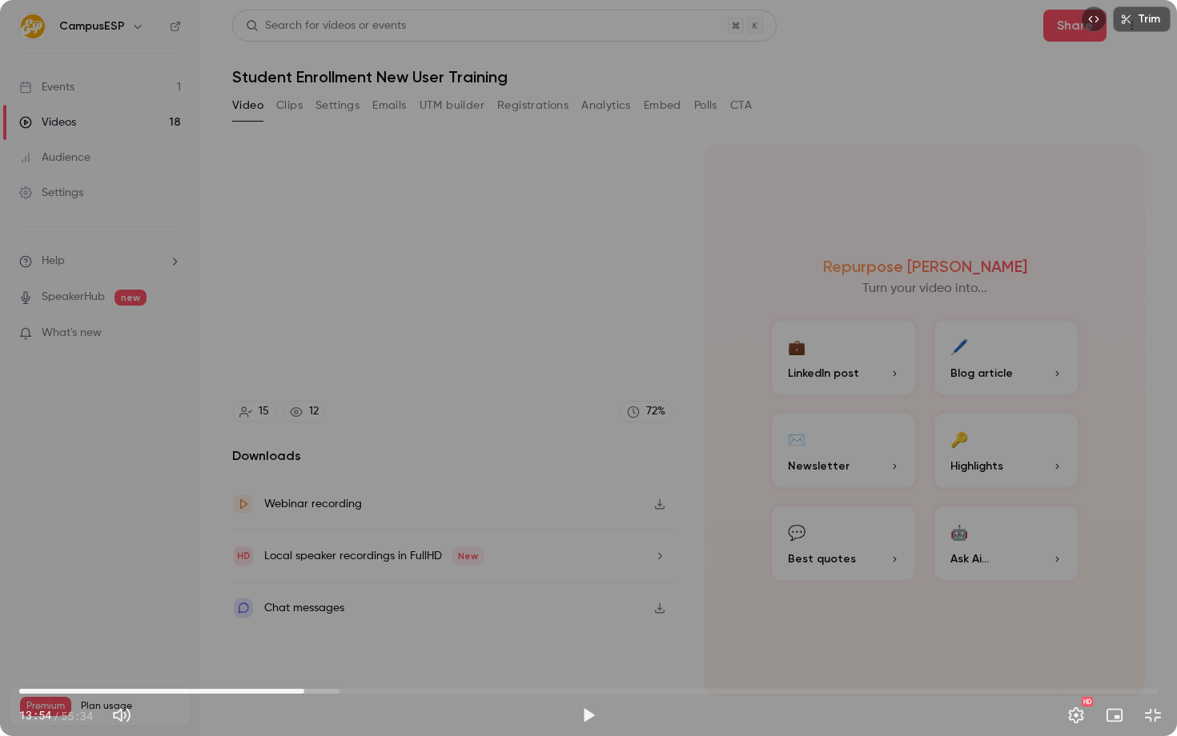
click at [395, 500] on div "Trim 13:54 13:54 / 55:34 HD" at bounding box center [588, 368] width 1177 height 736
click at [539, 295] on div "Trim 14:00 14:00 / 55:34 HD" at bounding box center [588, 368] width 1177 height 736
click at [769, 331] on div "Trim 14:00 14:00 / 55:34 HD" at bounding box center [588, 368] width 1177 height 736
click at [687, 270] on div "Trim 14:07 14:07 / 55:34 HD" at bounding box center [588, 368] width 1177 height 736
click at [589, 404] on div at bounding box center [588, 368] width 80 height 80
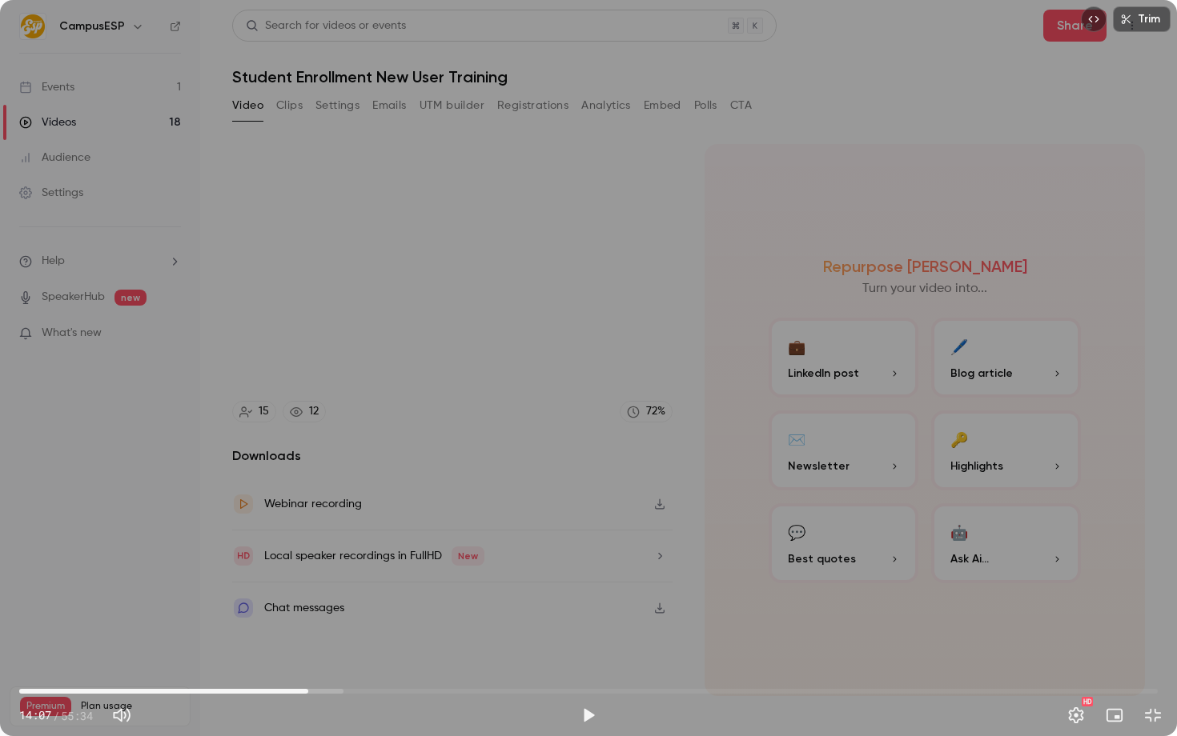
click at [579, 339] on div at bounding box center [588, 368] width 80 height 80
click at [495, 354] on div "Trim 14:07 14:07 / 55:34 HD" at bounding box center [588, 368] width 1177 height 736
click at [423, 354] on div "Trim 14:09 14:09 / 55:34 HD" at bounding box center [588, 368] width 1177 height 736
click at [410, 335] on div "Trim 14:10 14:10 / 55:34 HD" at bounding box center [588, 368] width 1177 height 736
click at [445, 477] on div "Trim 14:18 14:18 / 55:34 HD" at bounding box center [588, 368] width 1177 height 736
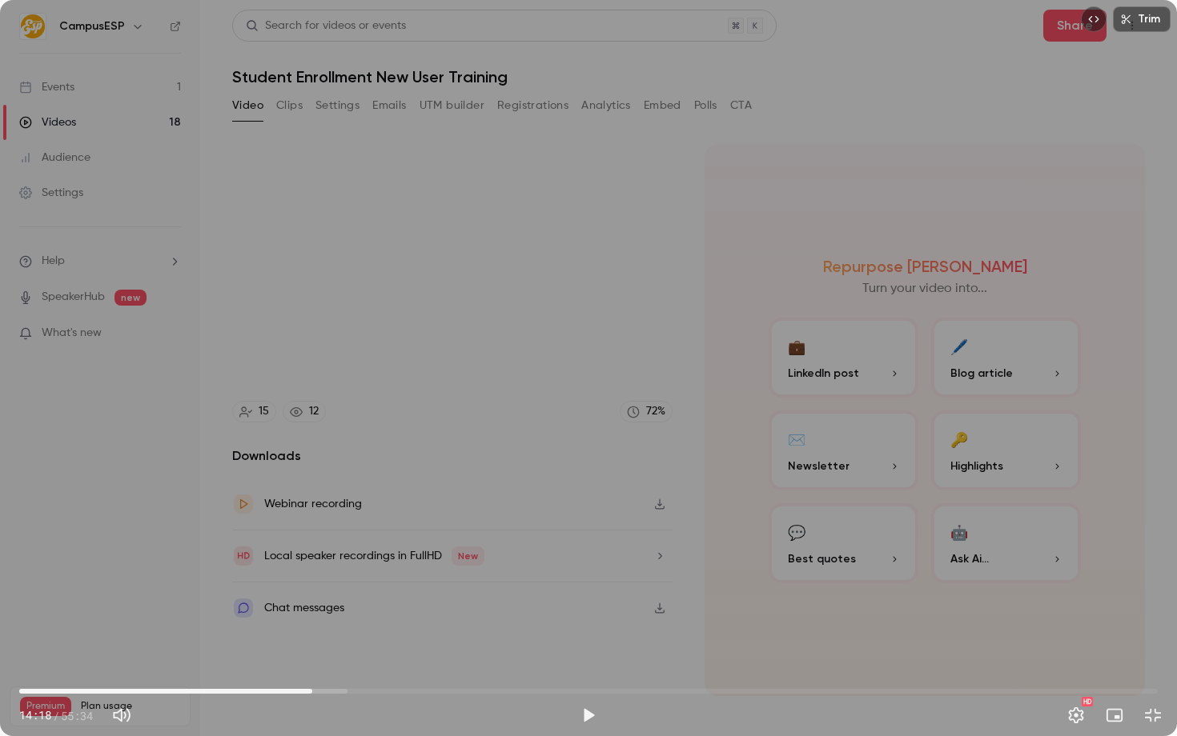
click at [568, 488] on div "Trim 14:18 14:18 / 55:34 HD" at bounding box center [588, 368] width 1177 height 736
click at [868, 431] on div "Trim 15:39 15:39 / 55:34 HD" at bounding box center [588, 368] width 1177 height 736
click at [555, 514] on div "Trim 15:39 15:39 / 55:34 HD" at bounding box center [588, 368] width 1177 height 736
click at [522, 473] on div "Trim 15:42 15:42 / 55:34 HD" at bounding box center [588, 368] width 1177 height 736
click at [323, 688] on span "15:43" at bounding box center [588, 692] width 1138 height 26
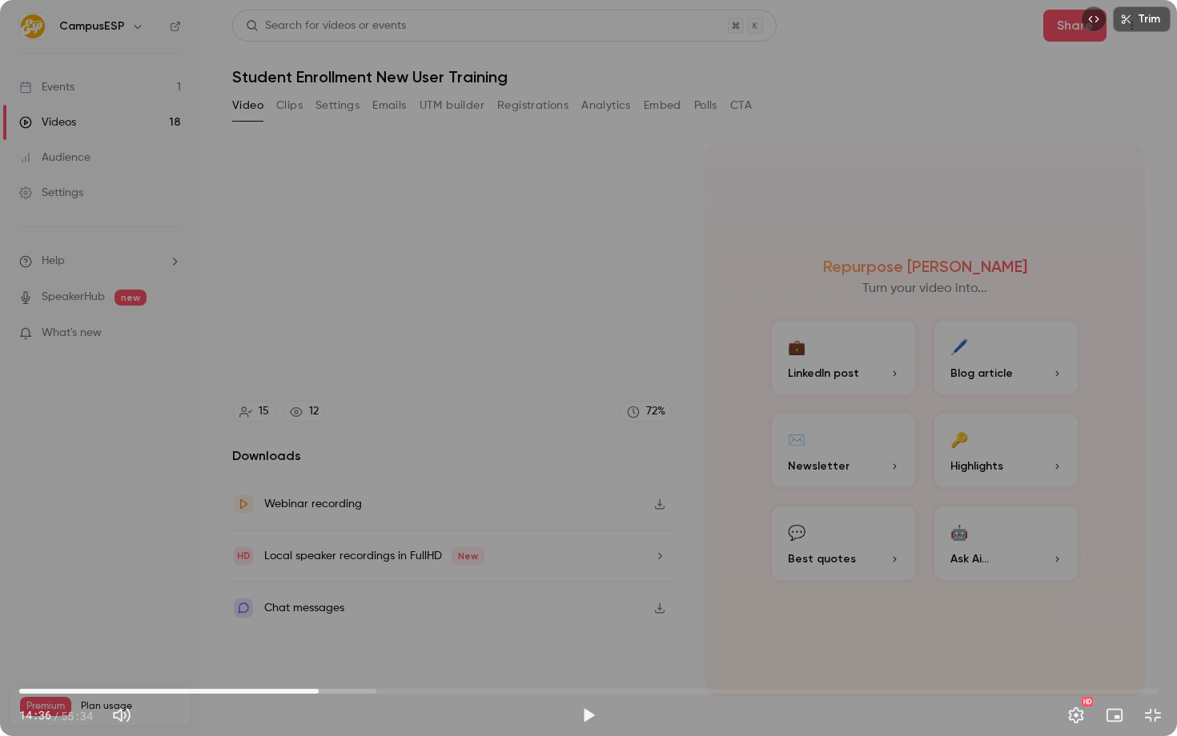
click at [319, 689] on span "14:36" at bounding box center [318, 691] width 5 height 5
click at [316, 689] on span "14:36" at bounding box center [318, 691] width 5 height 5
click at [311, 547] on div "Trim 14:27 14:27 / 55:34 HD" at bounding box center [588, 368] width 1177 height 736
click at [300, 692] on span "14:29" at bounding box center [588, 692] width 1138 height 26
click at [303, 690] on span "13:46" at bounding box center [301, 691] width 5 height 5
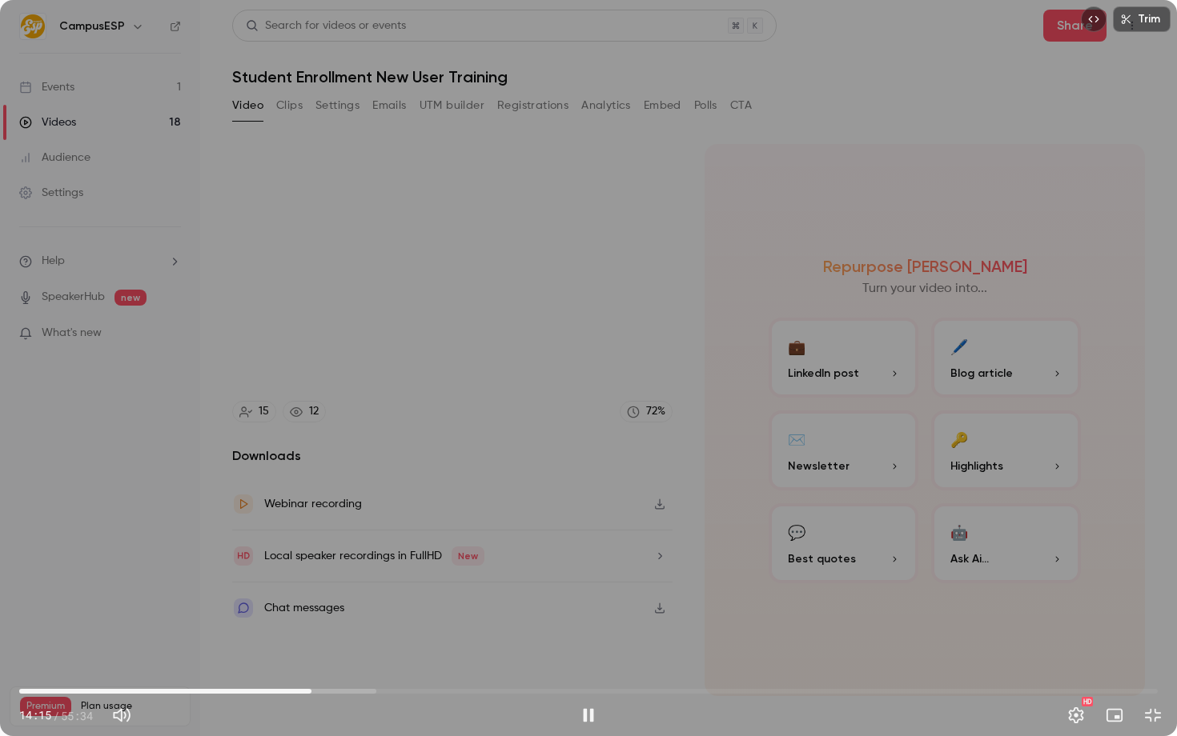
type input "*****"
click at [396, 426] on div "Trim 14:15 14:15 / 55:34 HD" at bounding box center [588, 368] width 1177 height 736
